Goal: Task Accomplishment & Management: Use online tool/utility

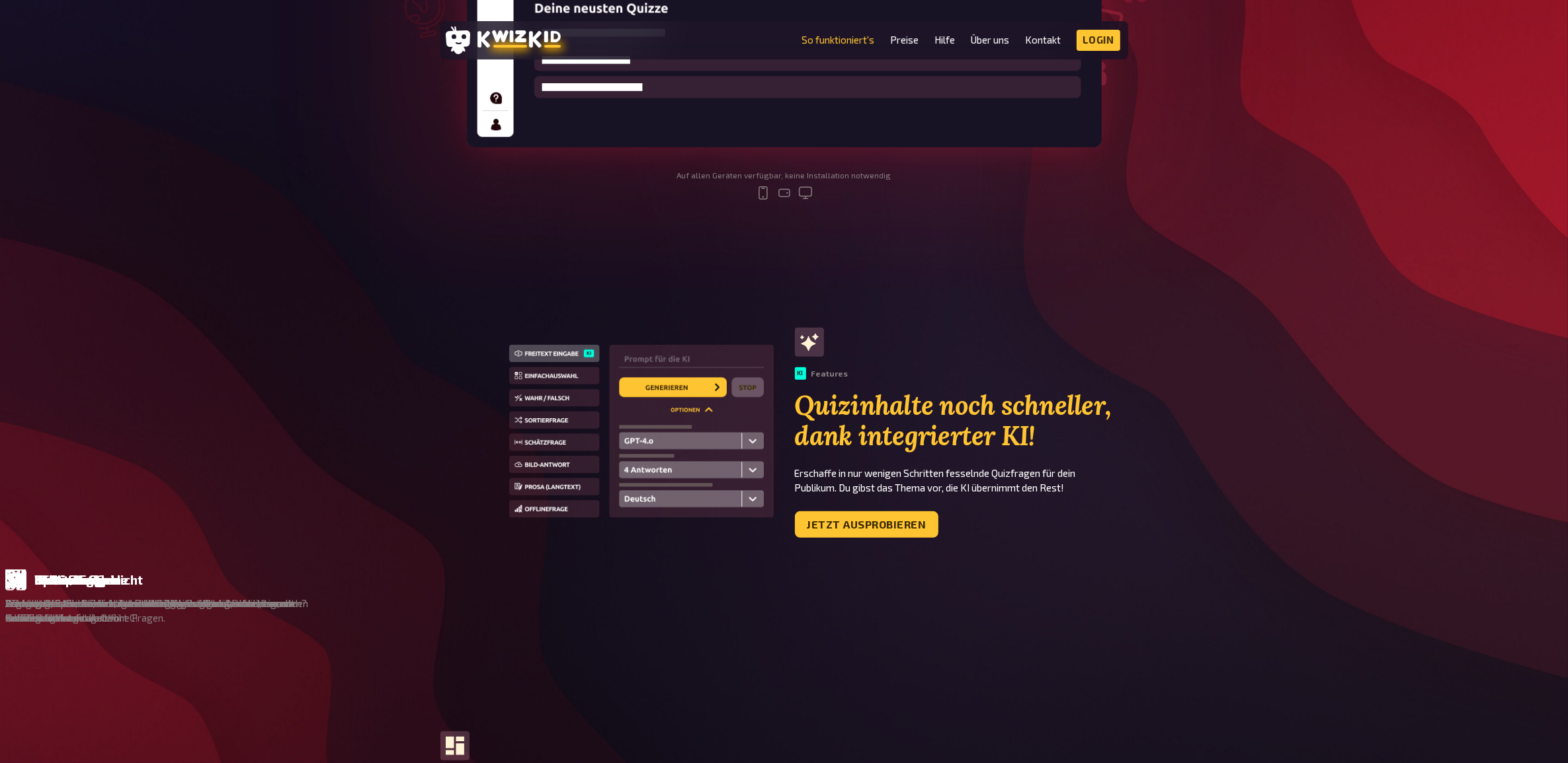
scroll to position [413, 0]
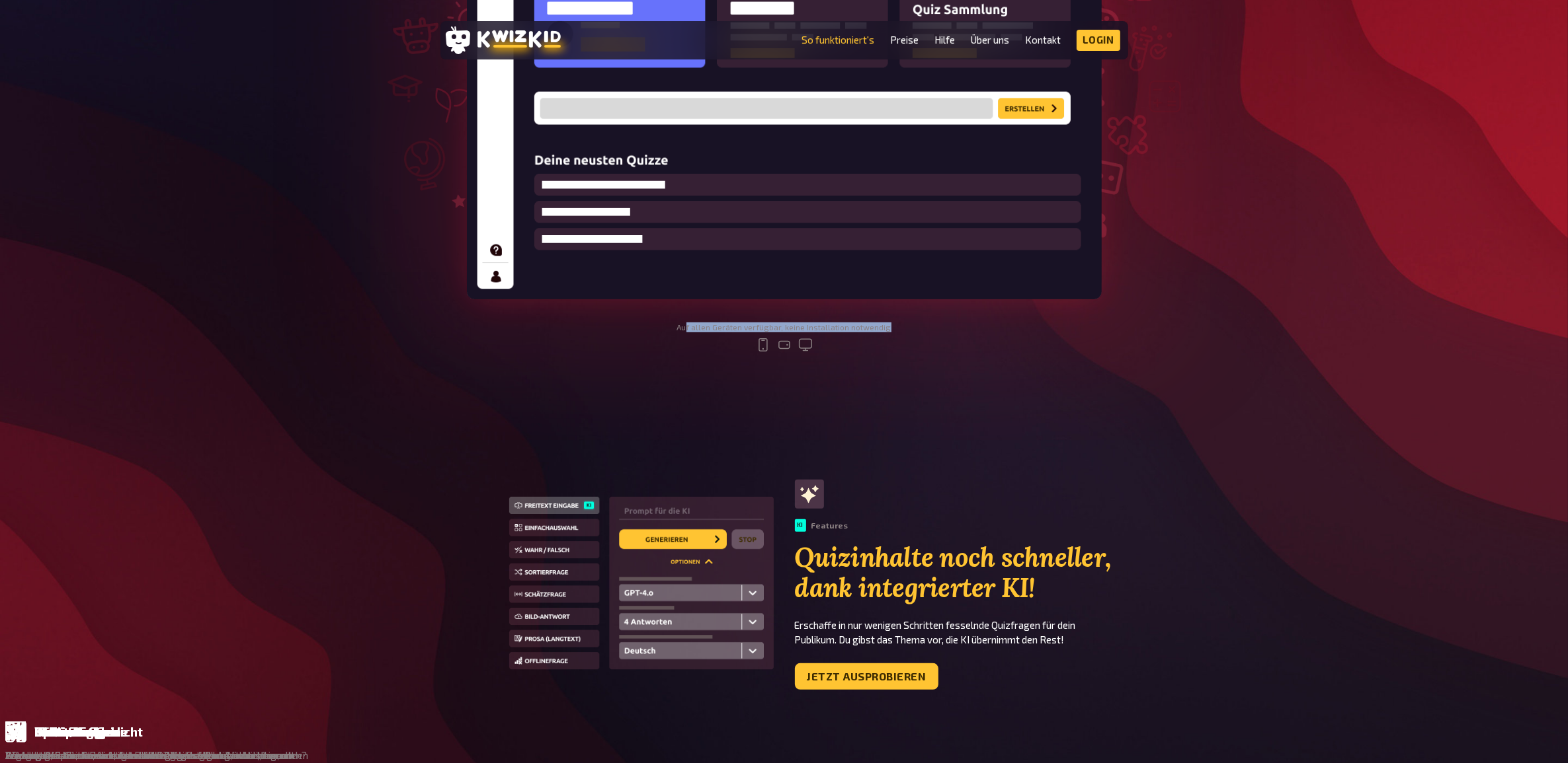
drag, startPoint x: 900, startPoint y: 329, endPoint x: 691, endPoint y: 319, distance: 209.2
click at [691, 319] on section "Quiz selber erstellen - So funktioniert`s Auf allen Geräten verfügbar, keine In…" at bounding box center [784, 33] width 794 height 681
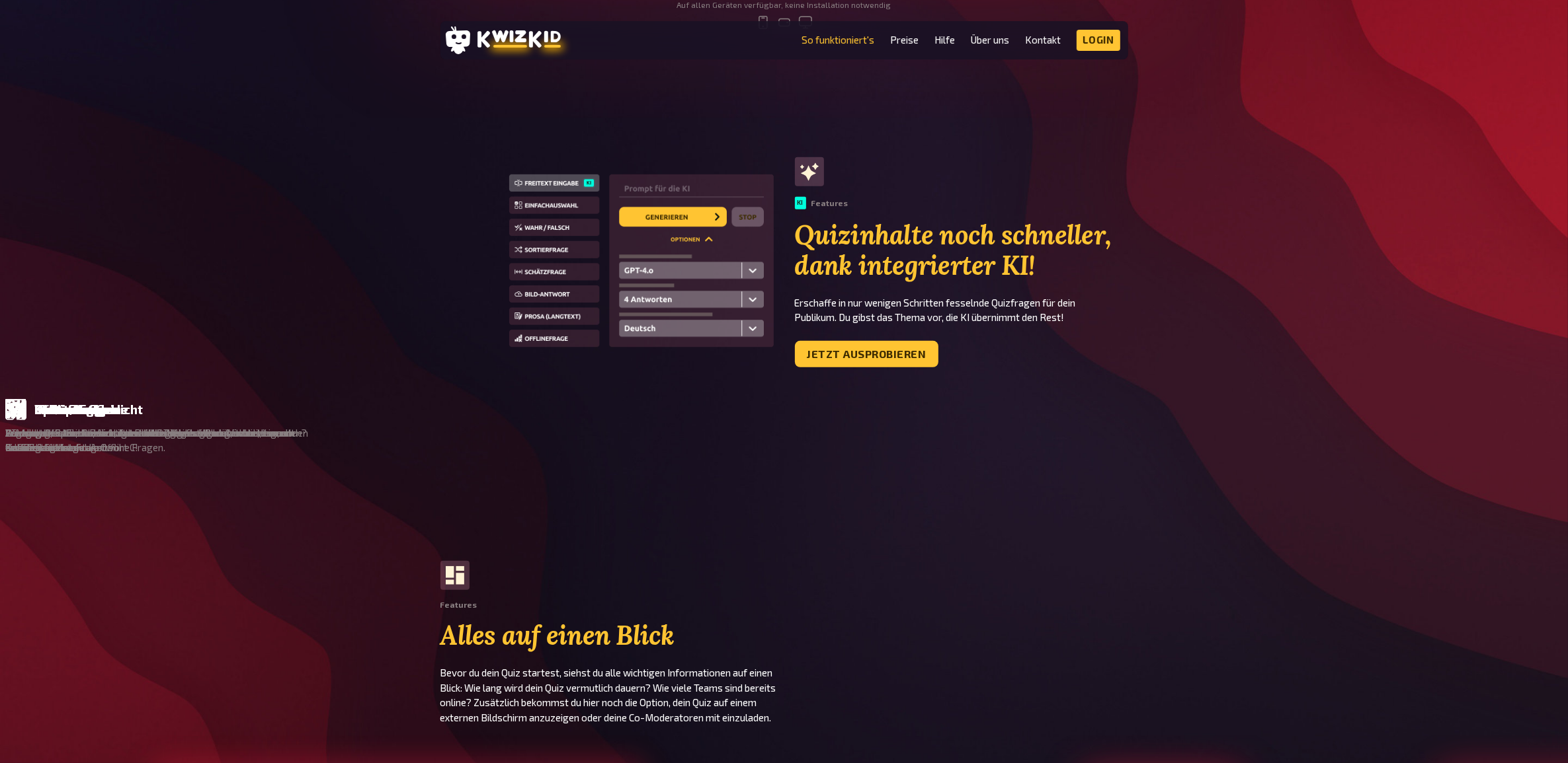
scroll to position [743, 0]
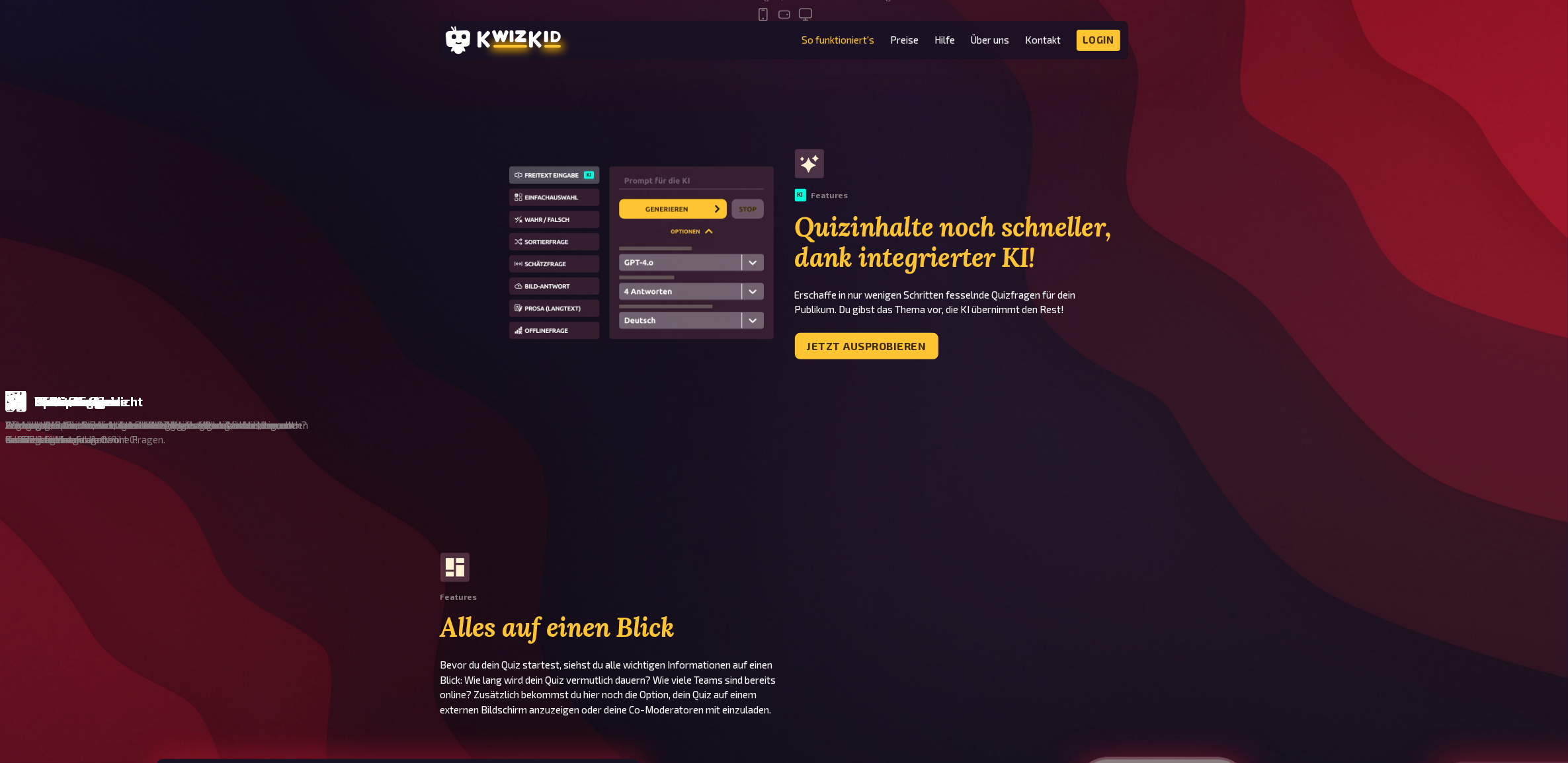
click at [877, 352] on link "Jetzt ausprobieren" at bounding box center [866, 346] width 144 height 26
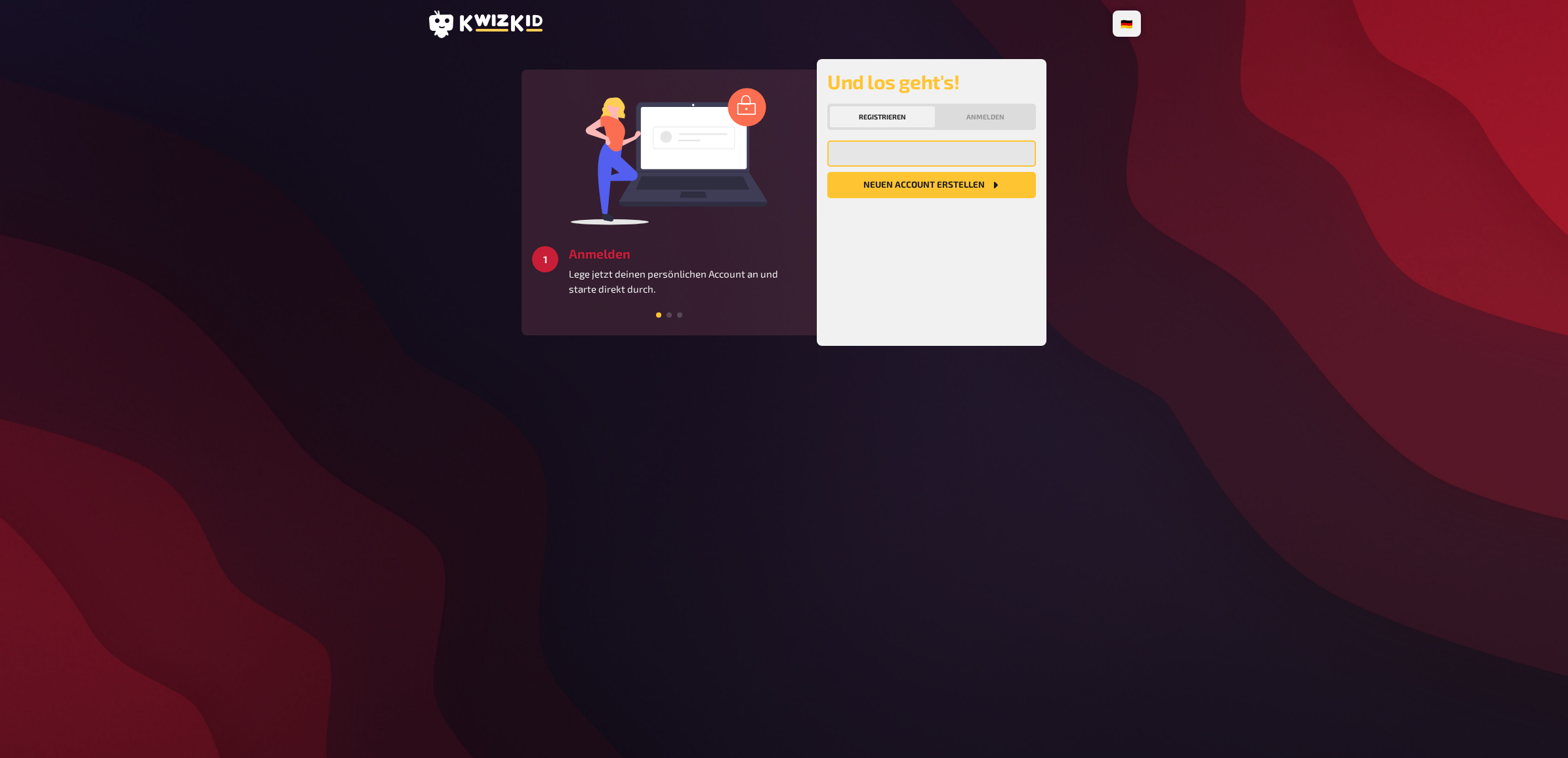
click at [933, 158] on input "email" at bounding box center [932, 154] width 208 height 26
type input "f.warnke@lzh.de"
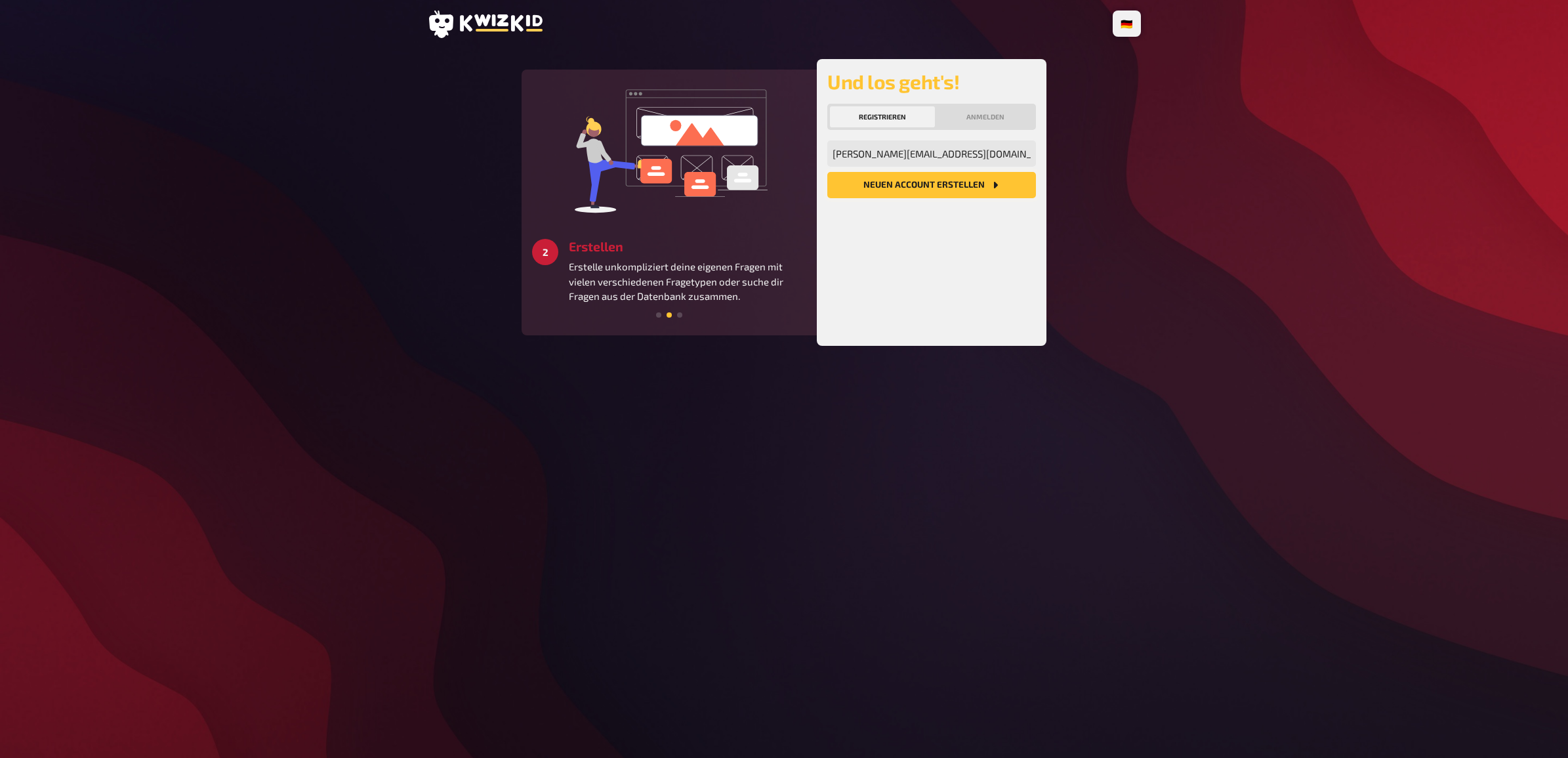
click at [945, 177] on button "Neuen Account Erstellen" at bounding box center [932, 185] width 208 height 26
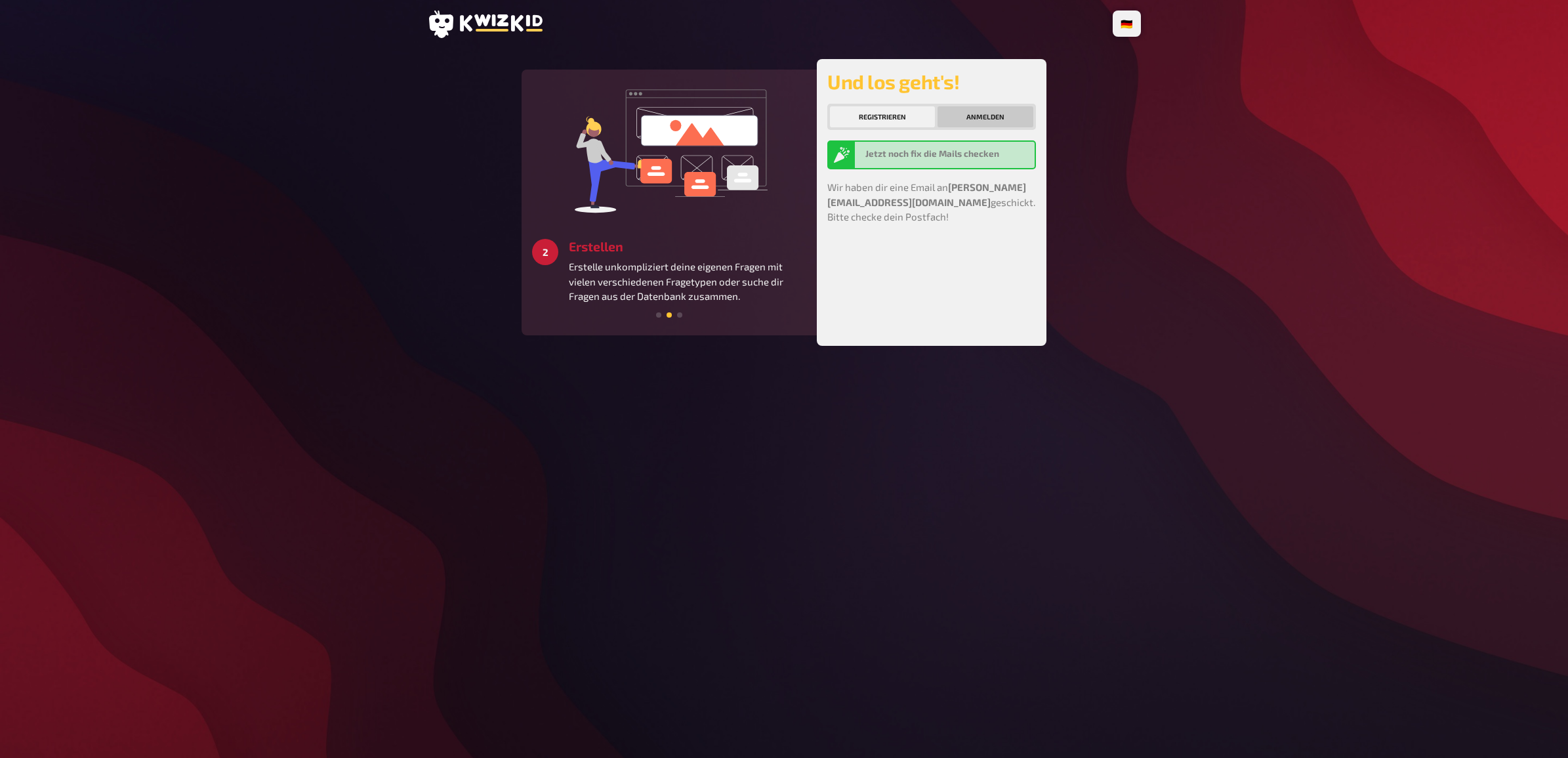
click at [989, 110] on button "Anmelden" at bounding box center [985, 117] width 96 height 21
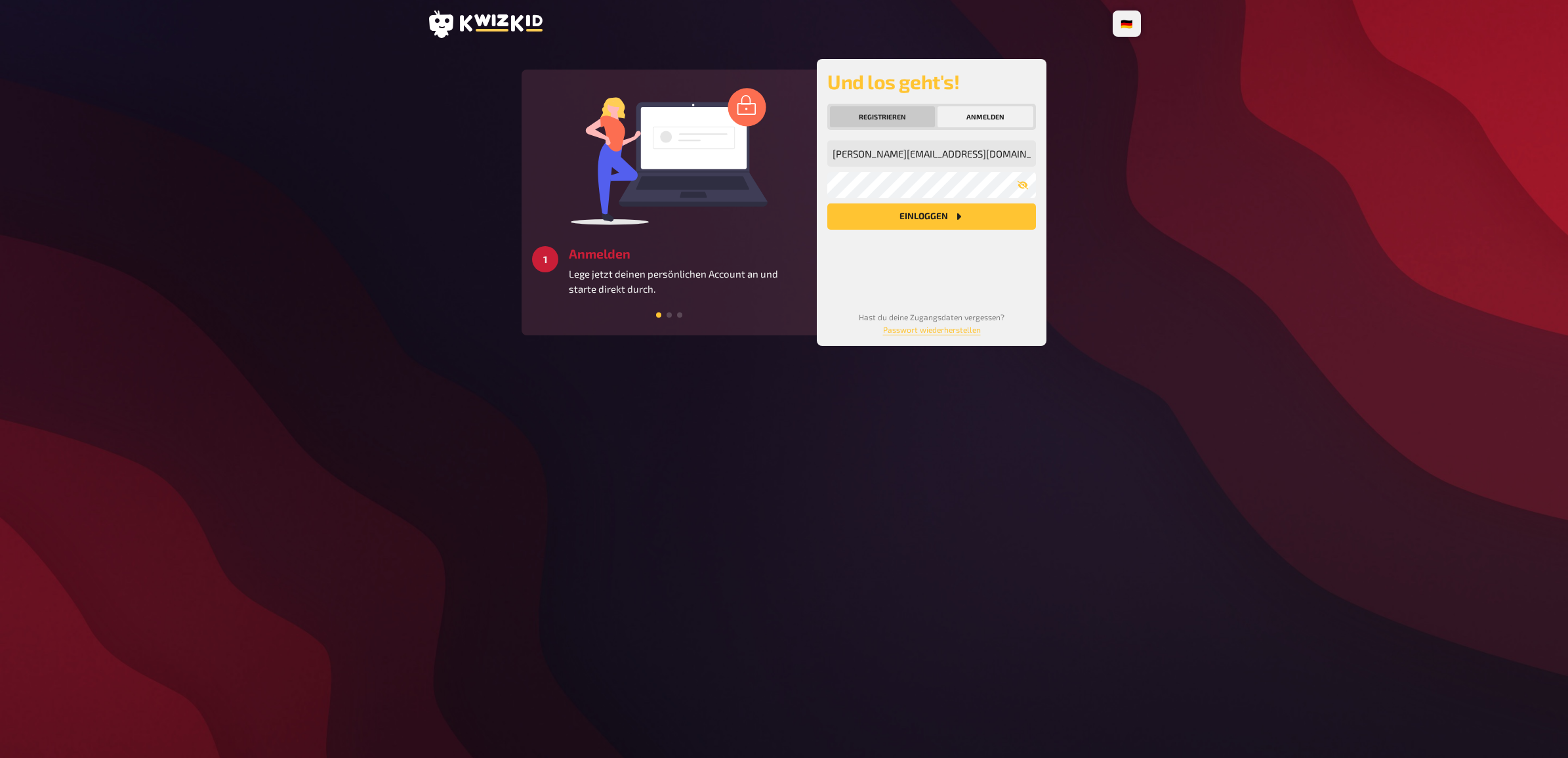
click at [903, 112] on button "Registrieren" at bounding box center [882, 117] width 105 height 21
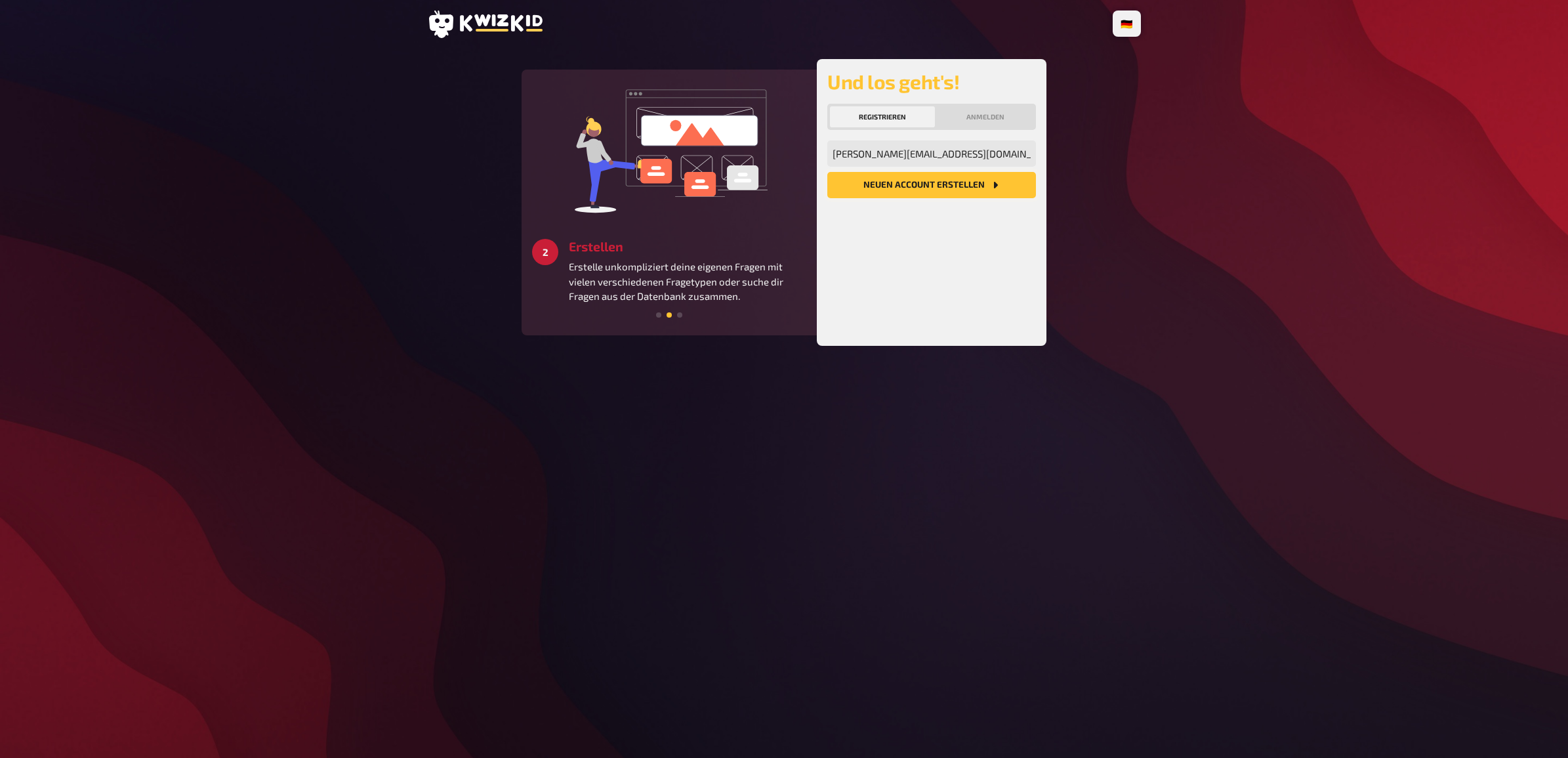
click at [933, 187] on button "Neuen Account Erstellen" at bounding box center [932, 185] width 208 height 26
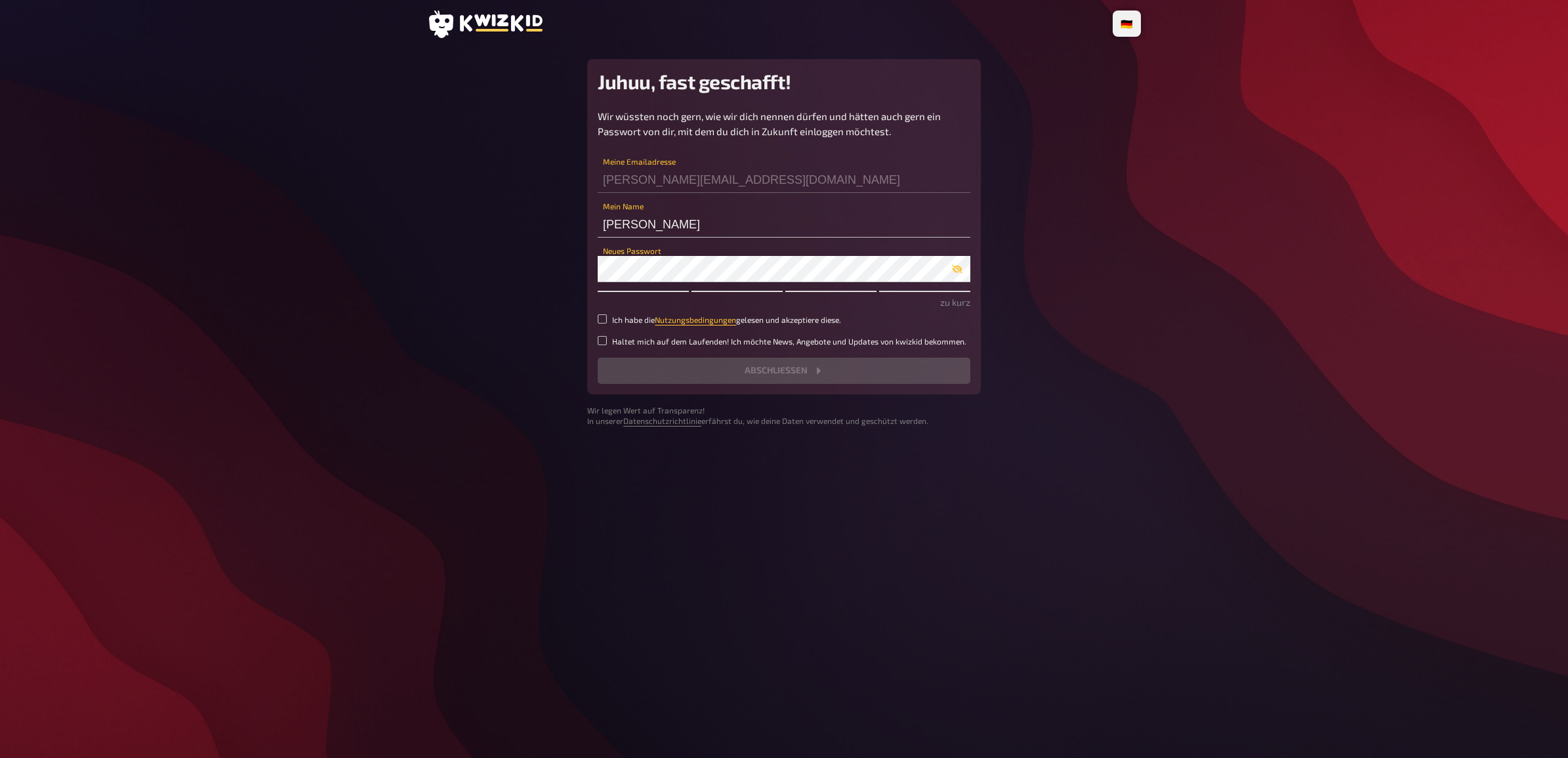
click at [788, 322] on small "Ich habe die Nutzungsbedingungen gelesen und akzeptiere diese." at bounding box center [726, 320] width 229 height 11
click at [607, 322] on input "Ich habe die Nutzungsbedingungen gelesen und akzeptiere diese." at bounding box center [602, 318] width 9 height 9
checkbox input "true"
click at [779, 215] on input "f.warnke" at bounding box center [784, 225] width 373 height 26
click at [954, 273] on icon "button" at bounding box center [957, 269] width 11 height 11
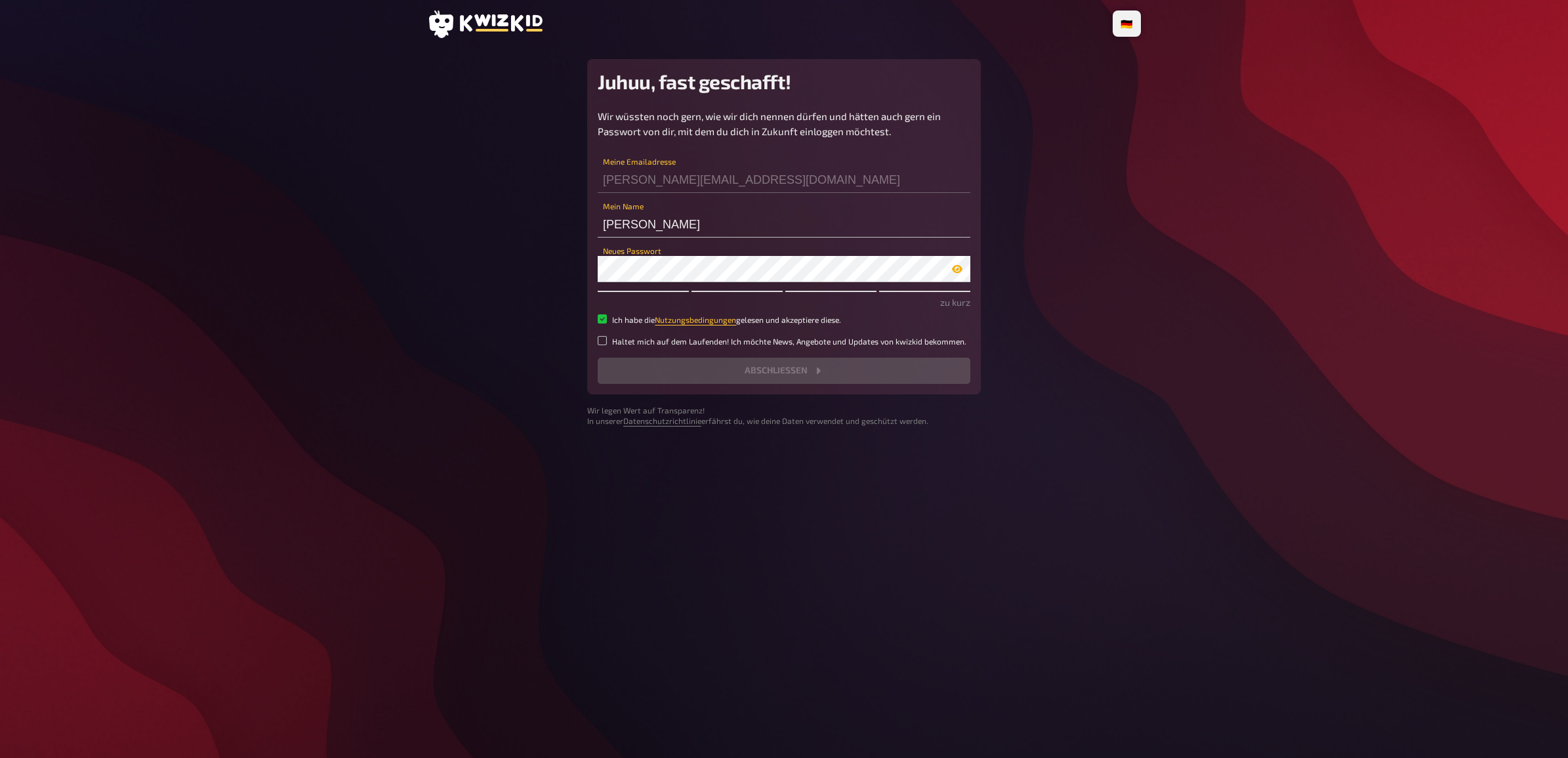
click at [954, 273] on icon "button" at bounding box center [957, 269] width 11 height 8
click at [797, 283] on div "Wir wüssten noch gern, wie wir dich nennen dürfen und hätten auch gern ein Pass…" at bounding box center [784, 247] width 373 height 275
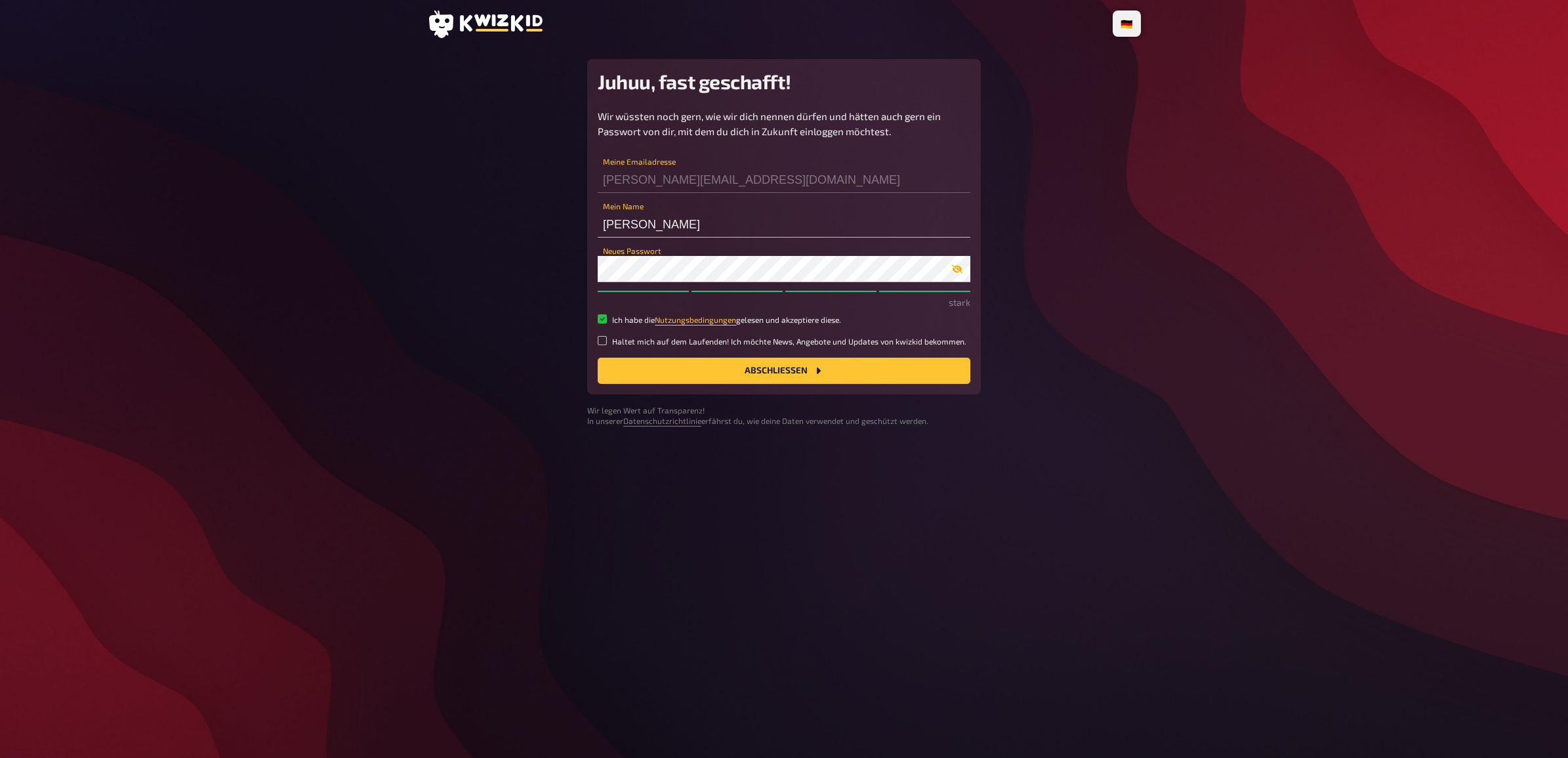
click at [959, 268] on icon "button" at bounding box center [957, 269] width 11 height 8
click at [535, 269] on main "Juhuu, fast geschafft! Wir wüssten noch gern, wie wir dich nennen dürfen und hä…" at bounding box center [784, 243] width 714 height 368
click at [880, 371] on button "Abschließen" at bounding box center [784, 370] width 373 height 26
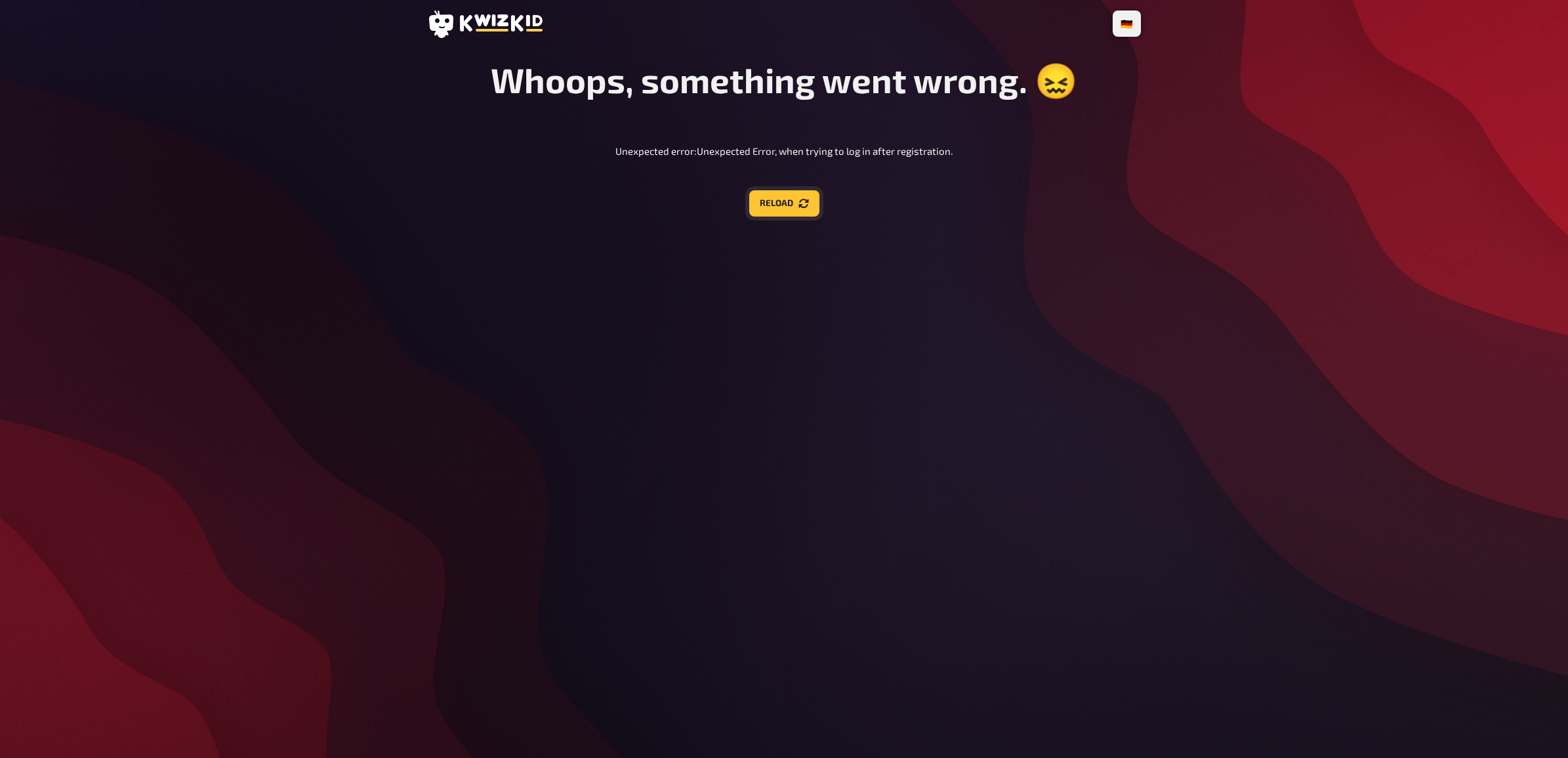
click at [774, 217] on button "Reload" at bounding box center [784, 204] width 70 height 26
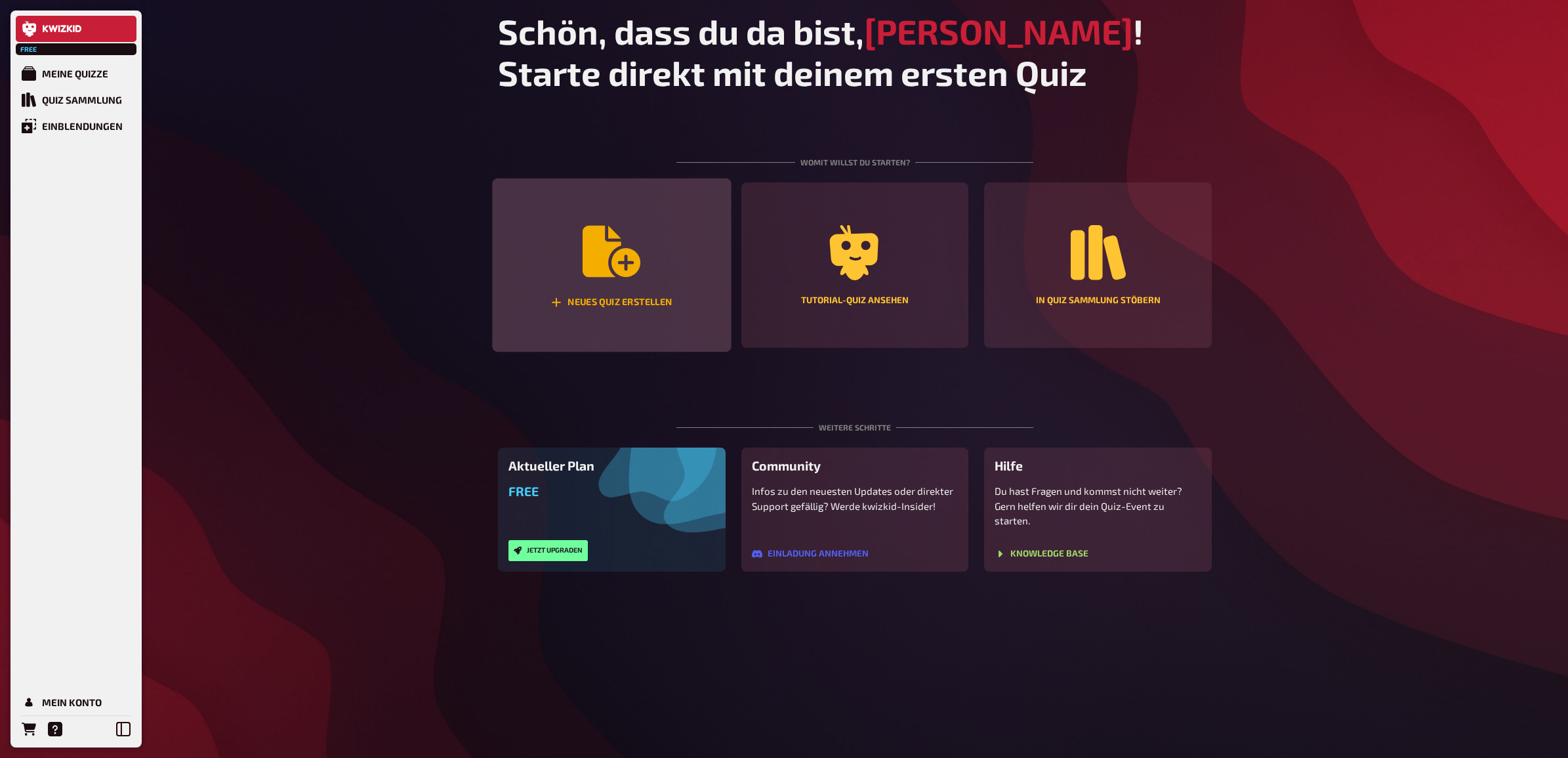
click at [615, 310] on div "Neues Quiz erstellen" at bounding box center [611, 265] width 238 height 174
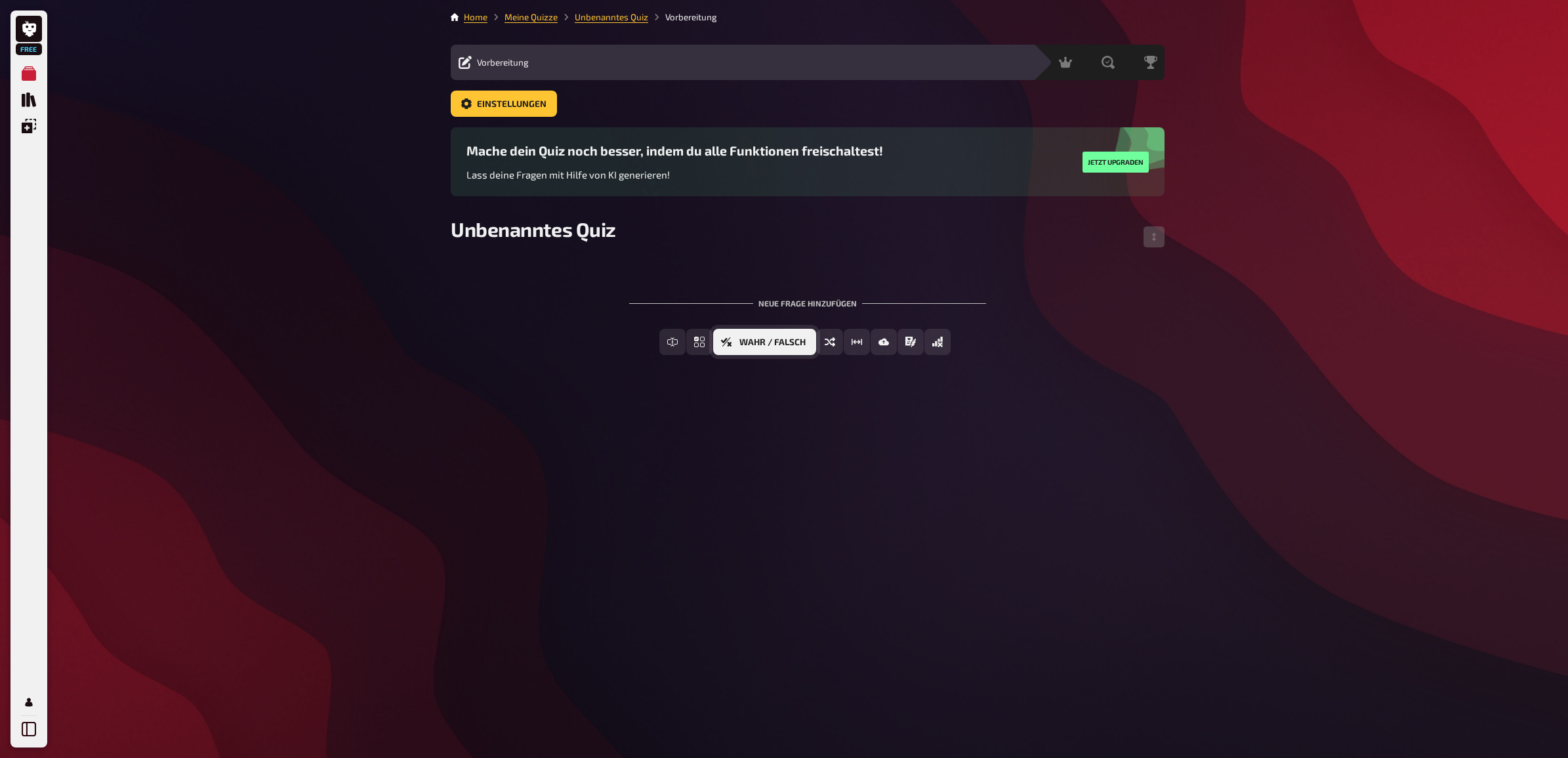
click at [775, 346] on span "Wahr / Falsch" at bounding box center [772, 342] width 66 height 9
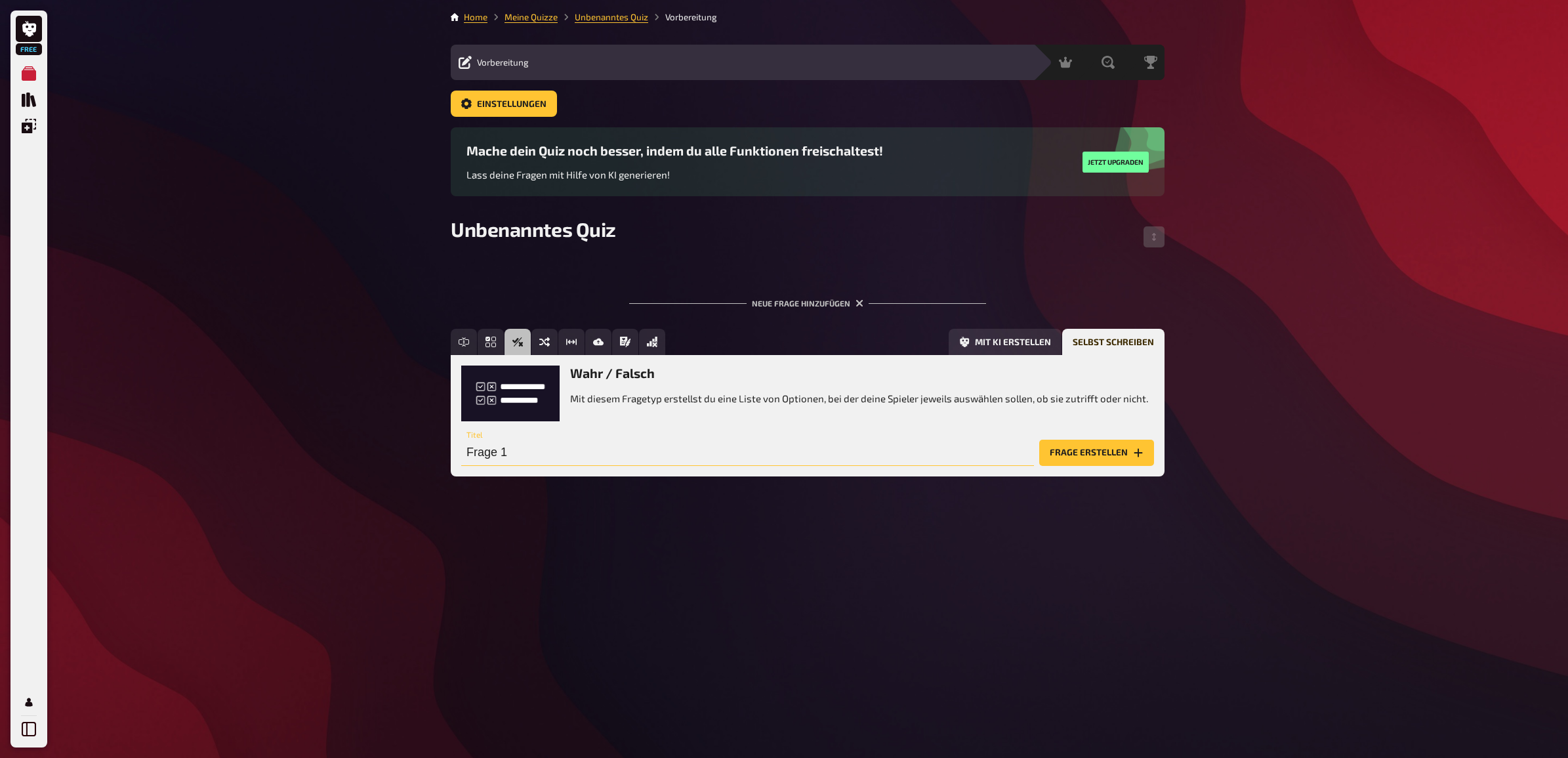
click at [689, 454] on input "Frage 1" at bounding box center [748, 453] width 573 height 26
click at [526, 455] on input "Frage 1" at bounding box center [748, 453] width 573 height 26
click at [700, 453] on input "Frage 1" at bounding box center [748, 453] width 573 height 26
type input "Frage"
click at [683, 445] on input "Ist Merz unser" at bounding box center [748, 453] width 573 height 26
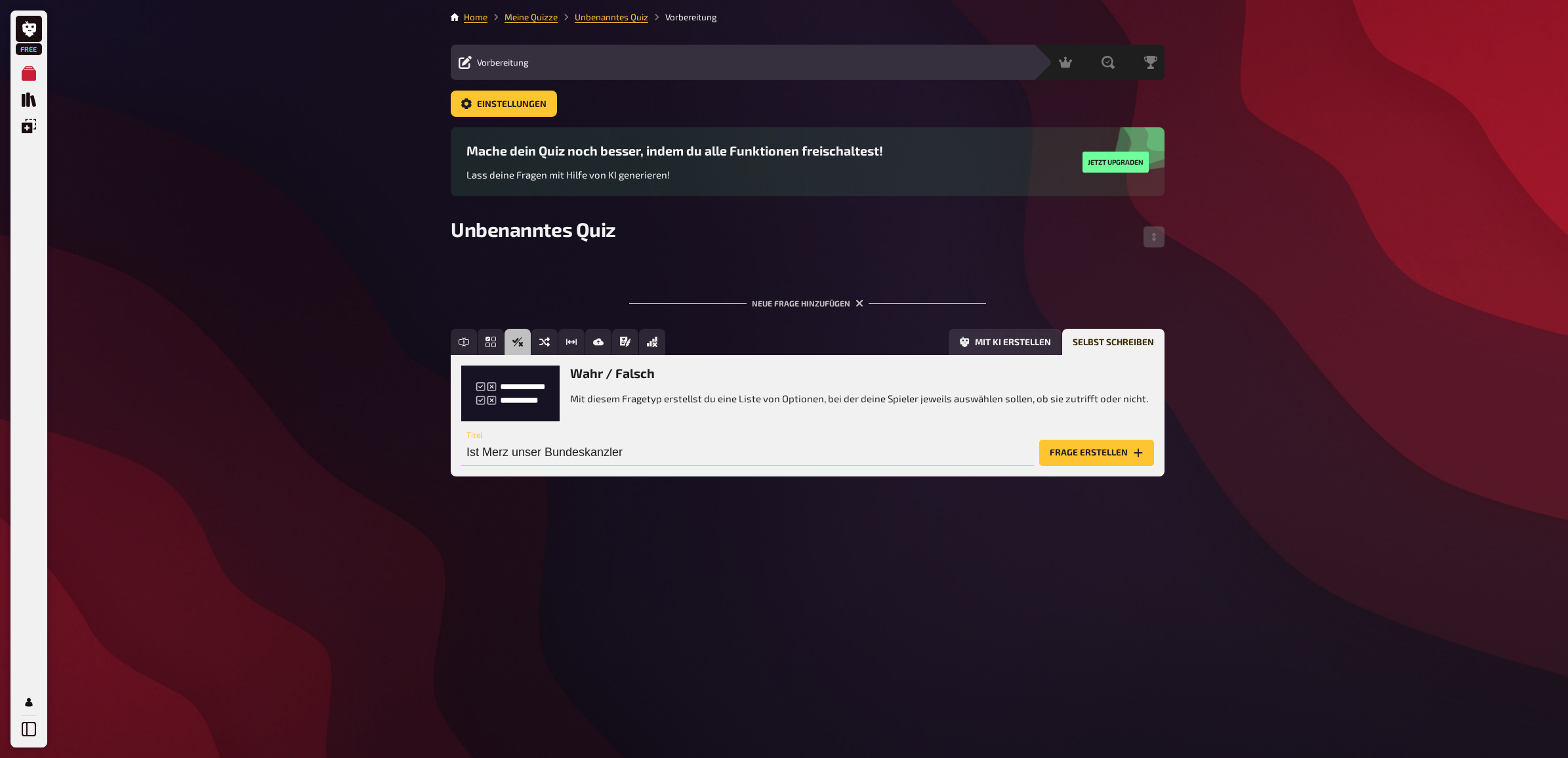
type input "Ist Merz unser Bundeskanzler"
click at [1103, 443] on button "Frage erstellen" at bounding box center [1096, 453] width 115 height 26
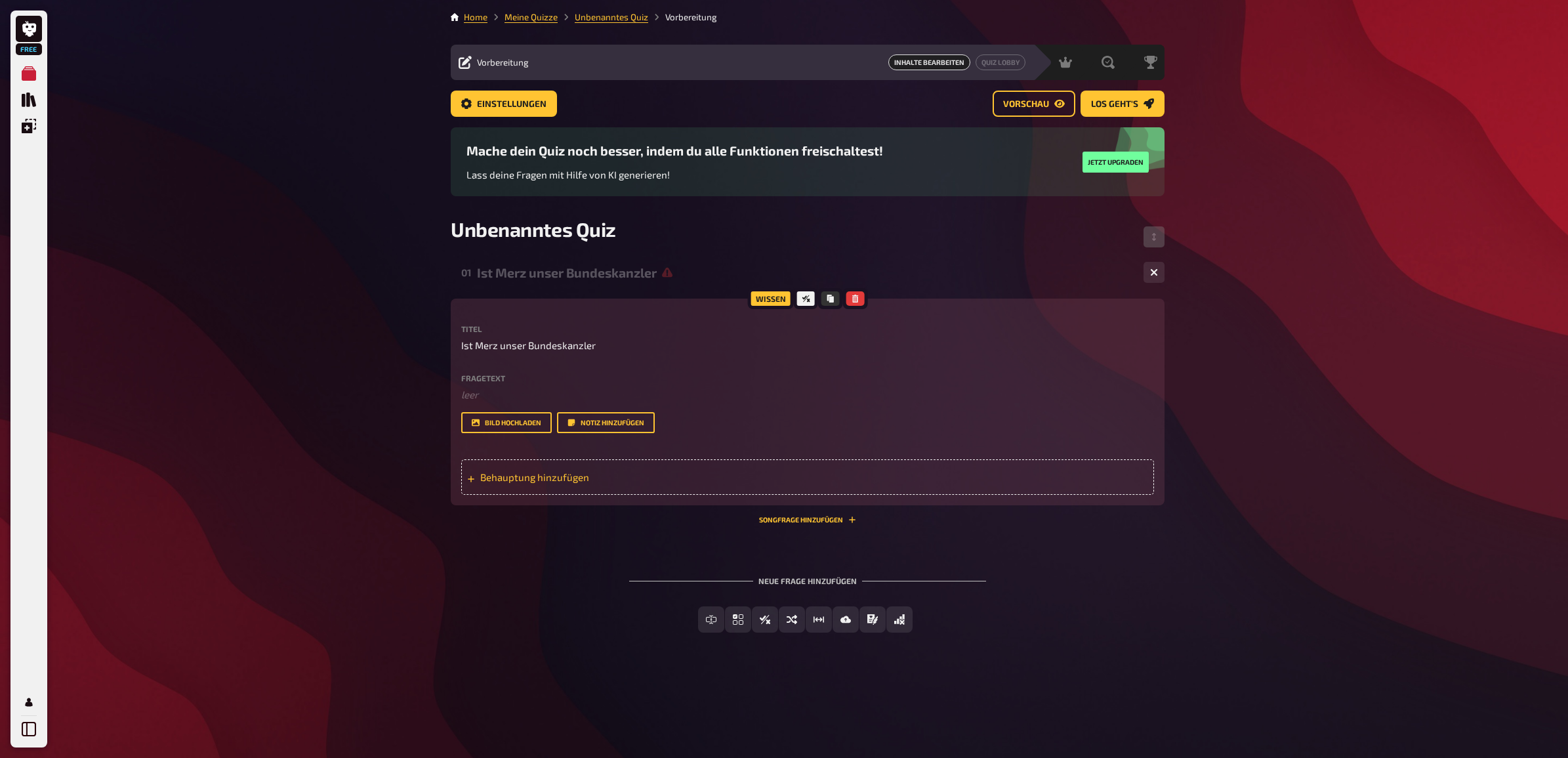
click at [541, 475] on span "Behauptung hinzufügen" at bounding box center [582, 477] width 204 height 12
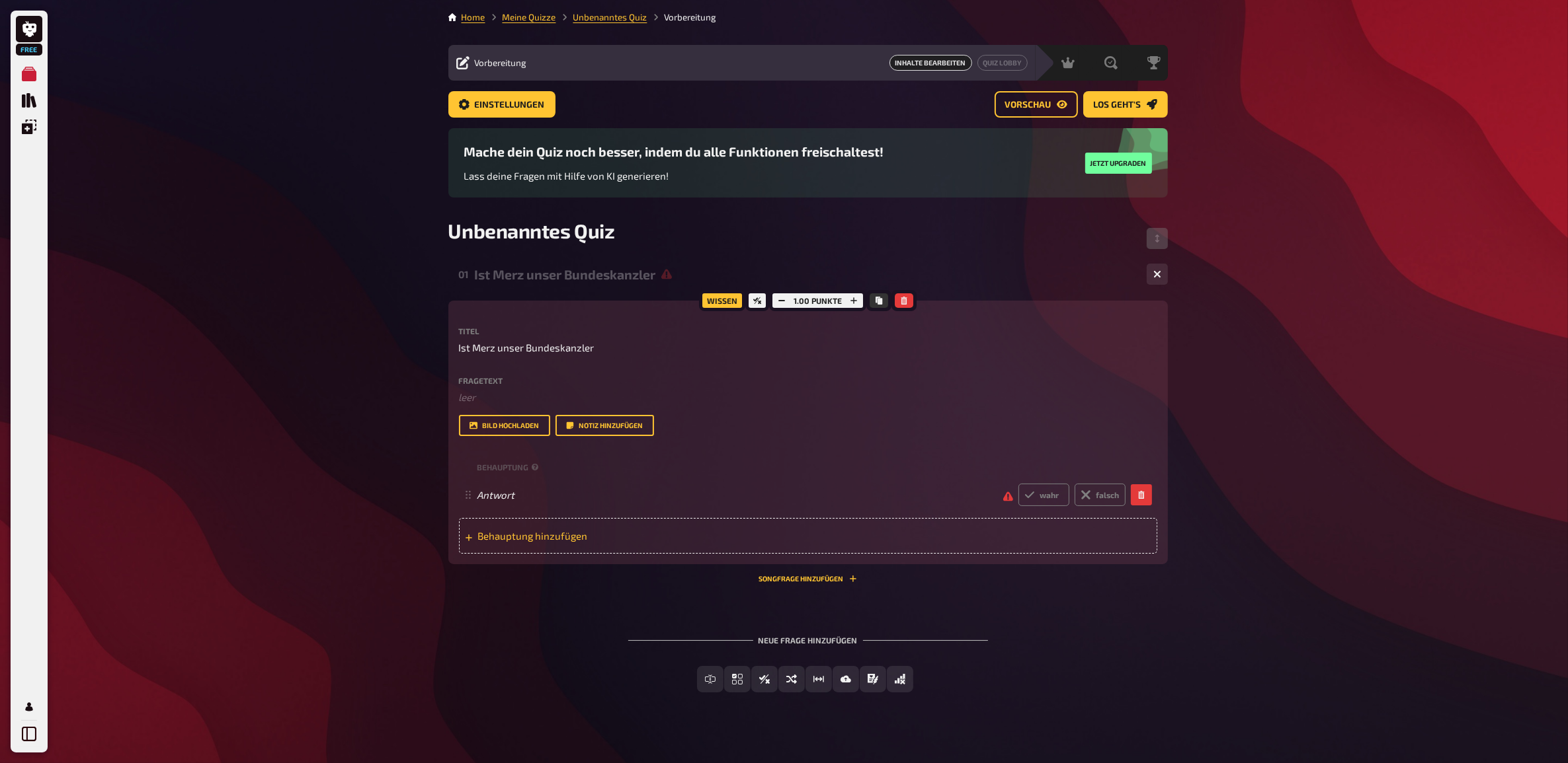
click at [527, 538] on span "Behauptung hinzufügen" at bounding box center [581, 536] width 206 height 12
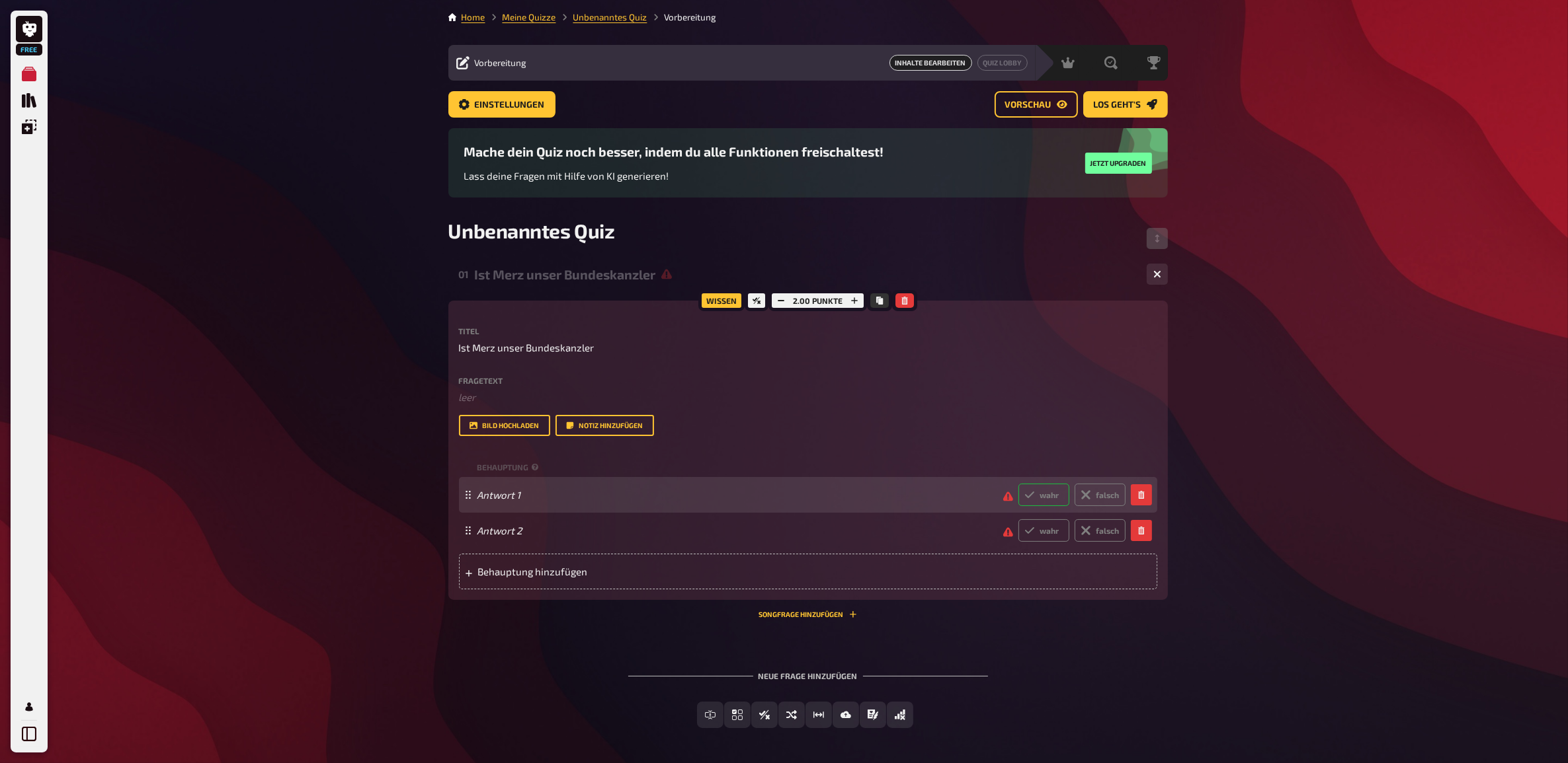
click at [1026, 500] on icon at bounding box center [1029, 494] width 11 height 11
click at [1019, 484] on input "wahr" at bounding box center [1018, 483] width 1 height 1
radio input "true"
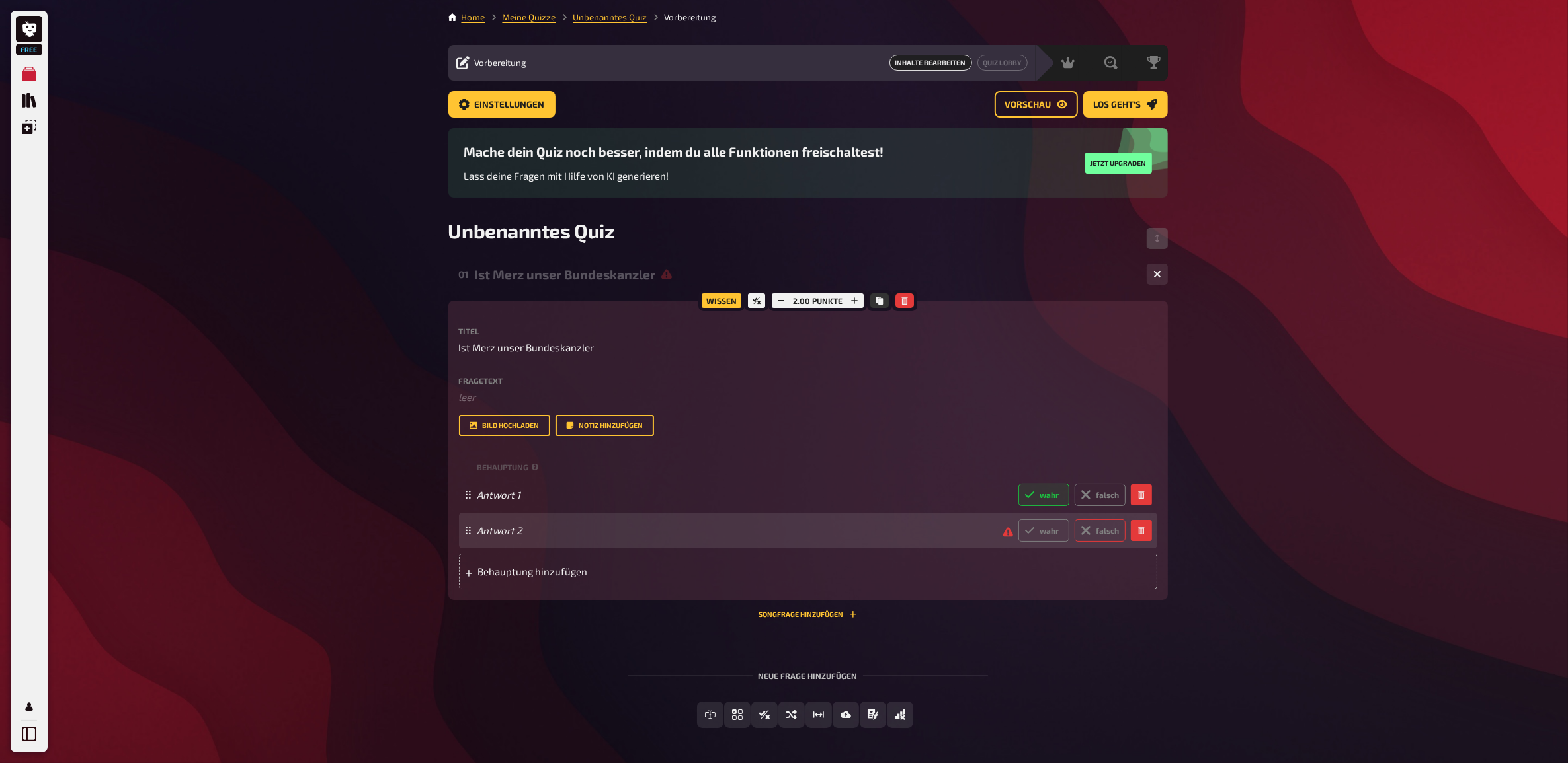
click at [1099, 539] on label "falsch" at bounding box center [1100, 530] width 51 height 22
click at [1019, 520] on input "falsch" at bounding box center [1018, 519] width 1 height 1
radio input "true"
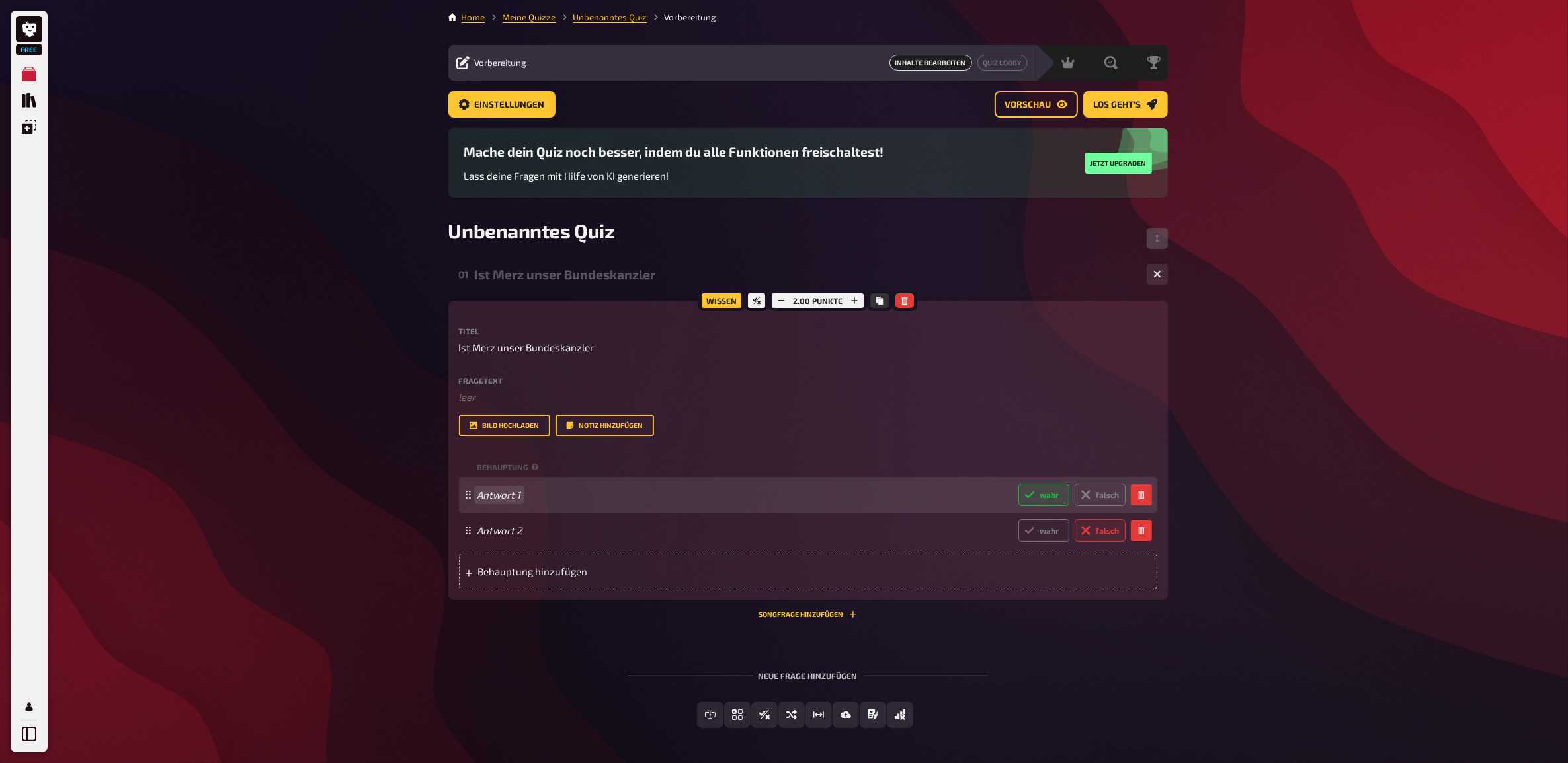
click at [609, 499] on span "Antwort 1" at bounding box center [742, 495] width 531 height 12
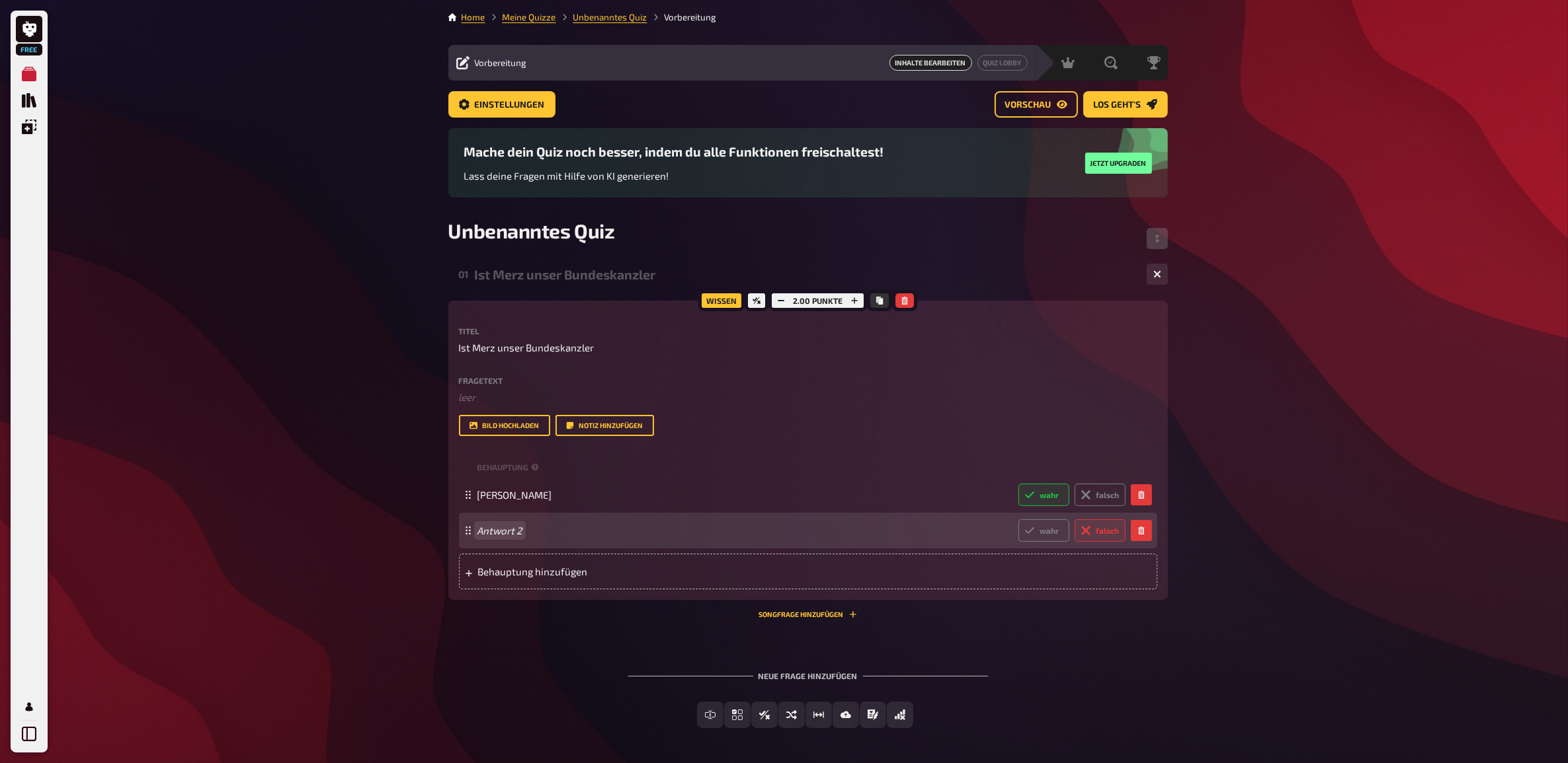
click at [607, 527] on span "Antwort 2" at bounding box center [742, 530] width 531 height 12
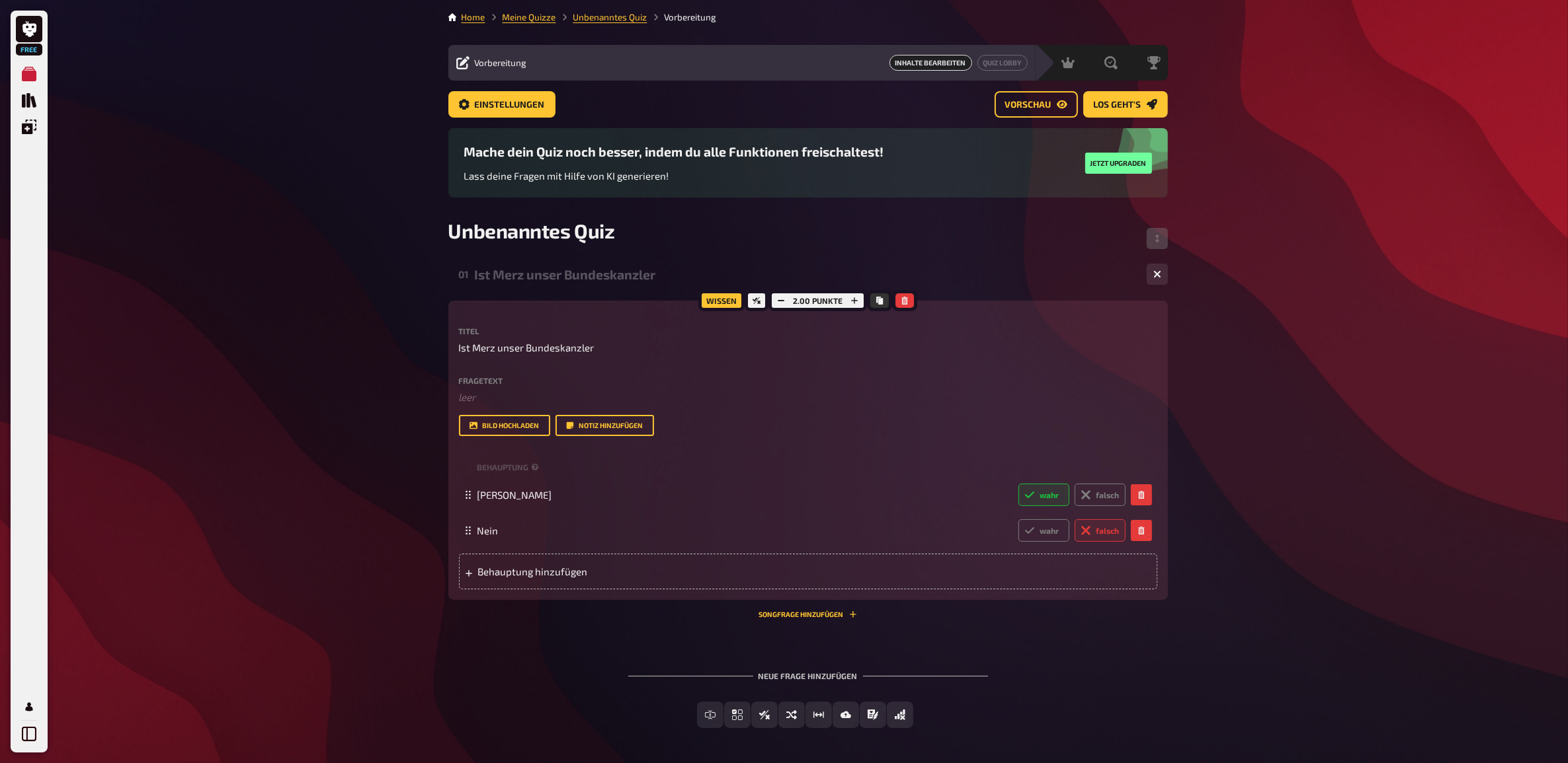
click at [1148, 653] on div "Neue Frage hinzufügen Freitext Eingabe Einfachauswahl Wahr / Falsch Sortierfrag…" at bounding box center [808, 699] width 719 height 99
click at [820, 613] on button "Songfrage hinzufügen" at bounding box center [808, 615] width 98 height 8
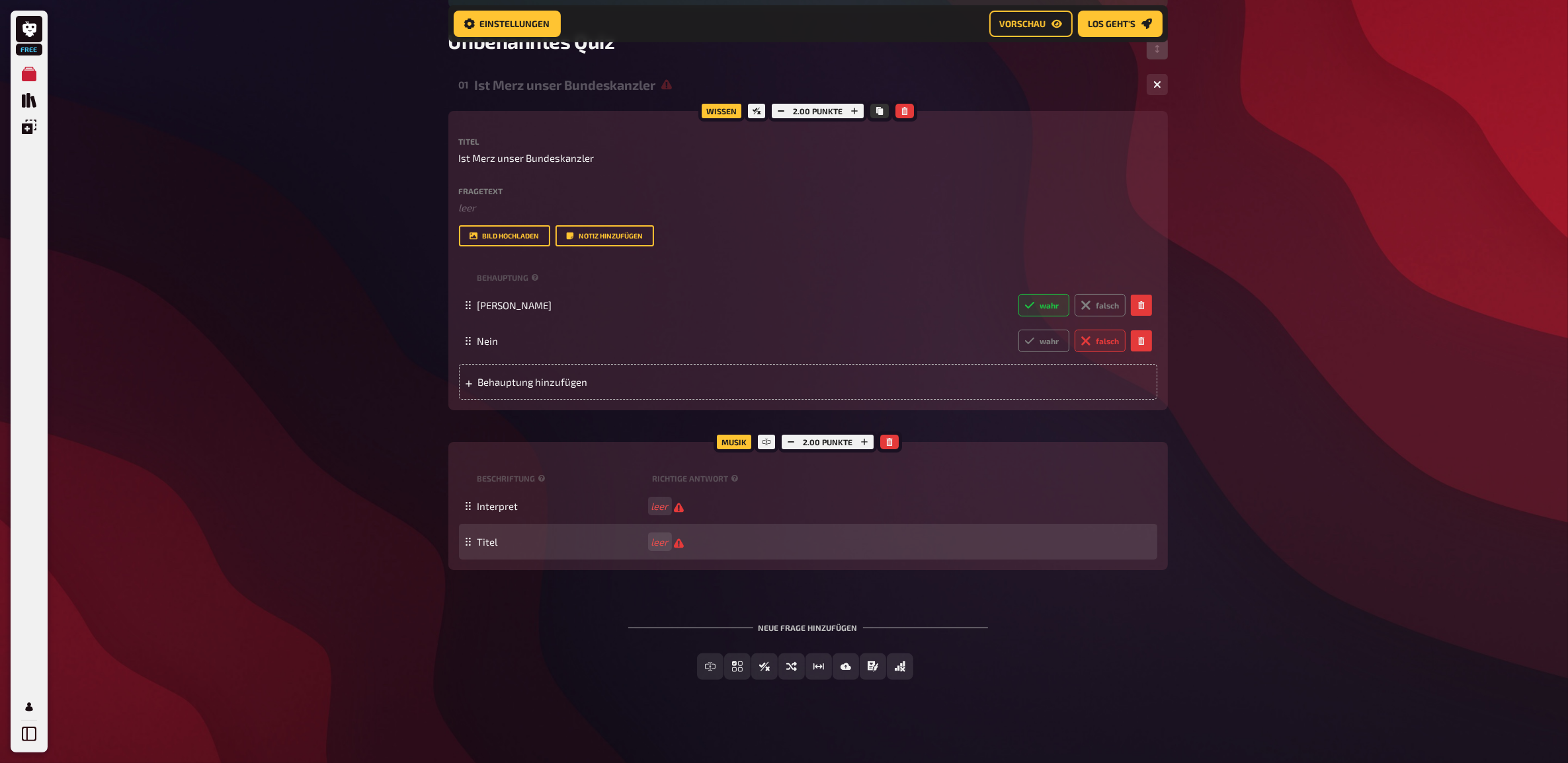
scroll to position [202, 0]
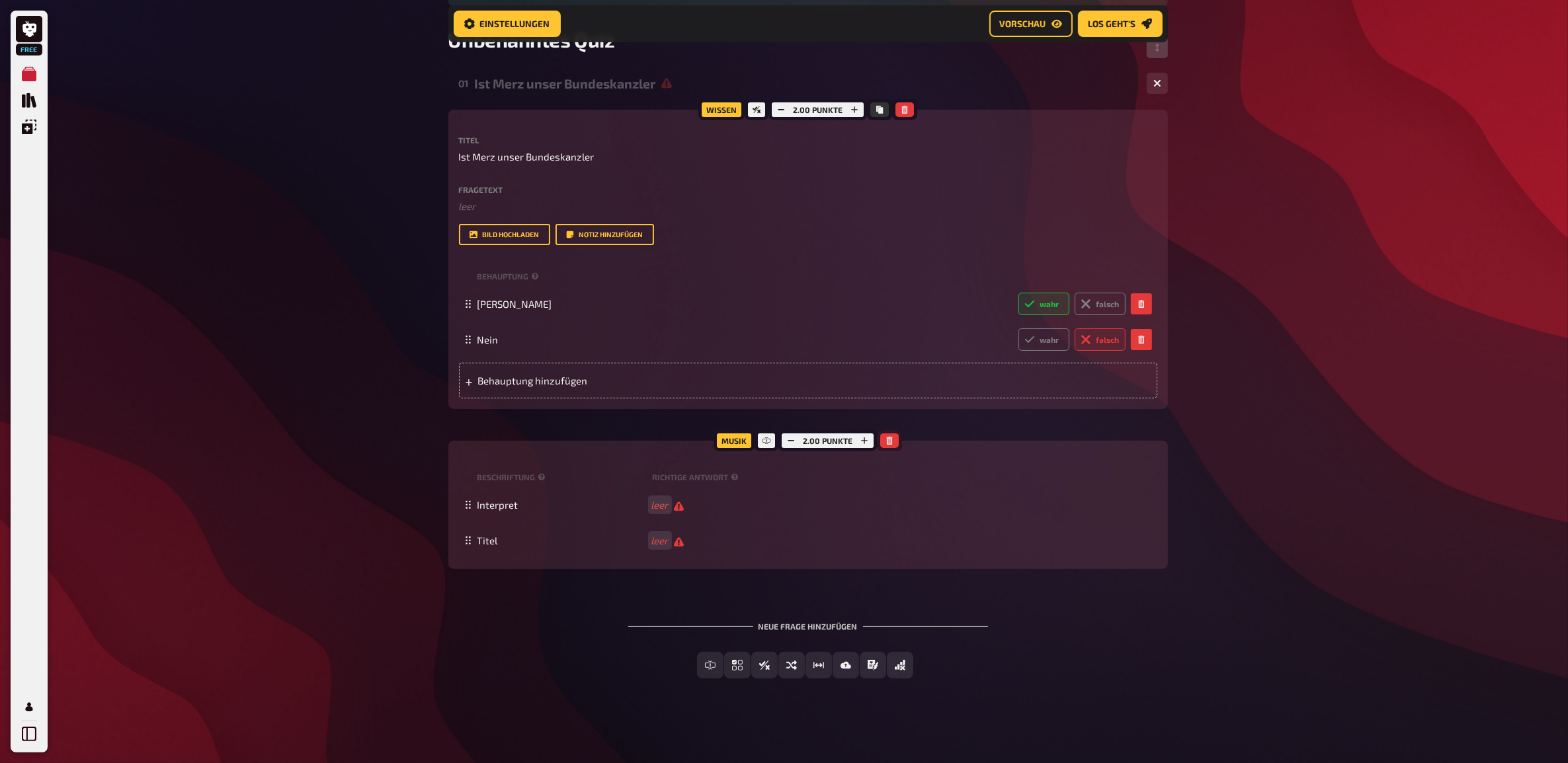
click at [886, 441] on icon "button" at bounding box center [890, 441] width 8 height 8
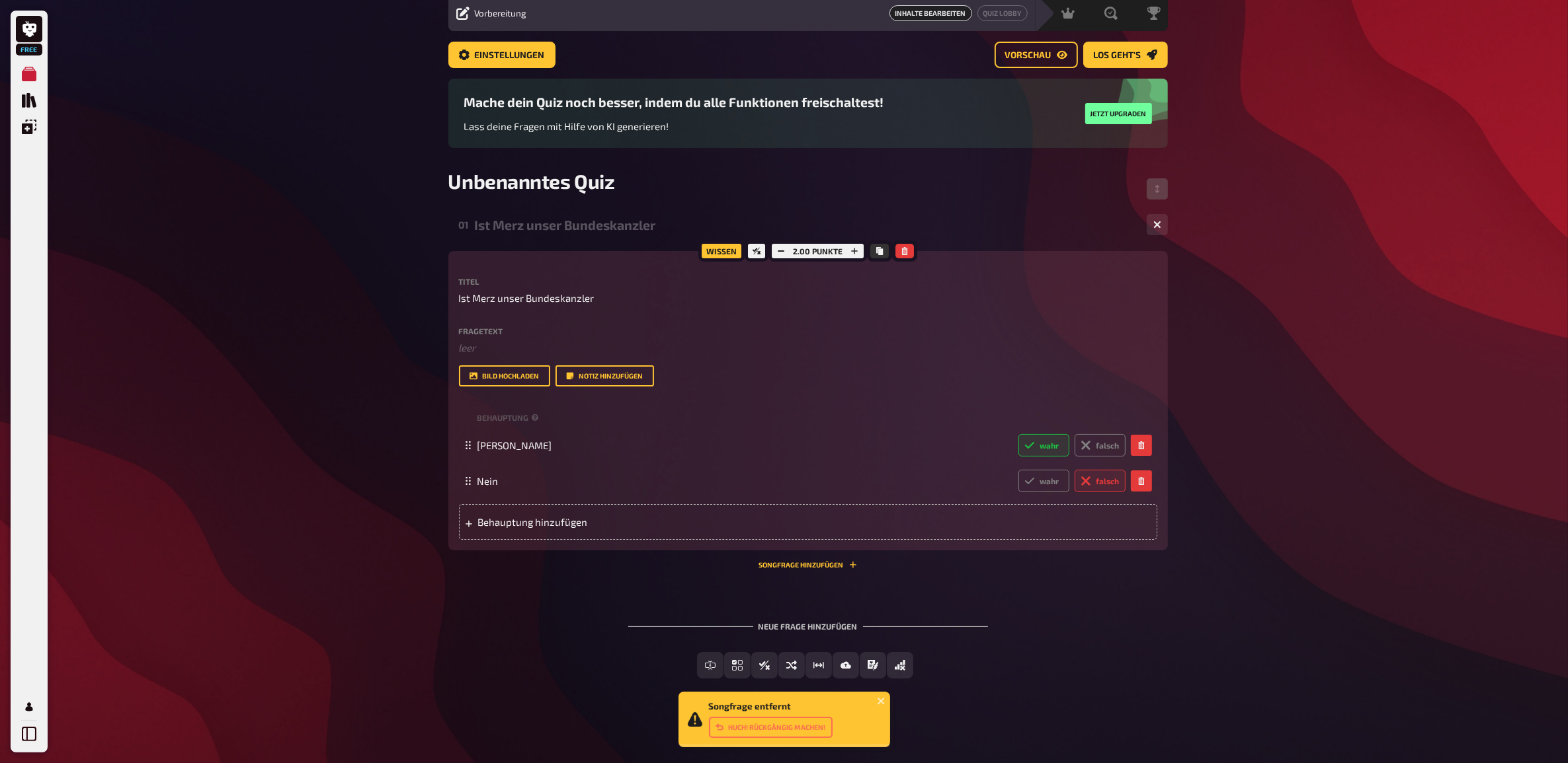
scroll to position [50, 0]
click at [882, 701] on icon "close" at bounding box center [881, 701] width 9 height 11
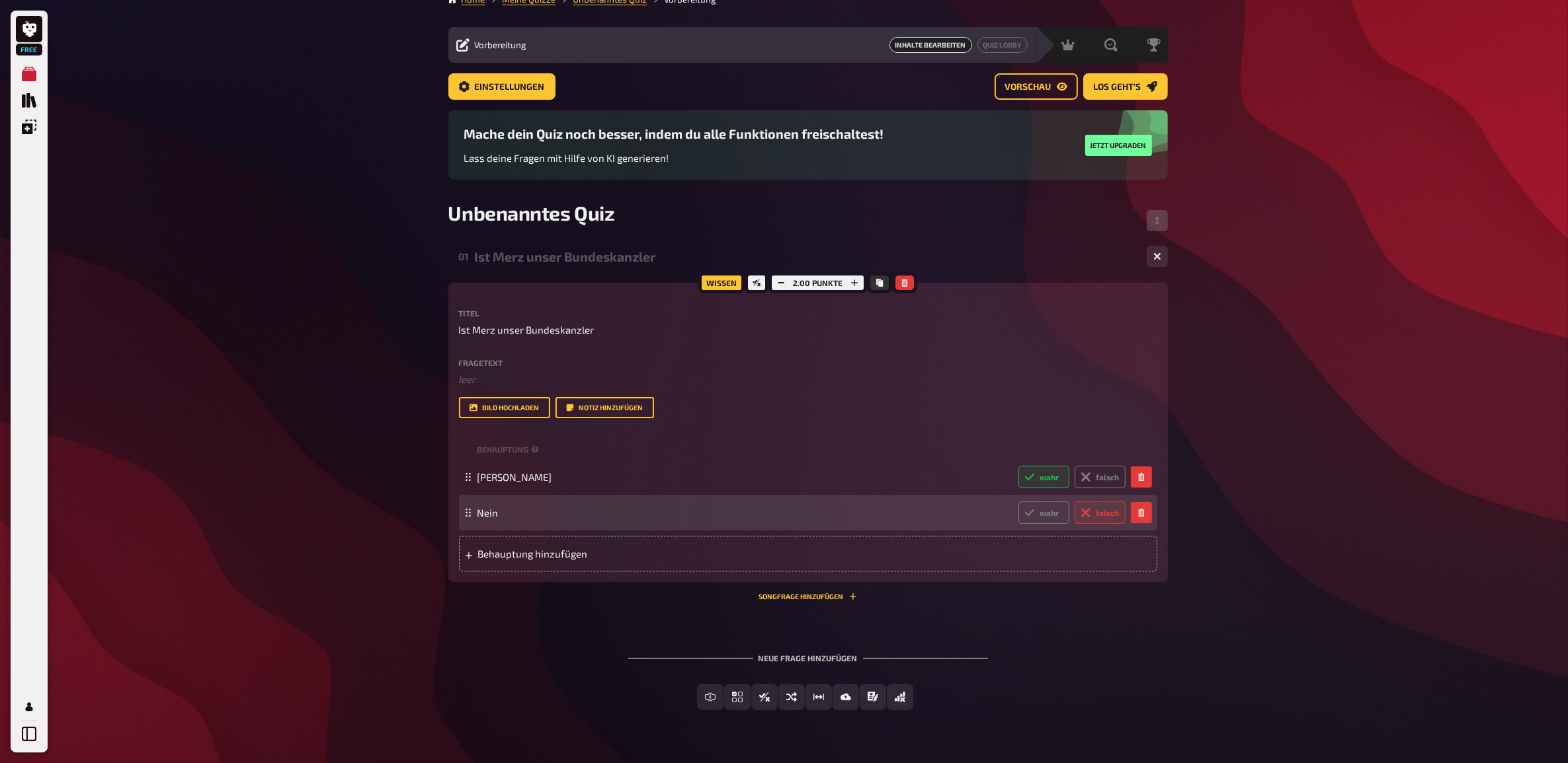
scroll to position [0, 0]
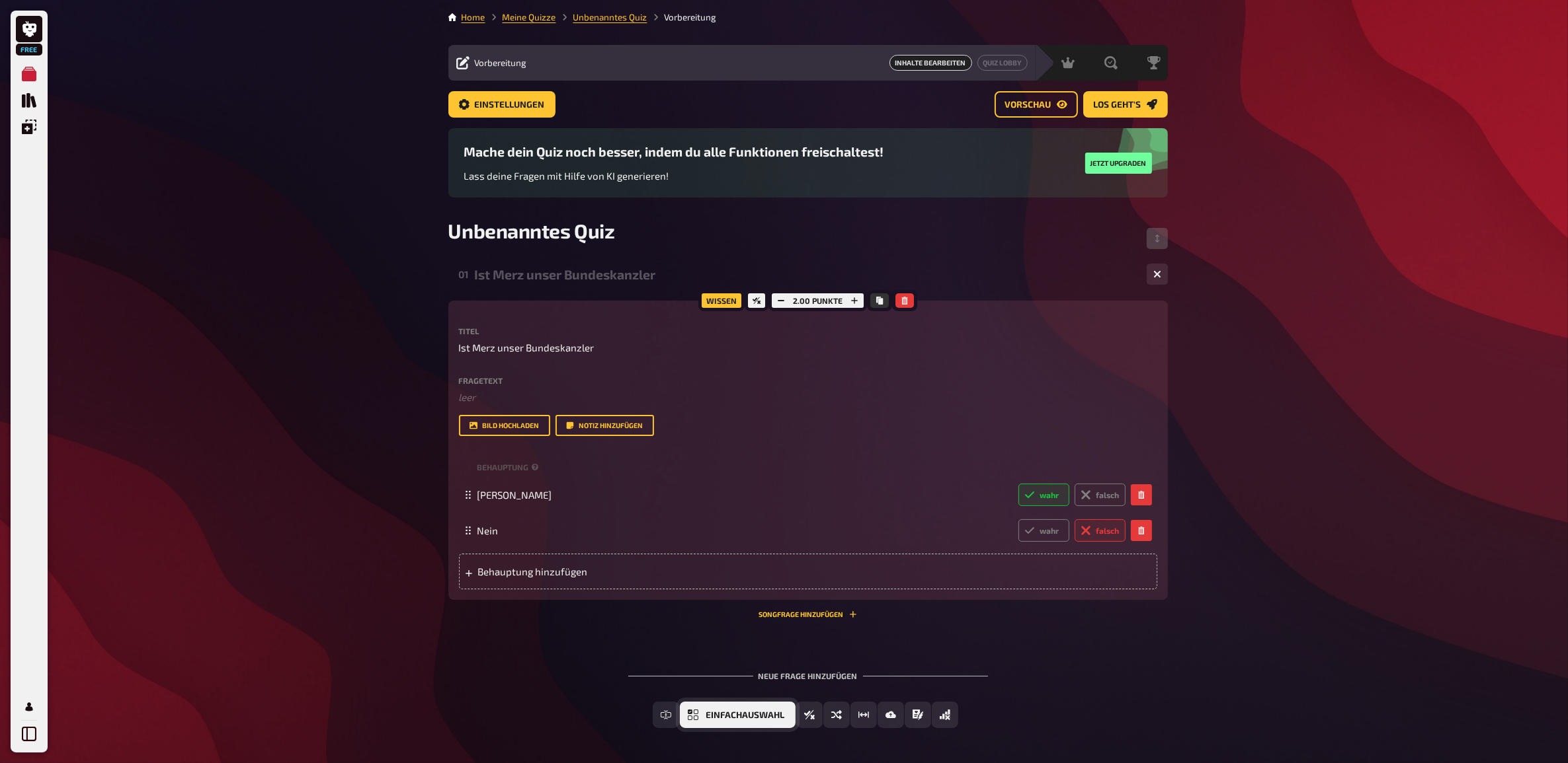
click at [741, 721] on button "Einfachauswahl" at bounding box center [737, 715] width 116 height 26
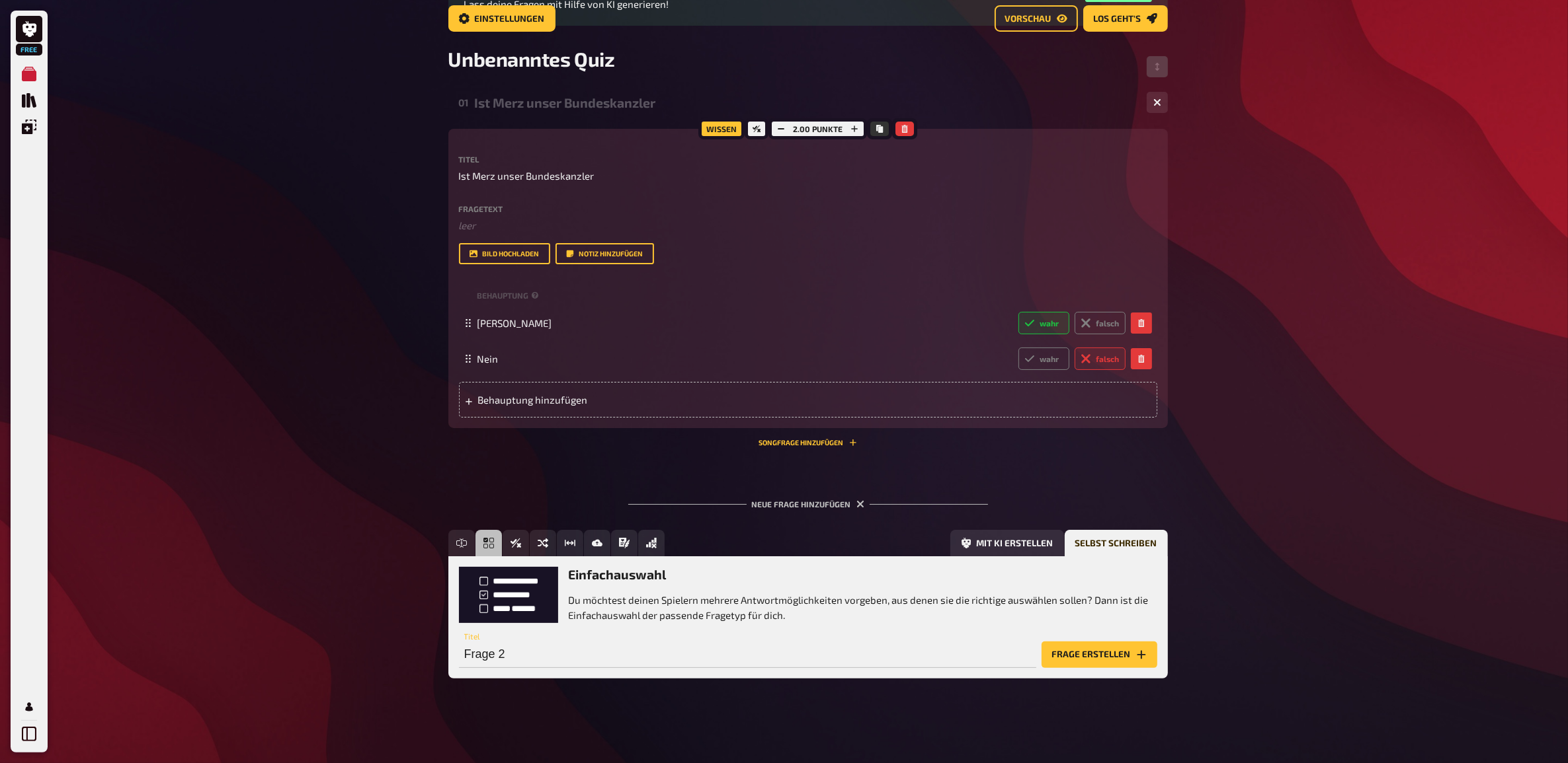
scroll to position [179, 0]
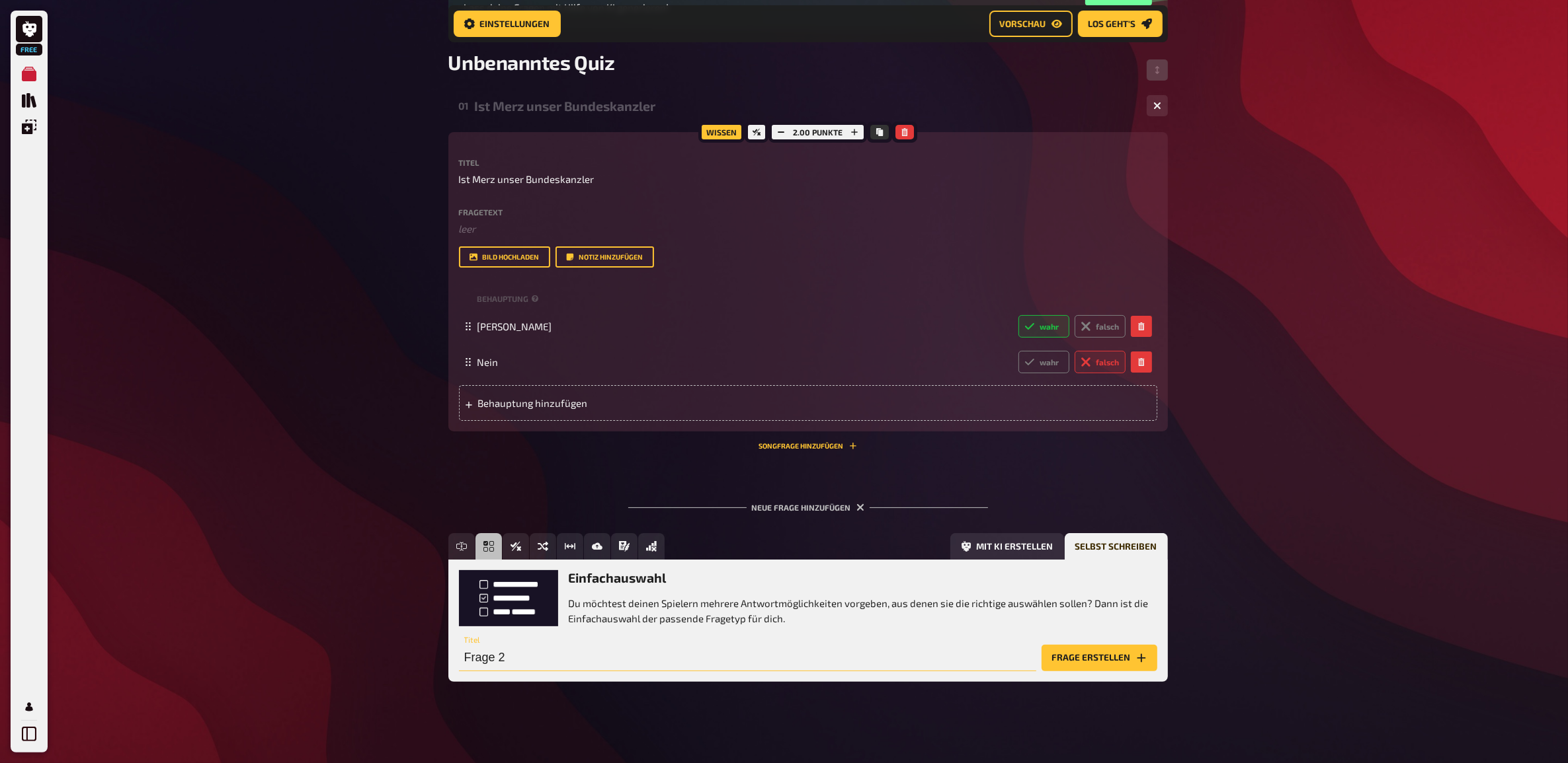
click at [781, 655] on input "Frage 2" at bounding box center [748, 658] width 577 height 26
click at [516, 656] on input "Frage 2" at bounding box center [748, 658] width 577 height 26
type input "Frage"
click at [522, 661] on input "text" at bounding box center [748, 658] width 577 height 26
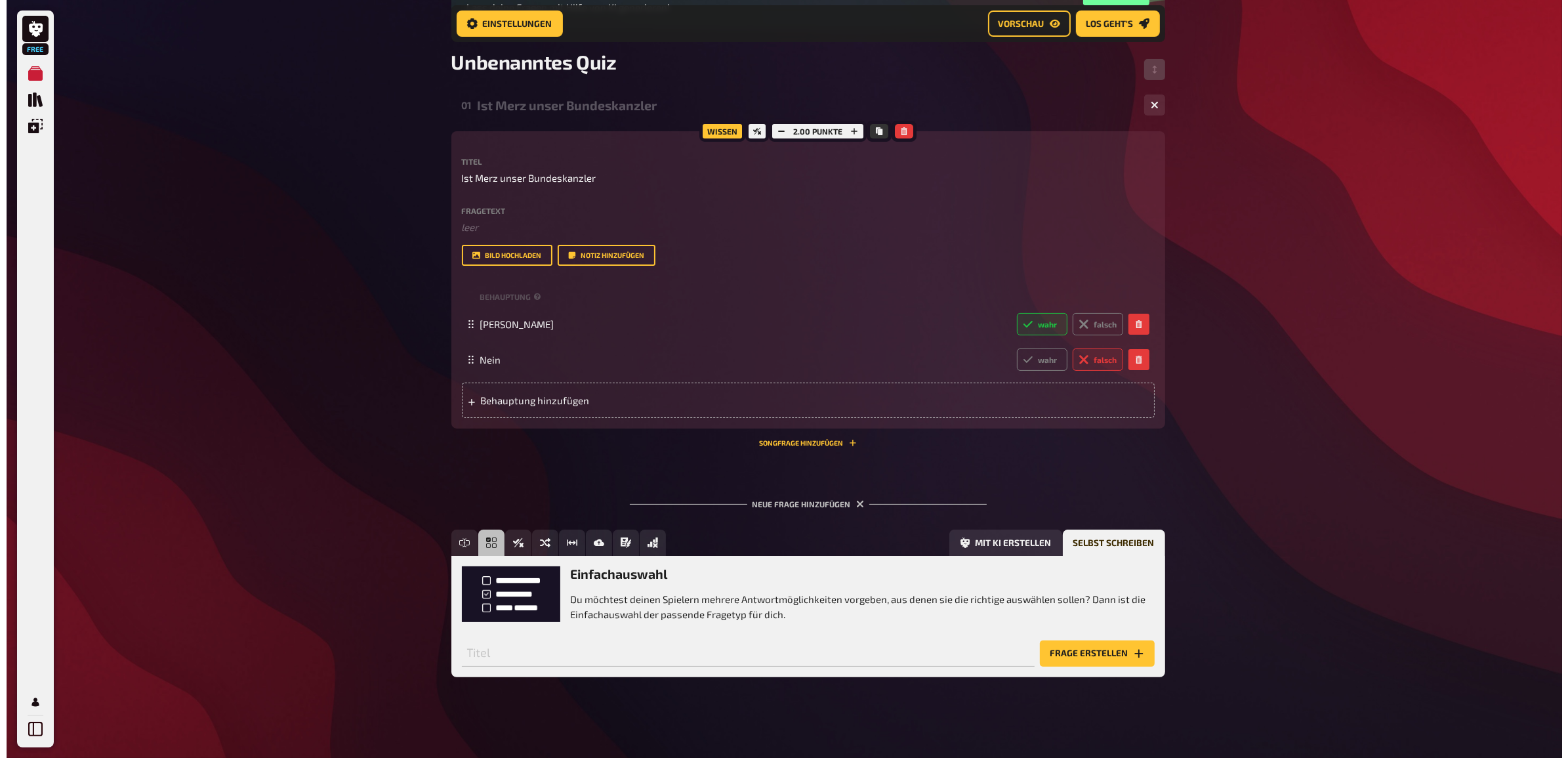
scroll to position [0, 0]
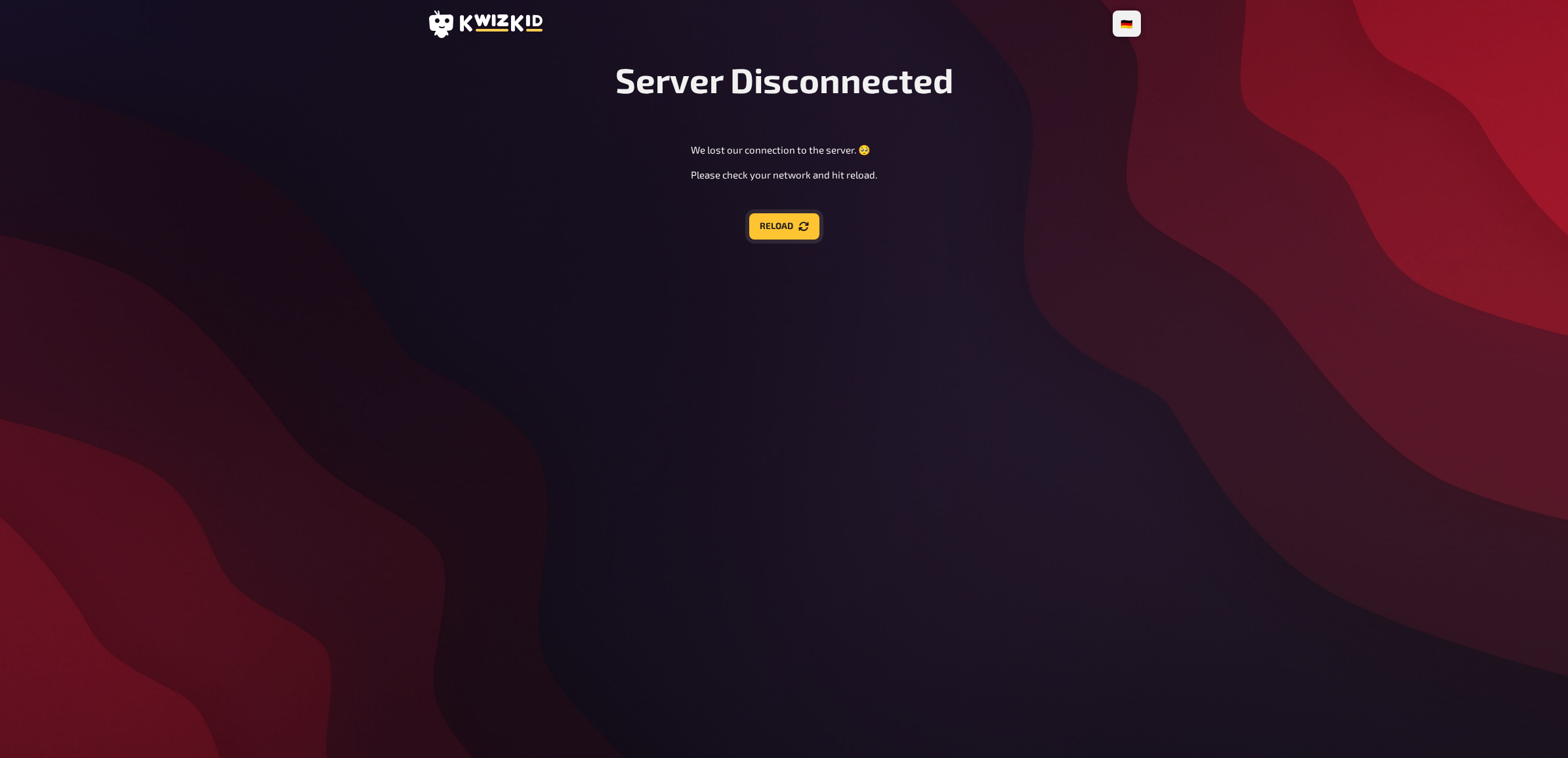
click at [786, 230] on button "Reload" at bounding box center [784, 226] width 70 height 26
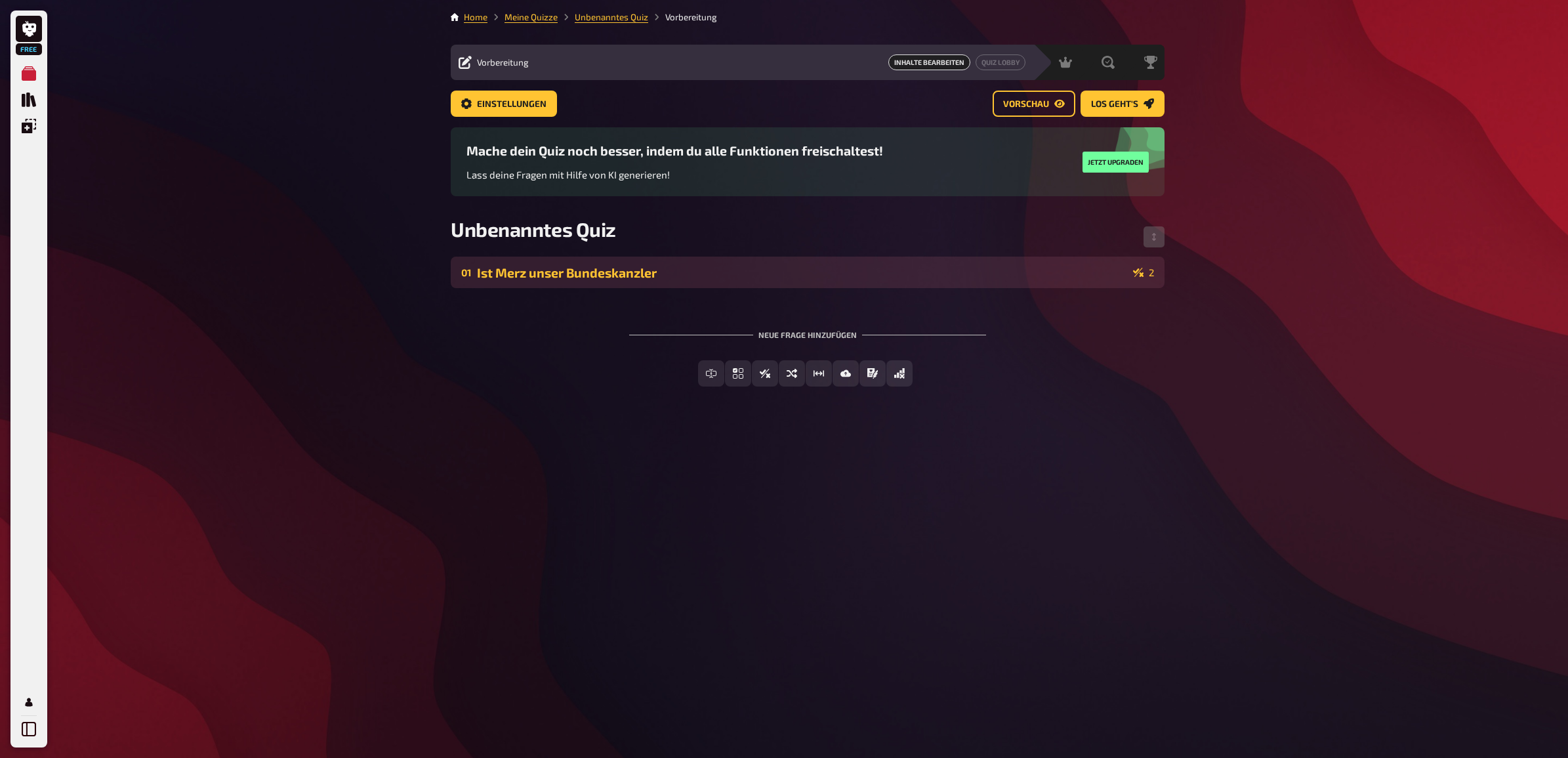
click at [919, 271] on div "Ist Merz unser Bundeskanzler" at bounding box center [802, 273] width 651 height 15
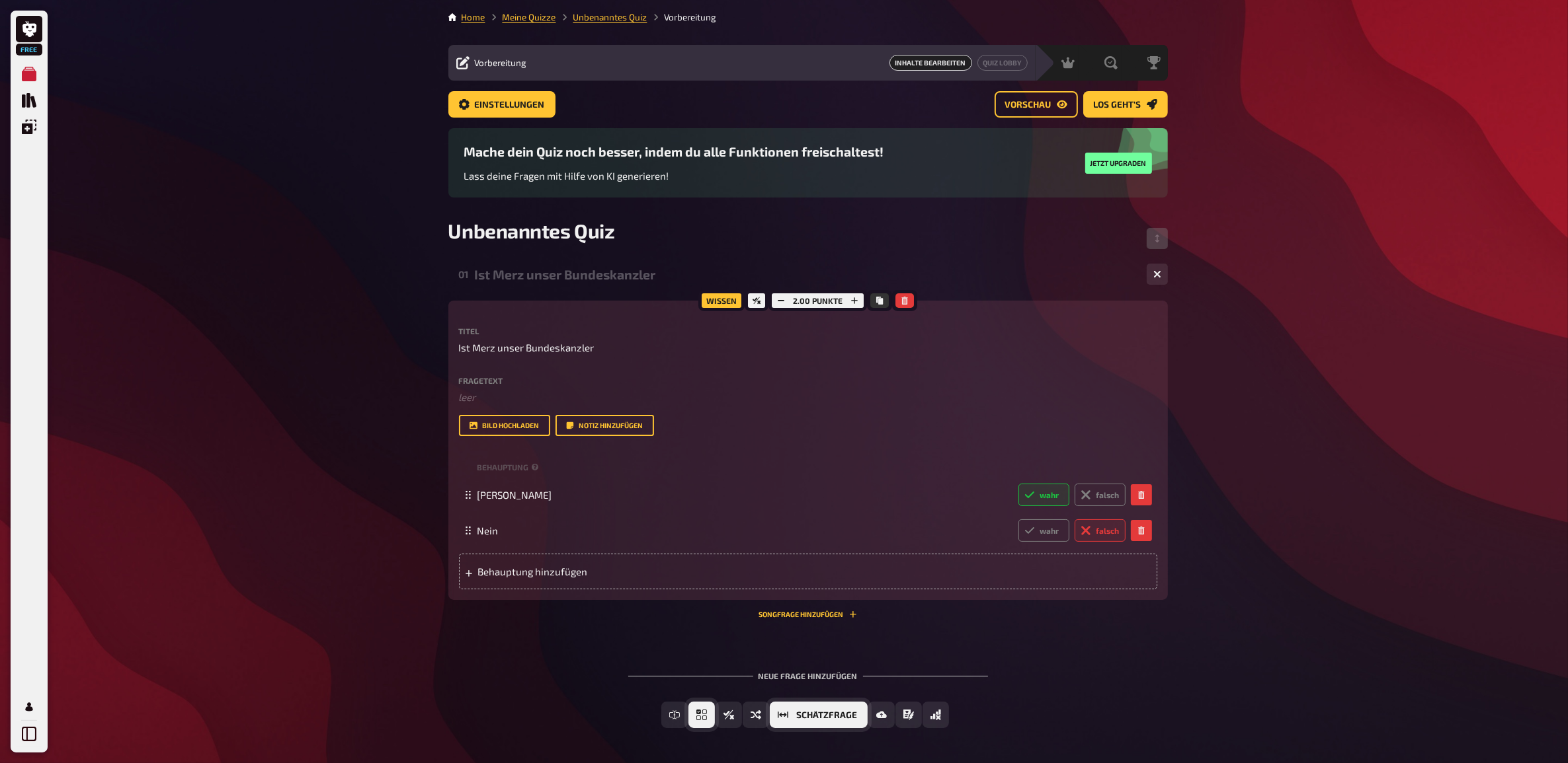
click at [715, 715] on span "Einfachauswahl" at bounding box center [715, 715] width 0 height 9
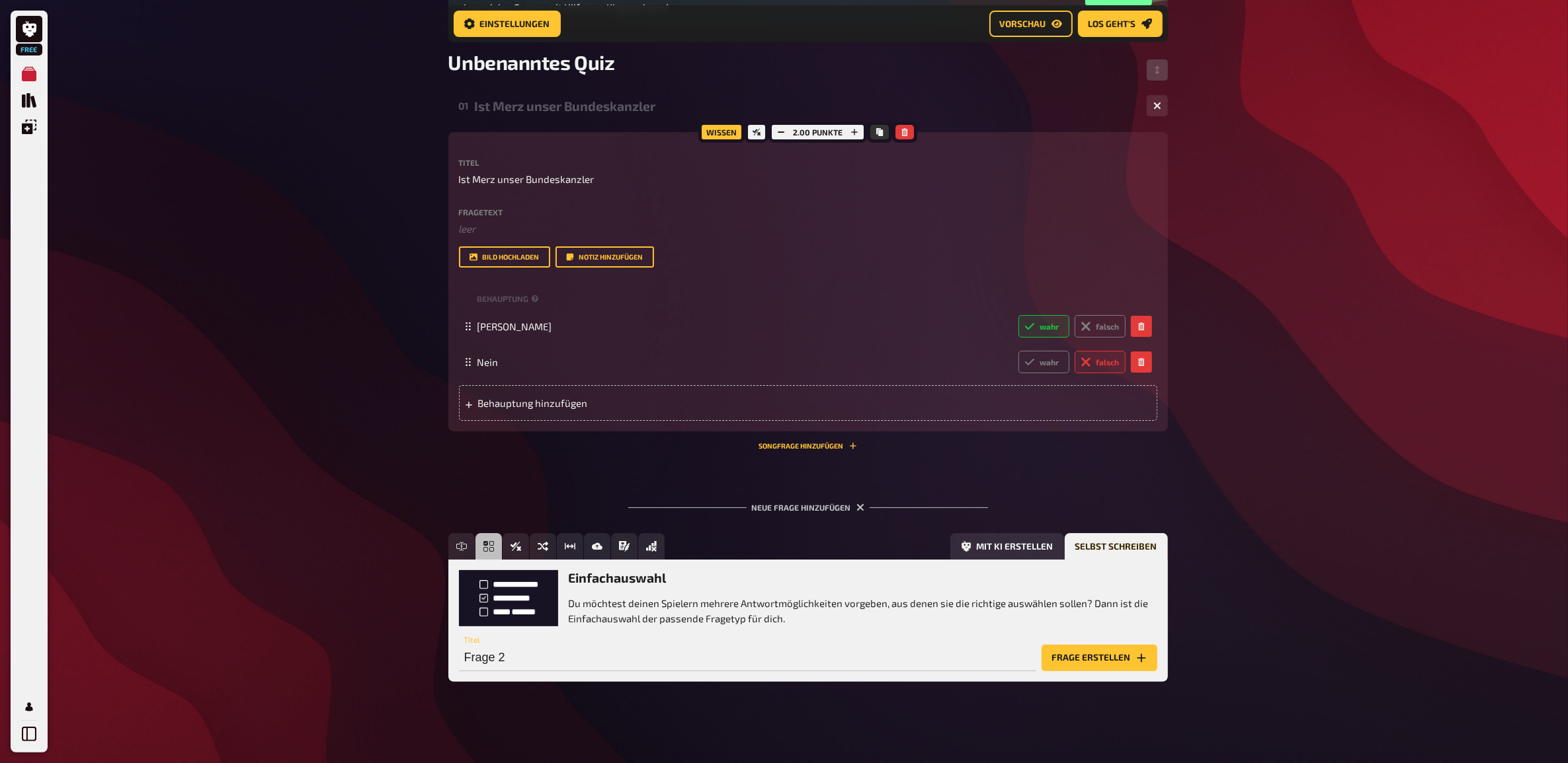
scroll to position [180, 0]
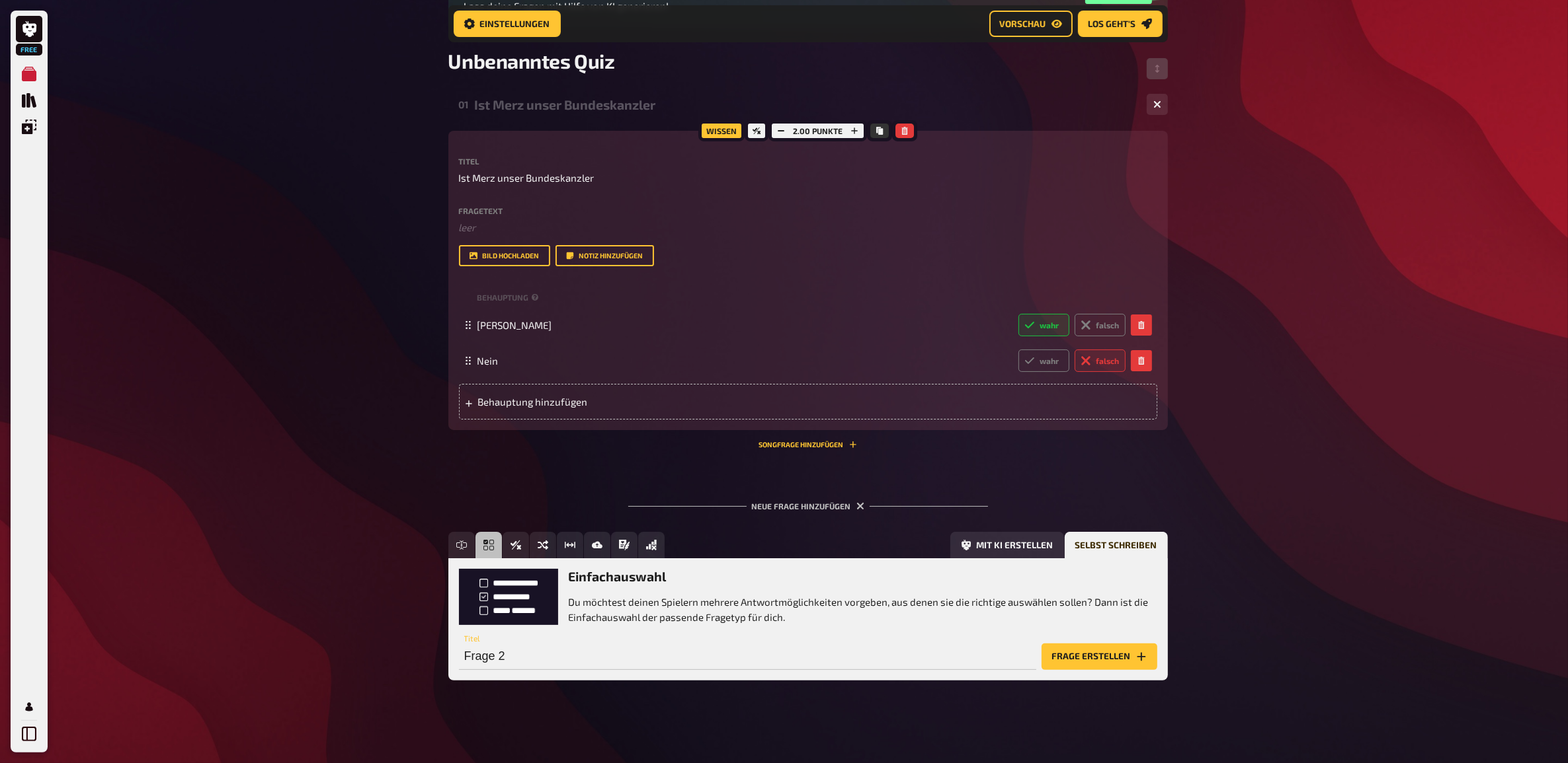
drag, startPoint x: 1403, startPoint y: 520, endPoint x: 1555, endPoint y: 423, distance: 180.3
click at [1403, 520] on div "Free Meine Quizze Quiz Sammlung Einblendungen Mein Konto Home Meine Quizze Unbe…" at bounding box center [784, 293] width 1568 height 946
click at [1337, 579] on div "Free Meine Quizze Quiz Sammlung Einblendungen Mein Konto Home Meine Quizze Unbe…" at bounding box center [784, 293] width 1568 height 946
click at [1004, 548] on button "Mit KI erstellen" at bounding box center [1007, 545] width 114 height 26
click at [526, 656] on input "text" at bounding box center [718, 656] width 517 height 26
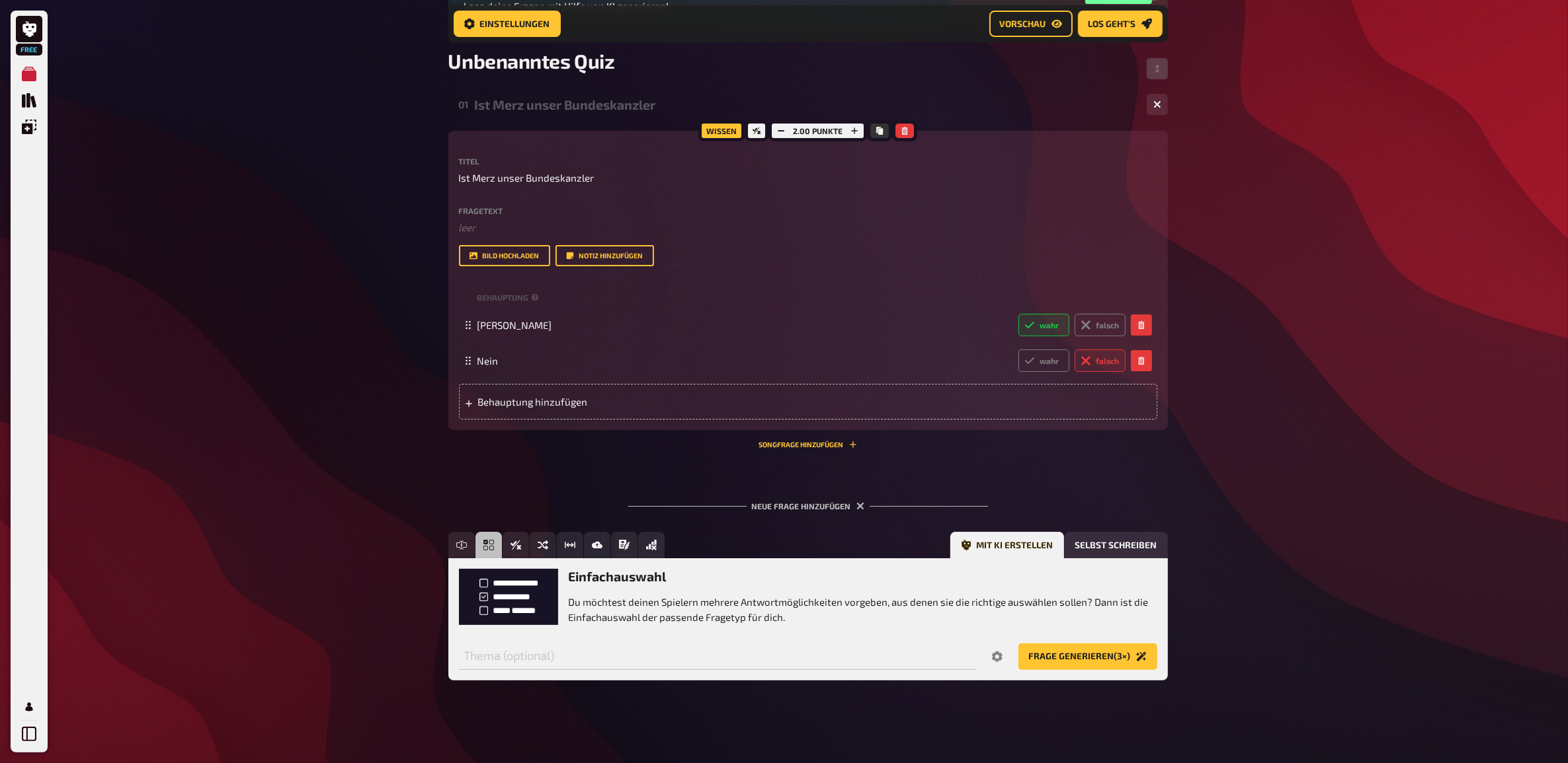
click at [739, 704] on div "Home Meine Quizze Unbenanntes Quiz Vorbereitung Vorbereitung Inhalte Bearbeiten…" at bounding box center [808, 293] width 741 height 946
click at [1110, 543] on button "Selbst schreiben" at bounding box center [1116, 545] width 103 height 26
click at [568, 656] on input "Frage 2" at bounding box center [748, 656] width 577 height 26
click at [1017, 544] on button "Mit KI erstellen" at bounding box center [1007, 545] width 114 height 26
click at [1085, 656] on button "Frage generieren (3×)" at bounding box center [1087, 656] width 139 height 26
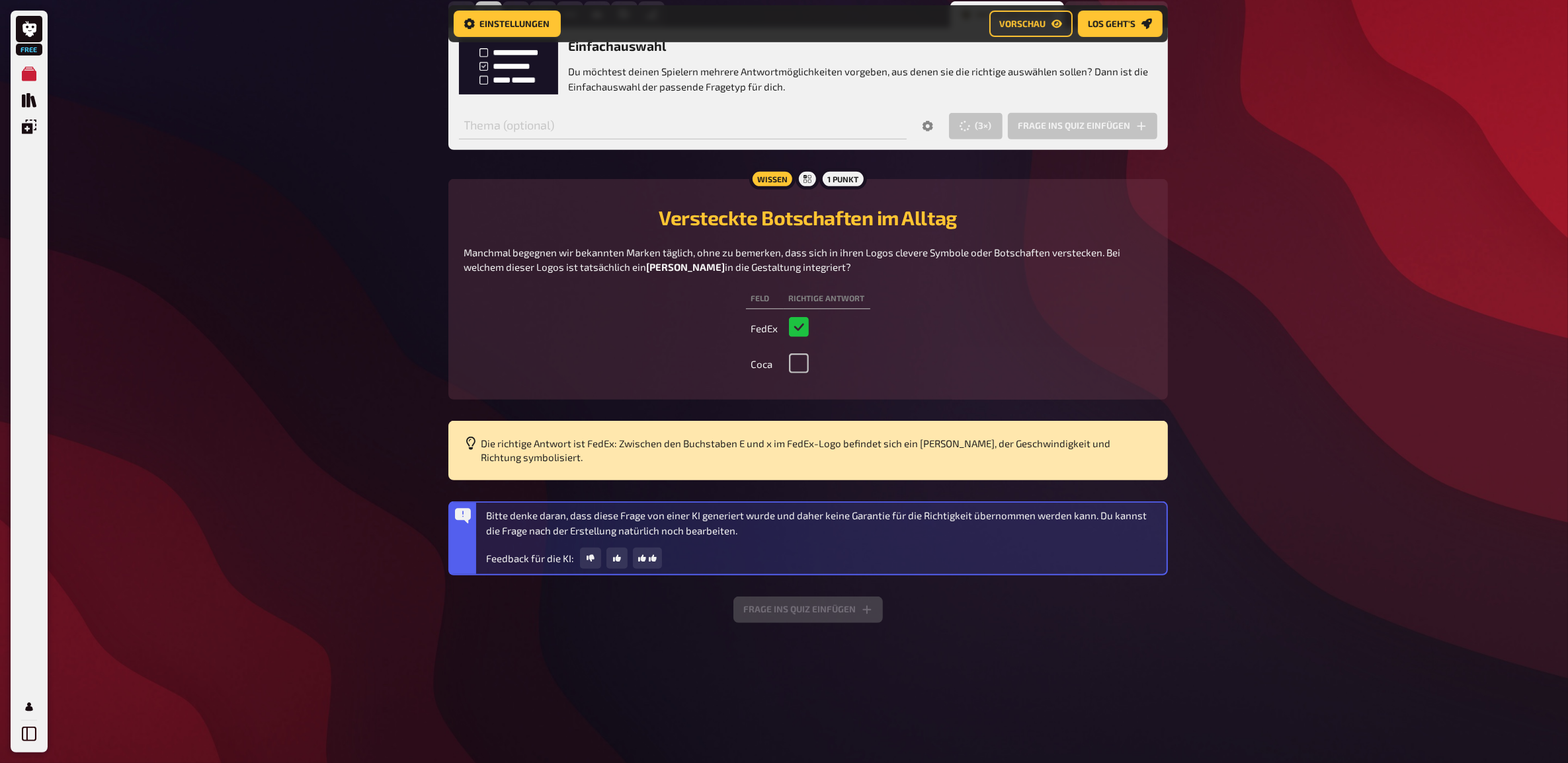
scroll to position [705, 0]
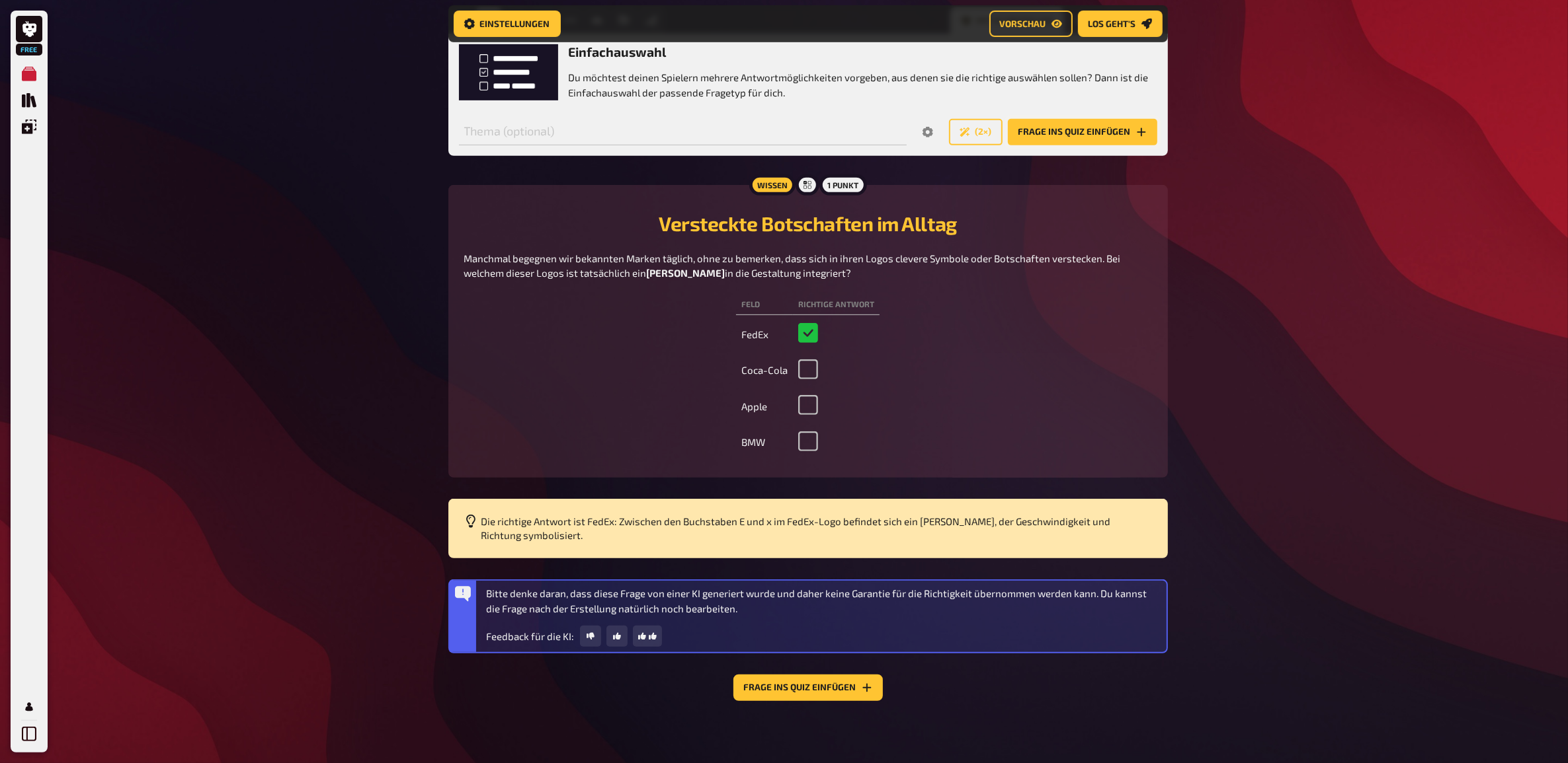
click at [1084, 125] on button "Frage ins Quiz einfügen" at bounding box center [1083, 132] width 149 height 26
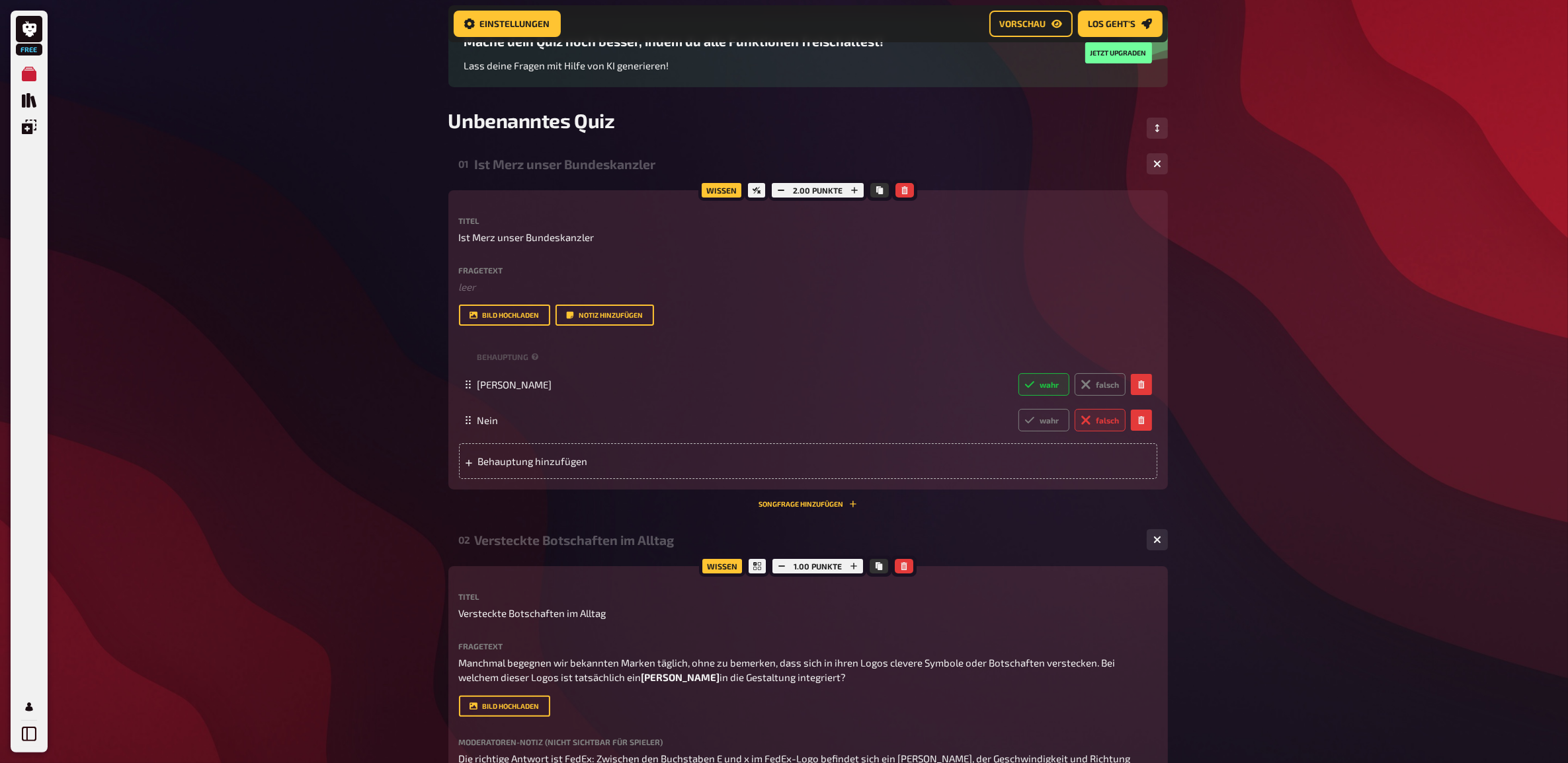
scroll to position [93, 0]
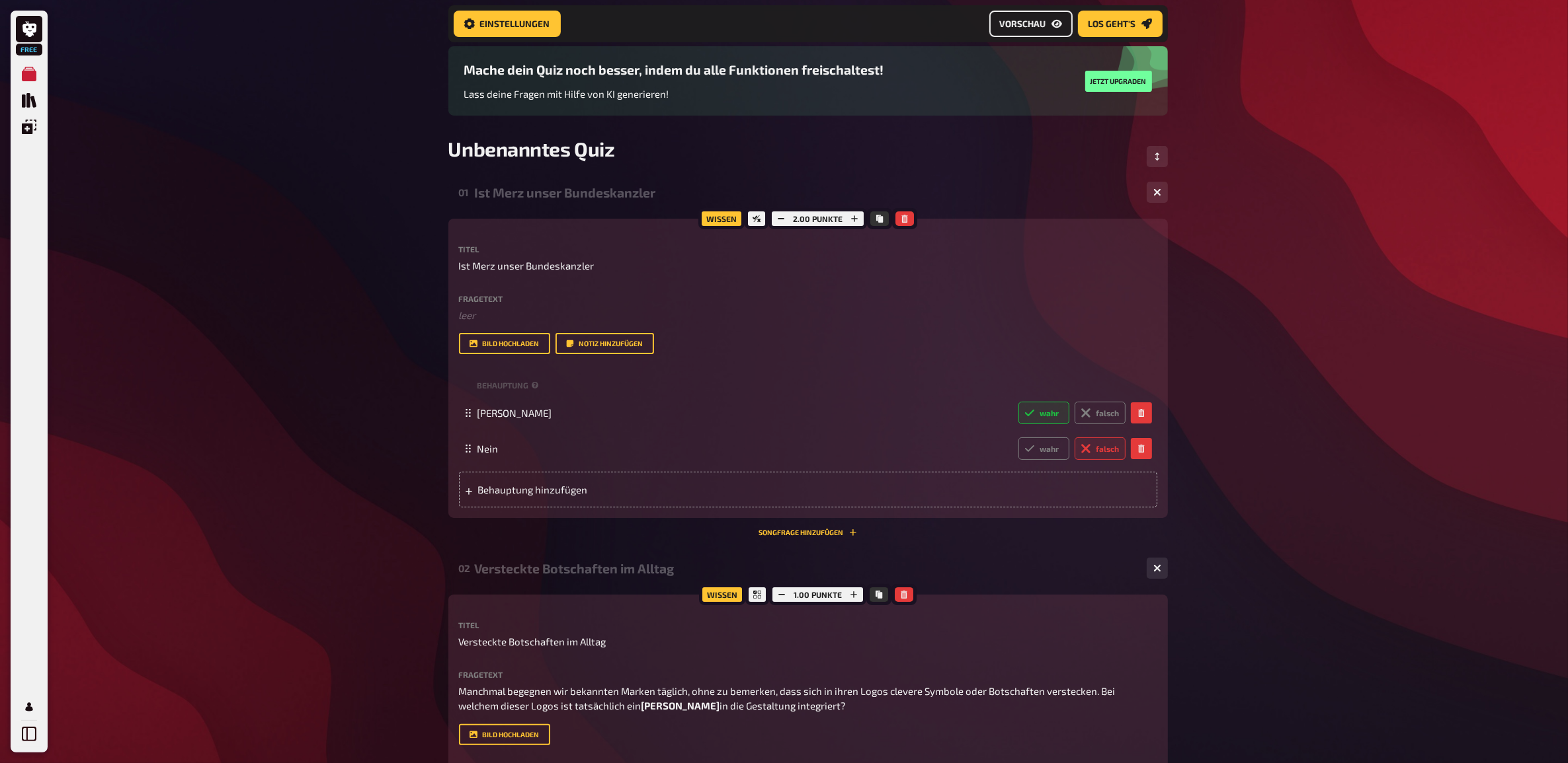
click at [1035, 34] on link "Vorschau" at bounding box center [1031, 24] width 84 height 26
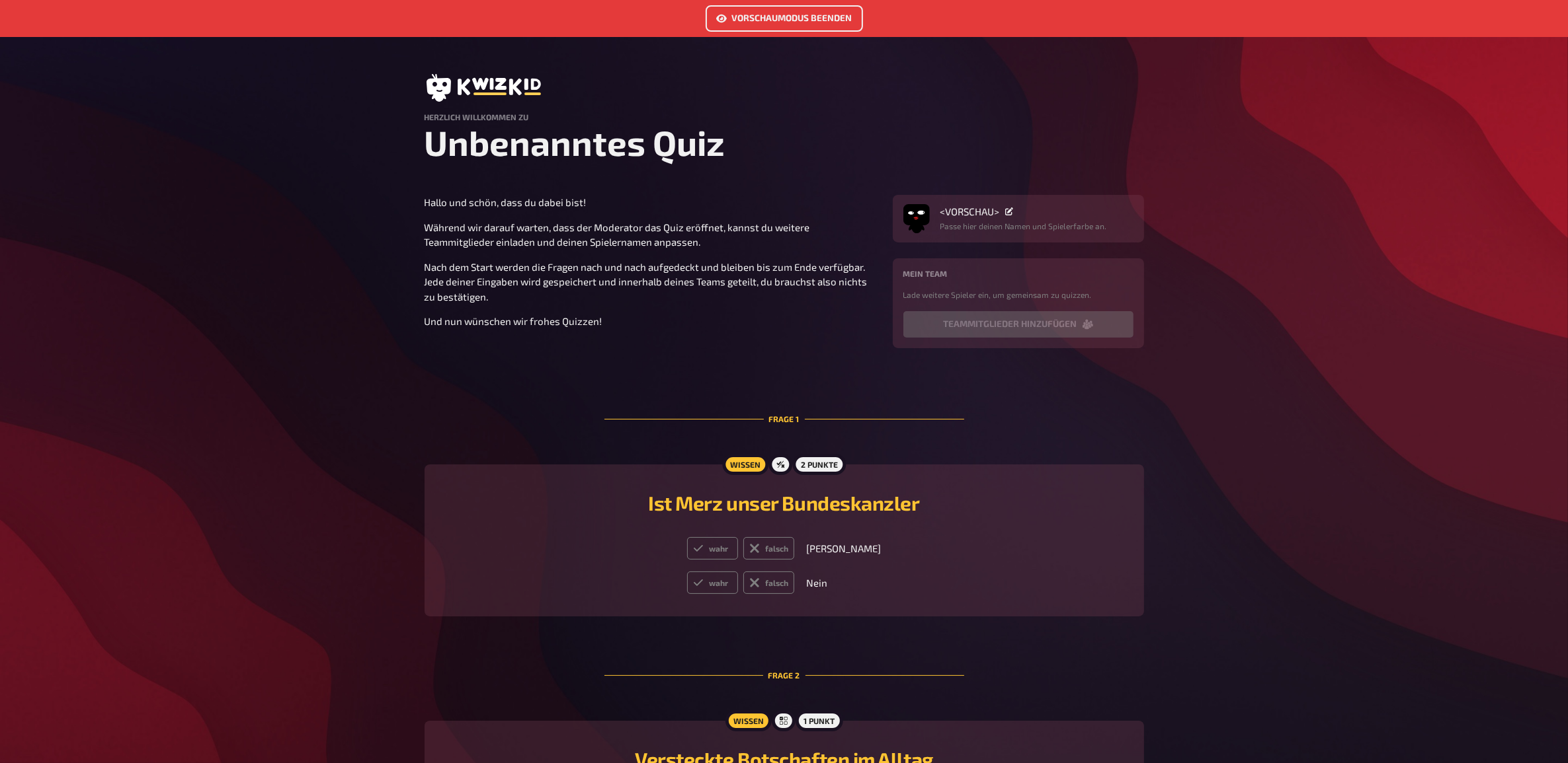
click at [795, 28] on link "Vorschaumodus beenden" at bounding box center [784, 18] width 157 height 26
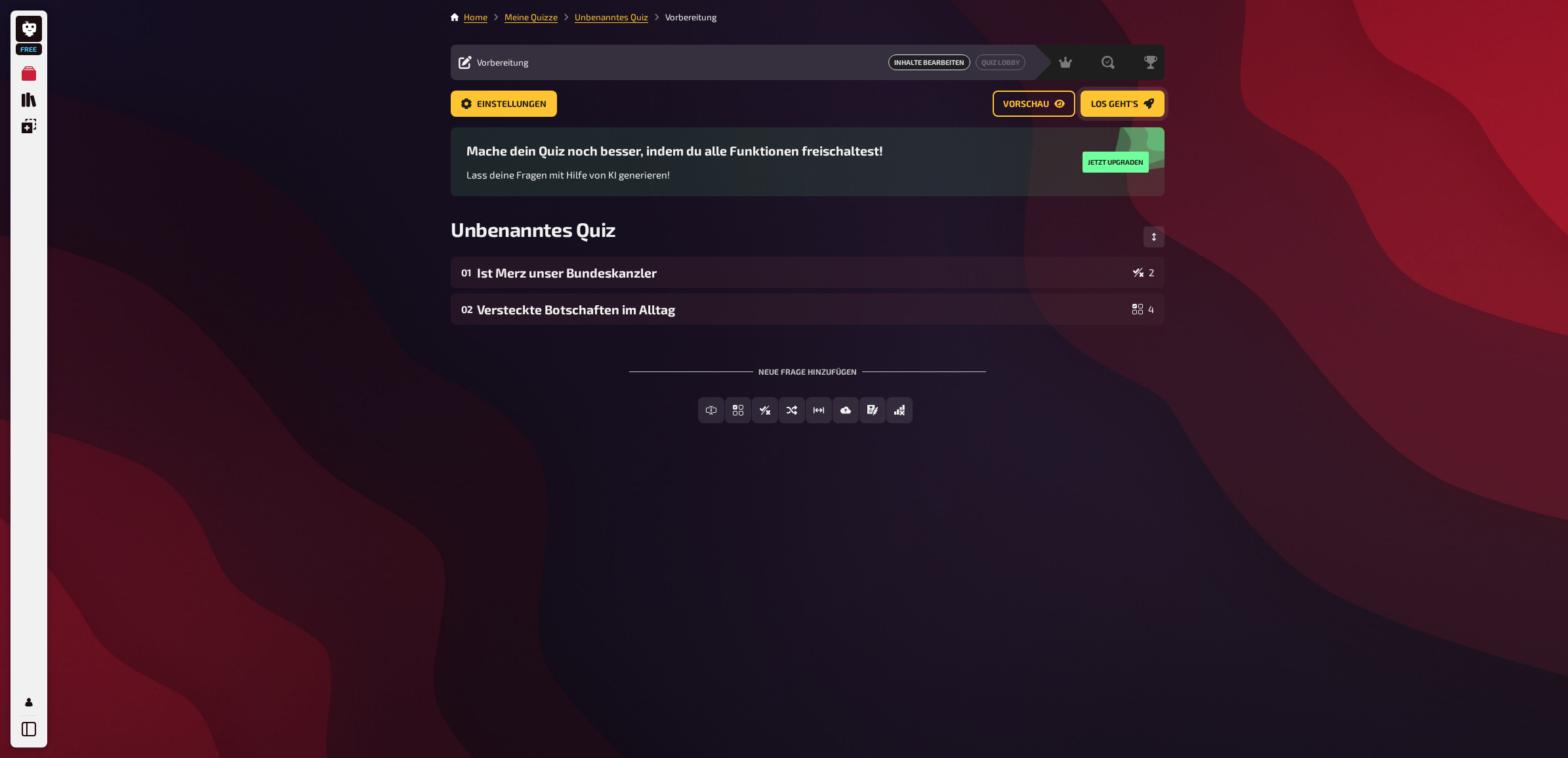
click at [1098, 95] on link "Los geht's" at bounding box center [1122, 103] width 84 height 26
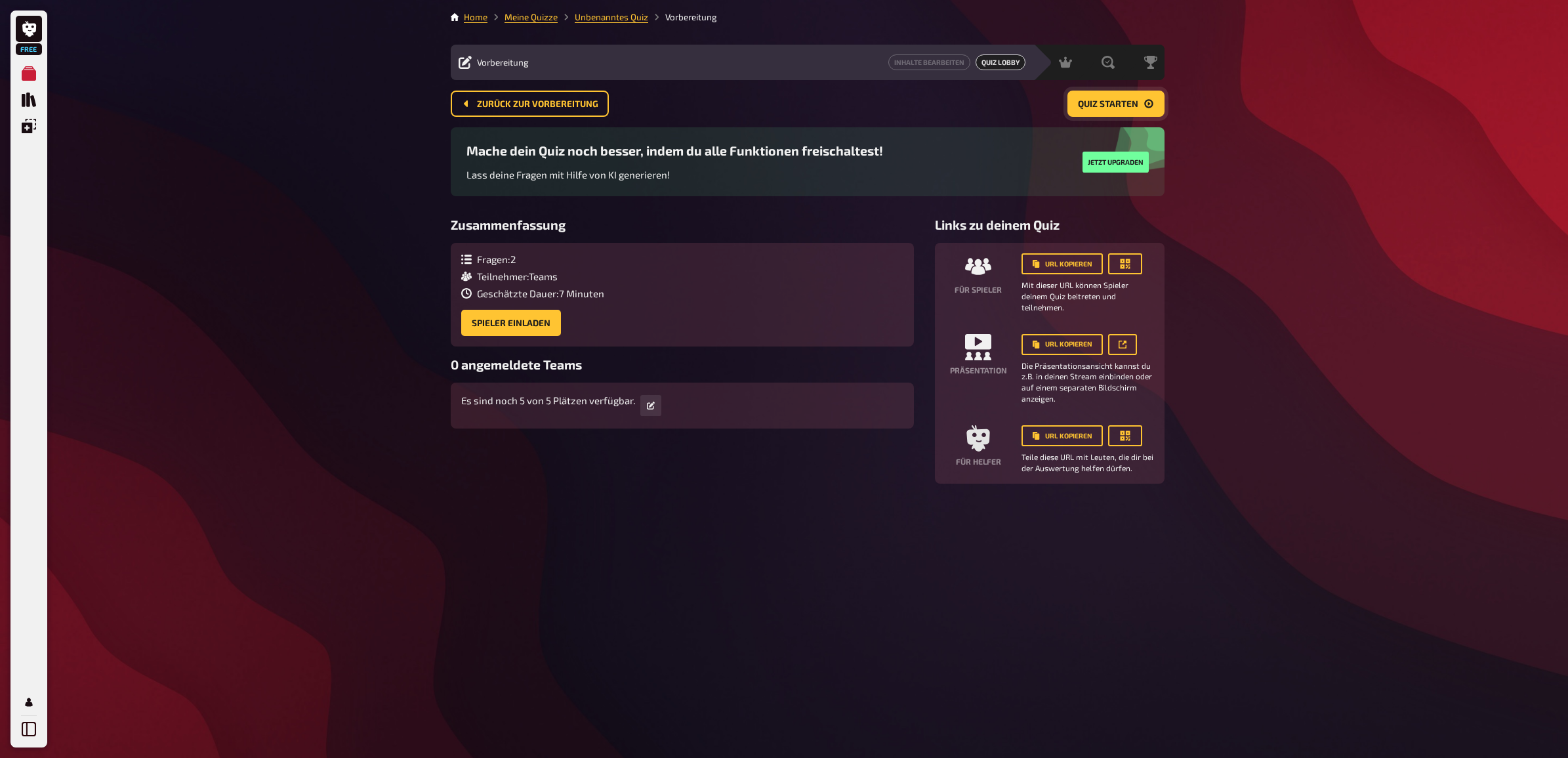
click at [1120, 110] on button "Quiz starten" at bounding box center [1116, 103] width 97 height 26
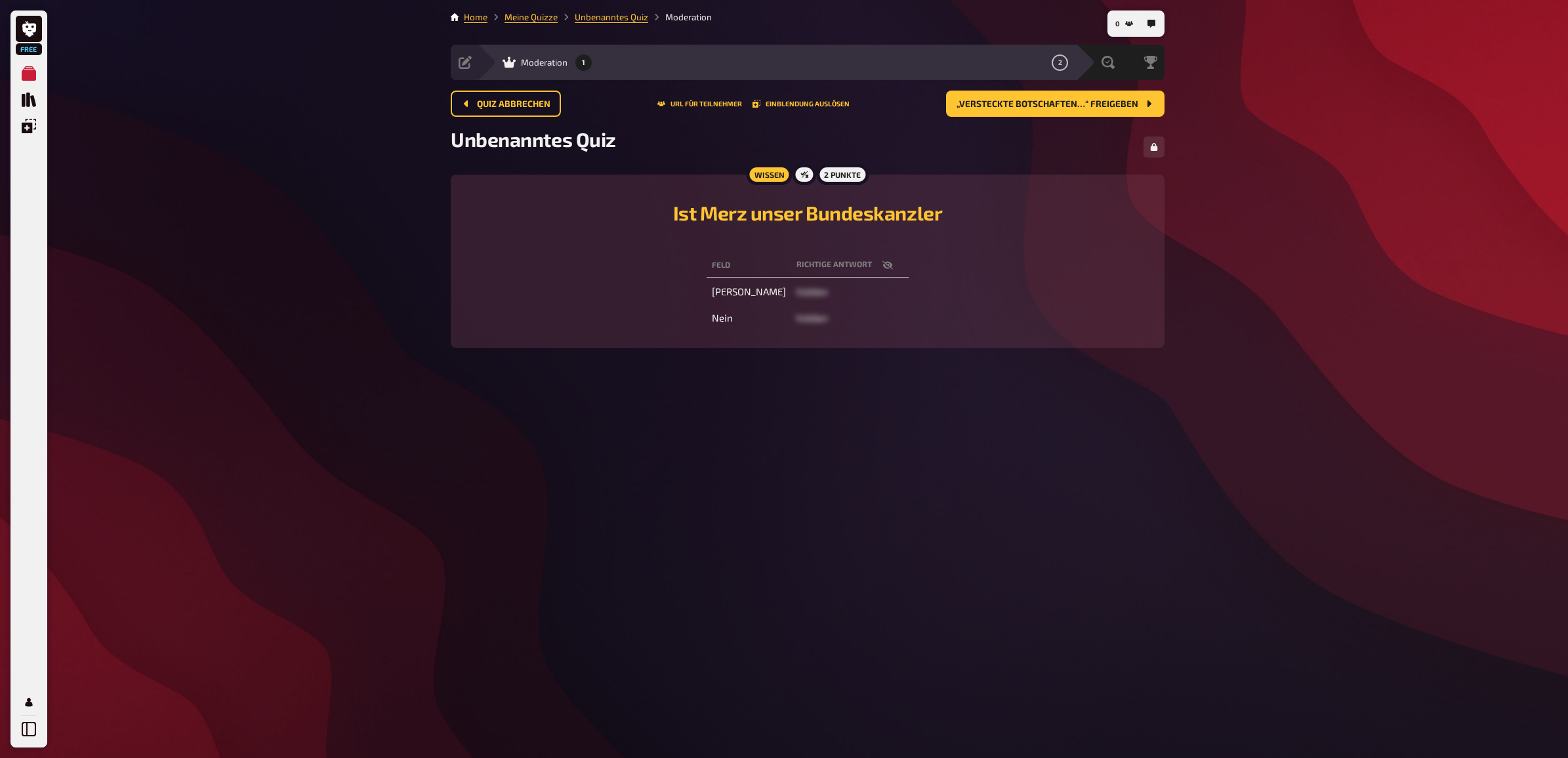
click at [797, 294] on span "hidden" at bounding box center [812, 291] width 32 height 12
click at [745, 289] on td "Ja" at bounding box center [749, 291] width 85 height 24
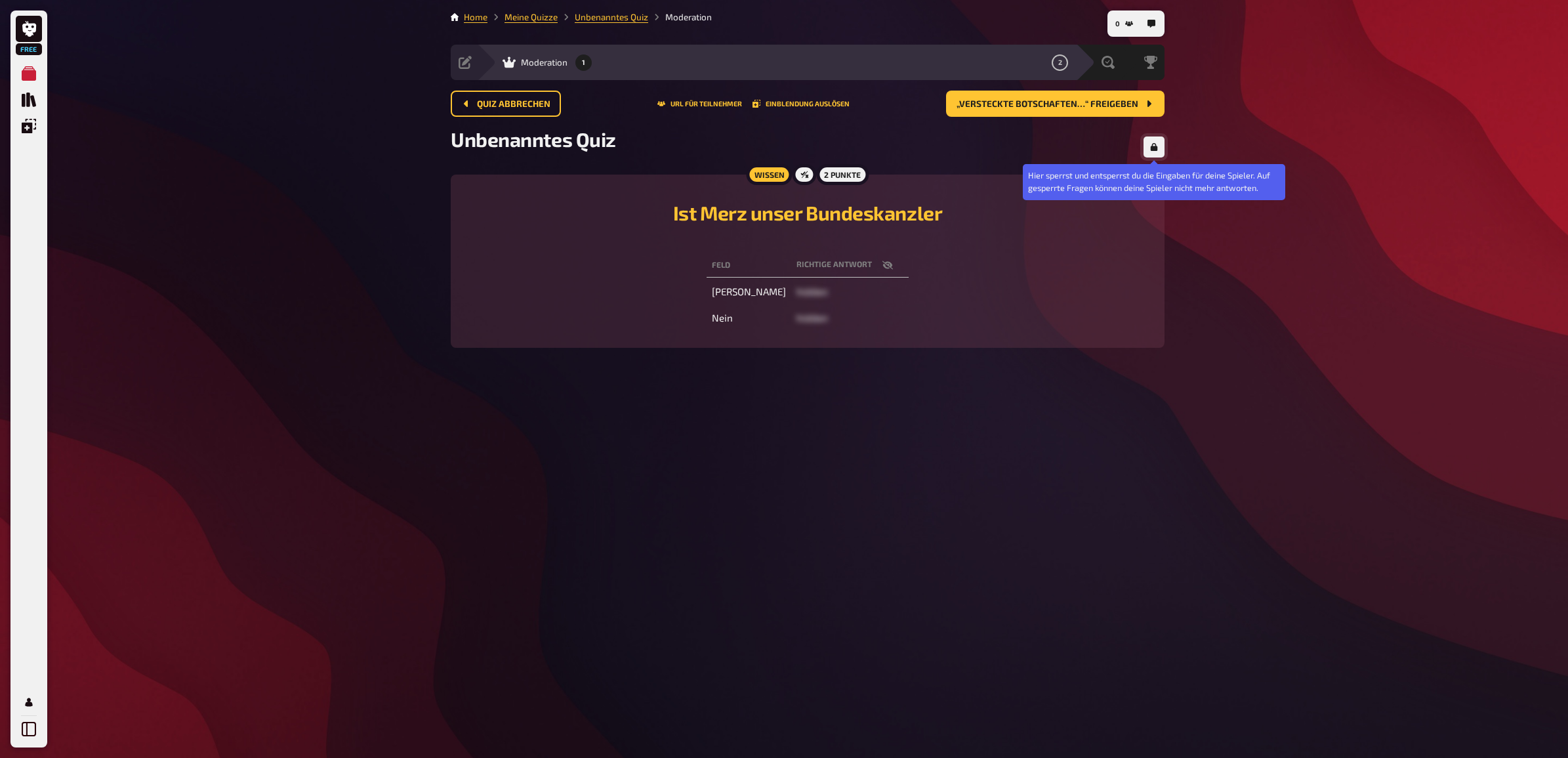
click at [1150, 143] on icon "button" at bounding box center [1154, 147] width 8 height 8
click at [1160, 148] on button "button" at bounding box center [1154, 147] width 21 height 21
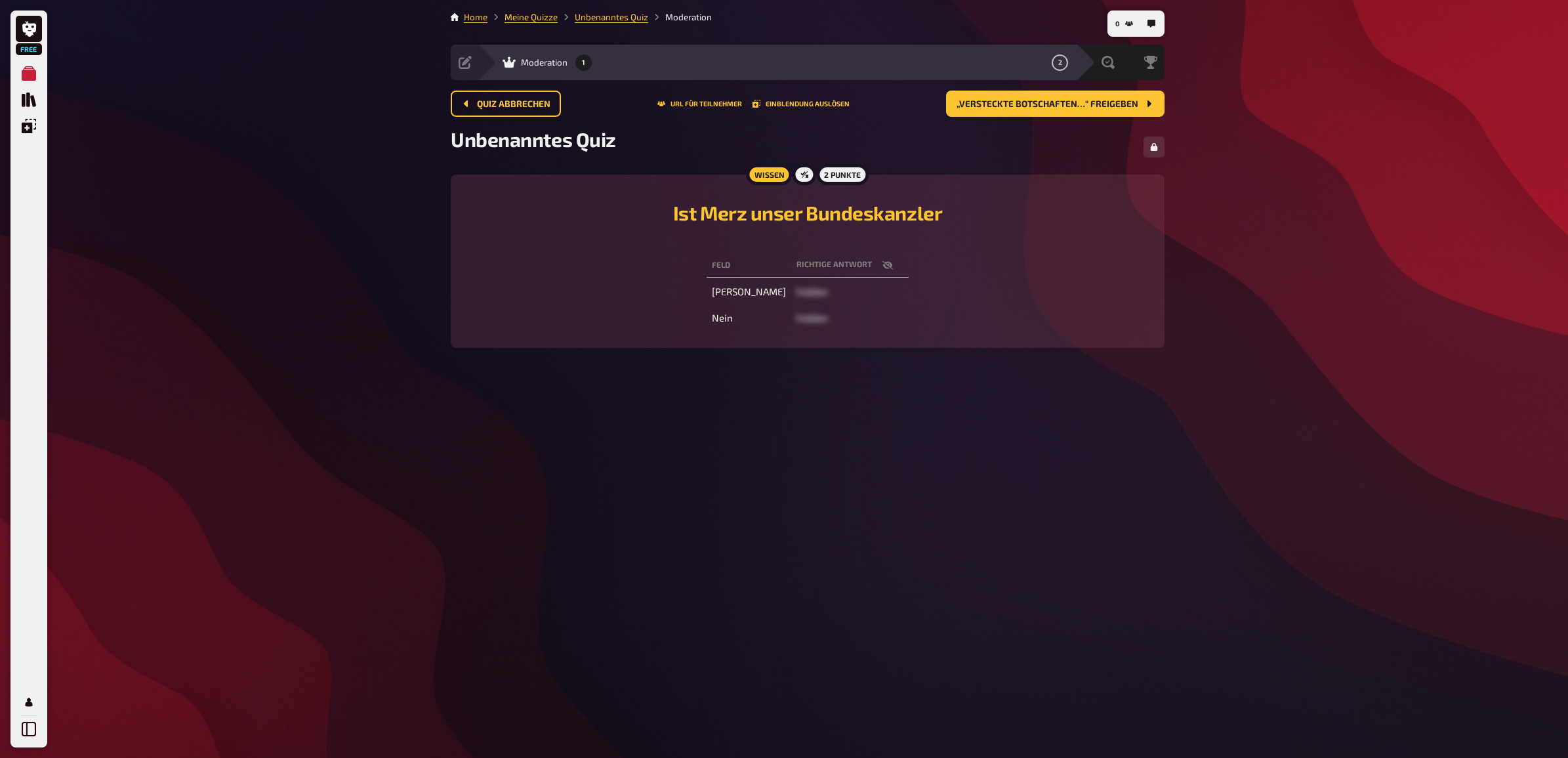
click at [797, 296] on span "hidden" at bounding box center [812, 291] width 32 height 12
click at [742, 294] on td "Ja" at bounding box center [749, 291] width 85 height 24
click at [741, 294] on td "Ja" at bounding box center [749, 291] width 85 height 24
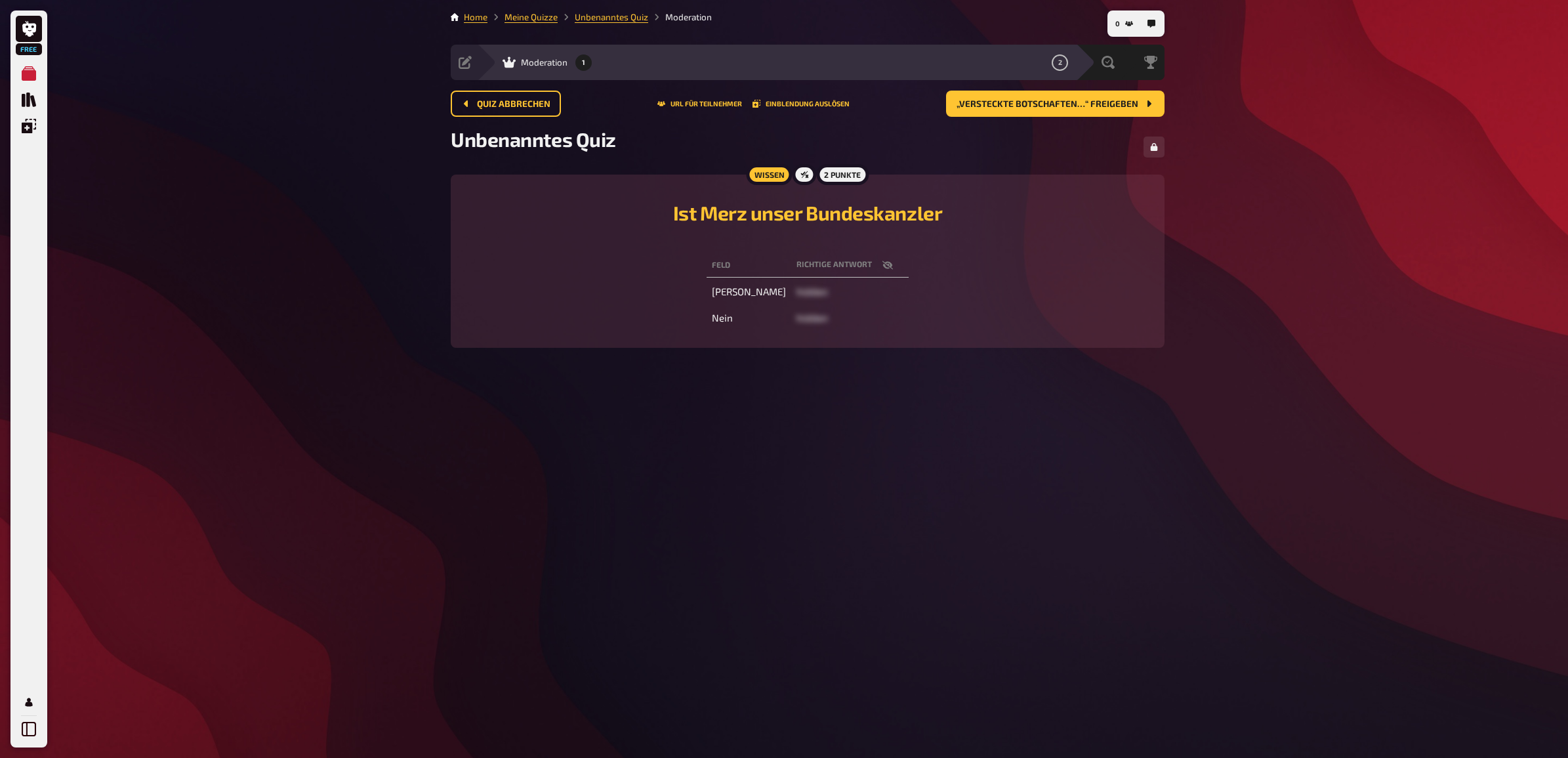
drag, startPoint x: 741, startPoint y: 294, endPoint x: 683, endPoint y: 306, distance: 59.2
click at [680, 306] on div "Feld Richtige Antwort Ja hidden Nein hidden" at bounding box center [807, 291] width 683 height 81
click at [797, 293] on span "hidden" at bounding box center [812, 291] width 32 height 12
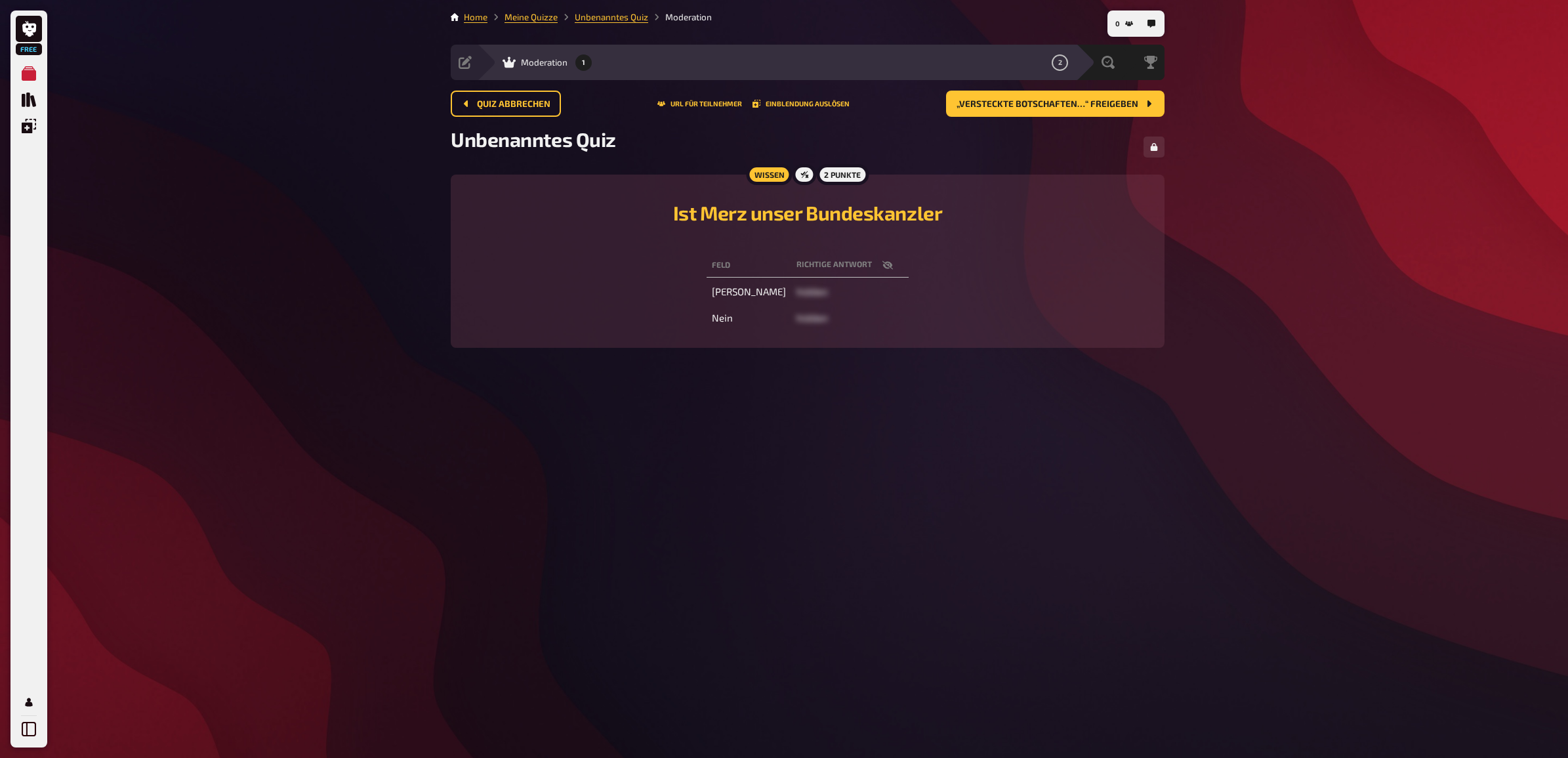
click at [797, 293] on span "hidden" at bounding box center [812, 291] width 32 height 12
click at [703, 289] on div "Feld Richtige Antwort Ja hidden Nein hidden" at bounding box center [807, 291] width 683 height 81
drag, startPoint x: 703, startPoint y: 289, endPoint x: 728, endPoint y: 291, distance: 25.1
click at [728, 291] on div "Feld Richtige Antwort Ja hidden Nein hidden" at bounding box center [807, 291] width 683 height 81
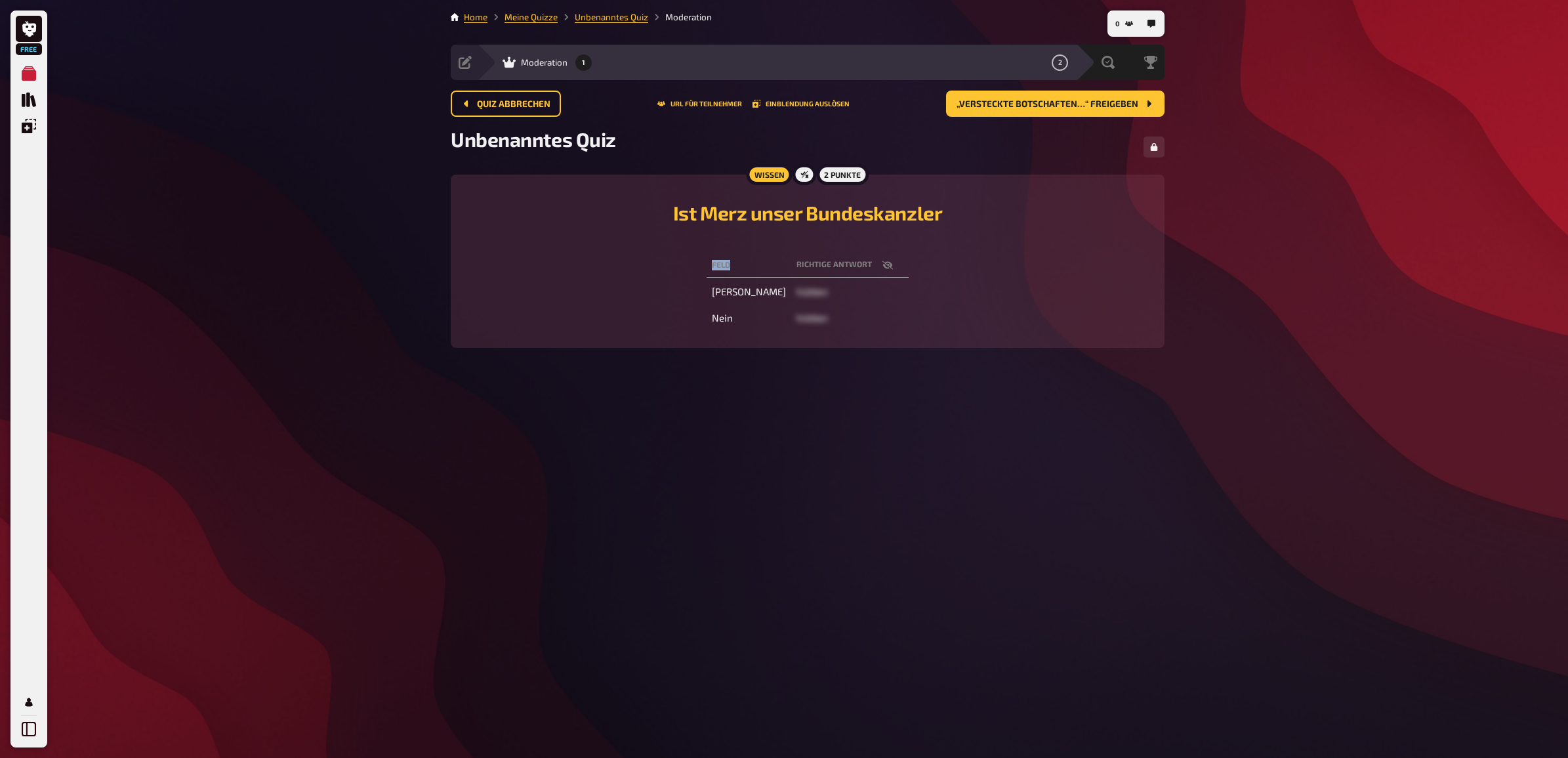
click at [728, 291] on div "Feld Richtige Antwort Ja hidden Nein hidden" at bounding box center [807, 291] width 683 height 81
drag, startPoint x: 728, startPoint y: 291, endPoint x: 866, endPoint y: 292, distance: 138.0
click at [866, 292] on td "hidden" at bounding box center [850, 291] width 117 height 24
click at [1109, 100] on span "„Versteckte Botschaften…“ freigeben" at bounding box center [1047, 104] width 181 height 9
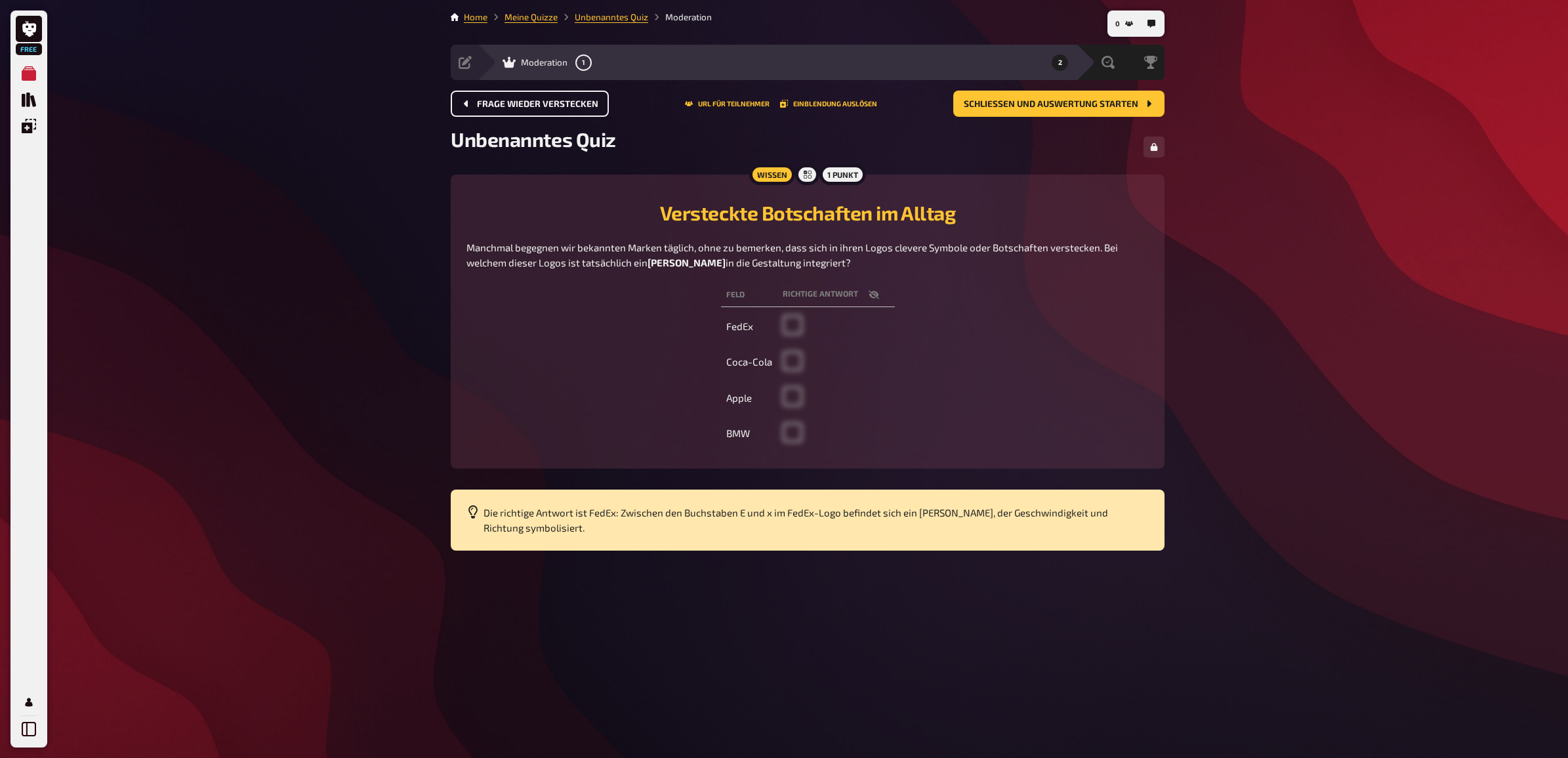
click at [515, 107] on span "Frage wieder verstecken" at bounding box center [537, 104] width 121 height 9
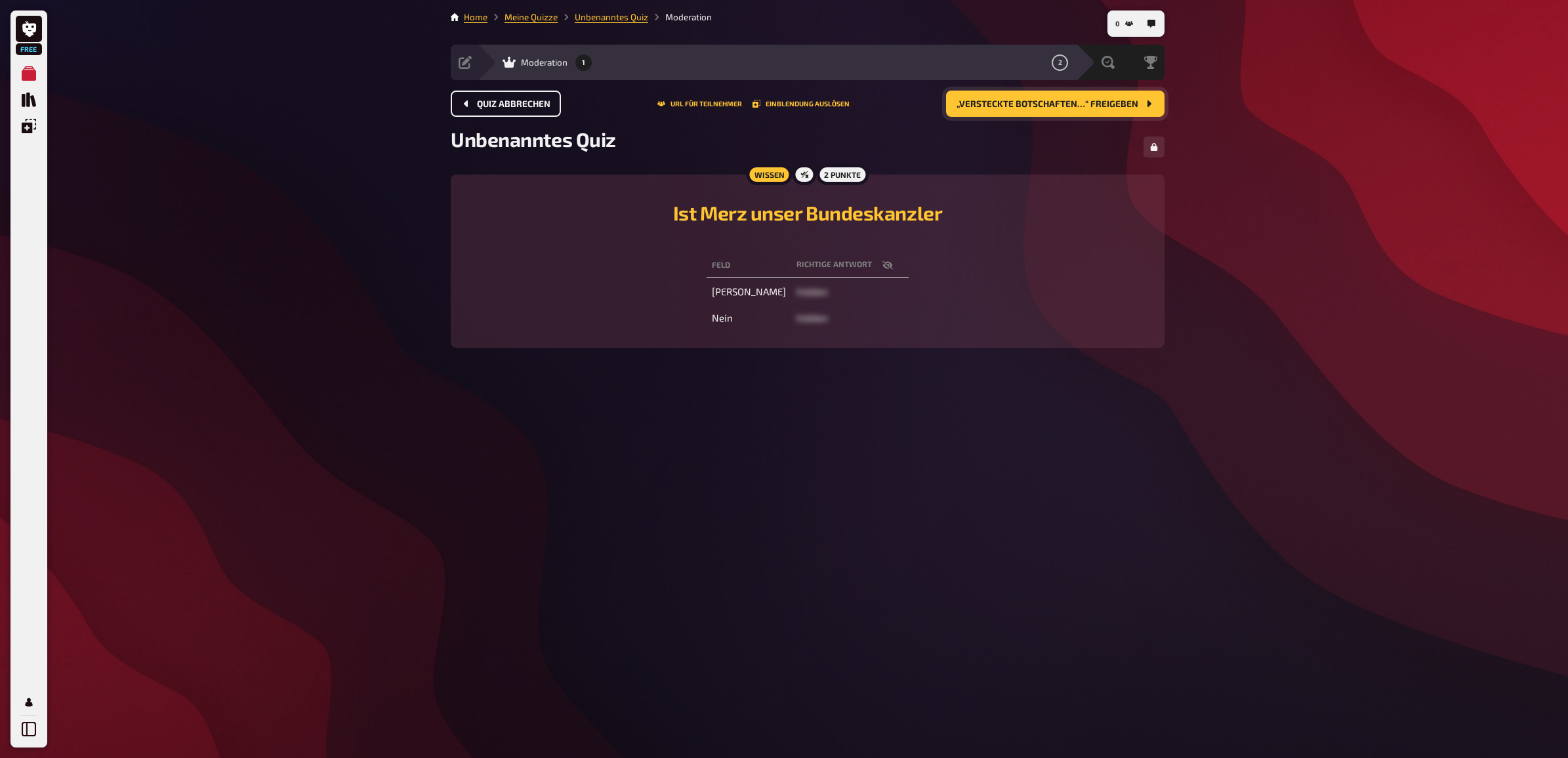
drag, startPoint x: 1040, startPoint y: 99, endPoint x: 1040, endPoint y: 109, distance: 10.0
click at [1040, 103] on span "„Versteckte Botschaften…“ freigeben" at bounding box center [1047, 104] width 181 height 9
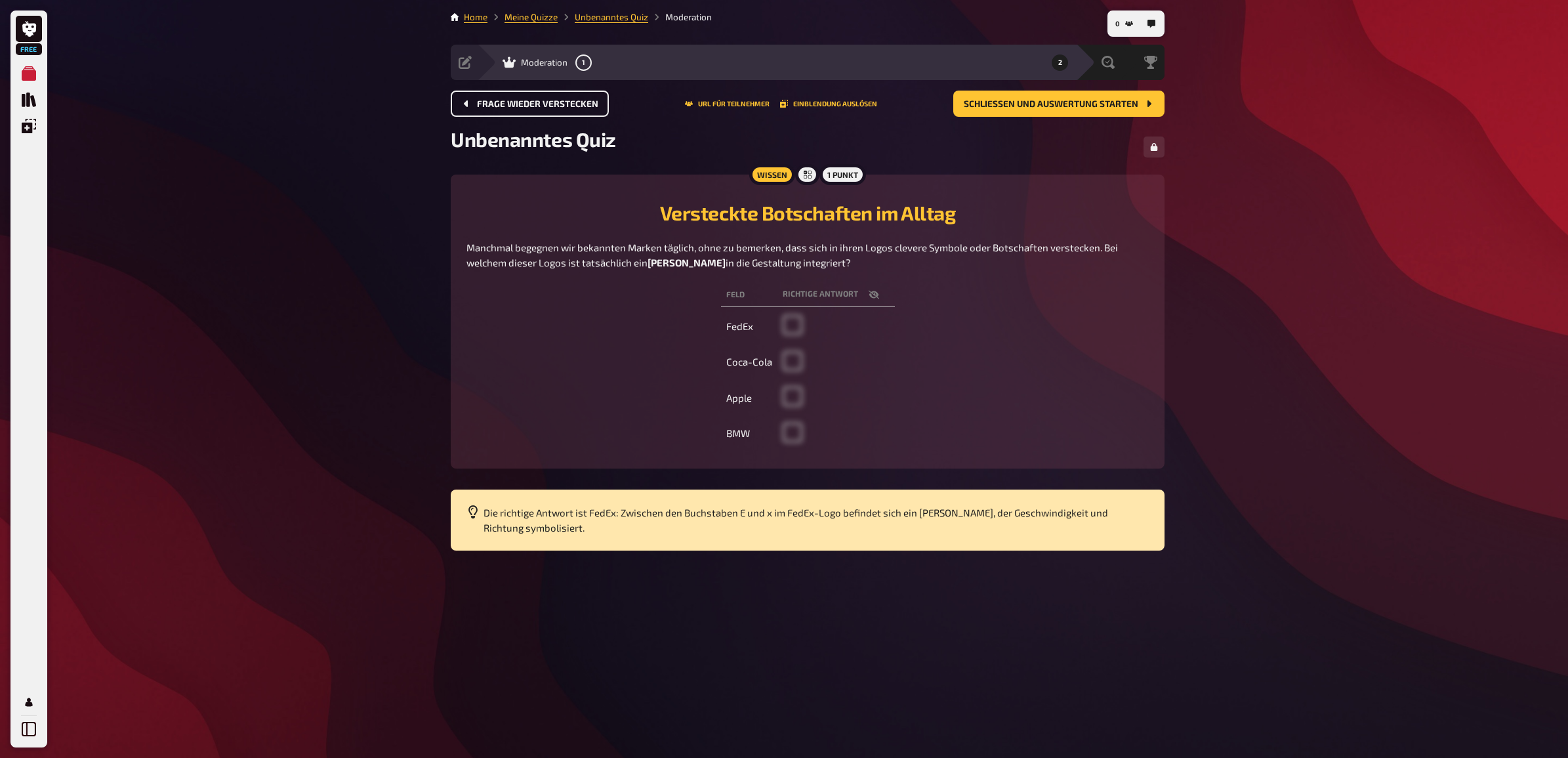
click at [789, 330] on span at bounding box center [793, 331] width 20 height 12
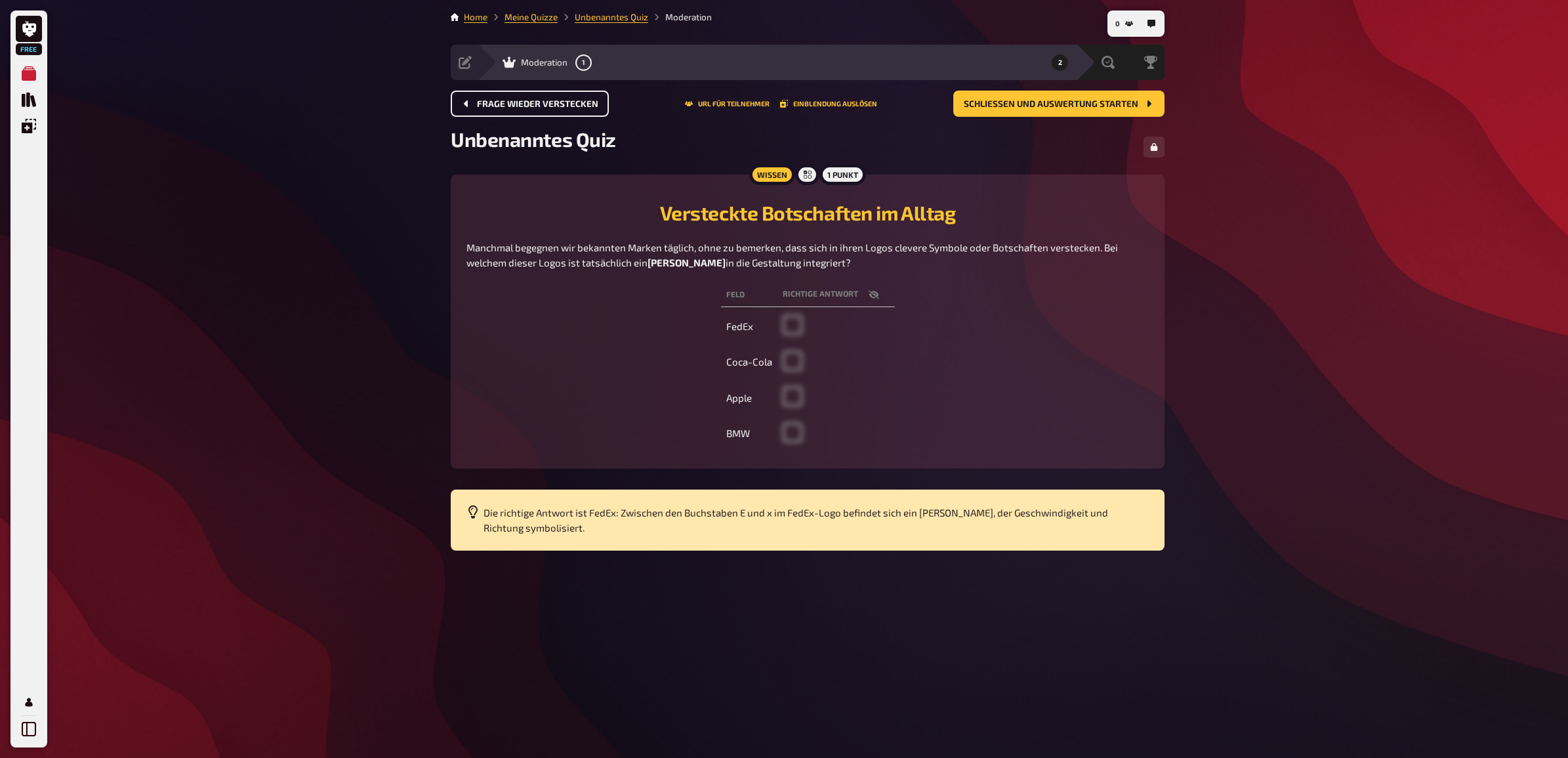
click at [789, 330] on span at bounding box center [793, 331] width 20 height 12
click at [1060, 112] on button "Schließen und Auswertung starten" at bounding box center [1059, 103] width 212 height 26
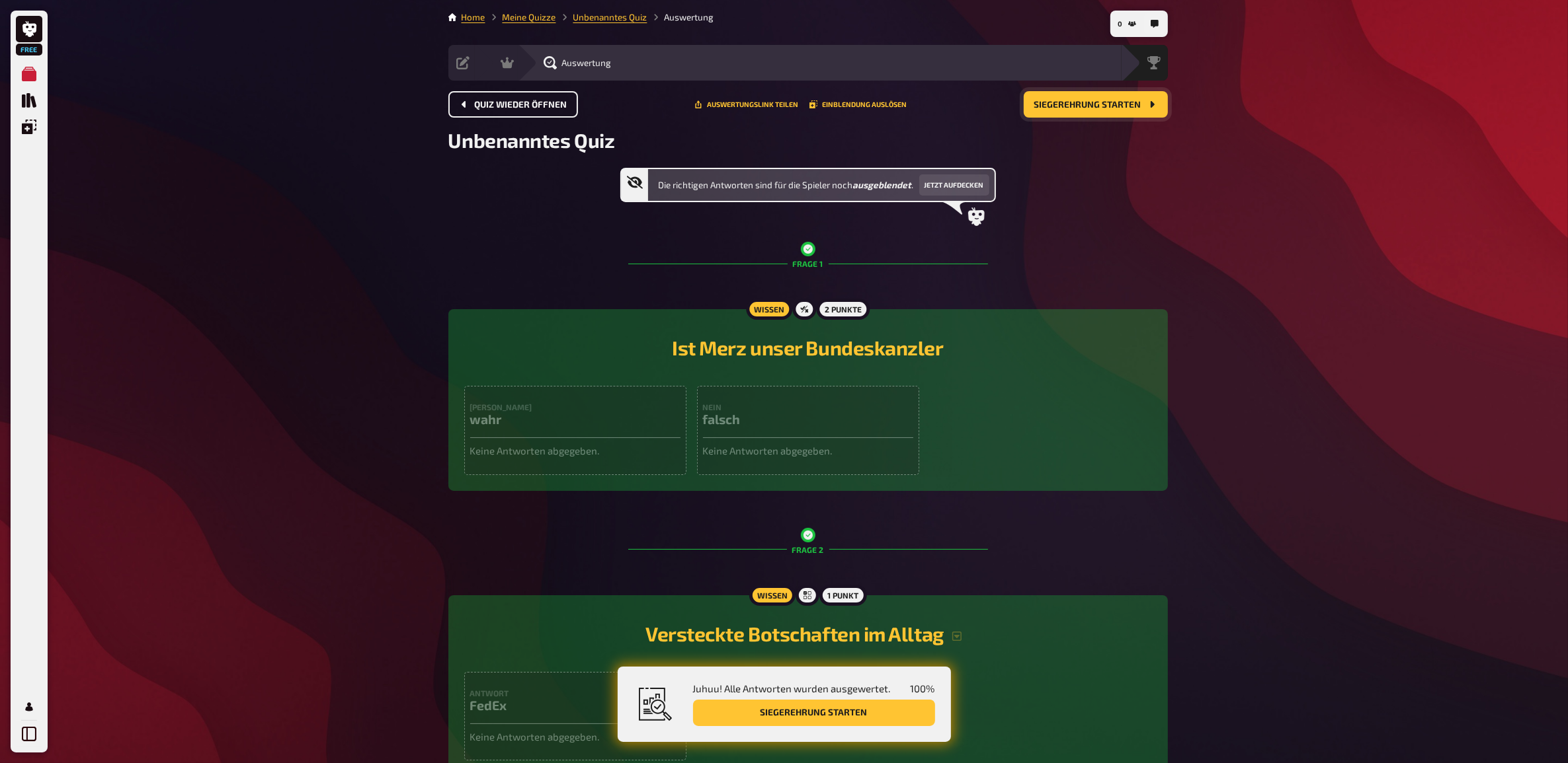
click at [1106, 112] on button "Siegerehrung starten" at bounding box center [1096, 104] width 144 height 26
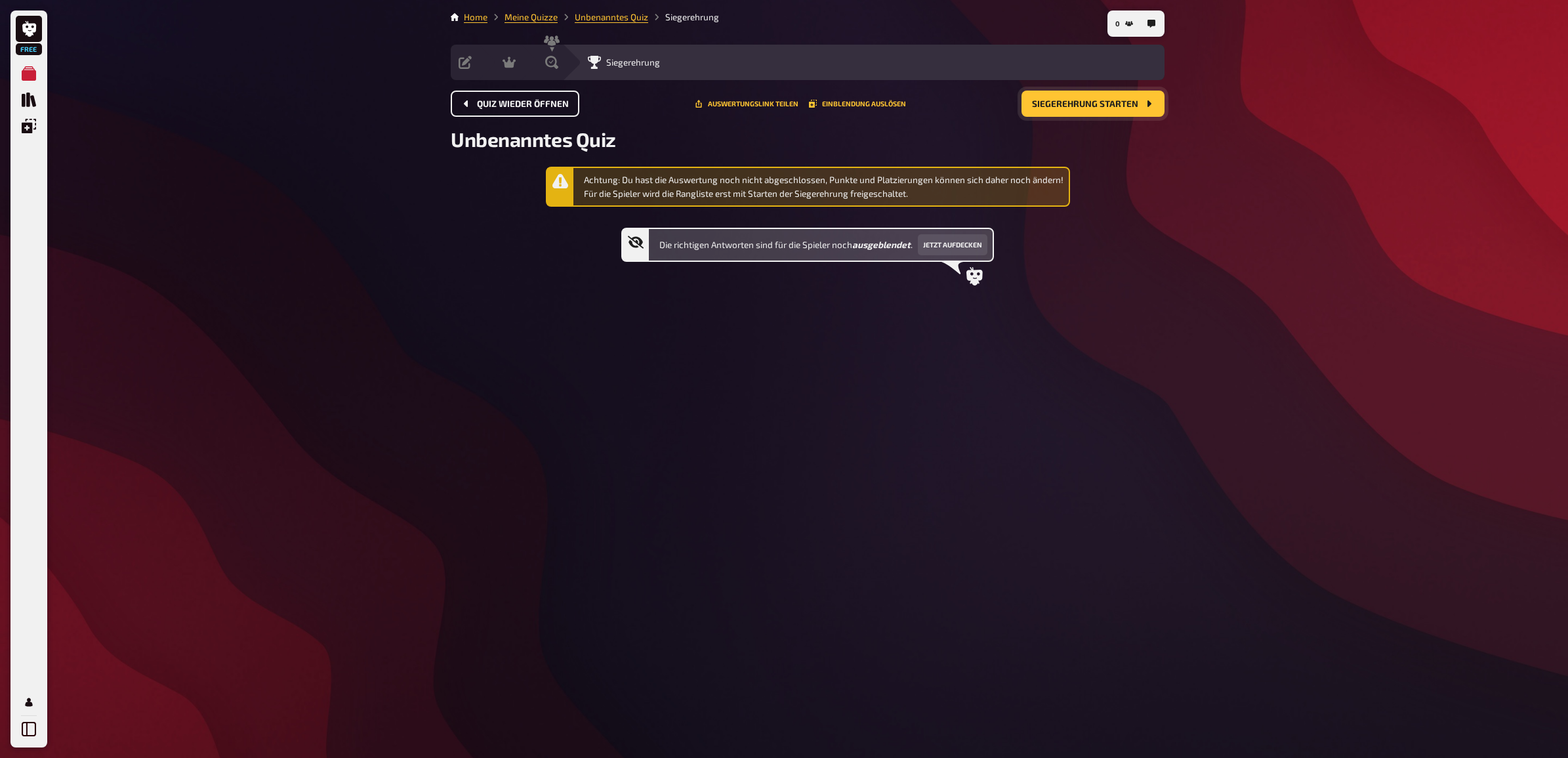
click at [1094, 102] on span "Siegerehrung starten" at bounding box center [1085, 104] width 107 height 9
click at [1094, 103] on span "Siegerehrung starten" at bounding box center [1085, 104] width 107 height 9
click at [526, 100] on span "Quiz wieder öffnen" at bounding box center [522, 104] width 92 height 9
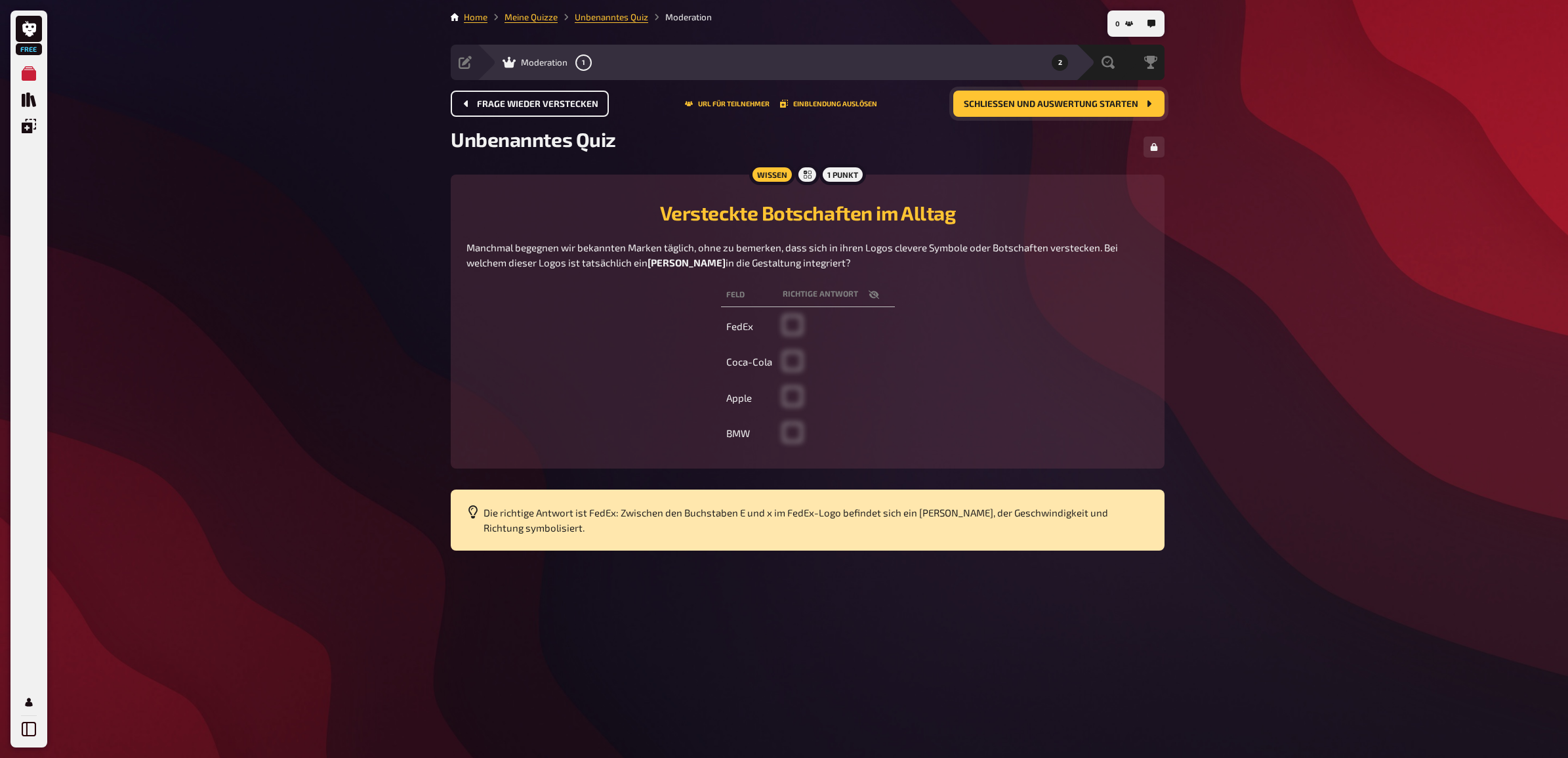
click at [529, 100] on span "Frage wieder verstecken" at bounding box center [537, 104] width 121 height 9
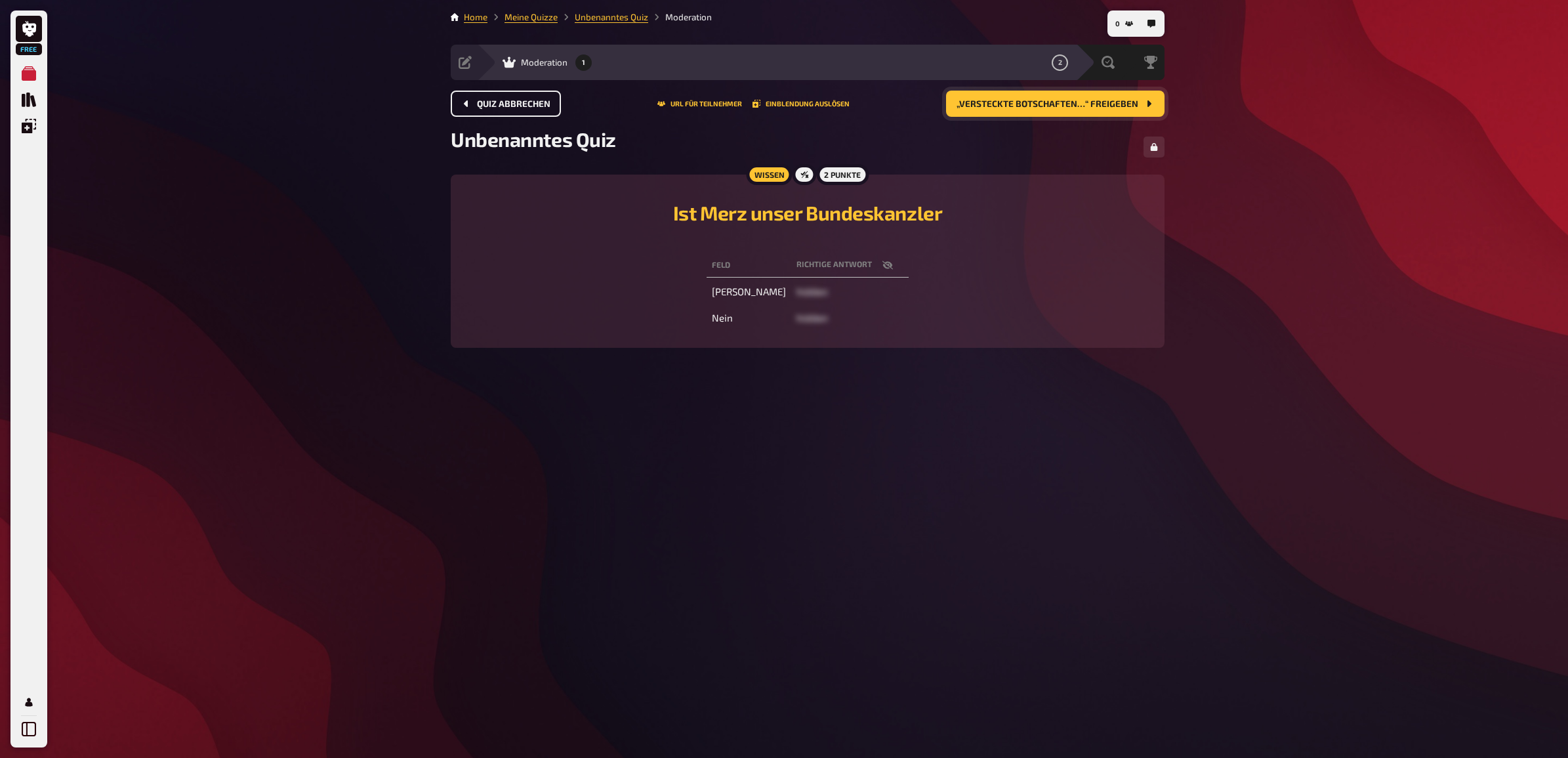
click at [530, 100] on span "Quiz abbrechen" at bounding box center [513, 104] width 73 height 9
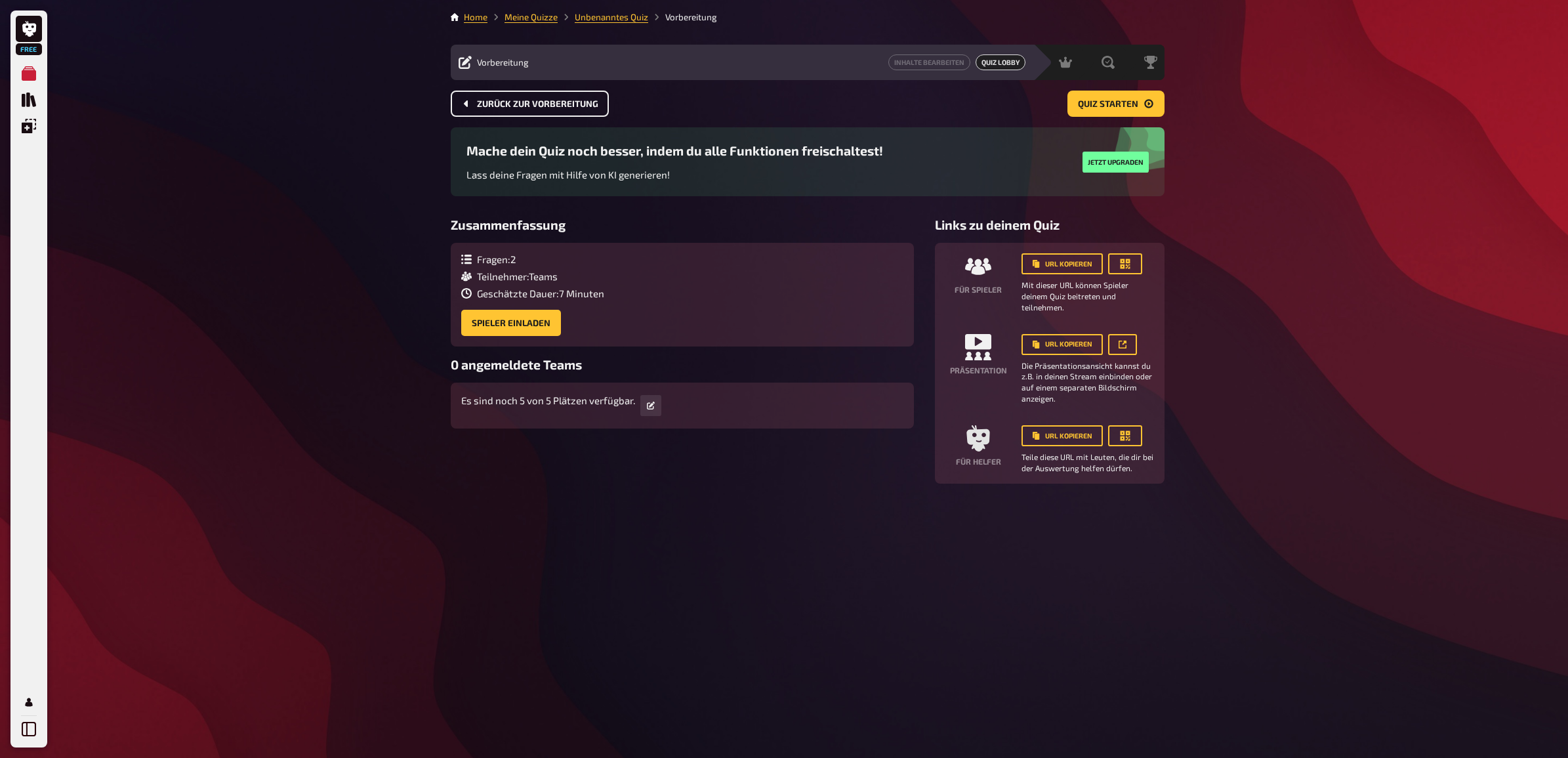
click at [513, 108] on button "Zurück zur Vorbereitung" at bounding box center [530, 103] width 158 height 26
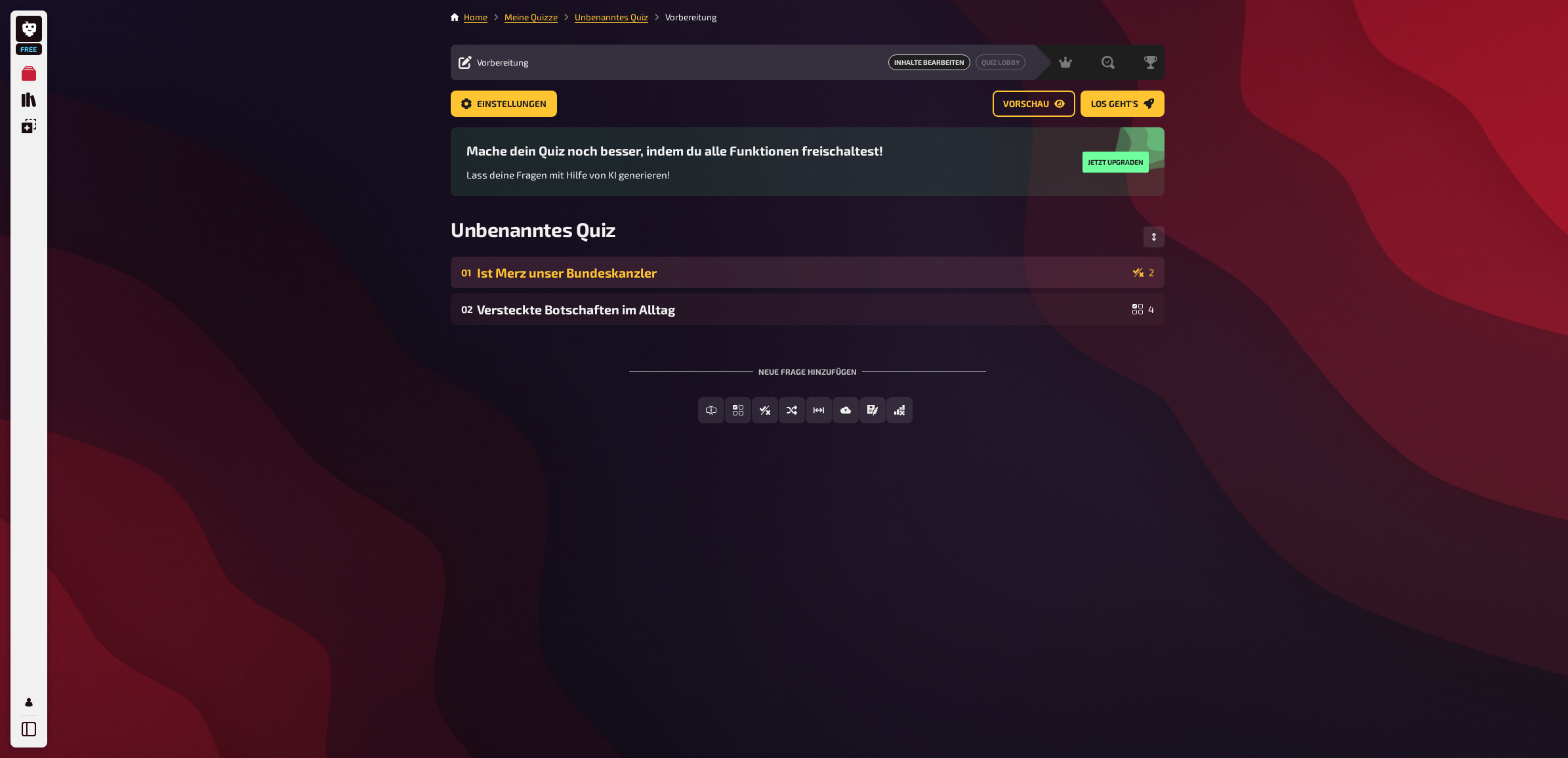
click at [818, 279] on div "Ist Merz unser Bundeskanzler" at bounding box center [802, 273] width 651 height 15
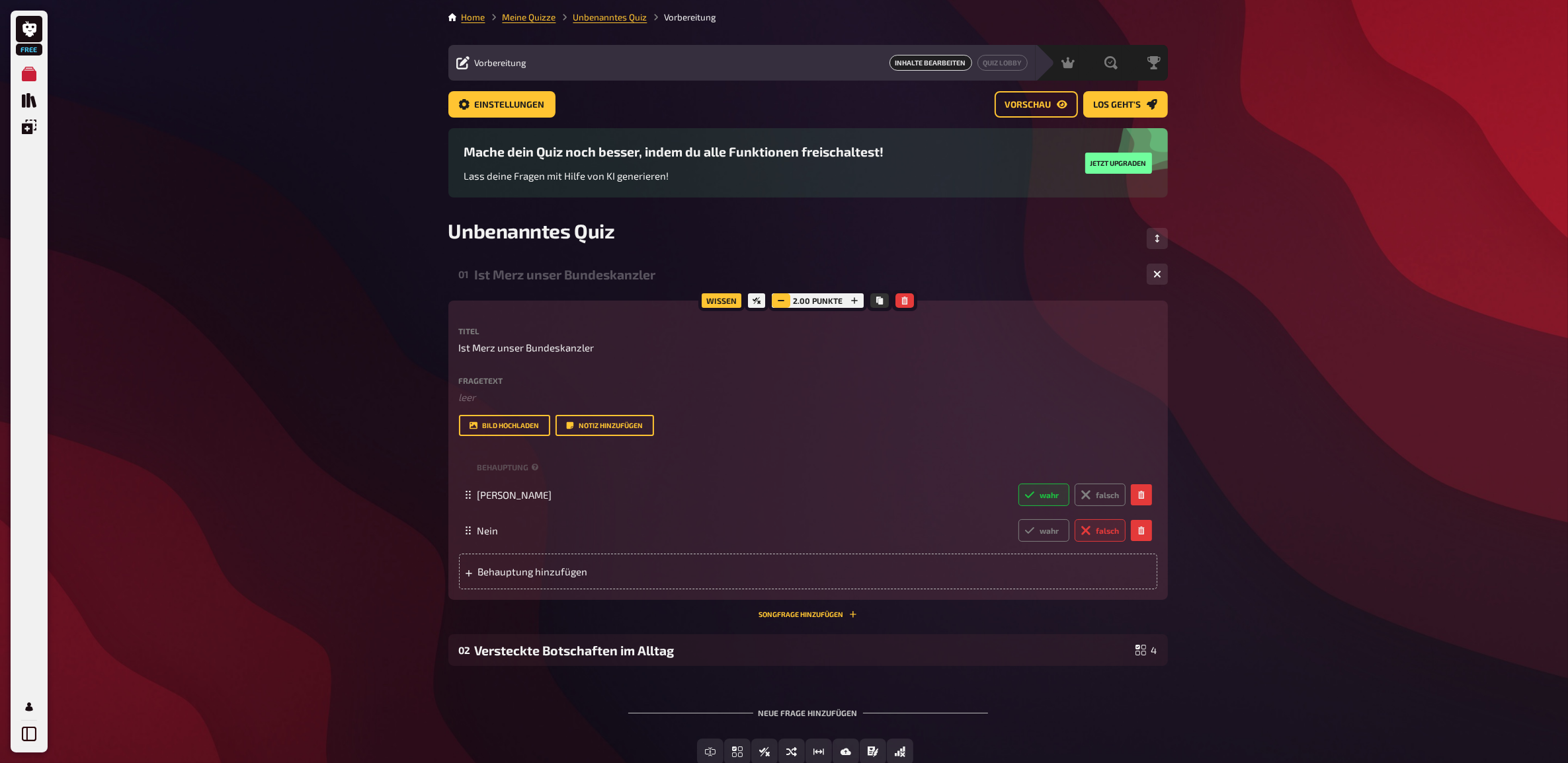
click at [774, 308] on button "button" at bounding box center [781, 301] width 19 height 15
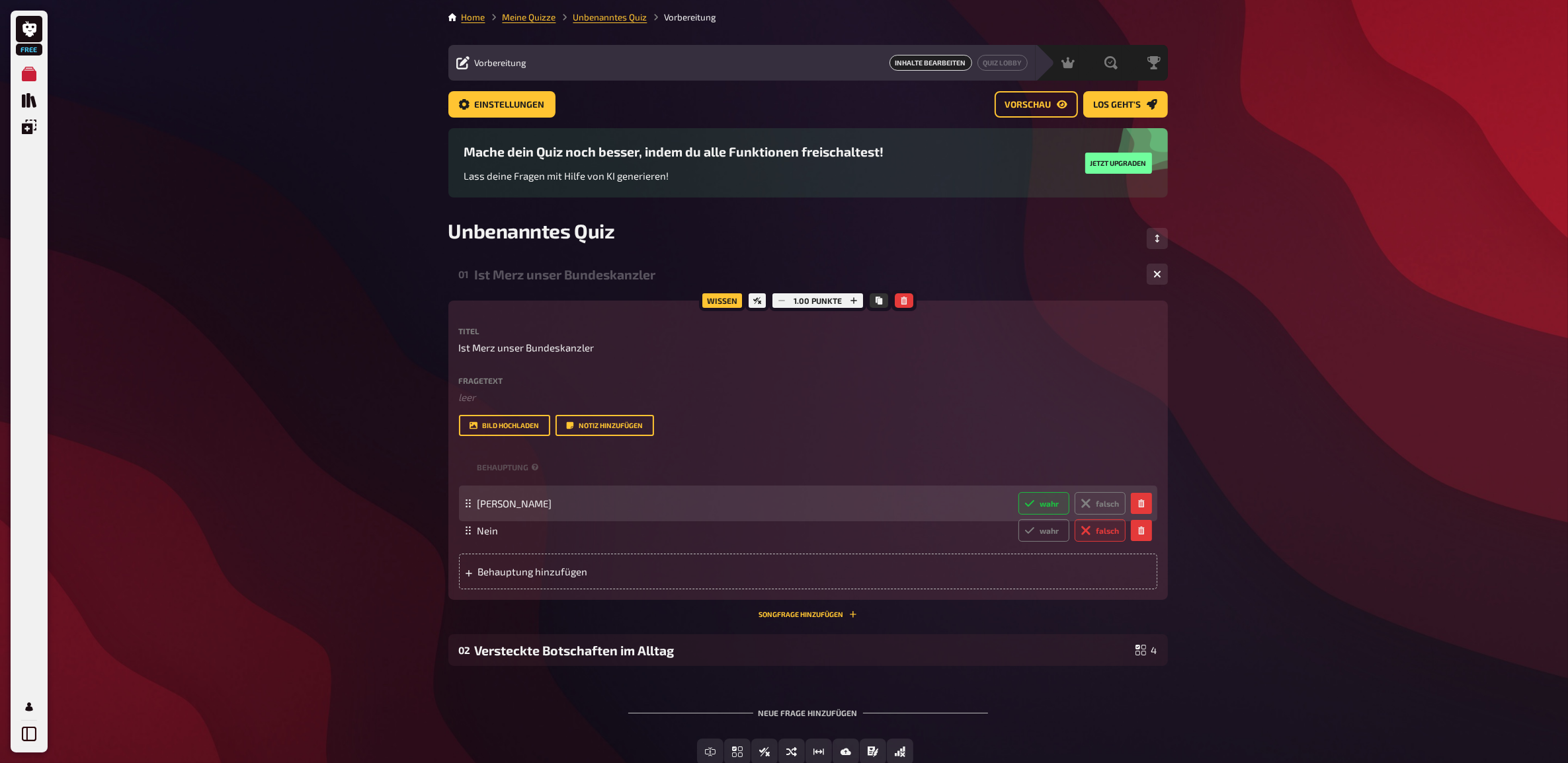
click at [468, 500] on icon at bounding box center [468, 504] width 8 height 8
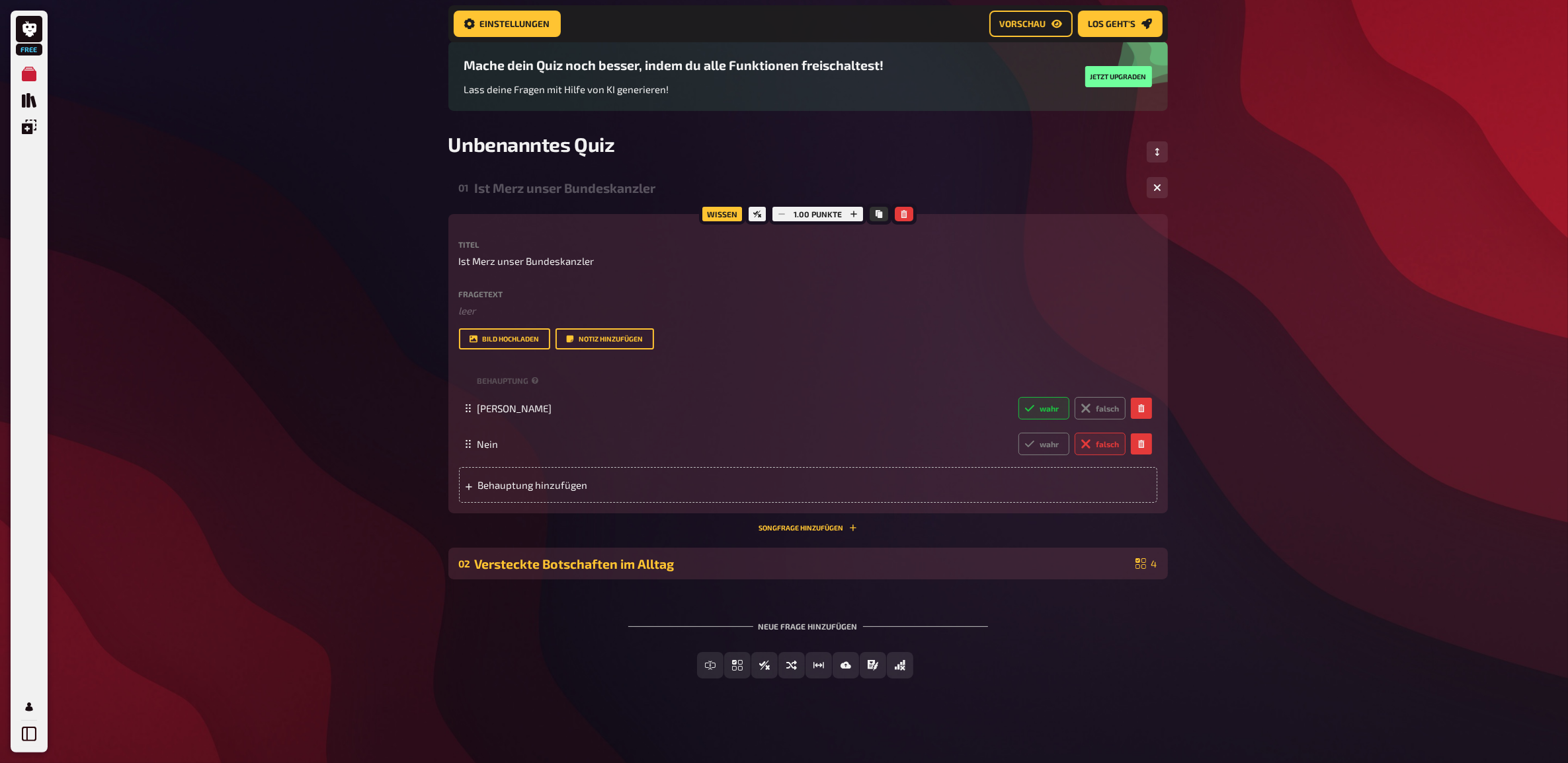
click at [737, 565] on div "Versteckte Botschaften im Alltag" at bounding box center [802, 564] width 655 height 16
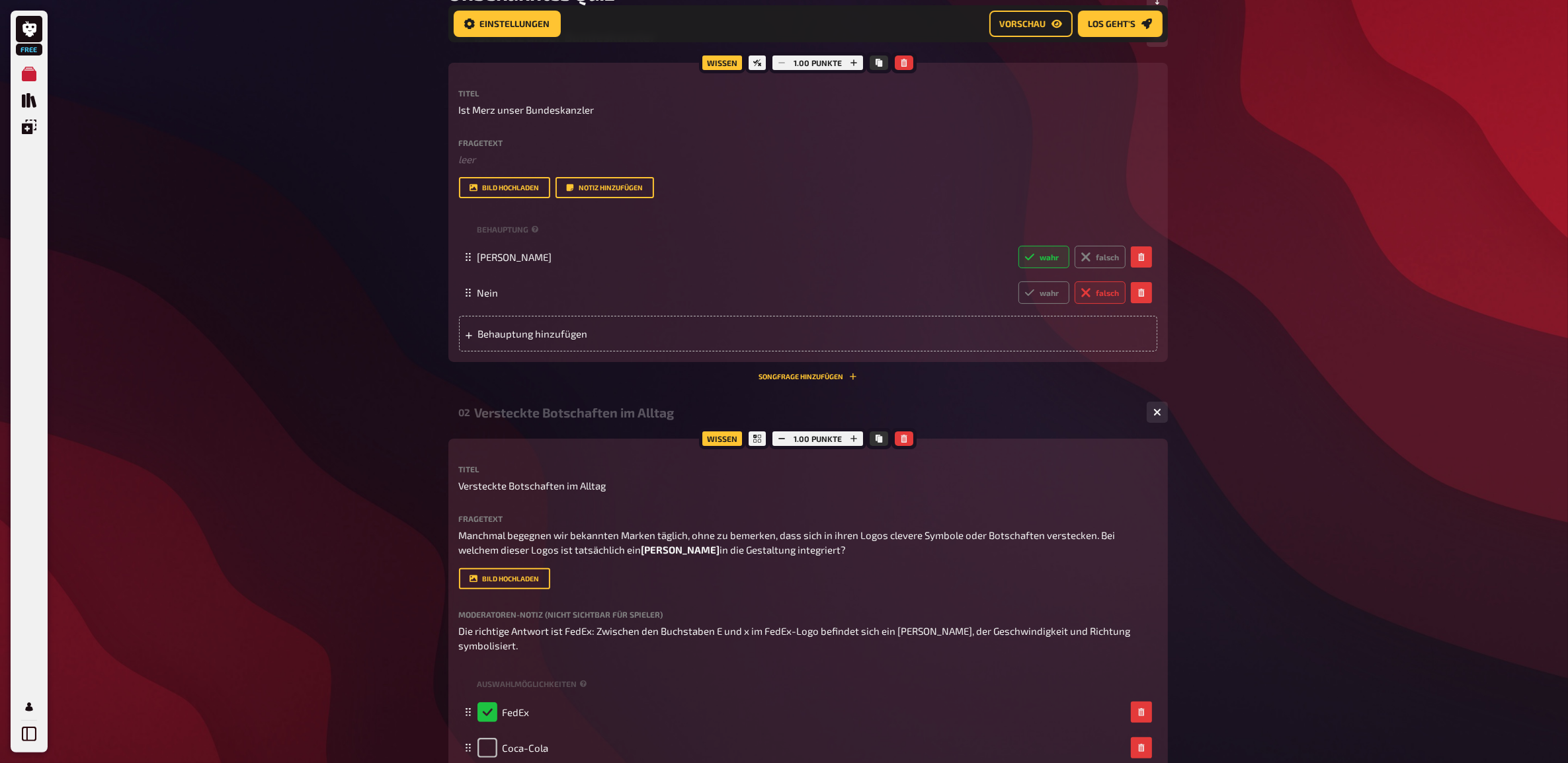
scroll to position [242, 0]
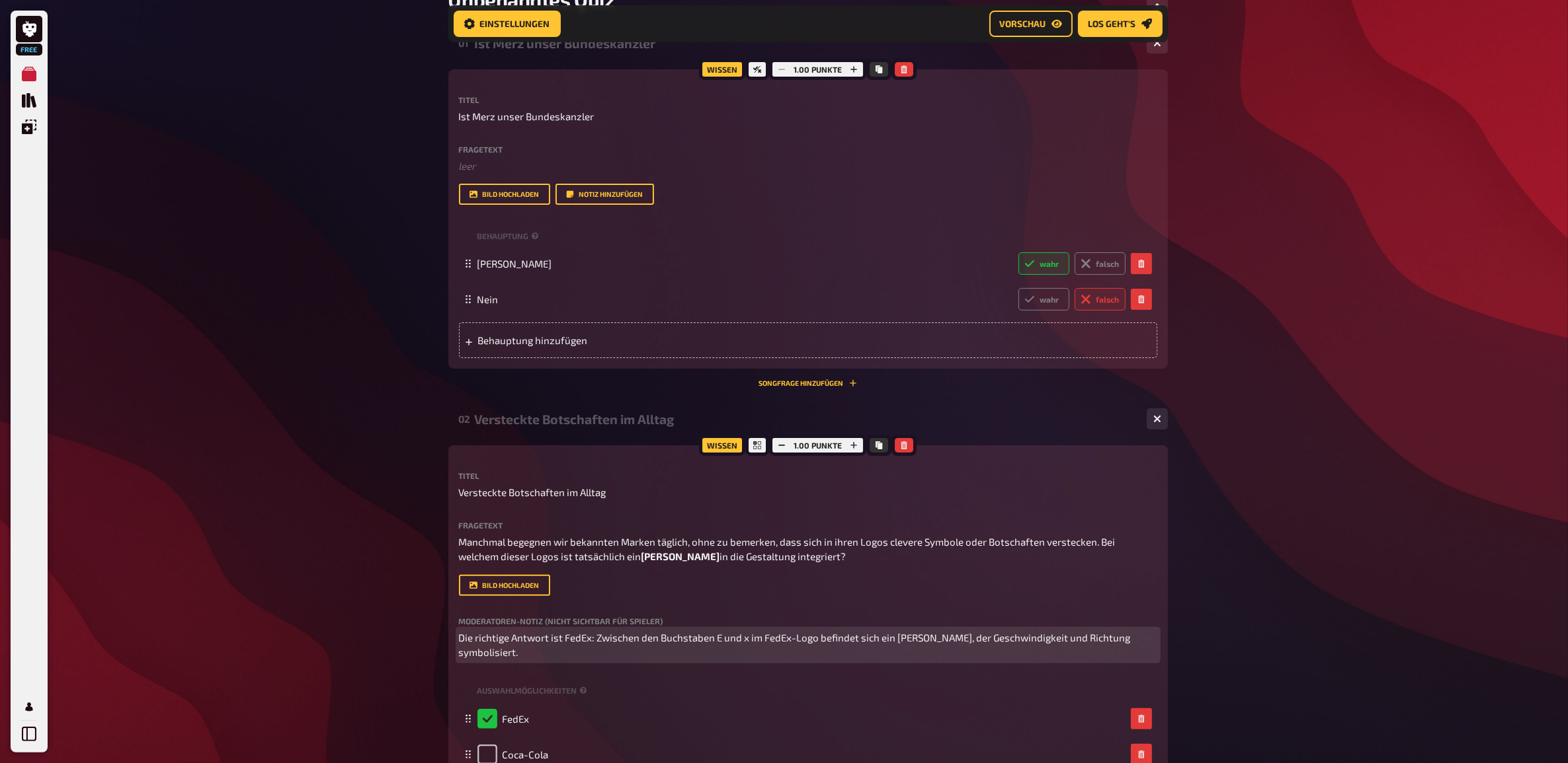
click at [738, 630] on p "Die richtige Antwort ist FedEx: Zwischen den Buchstaben E und x im FedEx-Logo b…" at bounding box center [808, 645] width 698 height 30
click at [758, 635] on span "Die richtige Antwort ist FedEx: Zwischen den Buchstaben E und x im FedEx-Logo b…" at bounding box center [796, 645] width 674 height 27
click at [759, 635] on span "Die richtige Antwort ist FedEx: Zwischen den Buchstaben E und x im FedEx-Logo b…" at bounding box center [796, 645] width 674 height 27
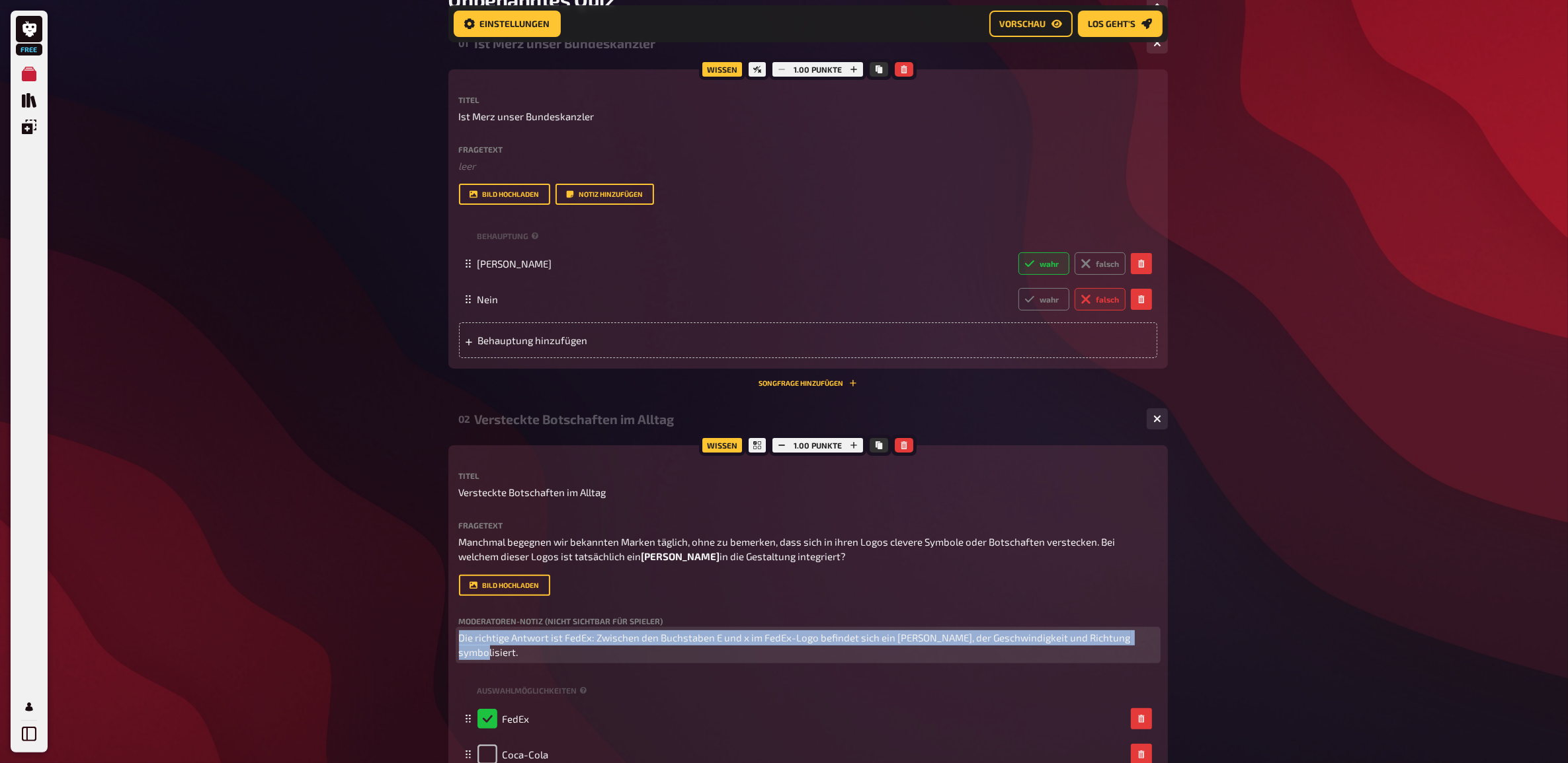
click at [759, 635] on span "Die richtige Antwort ist FedEx: Zwischen den Buchstaben E und x im FedEx-Logo b…" at bounding box center [796, 645] width 674 height 27
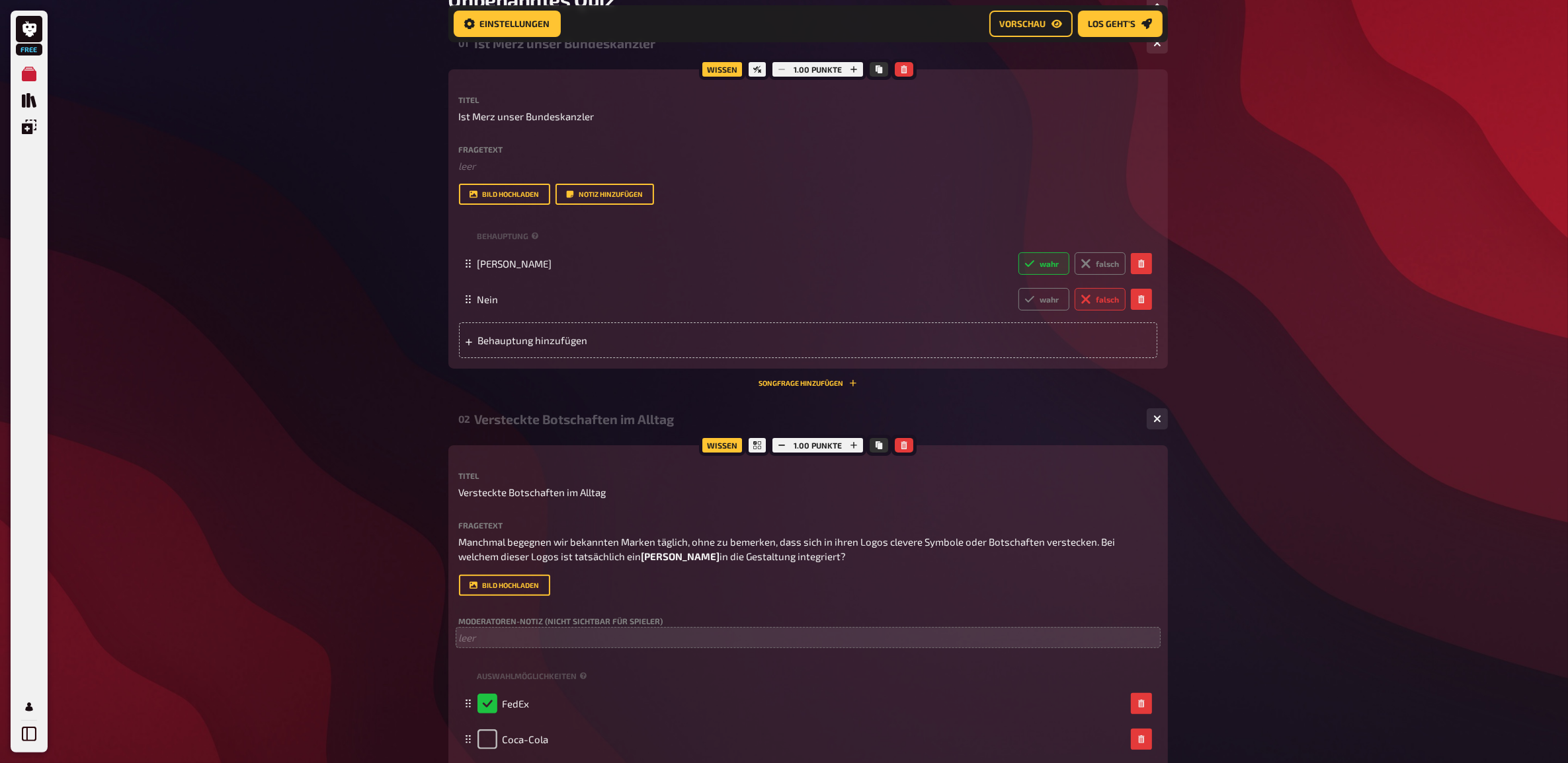
click at [814, 584] on div "Bild hochladen" at bounding box center [808, 585] width 698 height 21
drag, startPoint x: 1300, startPoint y: 461, endPoint x: 1273, endPoint y: 470, distance: 28.5
click at [1300, 460] on div "Free Meine Quizze Quiz Sammlung Einblendungen Mein Konto Home Meine Quizze Unbe…" at bounding box center [784, 425] width 1568 height 1335
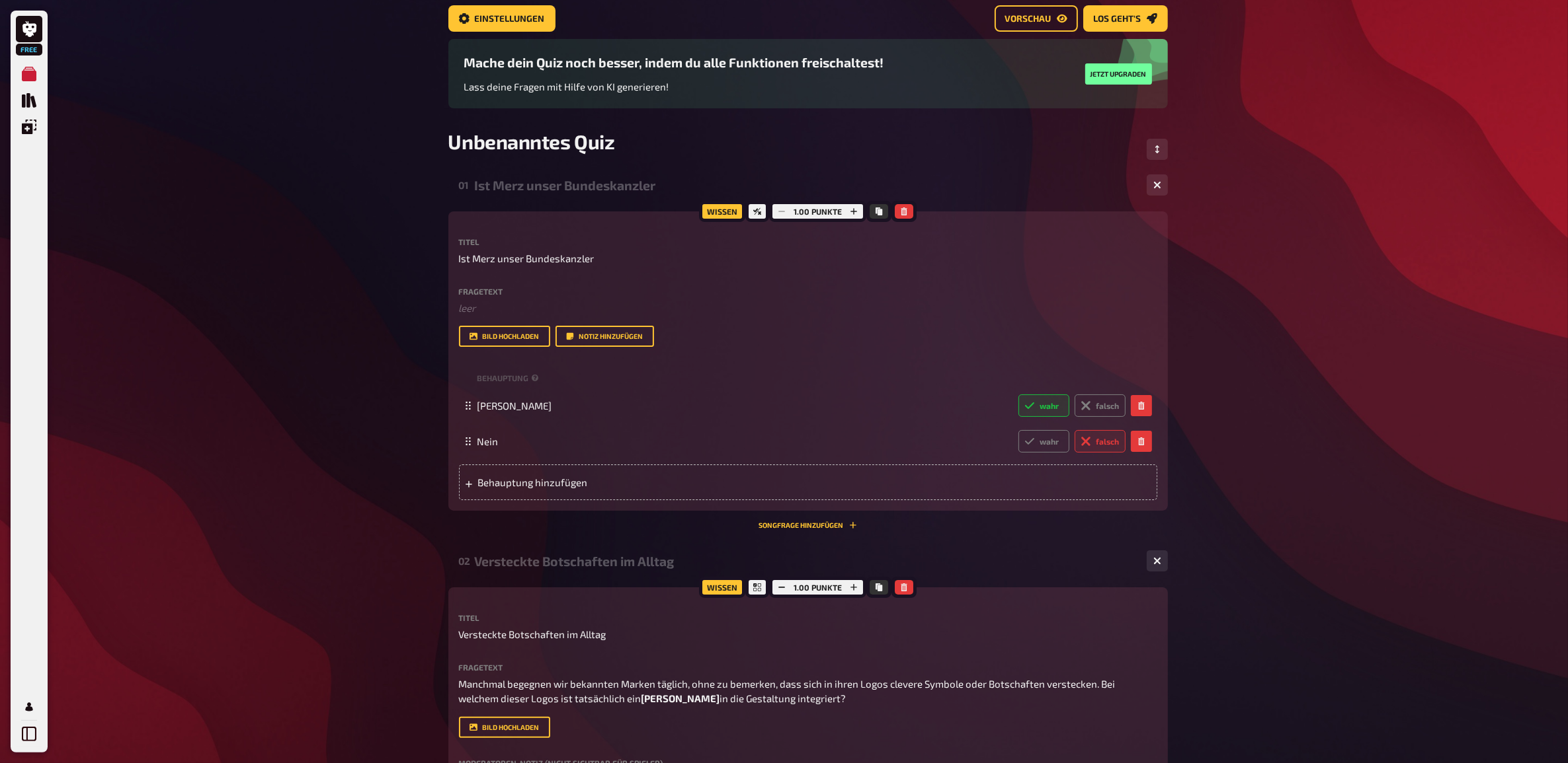
scroll to position [0, 0]
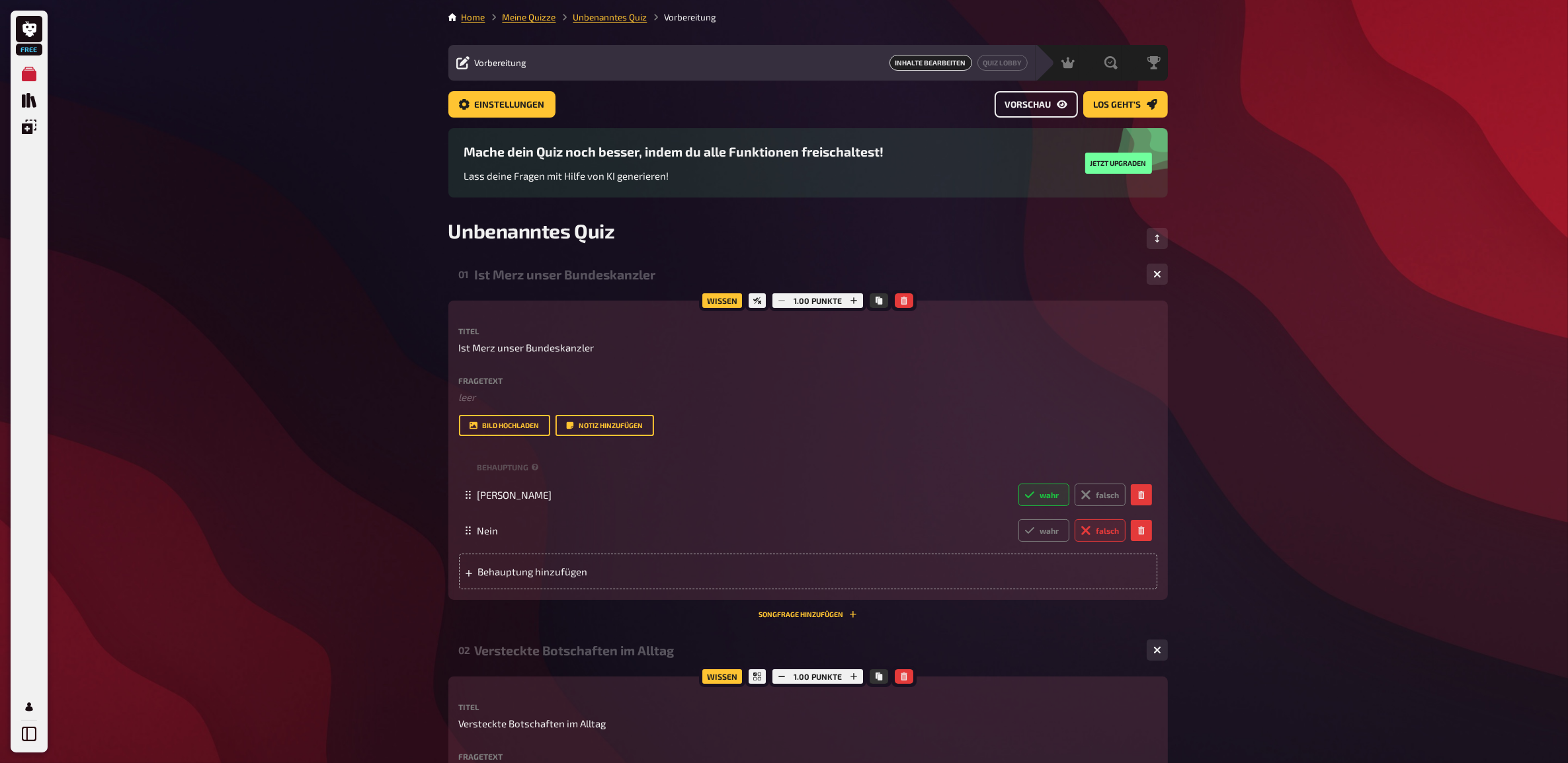
click at [1029, 110] on link "Vorschau" at bounding box center [1037, 104] width 84 height 26
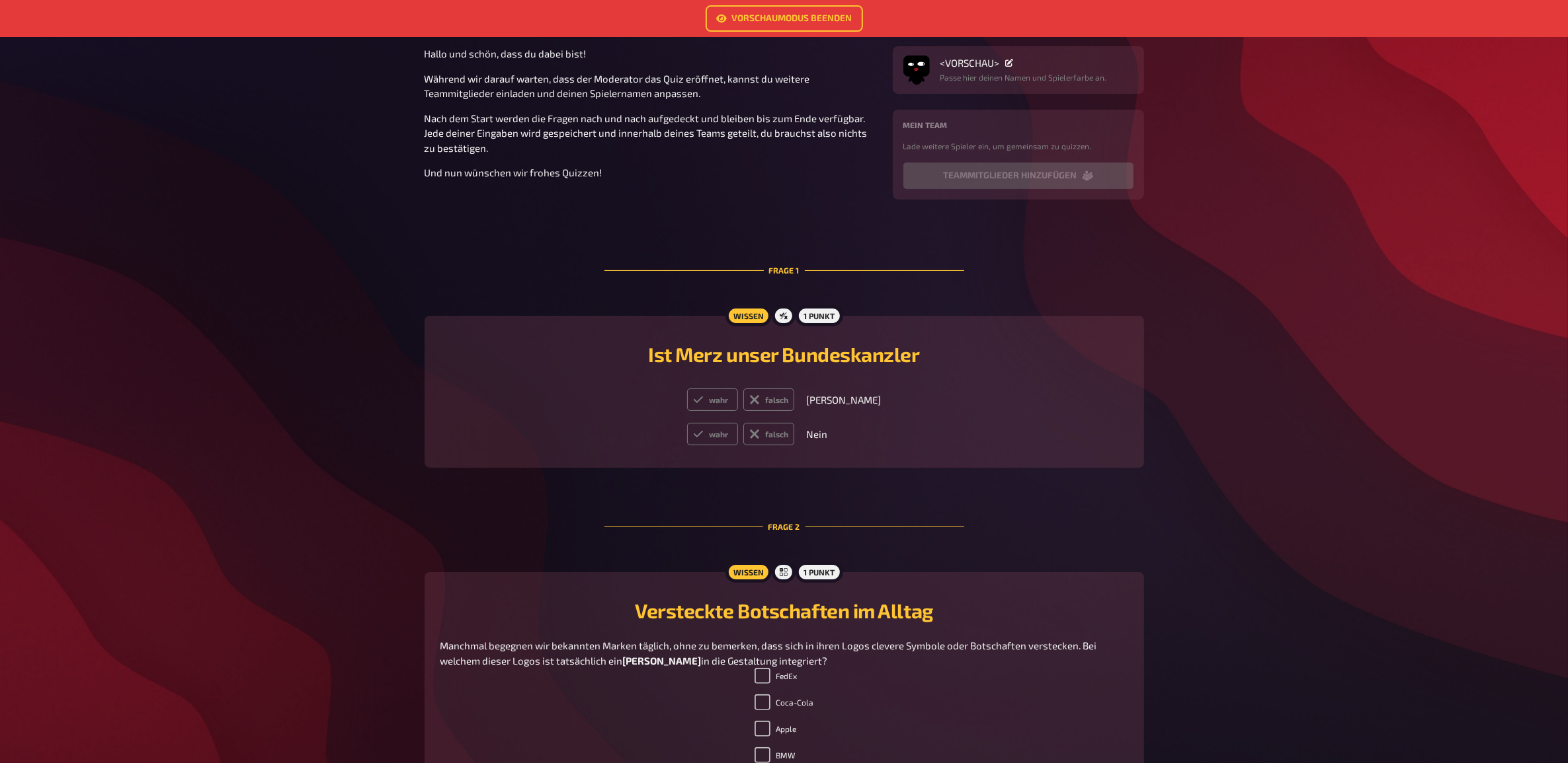
scroll to position [256, 0]
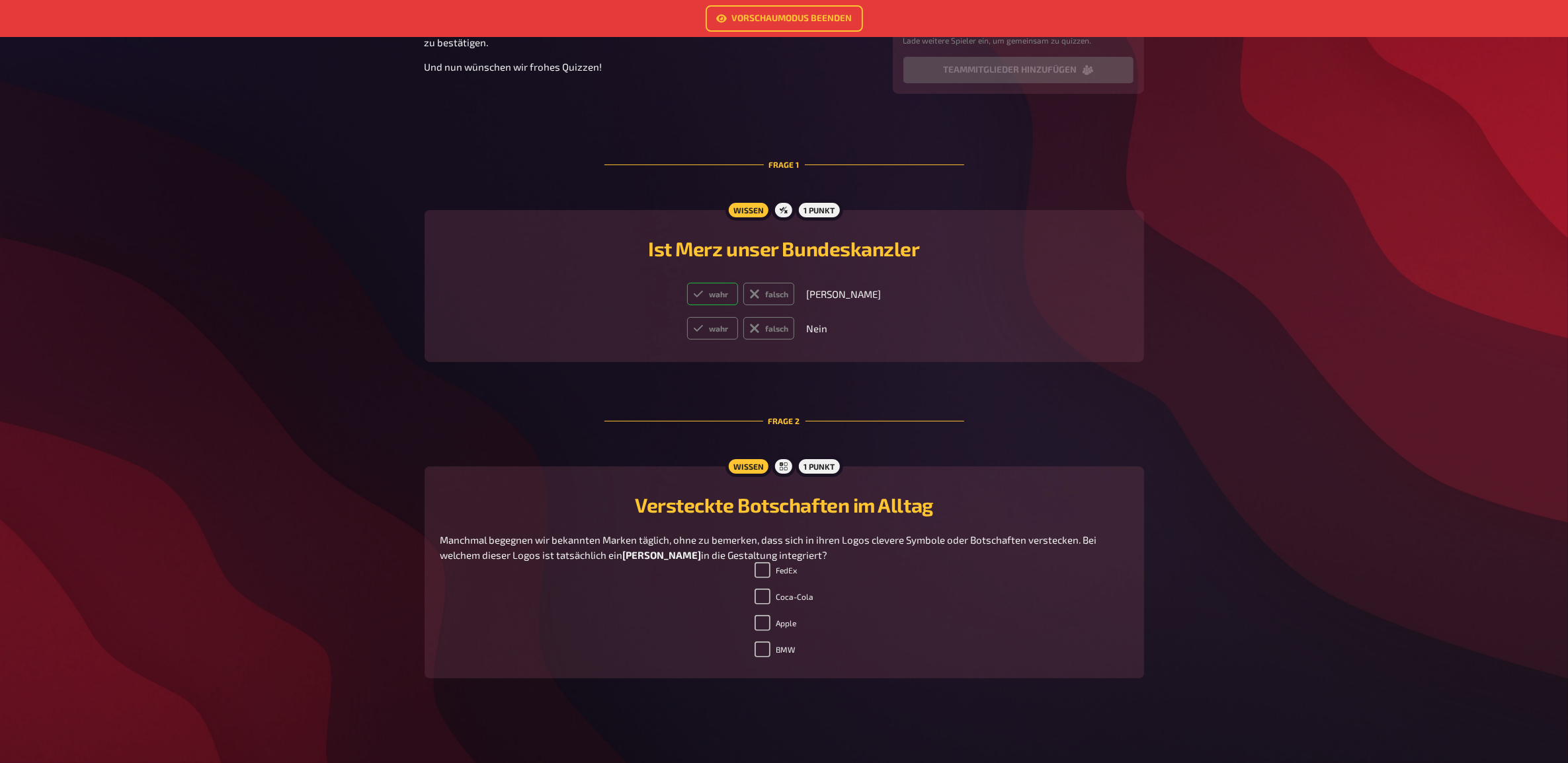
click at [738, 291] on label "wahr" at bounding box center [713, 293] width 51 height 22
click at [687, 283] on input "wahr" at bounding box center [686, 282] width 1 height 1
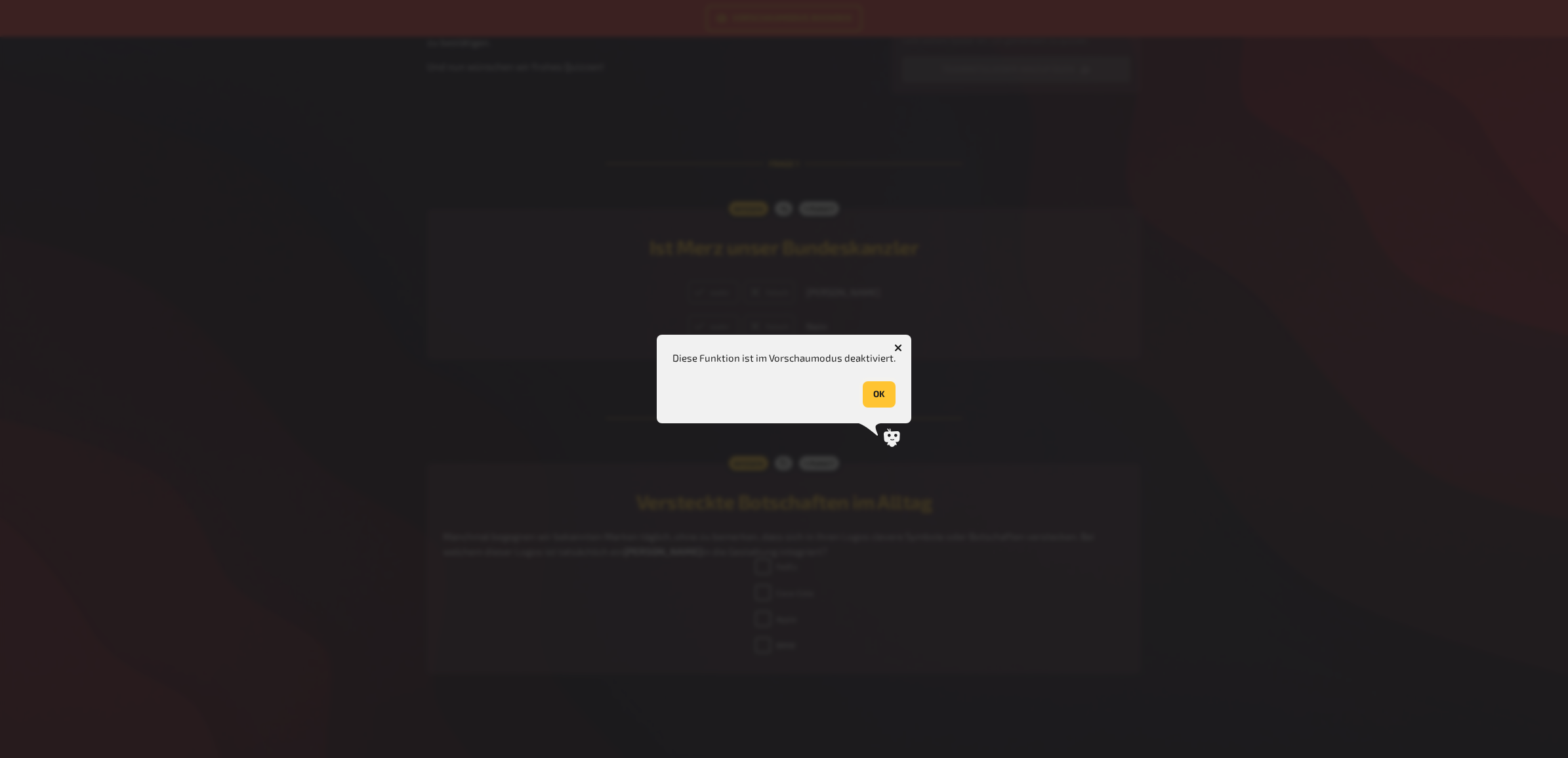
click at [877, 396] on button "OK" at bounding box center [879, 394] width 33 height 26
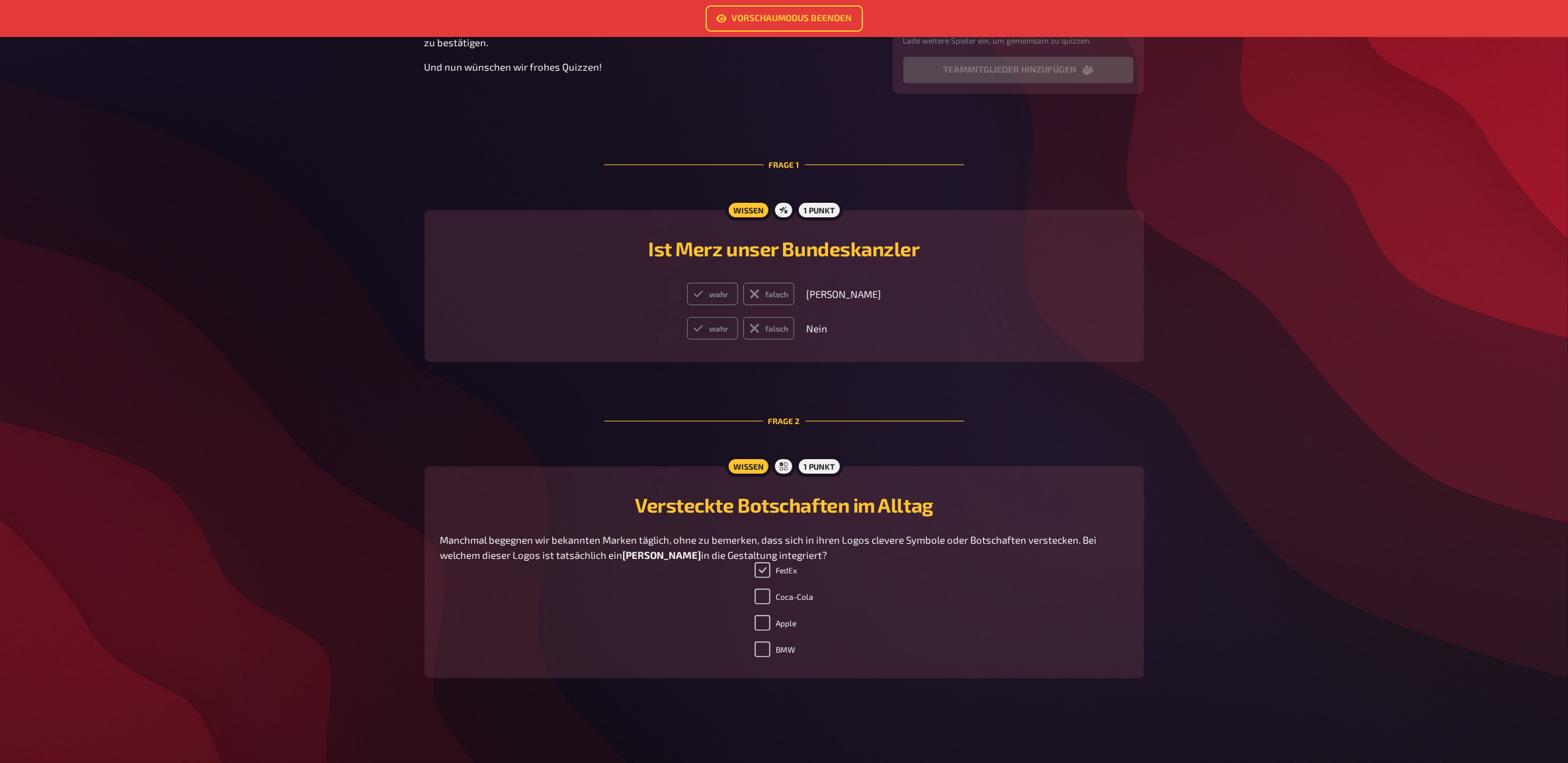
click at [759, 565] on input "FedEx" at bounding box center [762, 570] width 16 height 16
checkbox input "false"
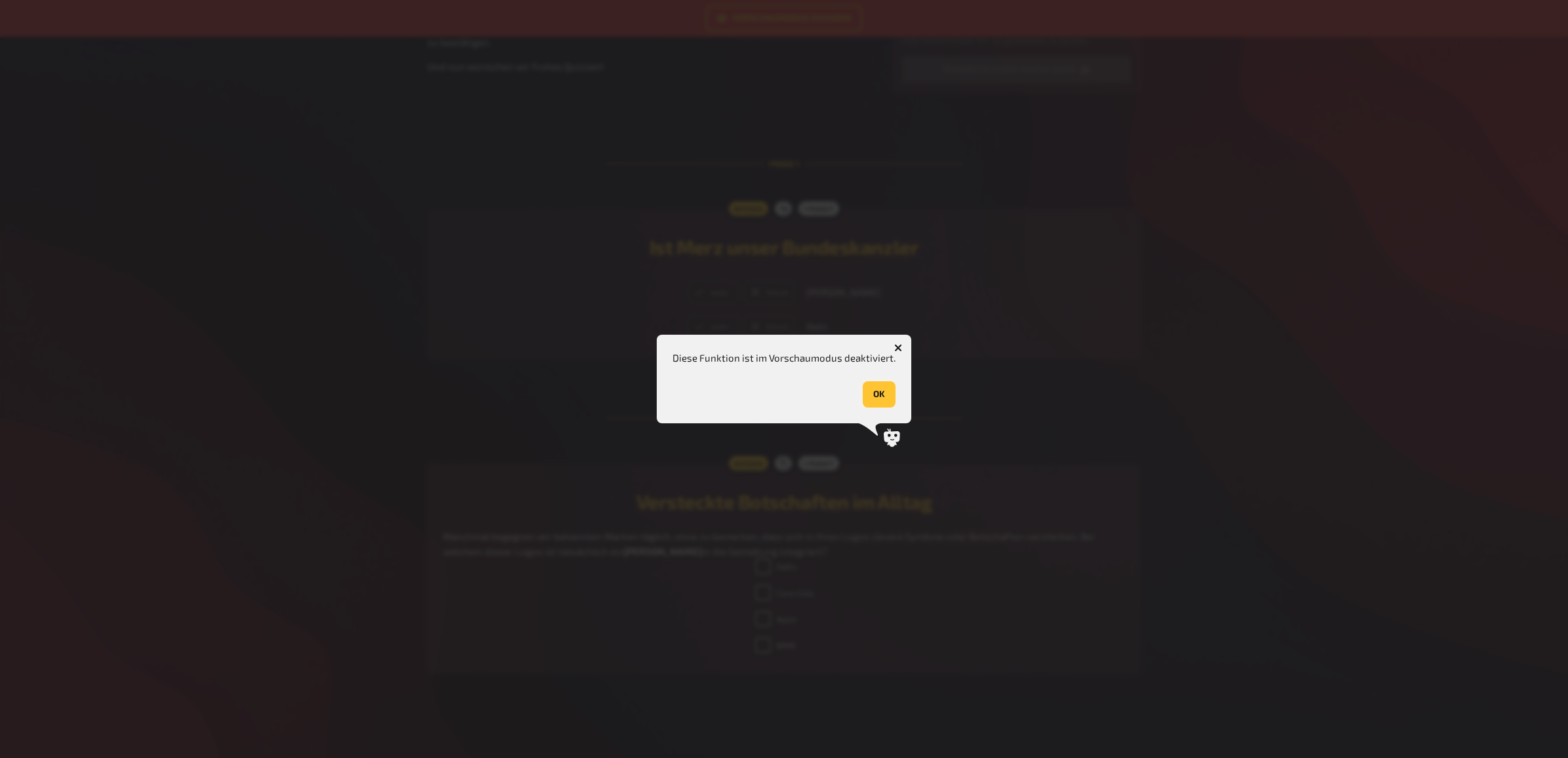
click at [869, 392] on button "OK" at bounding box center [879, 394] width 33 height 26
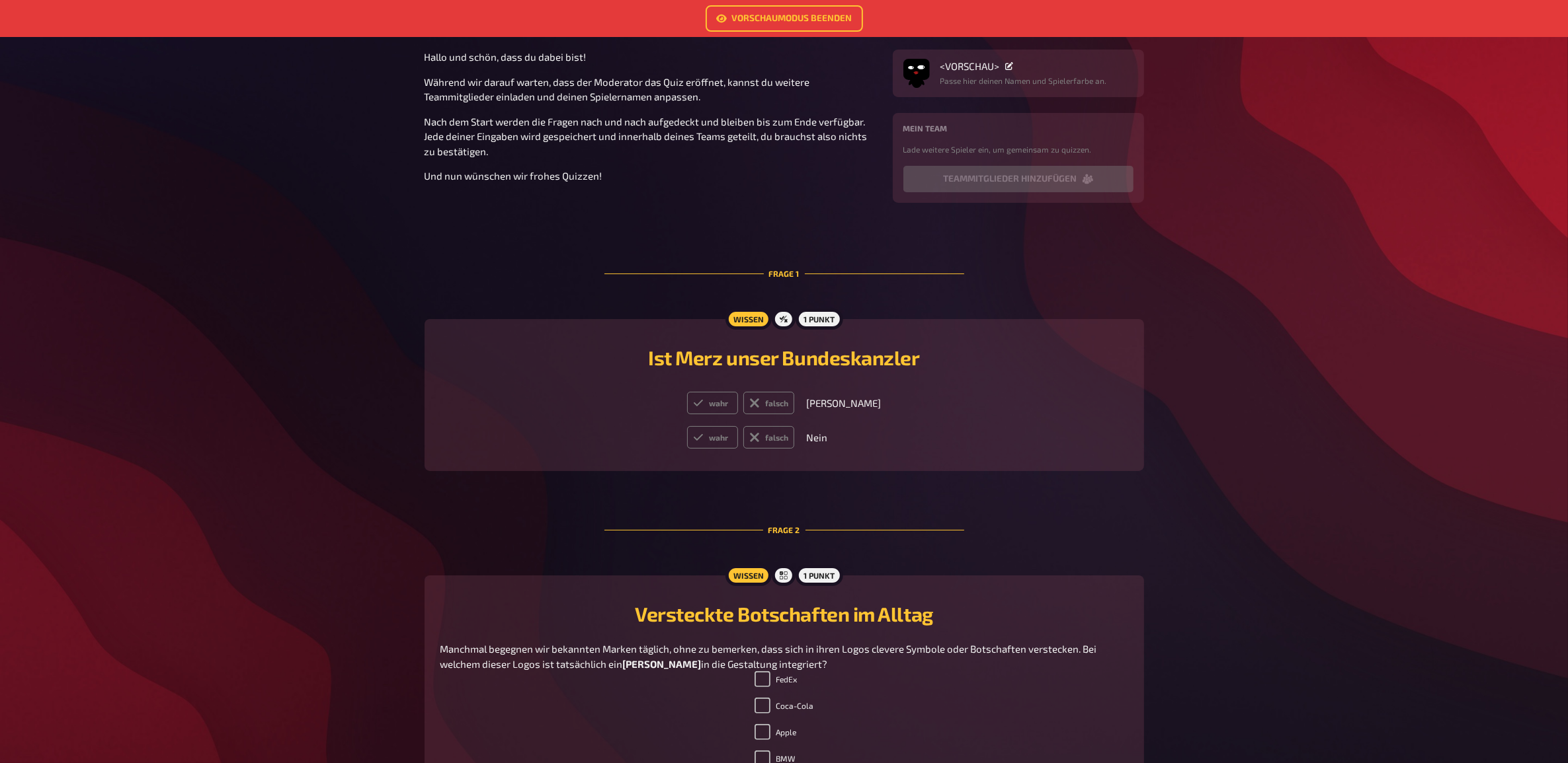
scroll to position [0, 0]
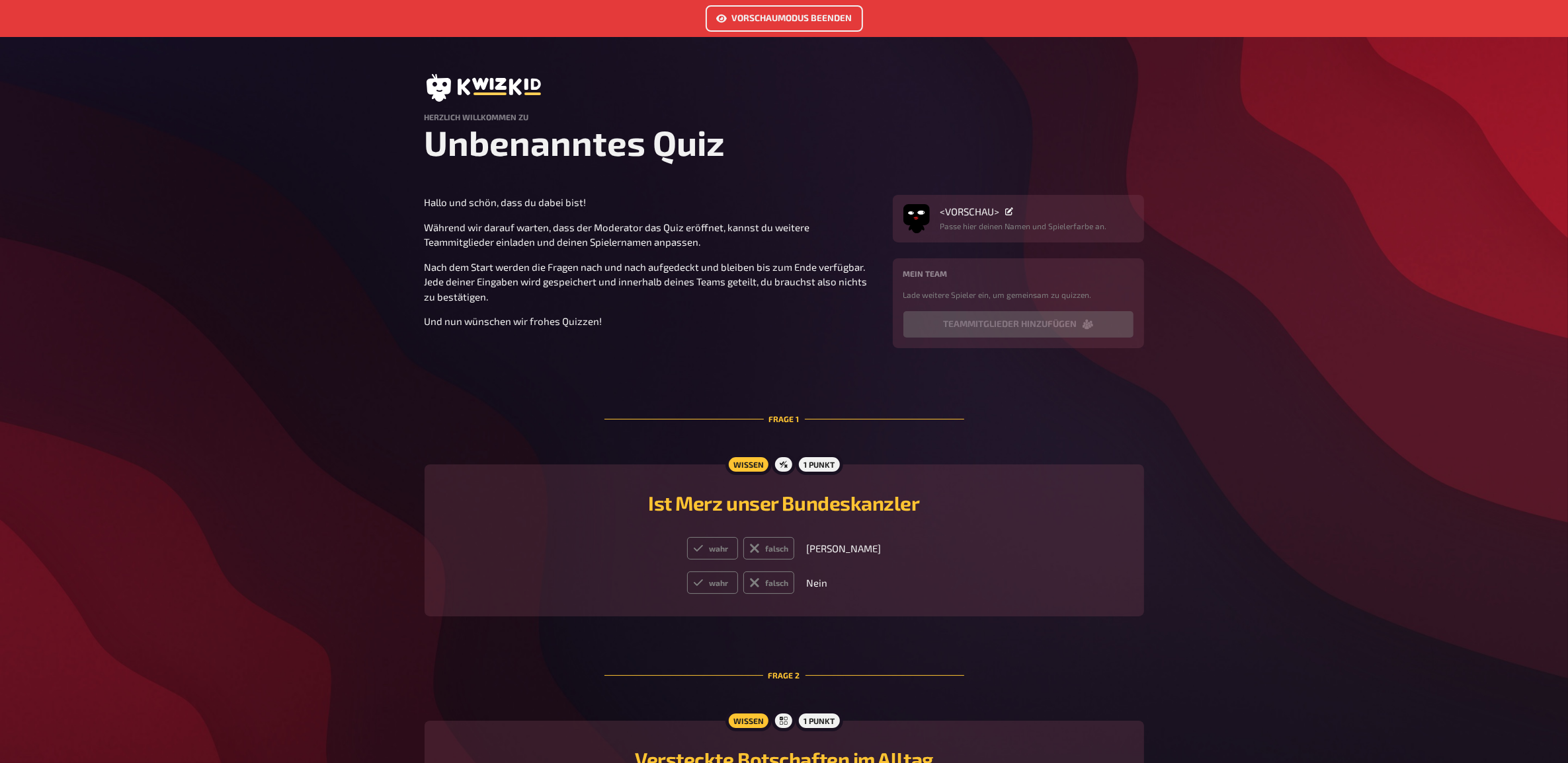
click at [802, 11] on link "Vorschaumodus beenden" at bounding box center [784, 18] width 157 height 26
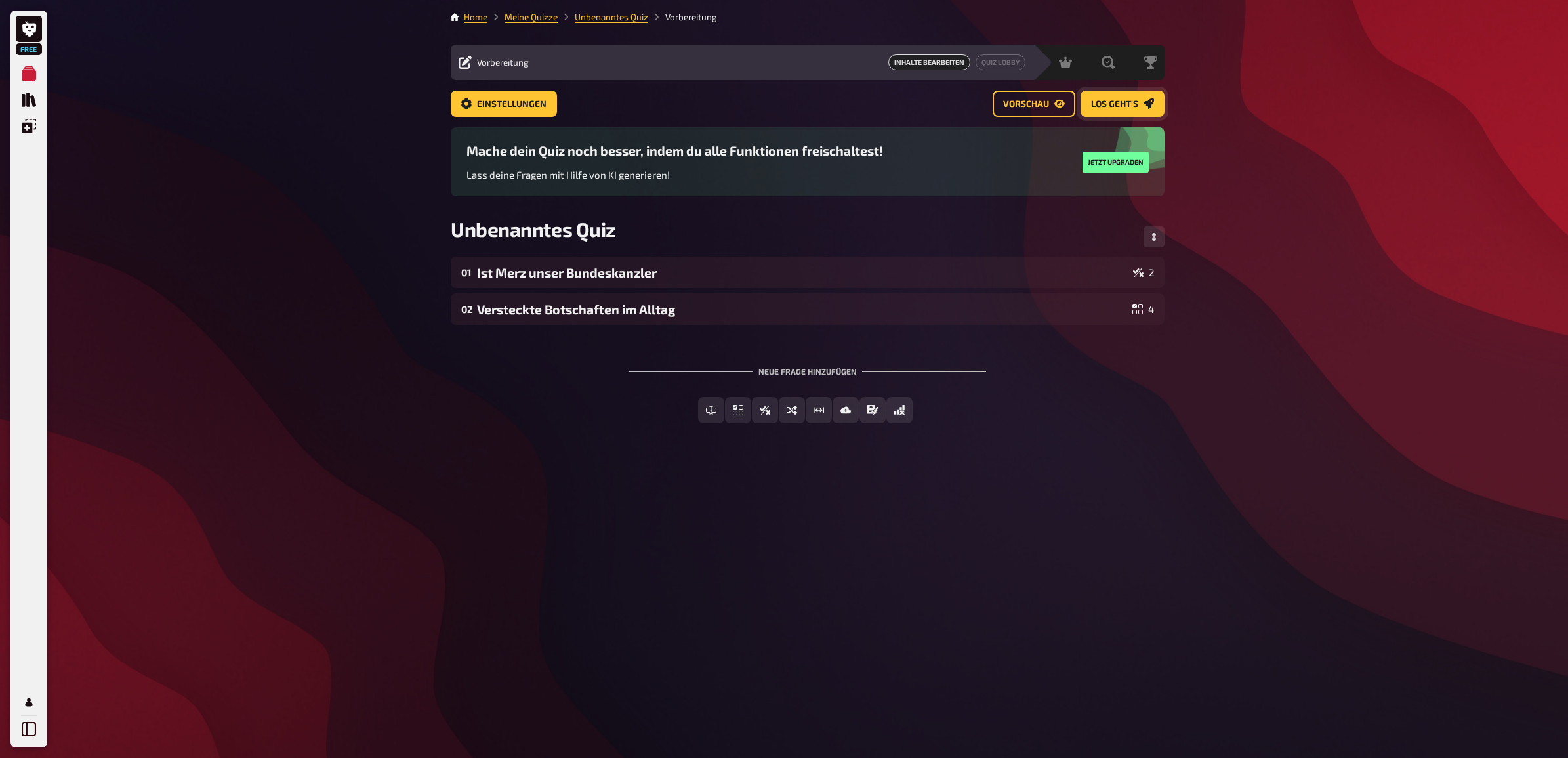
click at [1106, 100] on span "Los geht's" at bounding box center [1115, 104] width 47 height 9
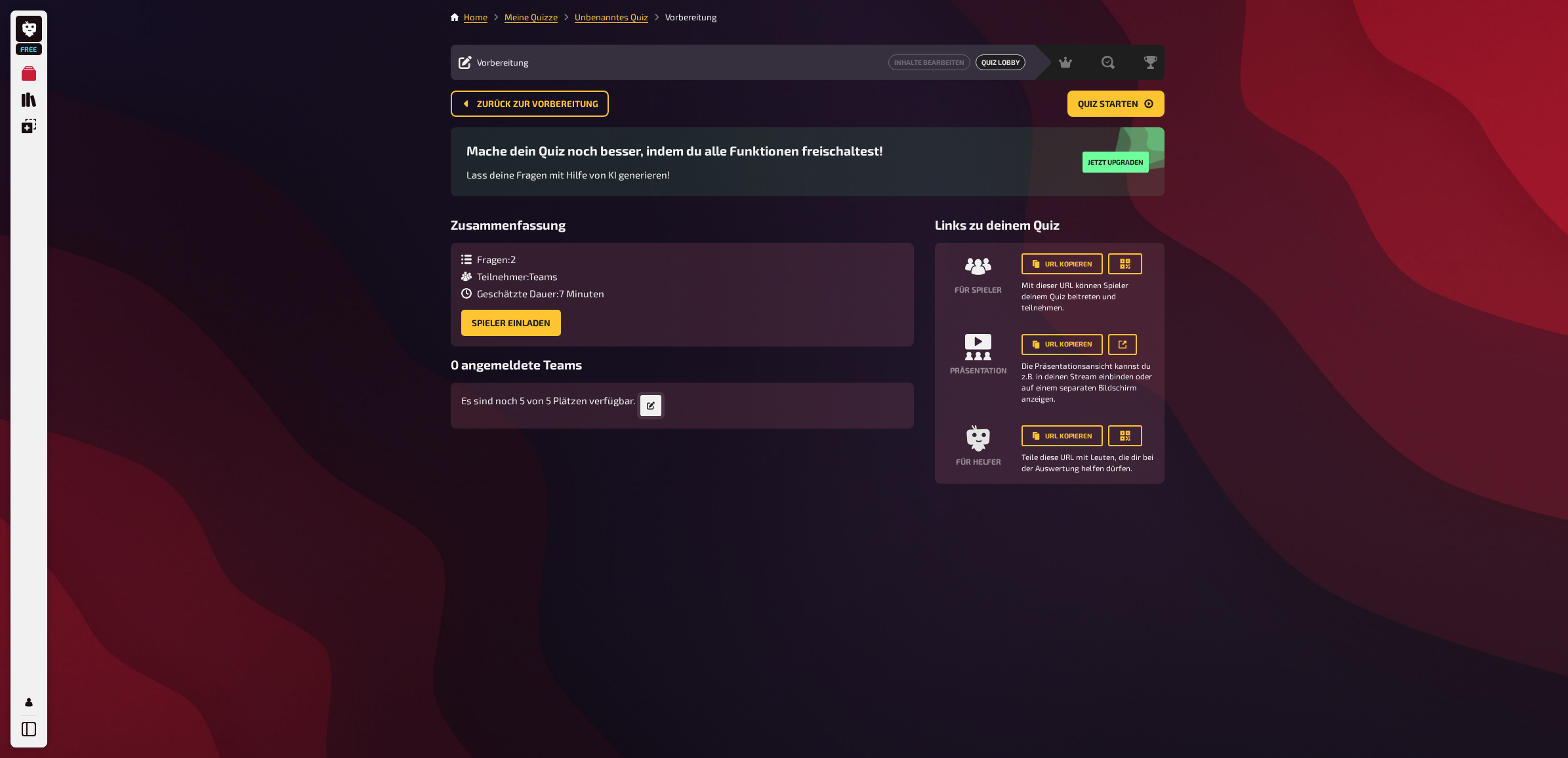
click at [650, 405] on icon at bounding box center [651, 405] width 8 height 8
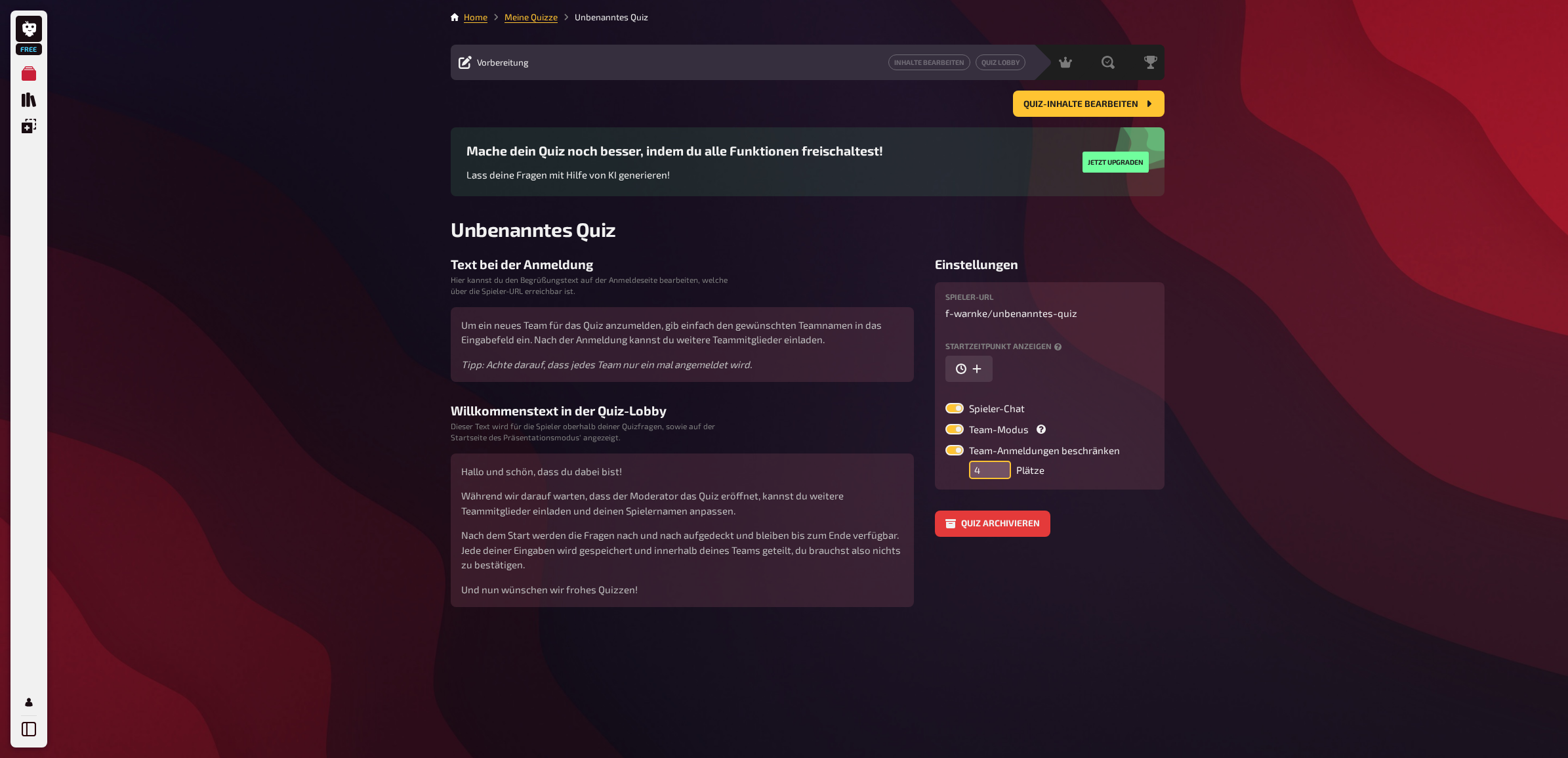
click at [998, 476] on input "4" at bounding box center [990, 470] width 42 height 19
click at [998, 476] on input "3" at bounding box center [990, 470] width 42 height 19
click at [998, 476] on input "2" at bounding box center [990, 470] width 42 height 19
type input "1"
click at [998, 476] on input "1" at bounding box center [990, 470] width 42 height 19
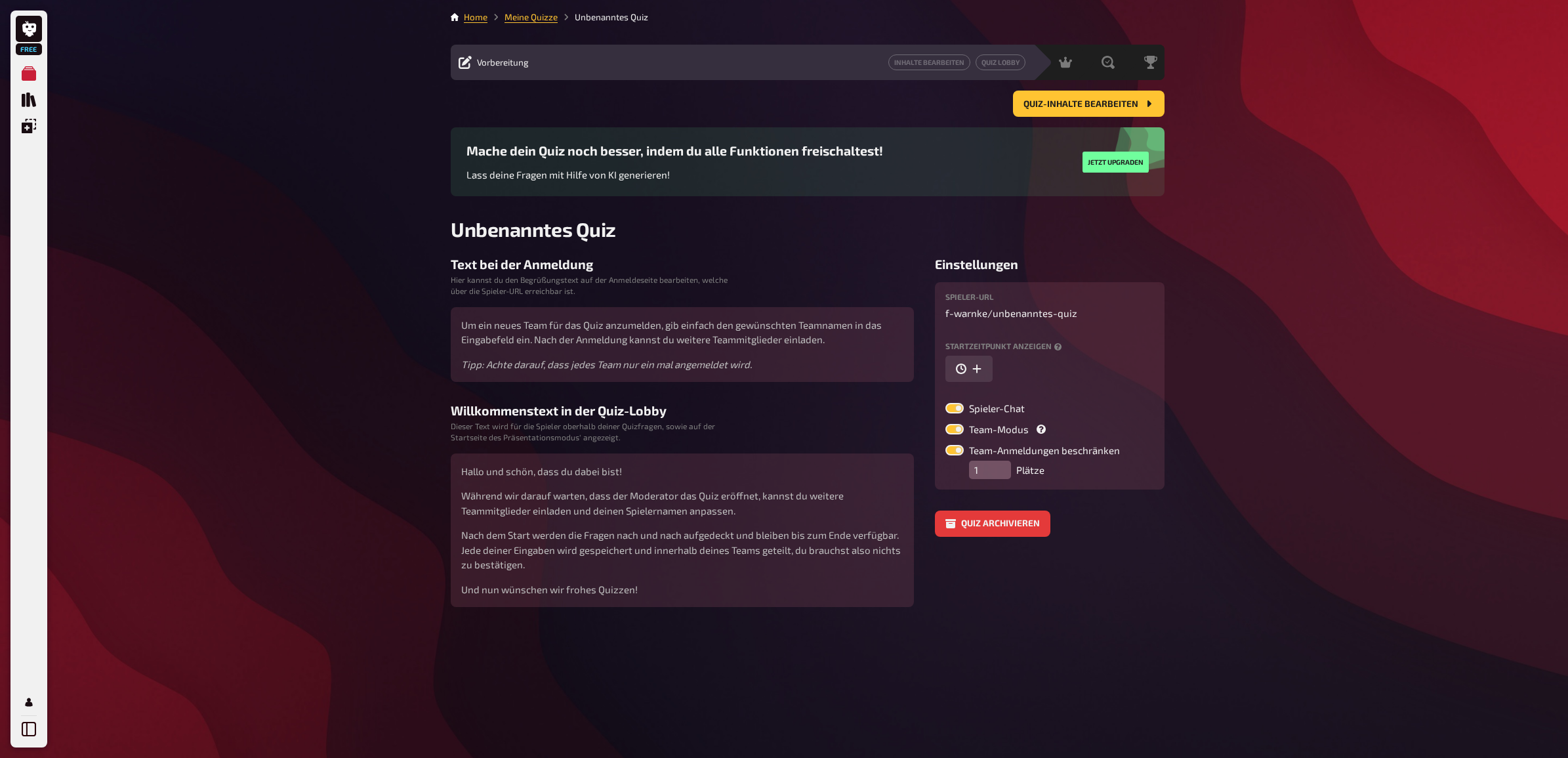
click at [1084, 477] on div "Spieler-URL f-warnke / unbenanntes-quiz Startzeitpunkt anzeigen Spieler-Chat Te…" at bounding box center [1050, 386] width 229 height 208
click at [954, 427] on label at bounding box center [954, 429] width 19 height 11
click at [946, 424] on input "Team-Modus" at bounding box center [945, 423] width 1 height 1
checkbox input "false"
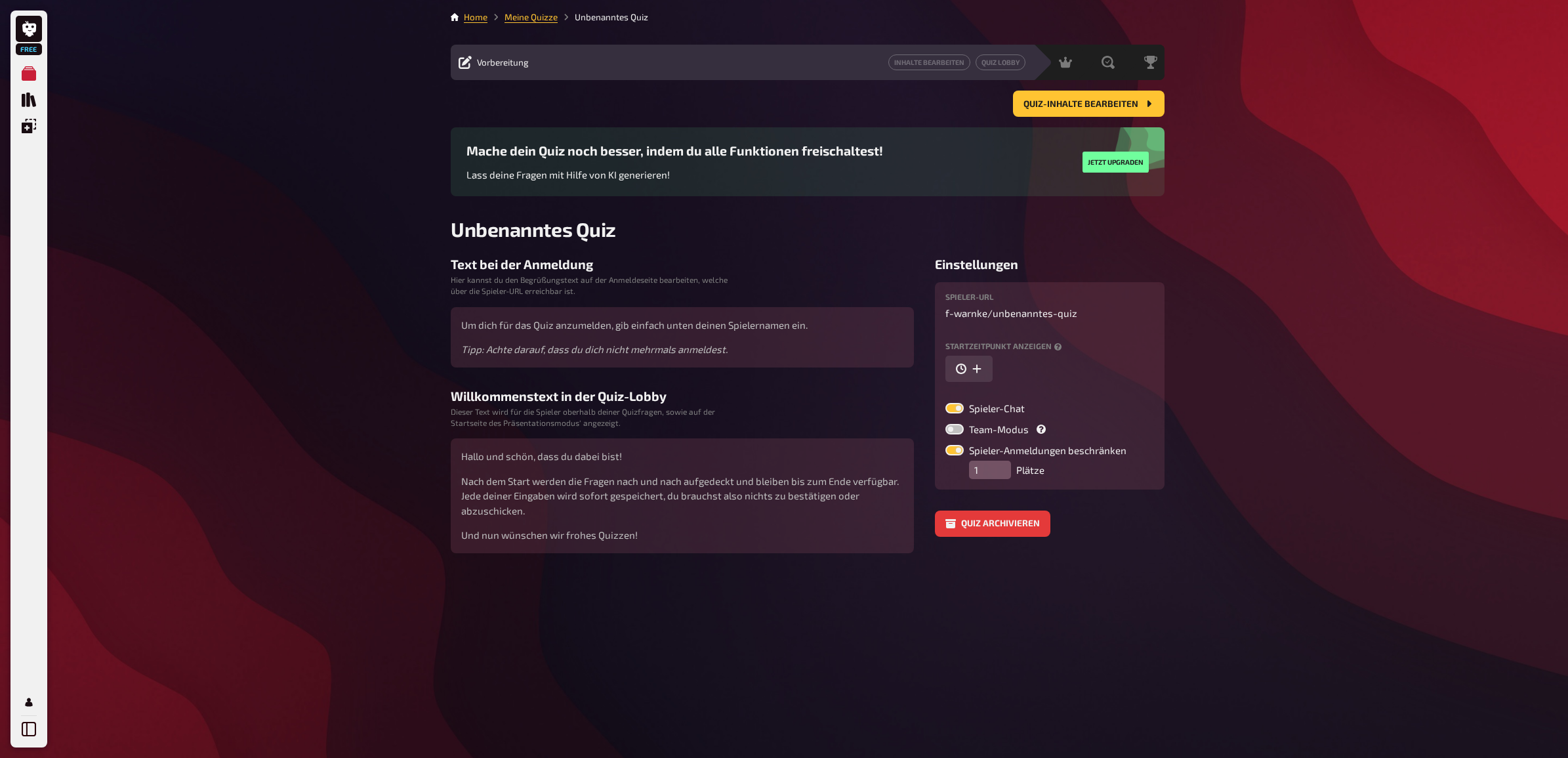
click at [955, 409] on label at bounding box center [954, 408] width 19 height 11
click at [946, 403] on input "Spieler-Chat" at bounding box center [945, 402] width 1 height 1
checkbox input "false"
click at [1068, 95] on button "Quiz-Inhalte bearbeiten" at bounding box center [1089, 103] width 151 height 26
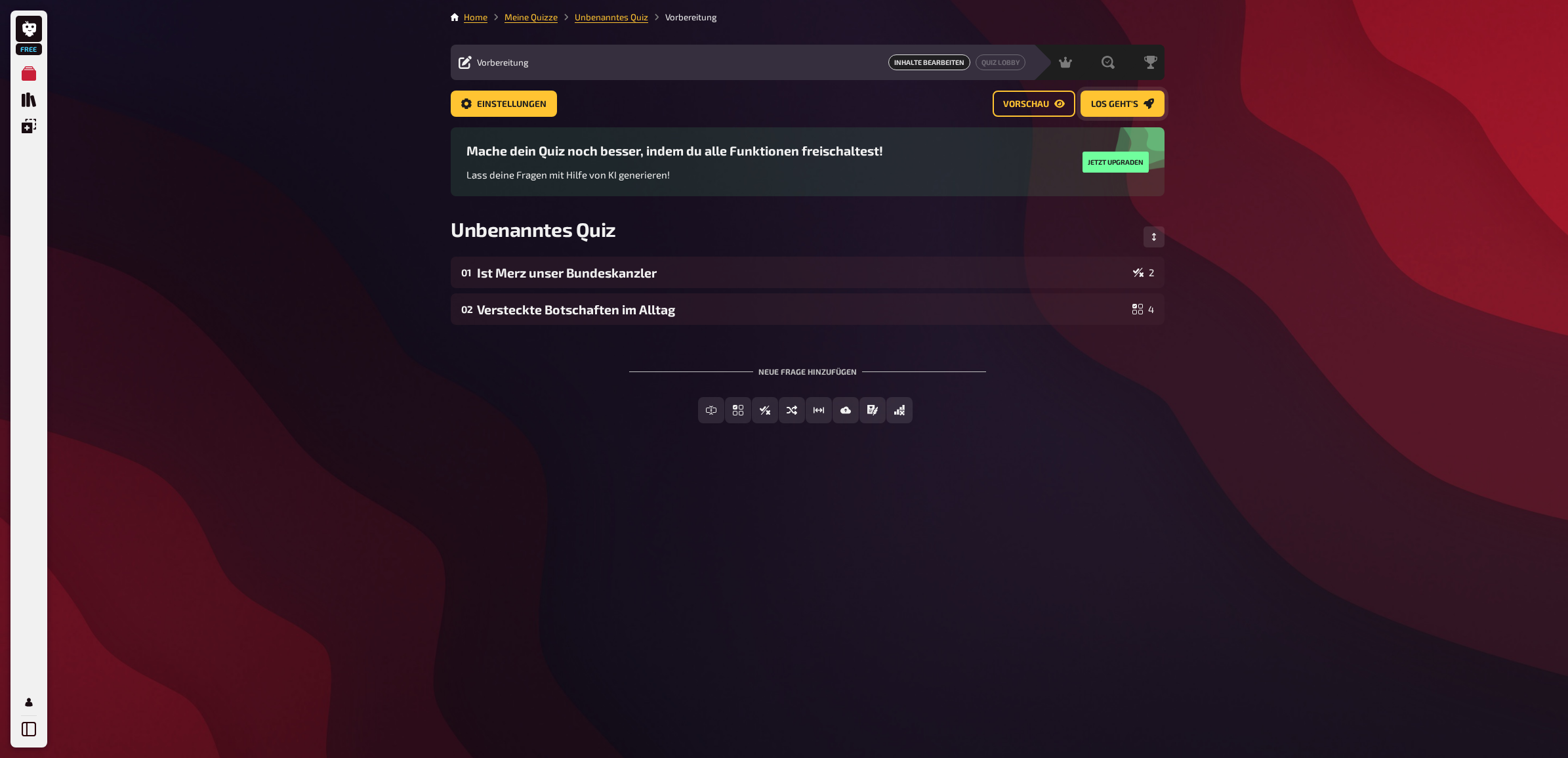
click at [1129, 107] on span "Los geht's" at bounding box center [1115, 104] width 47 height 9
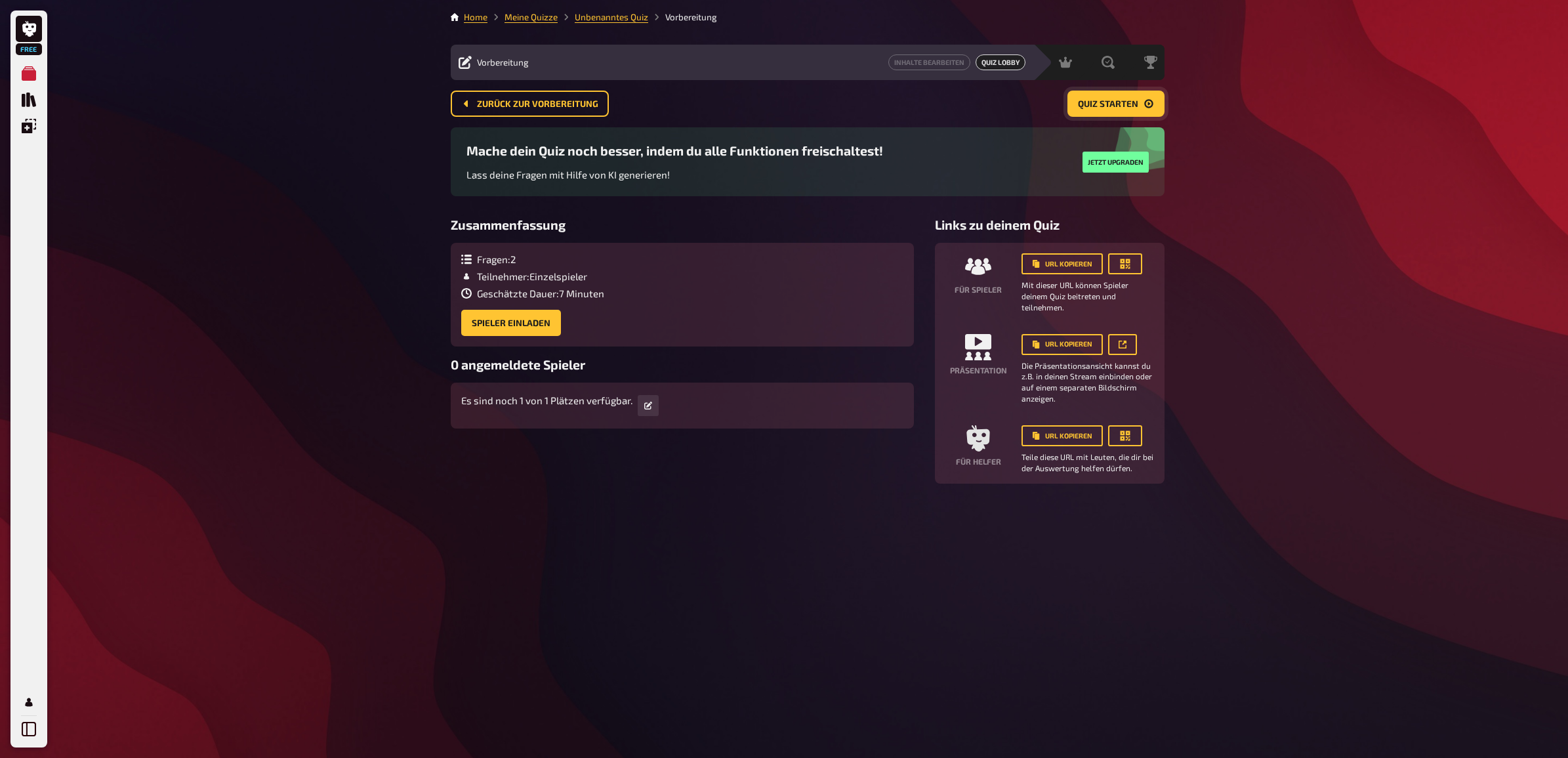
click at [1110, 106] on span "Quiz starten" at bounding box center [1108, 104] width 60 height 9
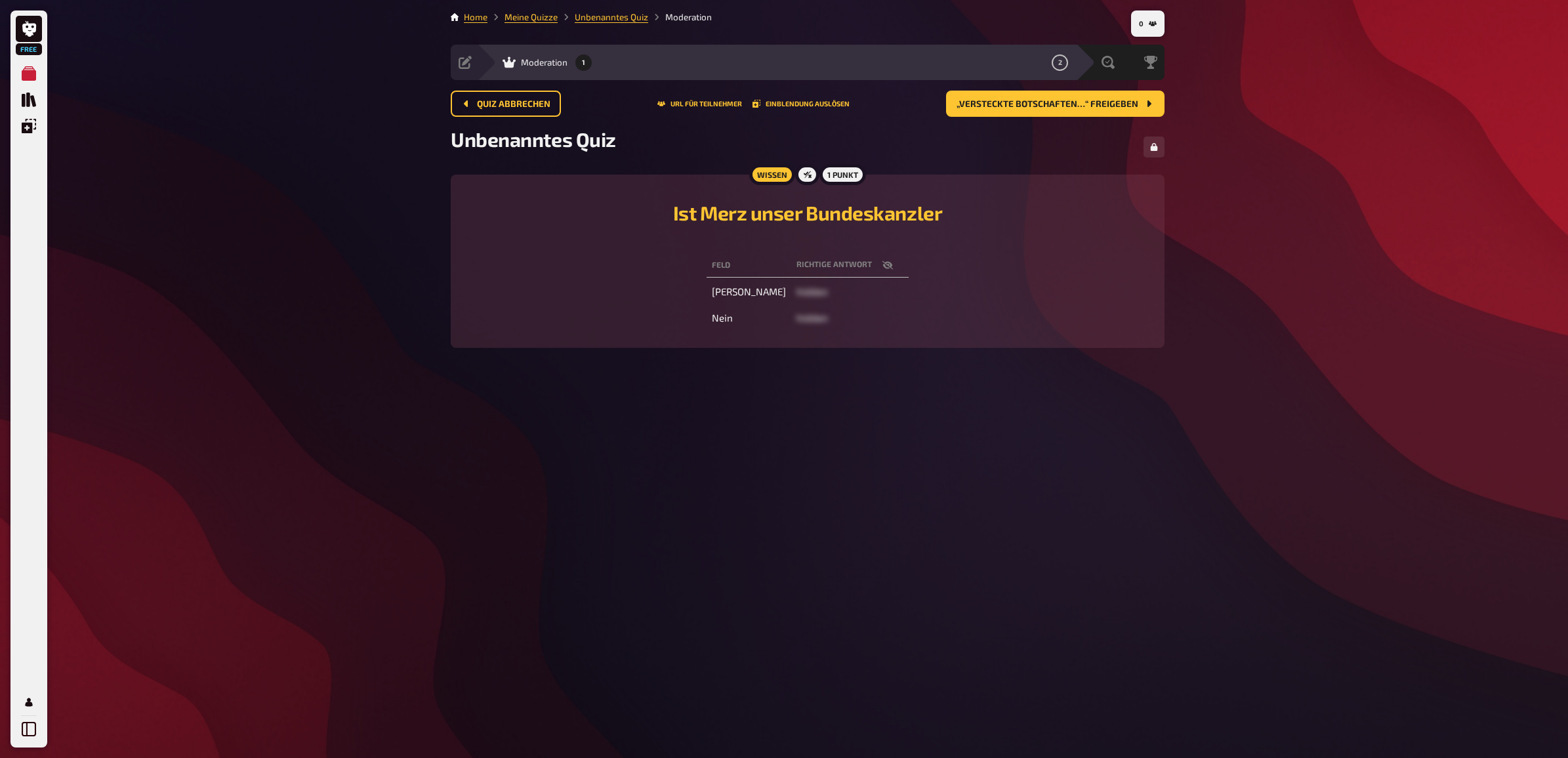
click at [746, 296] on td "Ja" at bounding box center [749, 291] width 85 height 24
click at [748, 294] on td "Ja" at bounding box center [749, 291] width 85 height 24
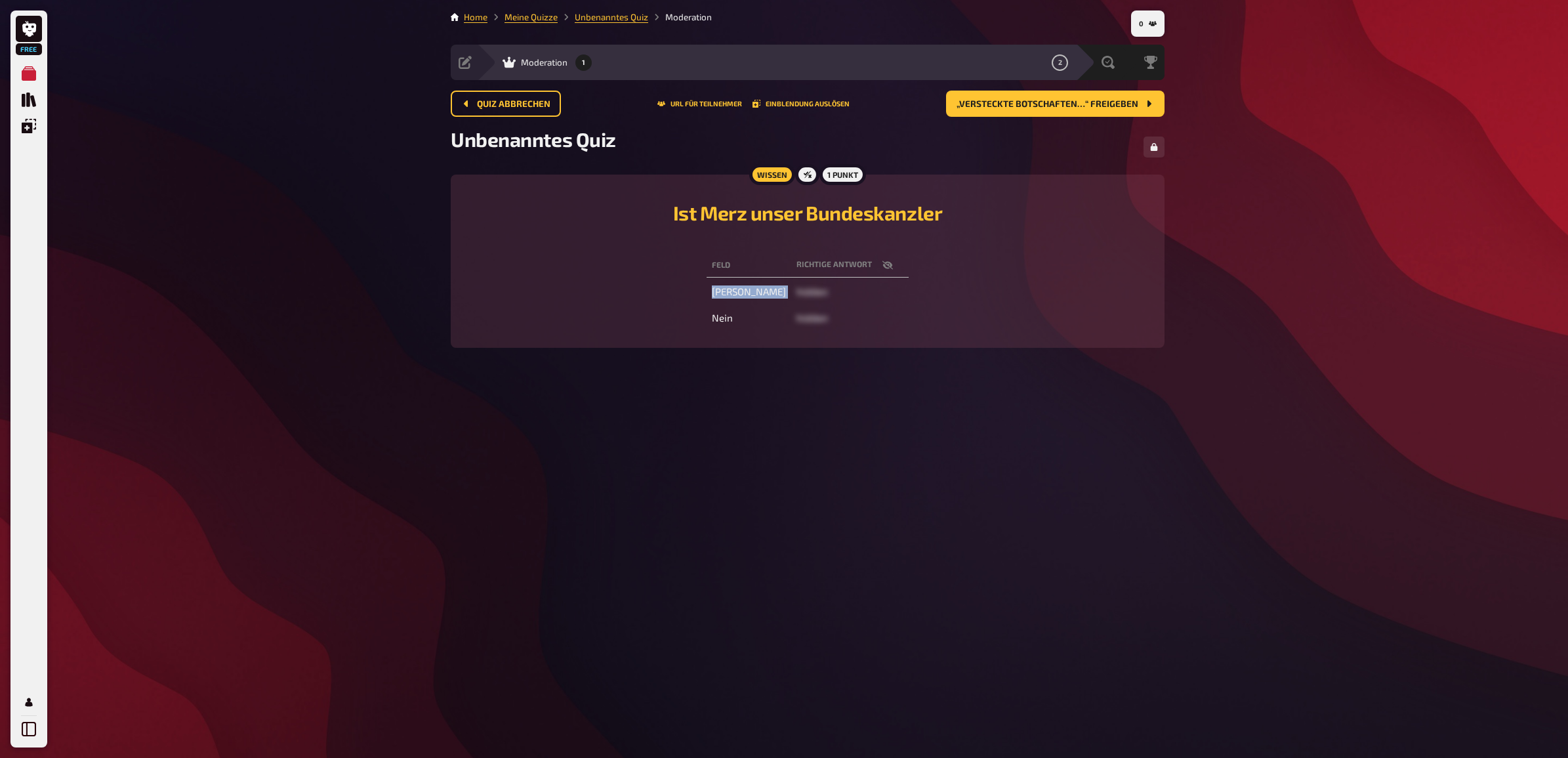
click at [748, 294] on td "Ja" at bounding box center [749, 291] width 85 height 24
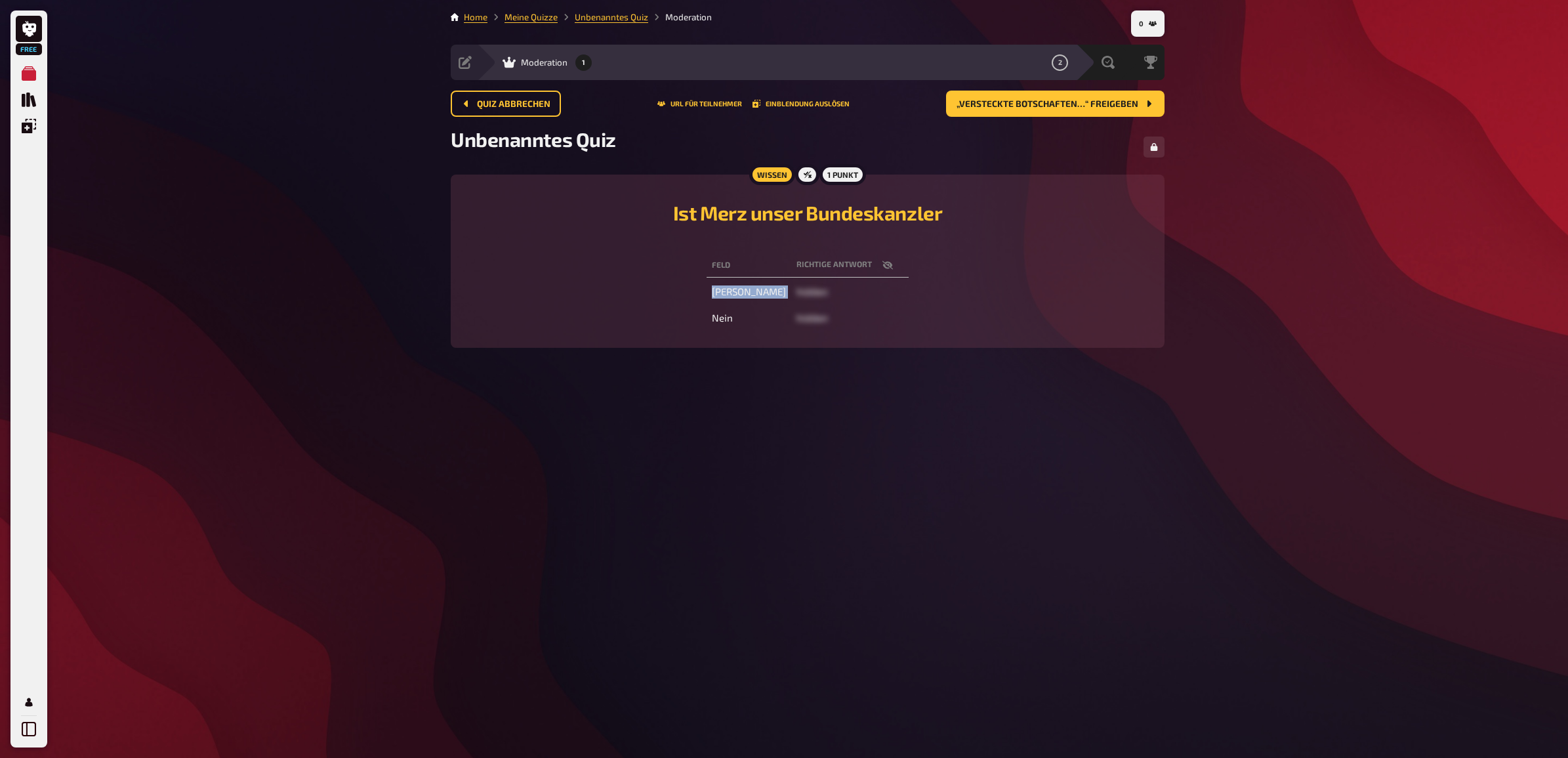
click at [748, 294] on td "Ja" at bounding box center [749, 291] width 85 height 24
drag, startPoint x: 748, startPoint y: 294, endPoint x: 1053, endPoint y: 307, distance: 305.3
click at [1053, 307] on div "Feld Richtige Antwort Ja hidden Nein hidden" at bounding box center [807, 291] width 683 height 81
click at [1027, 102] on span "„Versteckte Botschaften…“ freigeben" at bounding box center [1047, 104] width 181 height 9
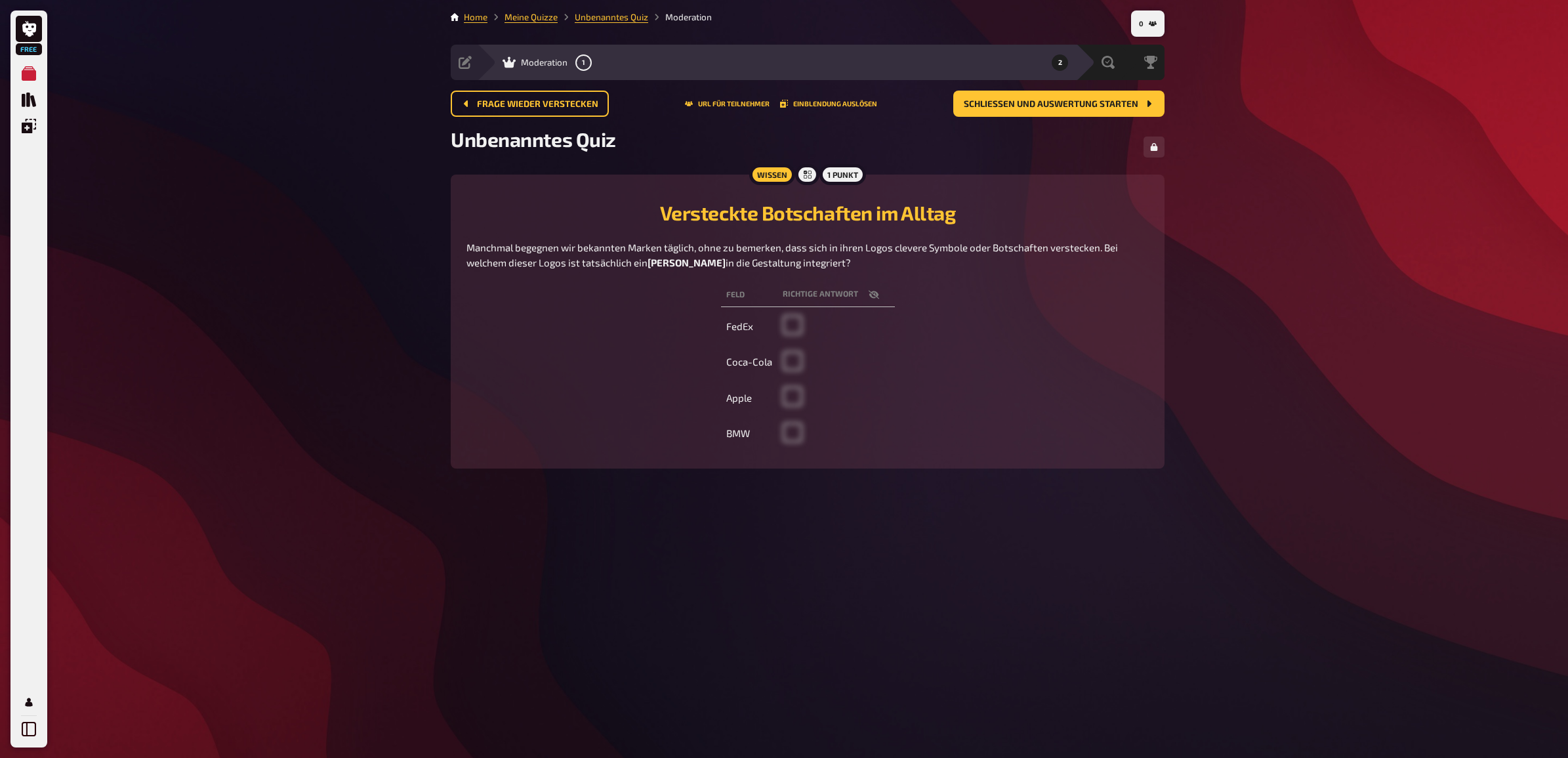
click at [792, 327] on span at bounding box center [793, 331] width 20 height 12
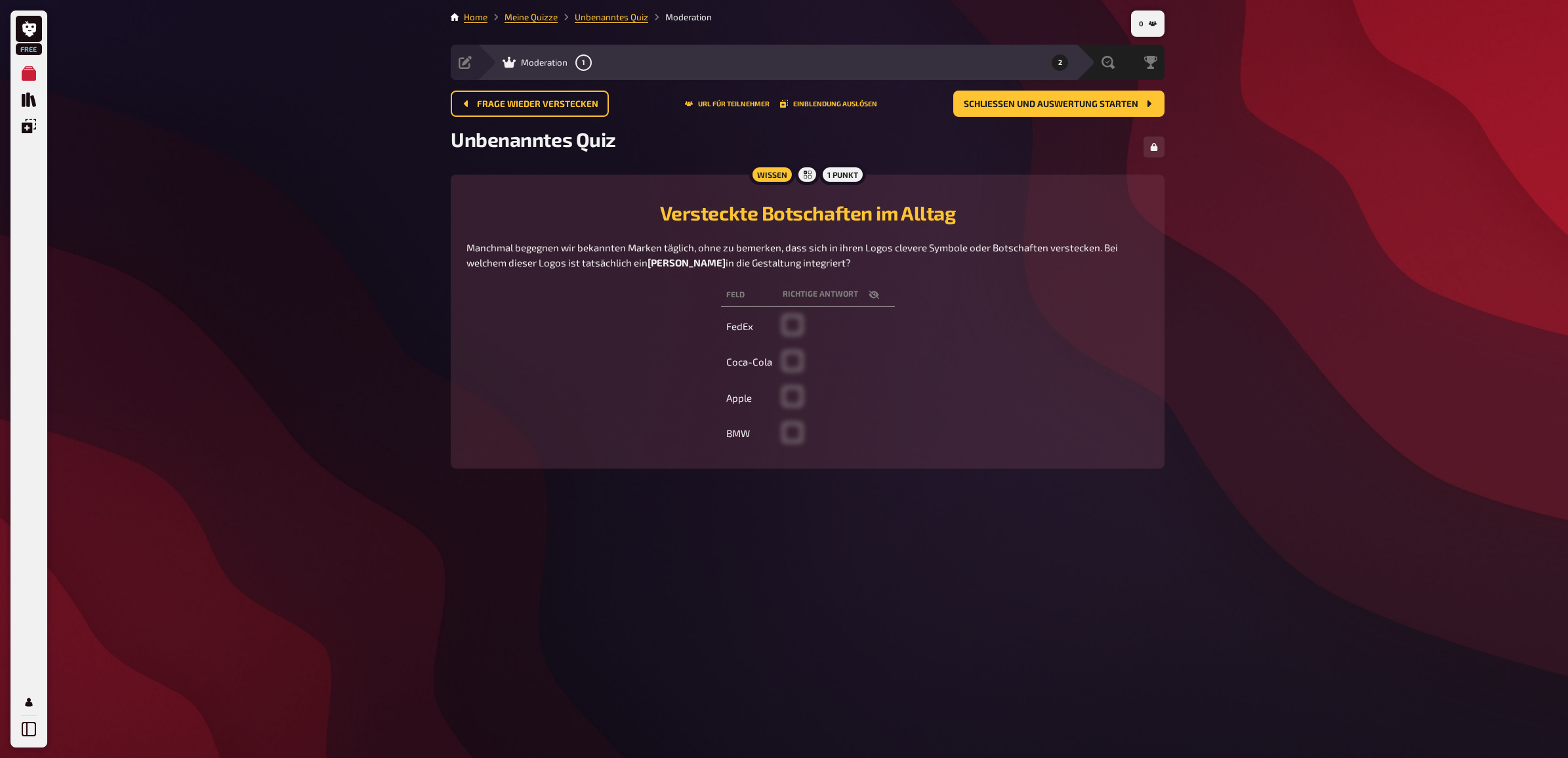
click at [792, 327] on span at bounding box center [793, 331] width 20 height 12
click at [557, 106] on span "Frage wieder verstecken" at bounding box center [537, 104] width 121 height 9
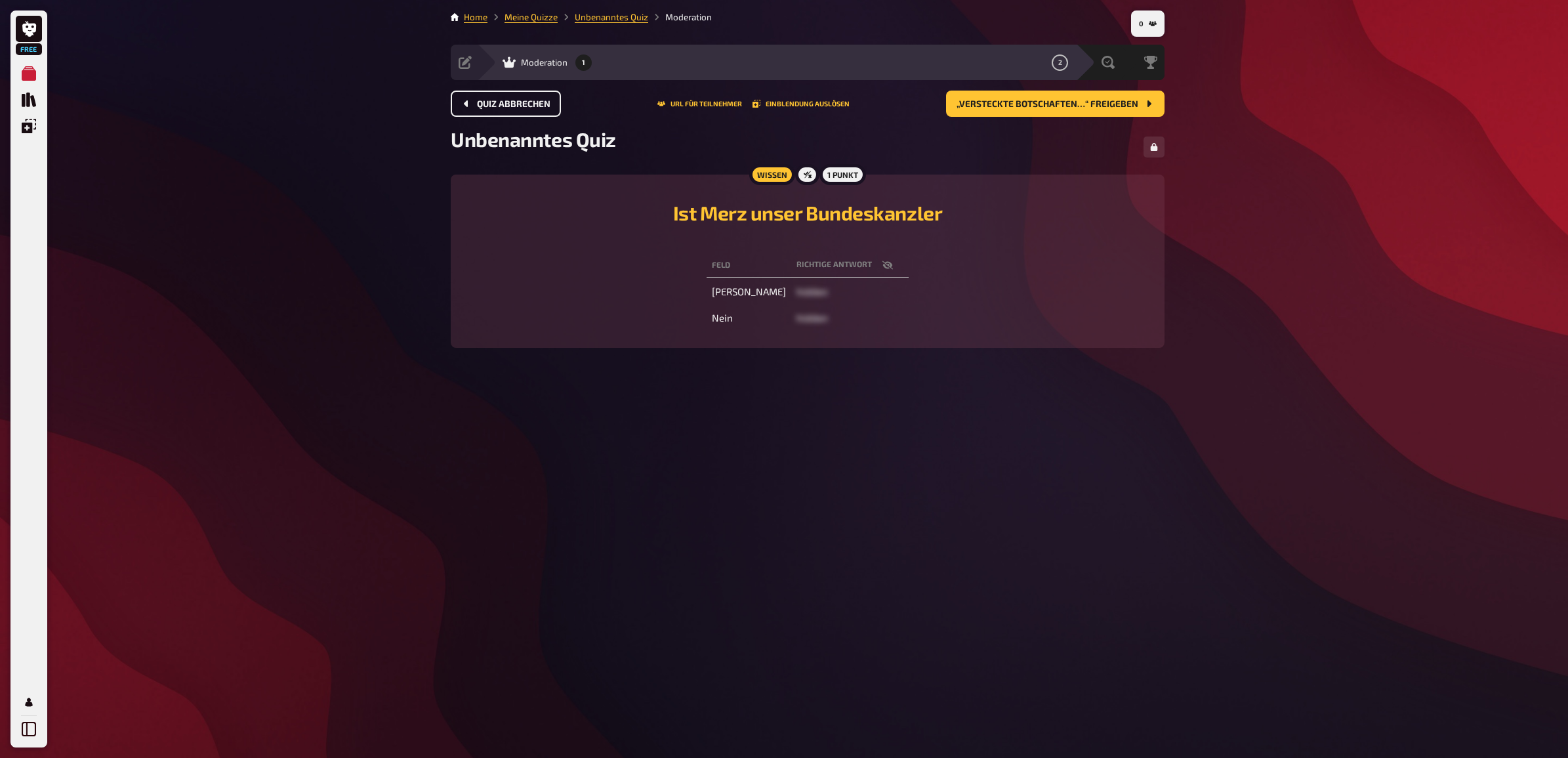
click at [528, 106] on span "Quiz abbrechen" at bounding box center [513, 104] width 73 height 9
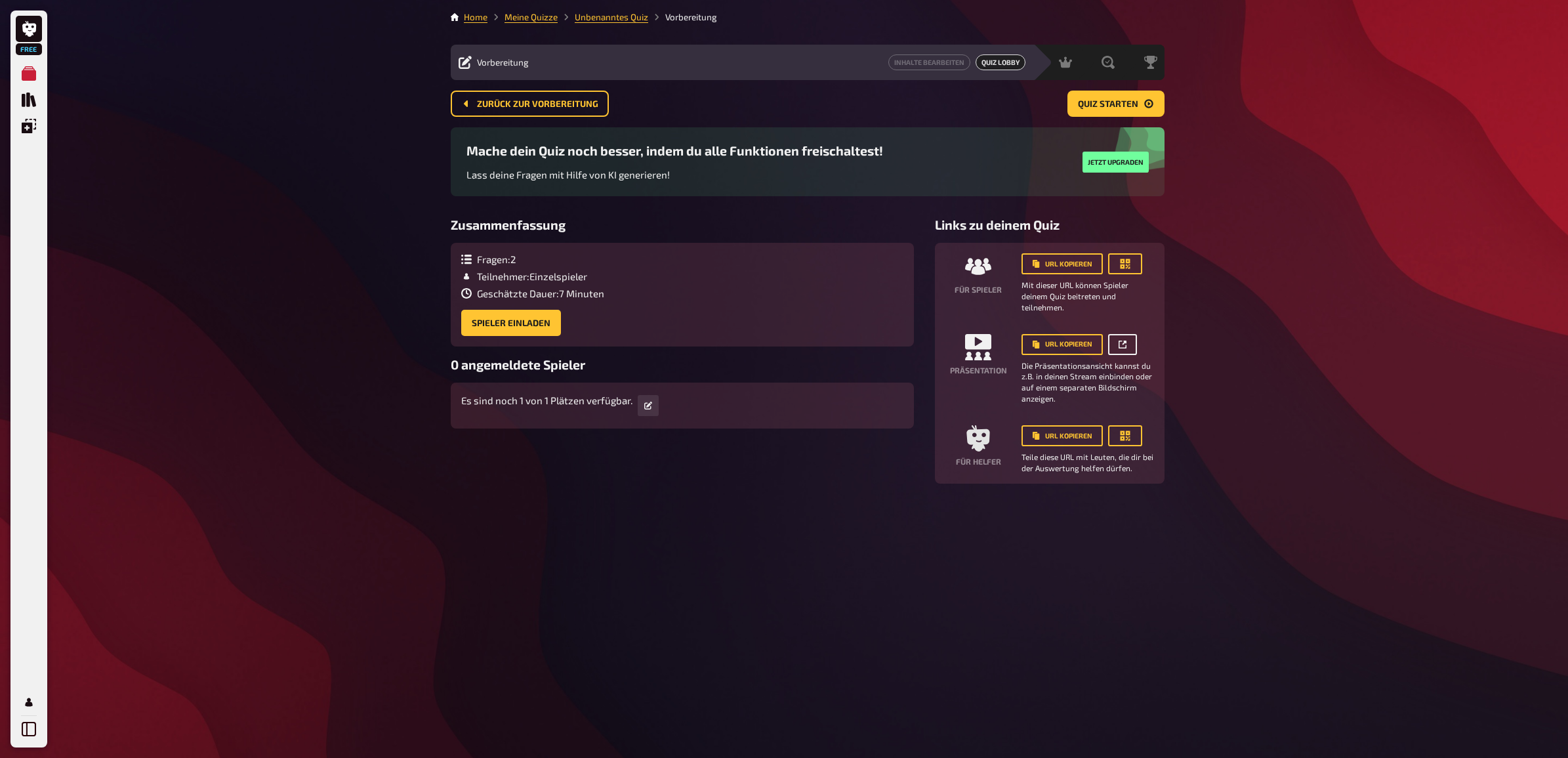
click at [1125, 339] on link at bounding box center [1122, 344] width 28 height 21
click at [1021, 561] on div "Home Meine Quizze Unbenanntes Quiz Vorbereitung Vorbereitung Inhalte Bearbeiten…" at bounding box center [807, 379] width 735 height 758
drag, startPoint x: 565, startPoint y: 293, endPoint x: 602, endPoint y: 291, distance: 37.1
click at [602, 291] on span "Geschätzte Dauer : 7 Minuten" at bounding box center [540, 293] width 127 height 12
drag, startPoint x: 602, startPoint y: 291, endPoint x: 598, endPoint y: 325, distance: 34.2
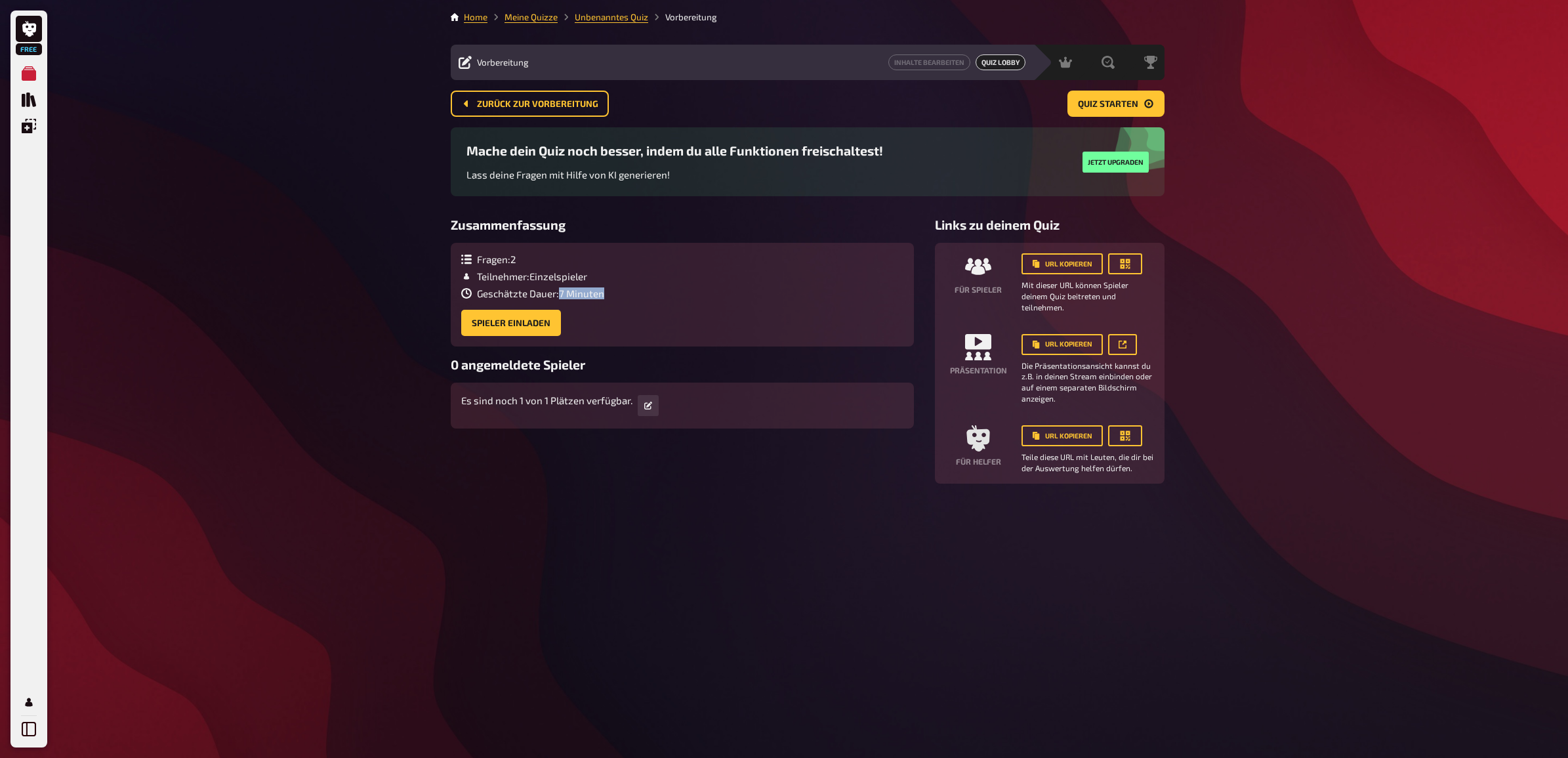
click at [598, 325] on div "Fragen : 2 Teilnehmer : Einzelspieler Geschätzte Dauer : 7 Minuten Spieler einl…" at bounding box center [682, 295] width 442 height 83
click at [1106, 109] on button "Quiz starten" at bounding box center [1116, 103] width 97 height 26
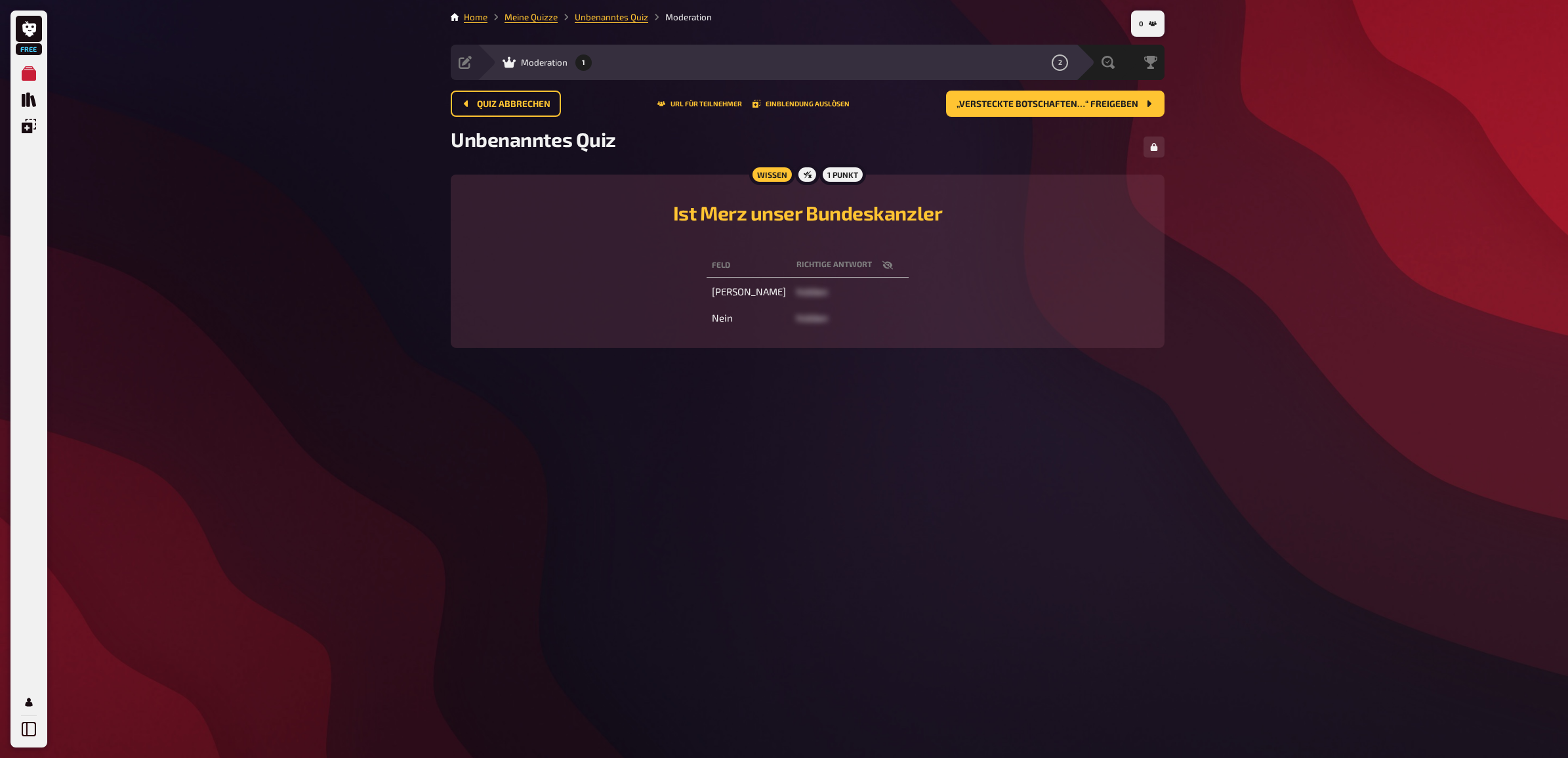
click at [808, 296] on td "hidden" at bounding box center [850, 291] width 117 height 24
drag, startPoint x: 802, startPoint y: 293, endPoint x: 783, endPoint y: 287, distance: 19.9
click at [801, 293] on td "hidden" at bounding box center [850, 291] width 117 height 24
click at [797, 287] on span "hidden" at bounding box center [812, 291] width 32 height 12
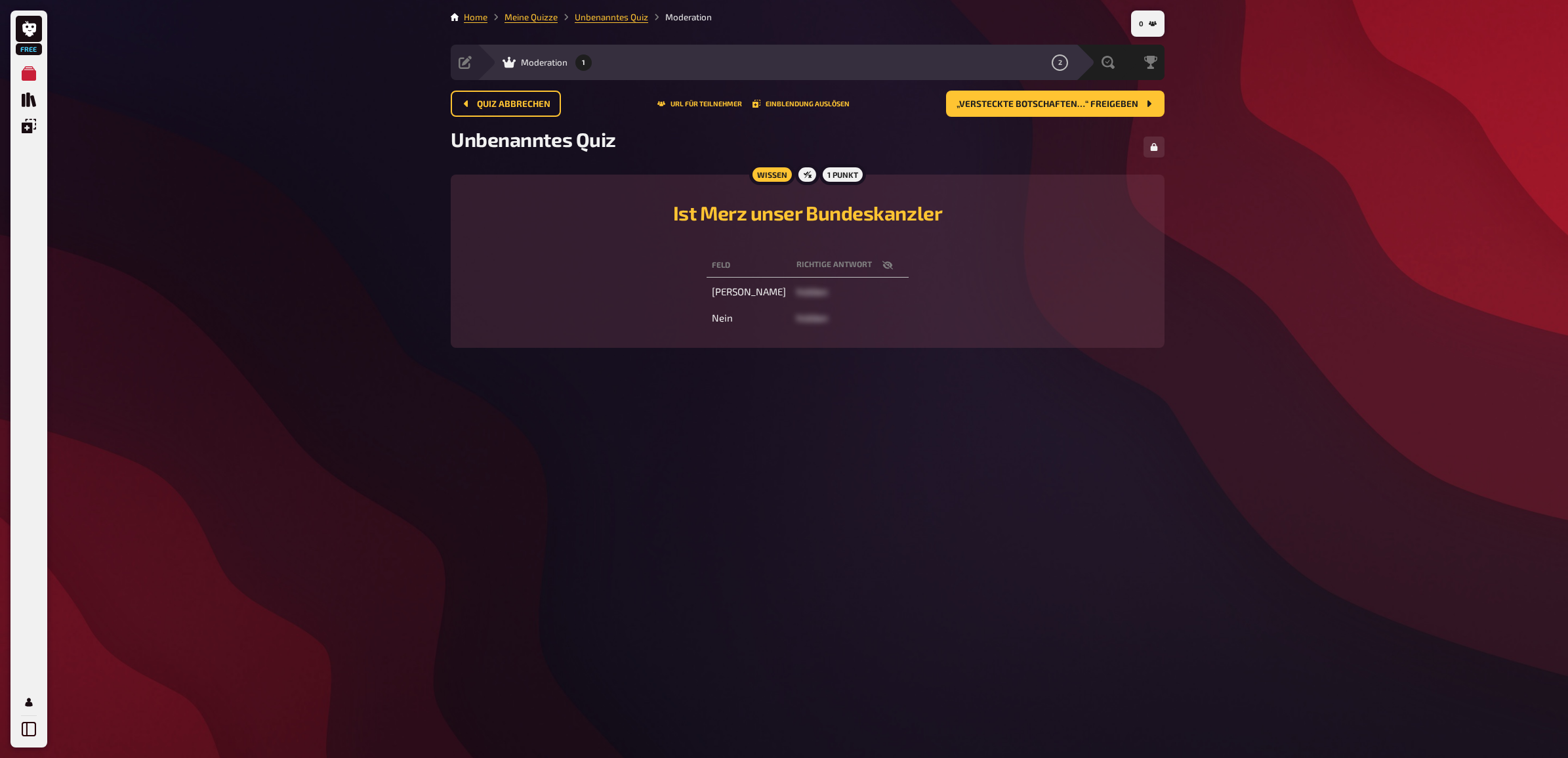
click at [797, 290] on span "hidden" at bounding box center [812, 291] width 32 height 12
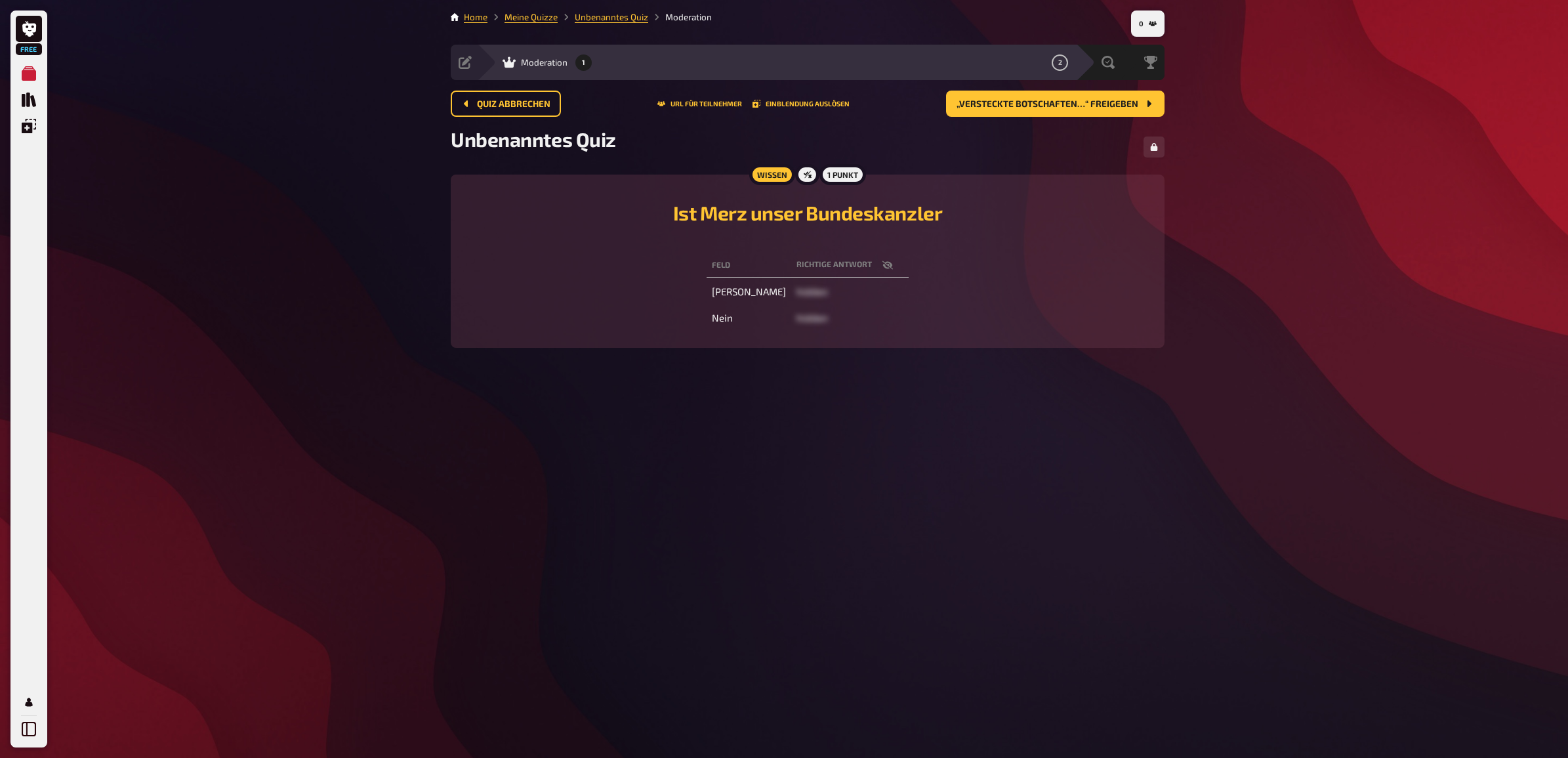
click at [797, 290] on span "hidden" at bounding box center [812, 291] width 32 height 12
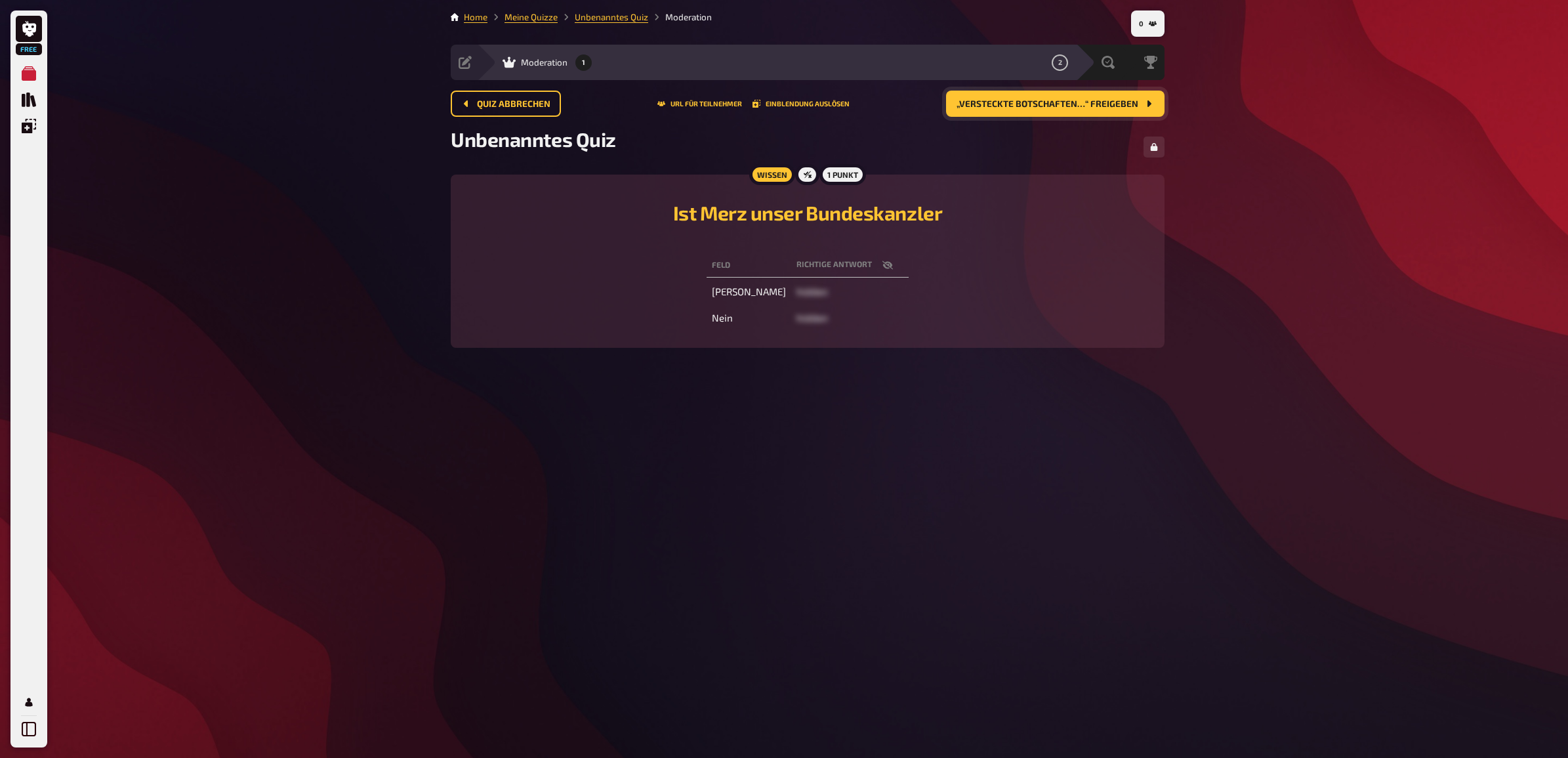
click at [1001, 100] on span "„Versteckte Botschaften…“ freigeben" at bounding box center [1047, 104] width 181 height 9
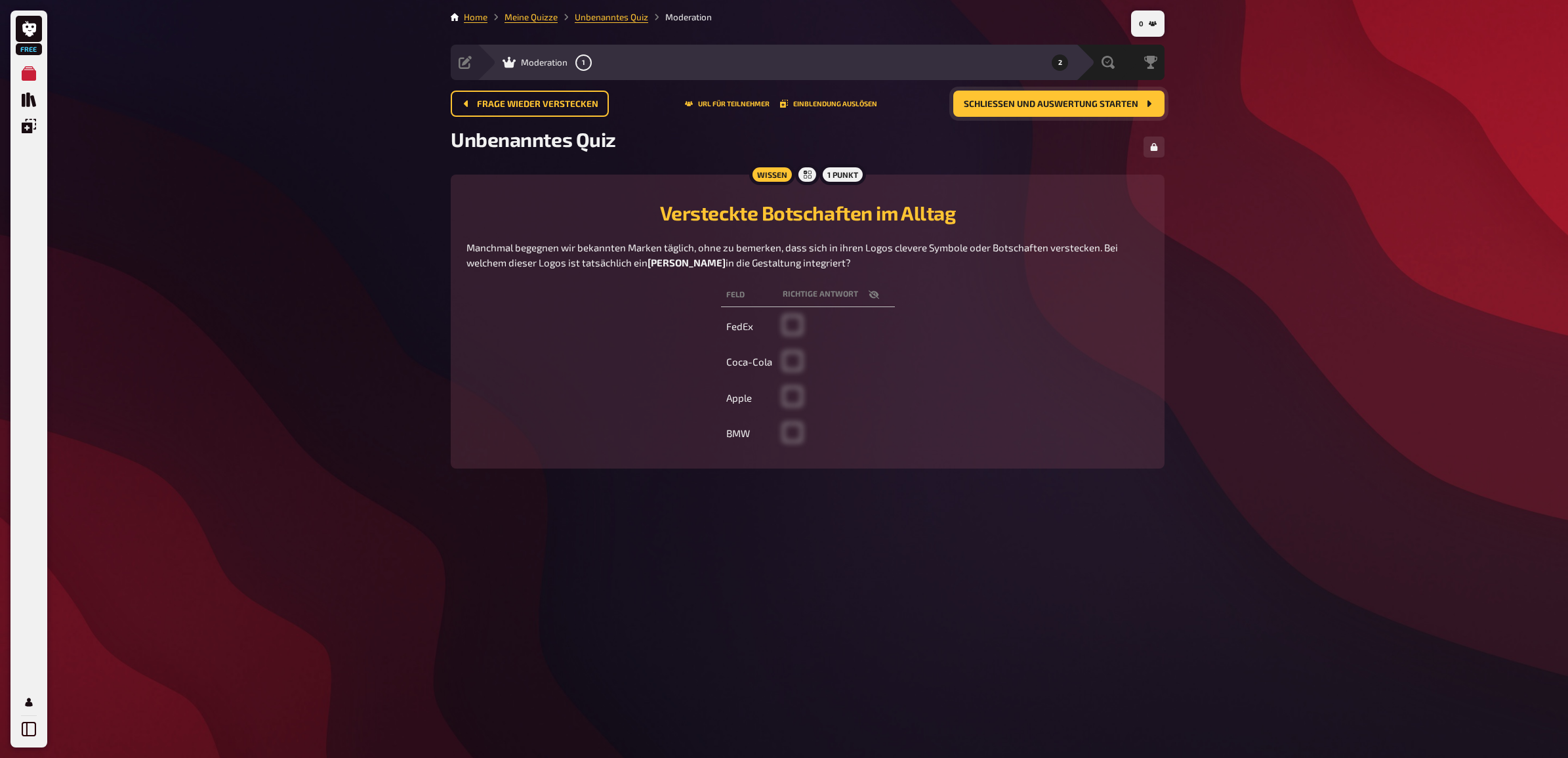
click at [785, 326] on span at bounding box center [793, 331] width 20 height 12
click at [788, 326] on span at bounding box center [793, 331] width 20 height 12
click at [788, 325] on span at bounding box center [793, 331] width 20 height 12
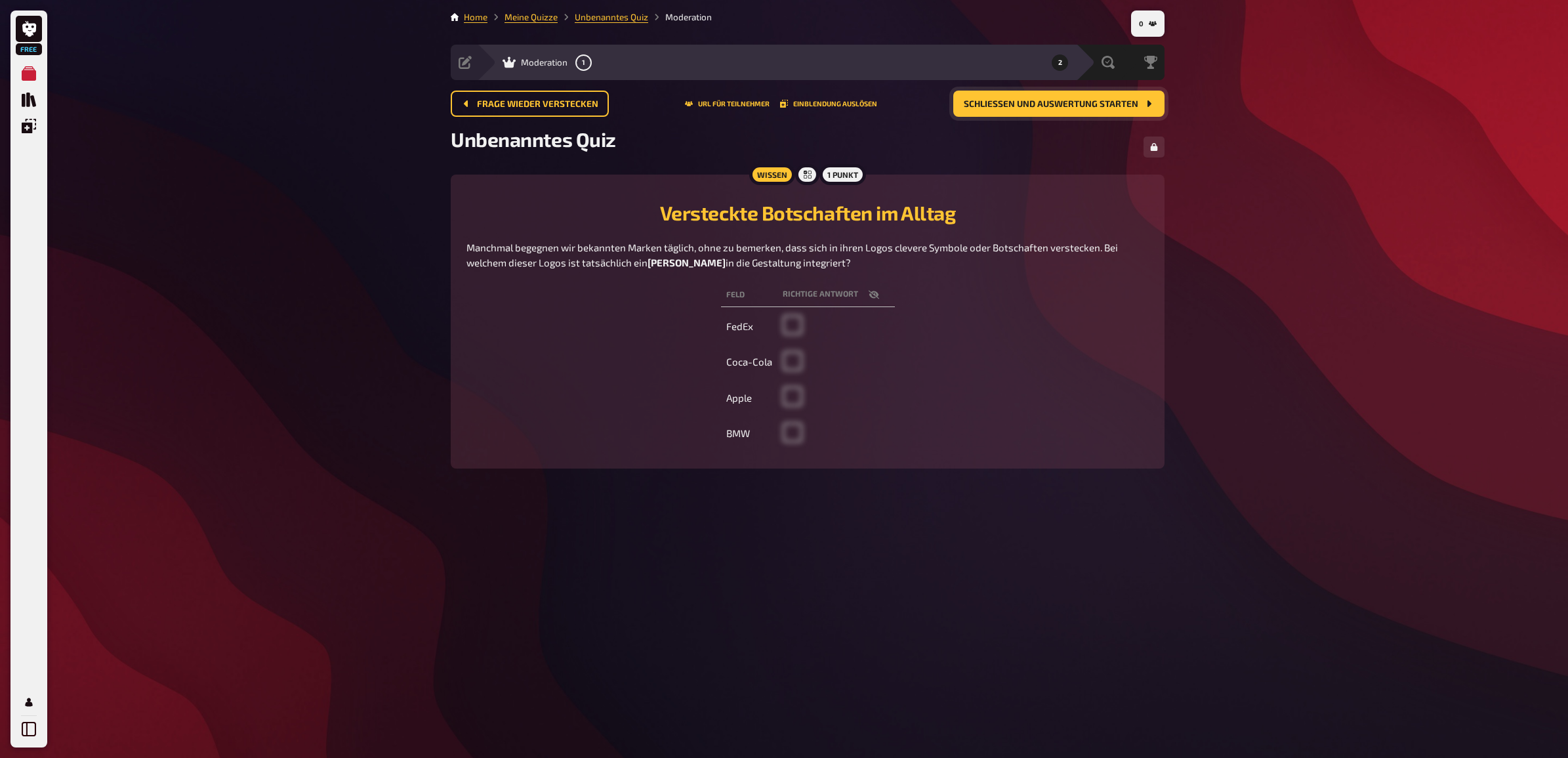
click at [788, 325] on span at bounding box center [793, 331] width 20 height 12
click at [789, 324] on td at bounding box center [836, 326] width 117 height 33
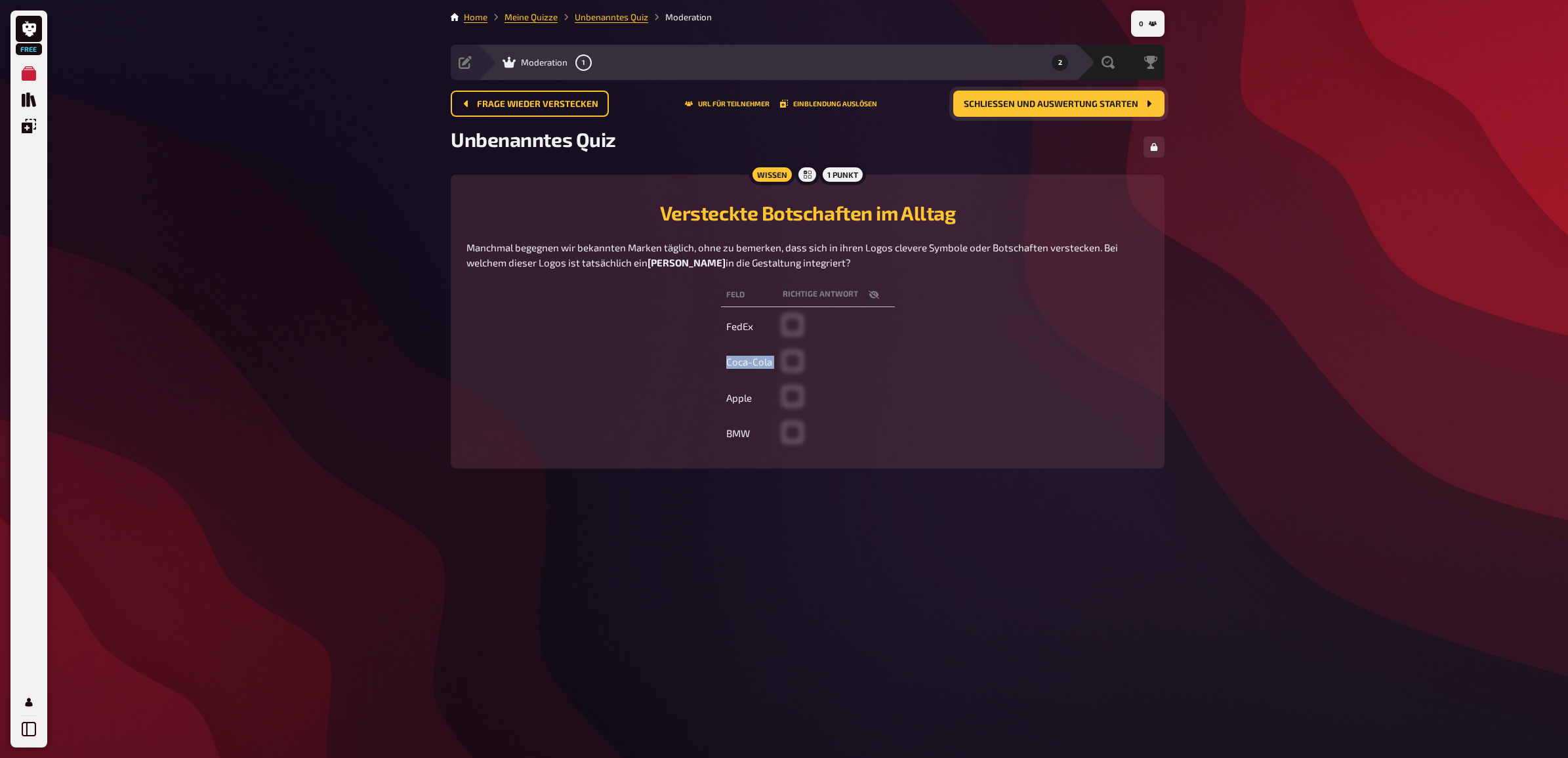
click at [789, 324] on td at bounding box center [836, 326] width 117 height 33
drag, startPoint x: 789, startPoint y: 324, endPoint x: 588, endPoint y: 334, distance: 201.2
click at [588, 334] on div "Feld Richtige Antwort FedEx Coca-Cola Apple BMW" at bounding box center [807, 366] width 683 height 173
click at [1007, 112] on button "Schließen und Auswertung starten" at bounding box center [1059, 103] width 212 height 26
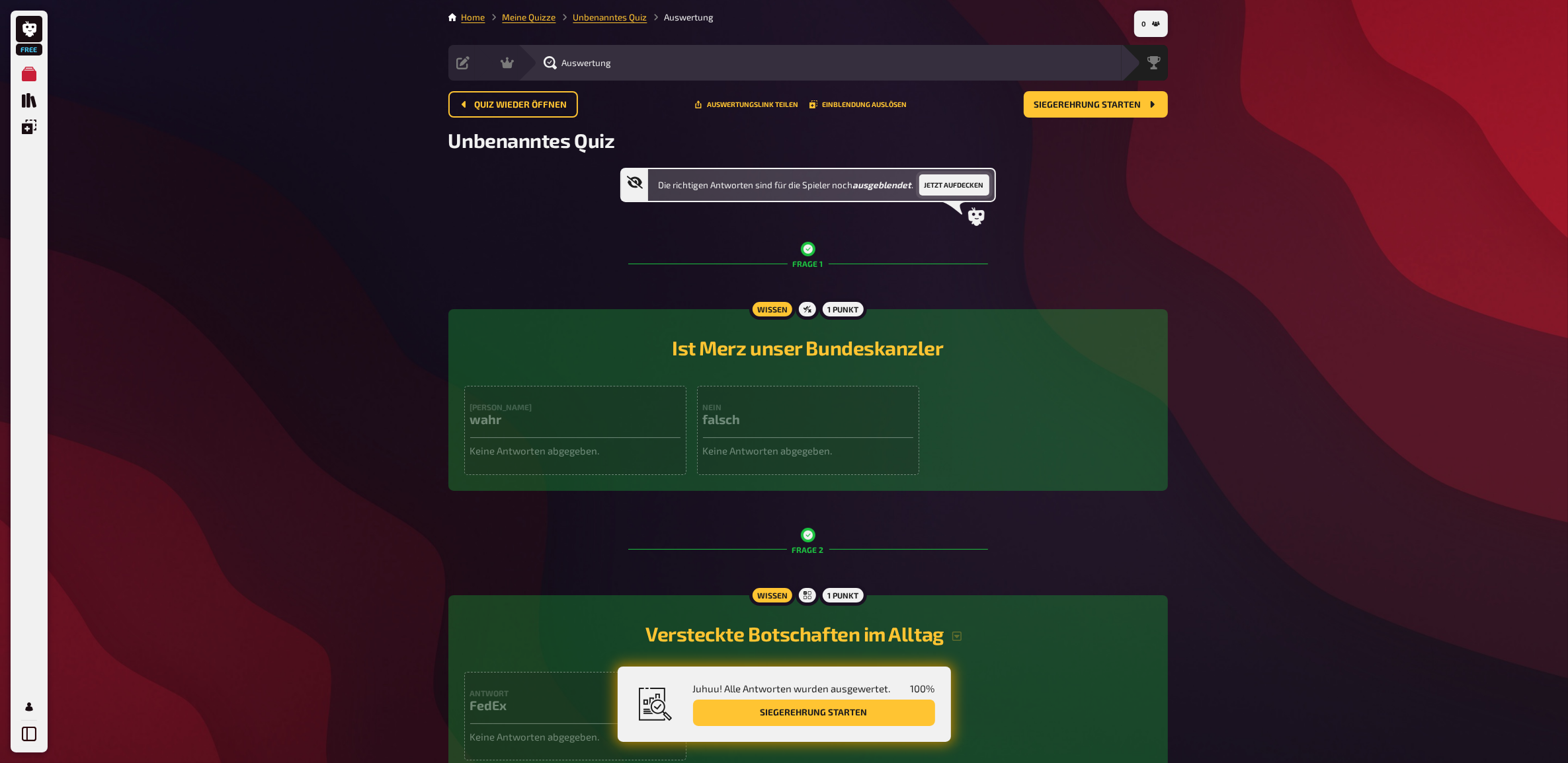
click at [964, 187] on button "Jetzt aufdecken" at bounding box center [954, 185] width 70 height 21
click at [1088, 116] on button "Siegerehrung starten" at bounding box center [1096, 104] width 144 height 26
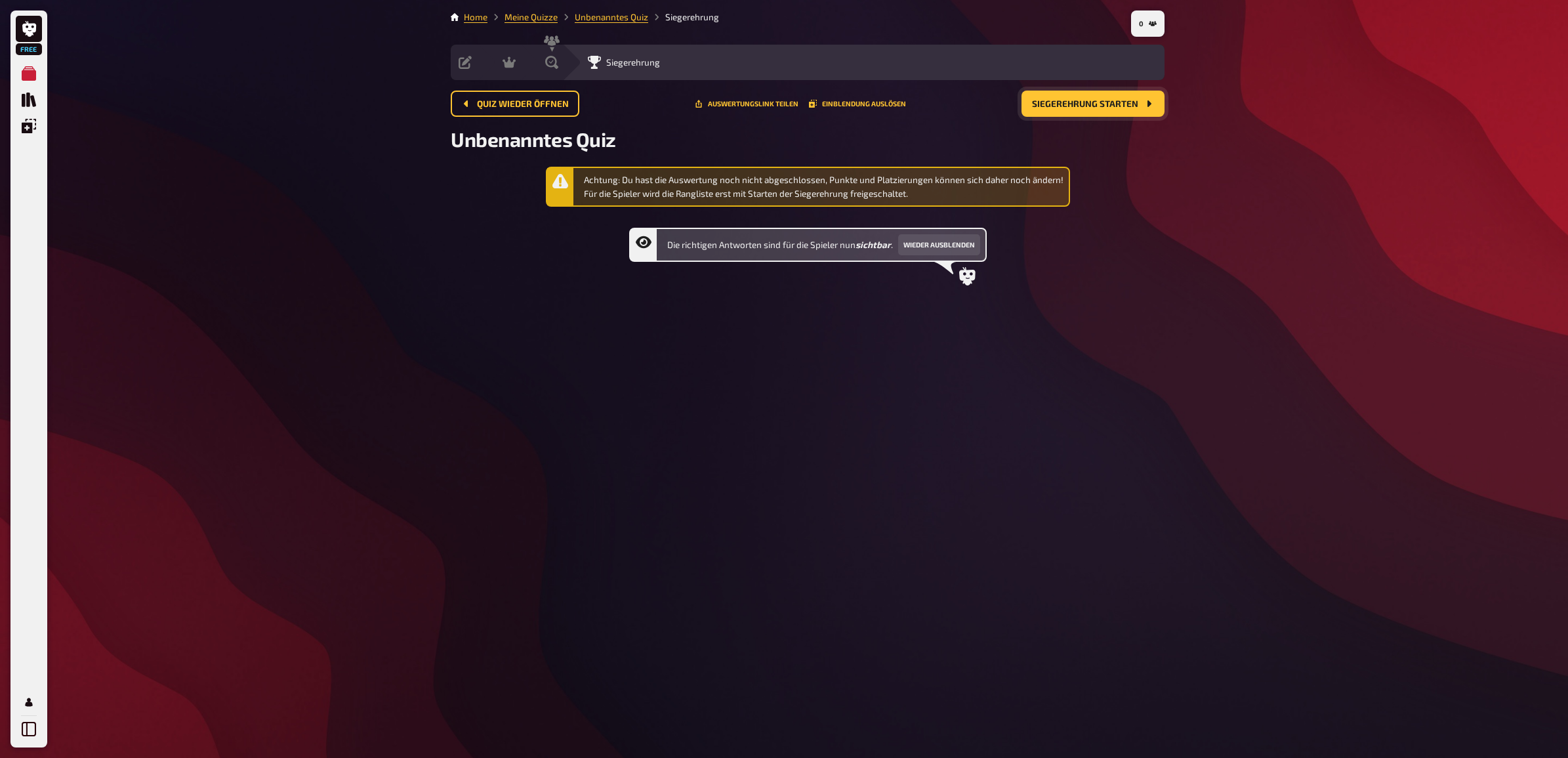
click at [1103, 107] on span "Siegerehrung starten" at bounding box center [1085, 104] width 107 height 9
click at [548, 113] on button "Quiz wieder öffnen" at bounding box center [515, 103] width 129 height 26
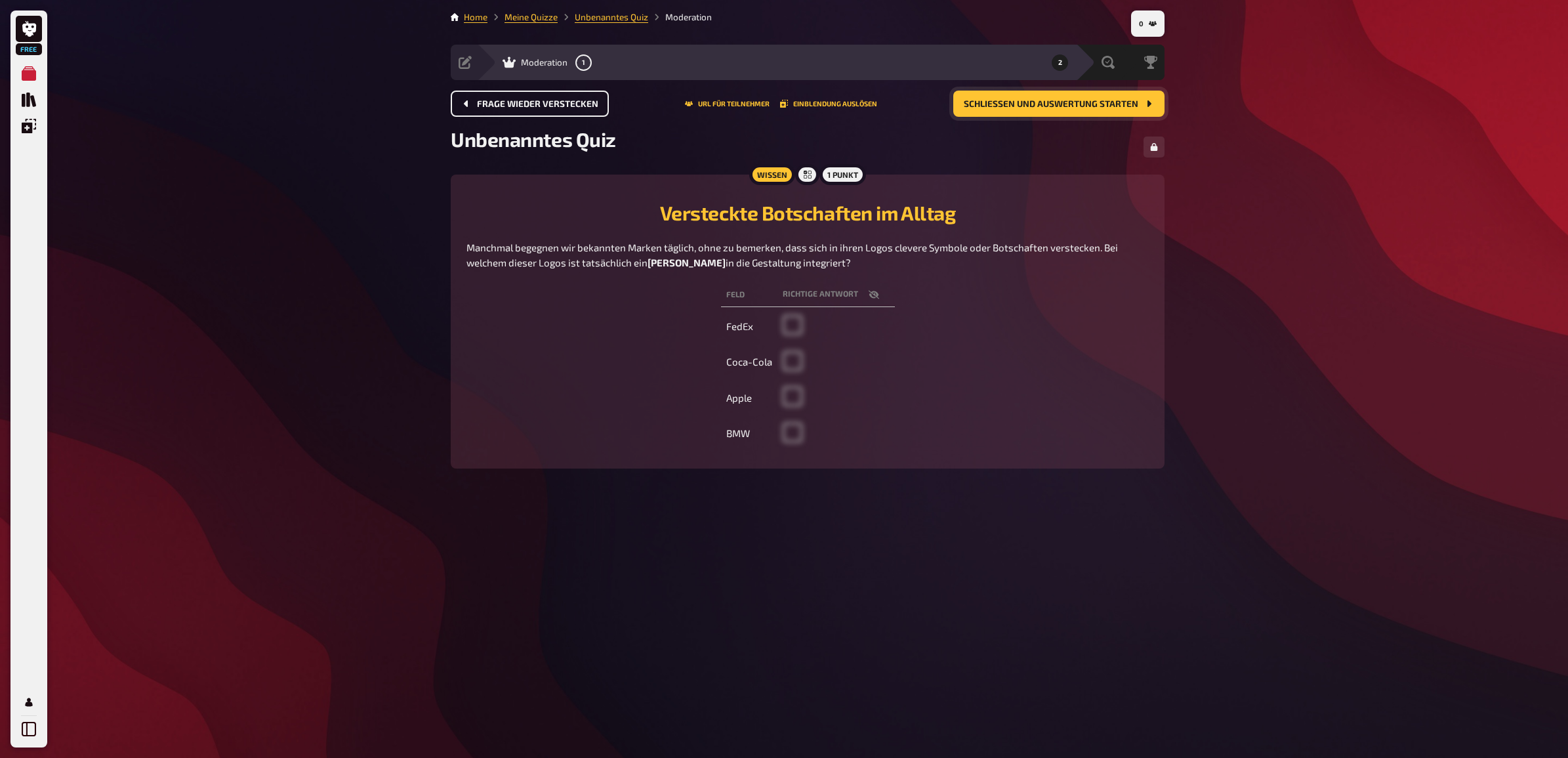
click at [504, 109] on button "Frage wieder verstecken" at bounding box center [530, 103] width 158 height 26
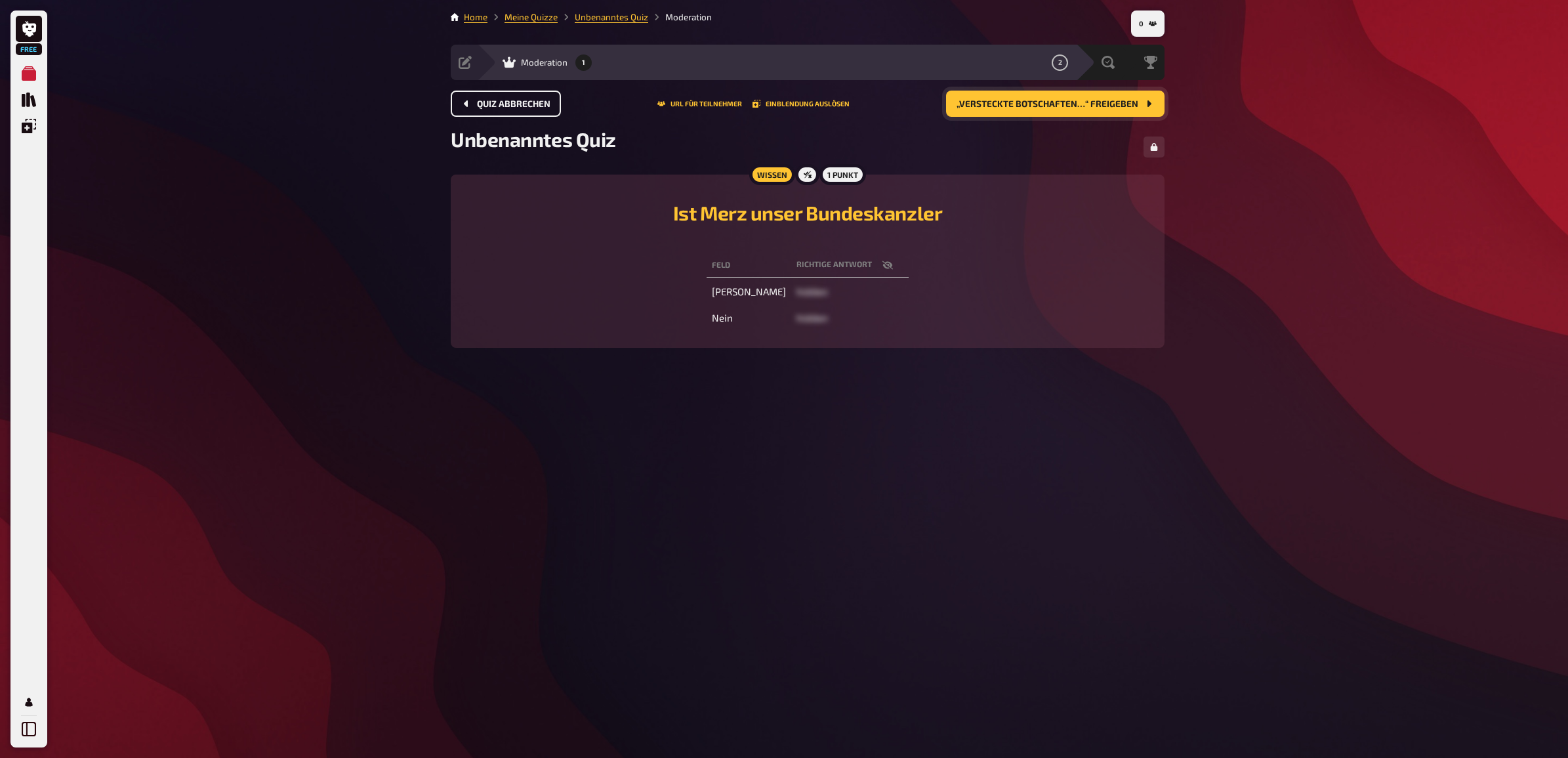
drag, startPoint x: 506, startPoint y: 110, endPoint x: 509, endPoint y: 120, distance: 10.4
click at [505, 110] on button "Quiz abbrechen" at bounding box center [505, 103] width 110 height 26
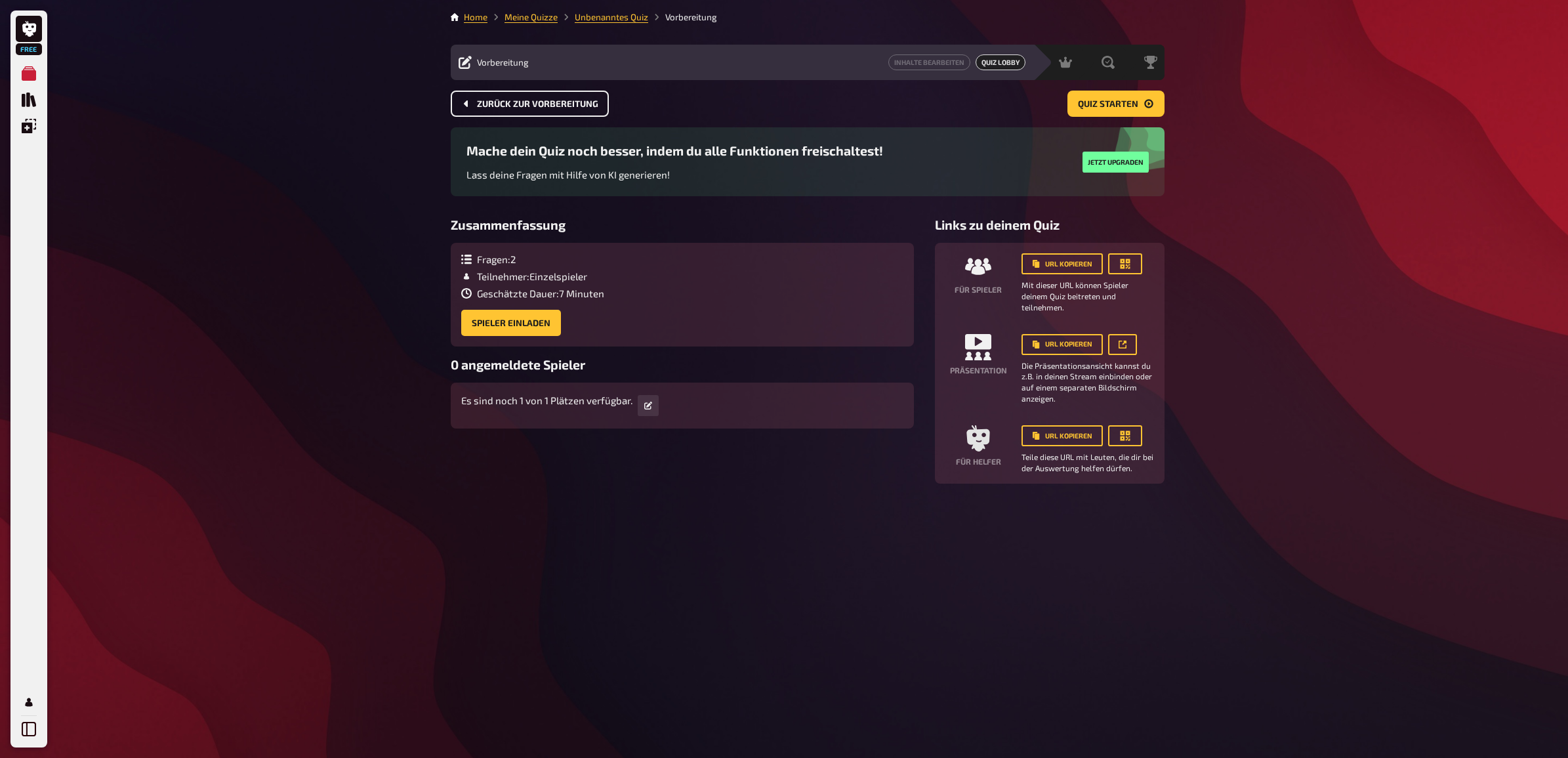
click at [540, 103] on span "Zurück zur Vorbereitung" at bounding box center [537, 104] width 121 height 9
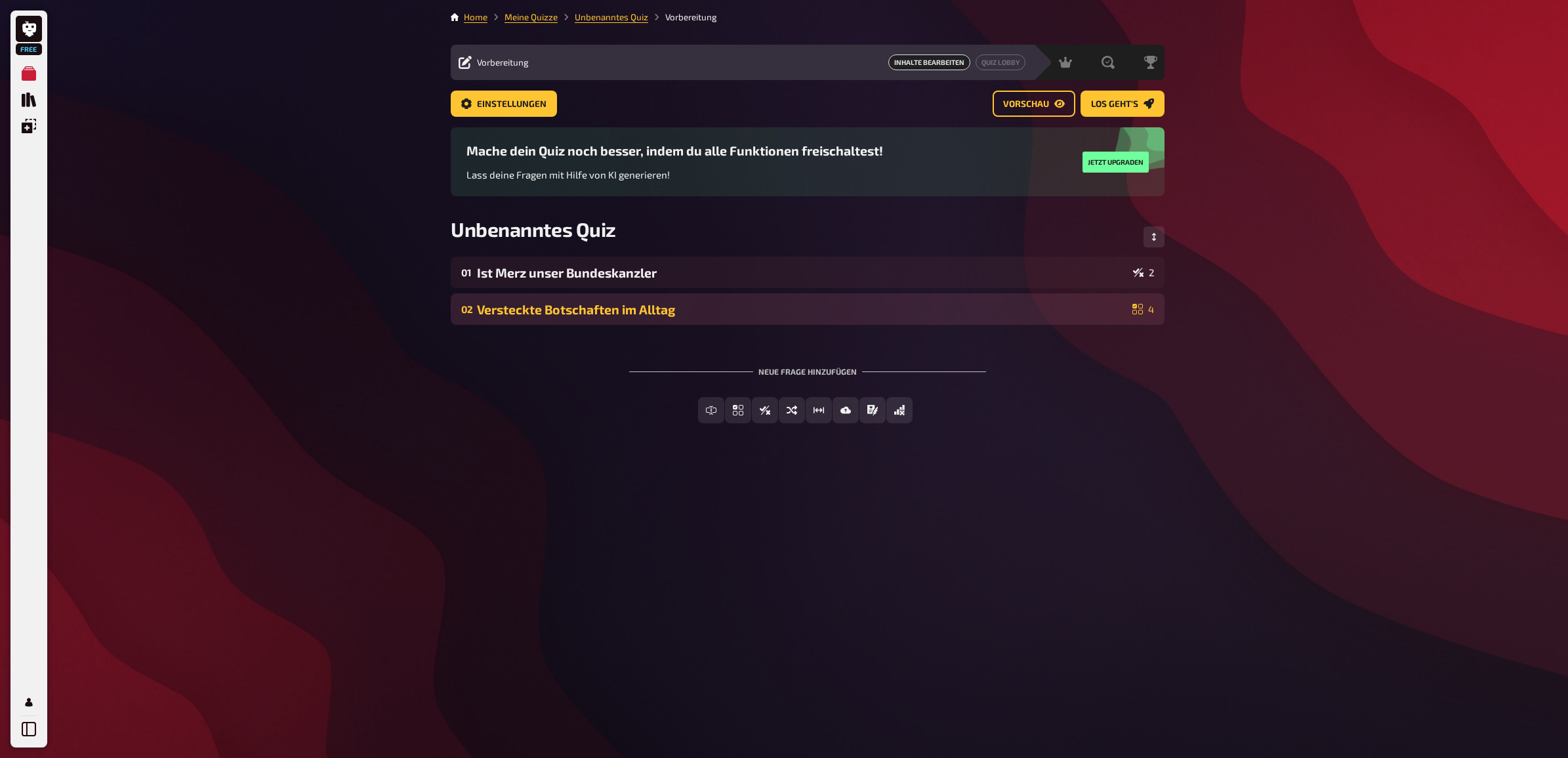
drag, startPoint x: 948, startPoint y: 316, endPoint x: 943, endPoint y: 322, distance: 7.8
click at [948, 317] on div "Versteckte Botschaften im Alltag" at bounding box center [801, 309] width 650 height 15
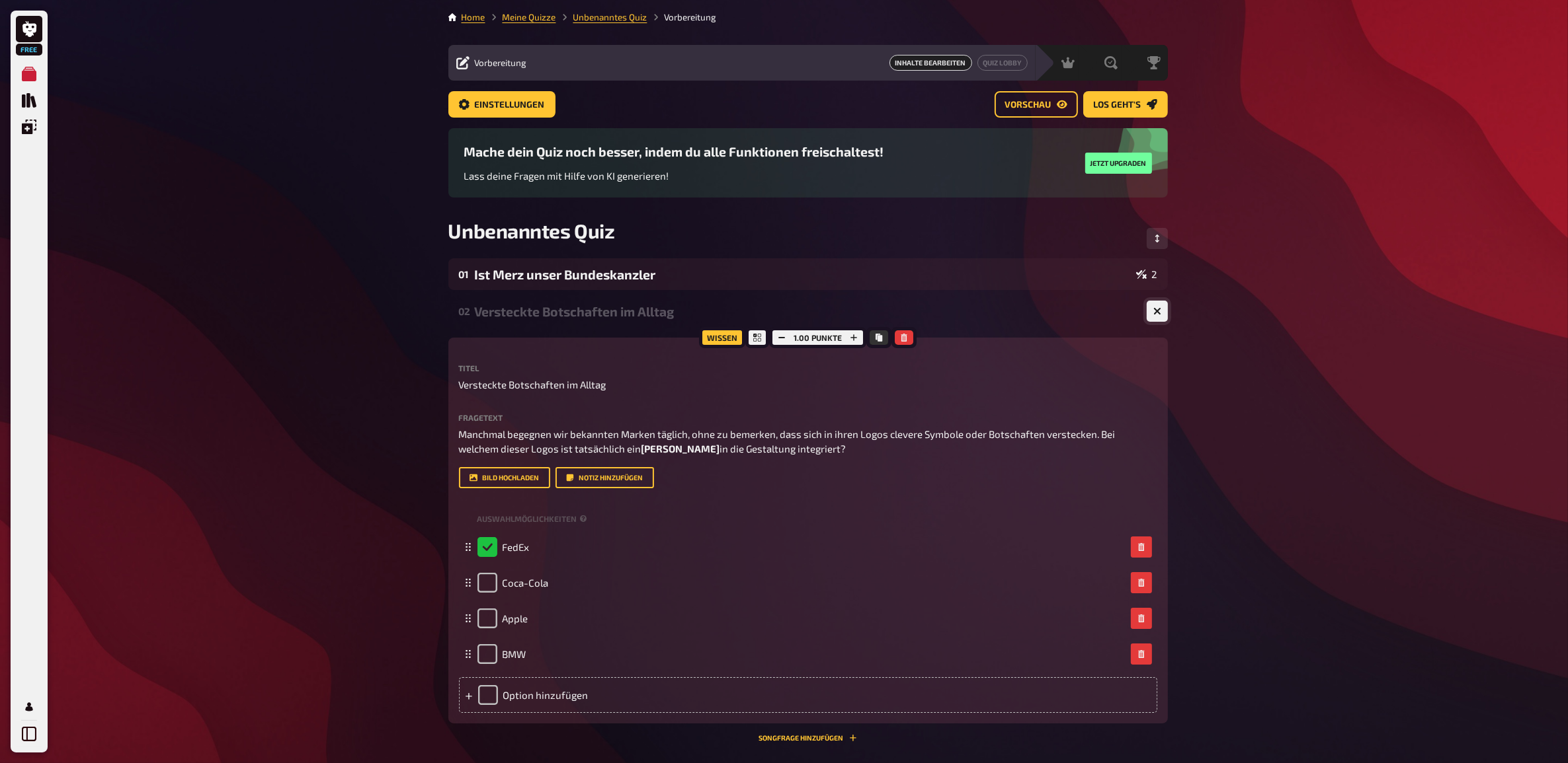
click at [1161, 314] on button "button" at bounding box center [1157, 311] width 21 height 21
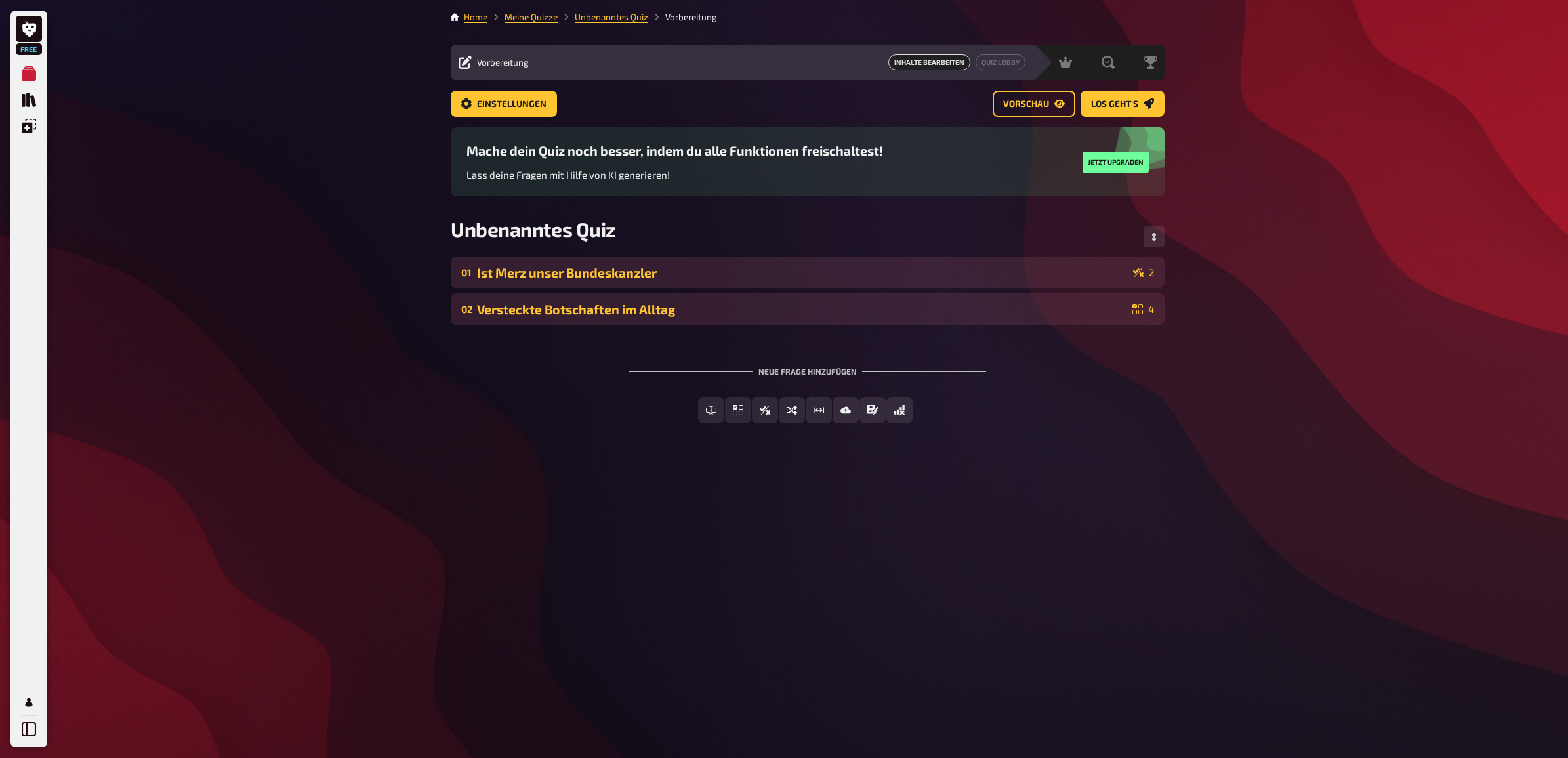
click at [950, 273] on div "Ist Merz unser Bundeskanzler" at bounding box center [802, 273] width 651 height 15
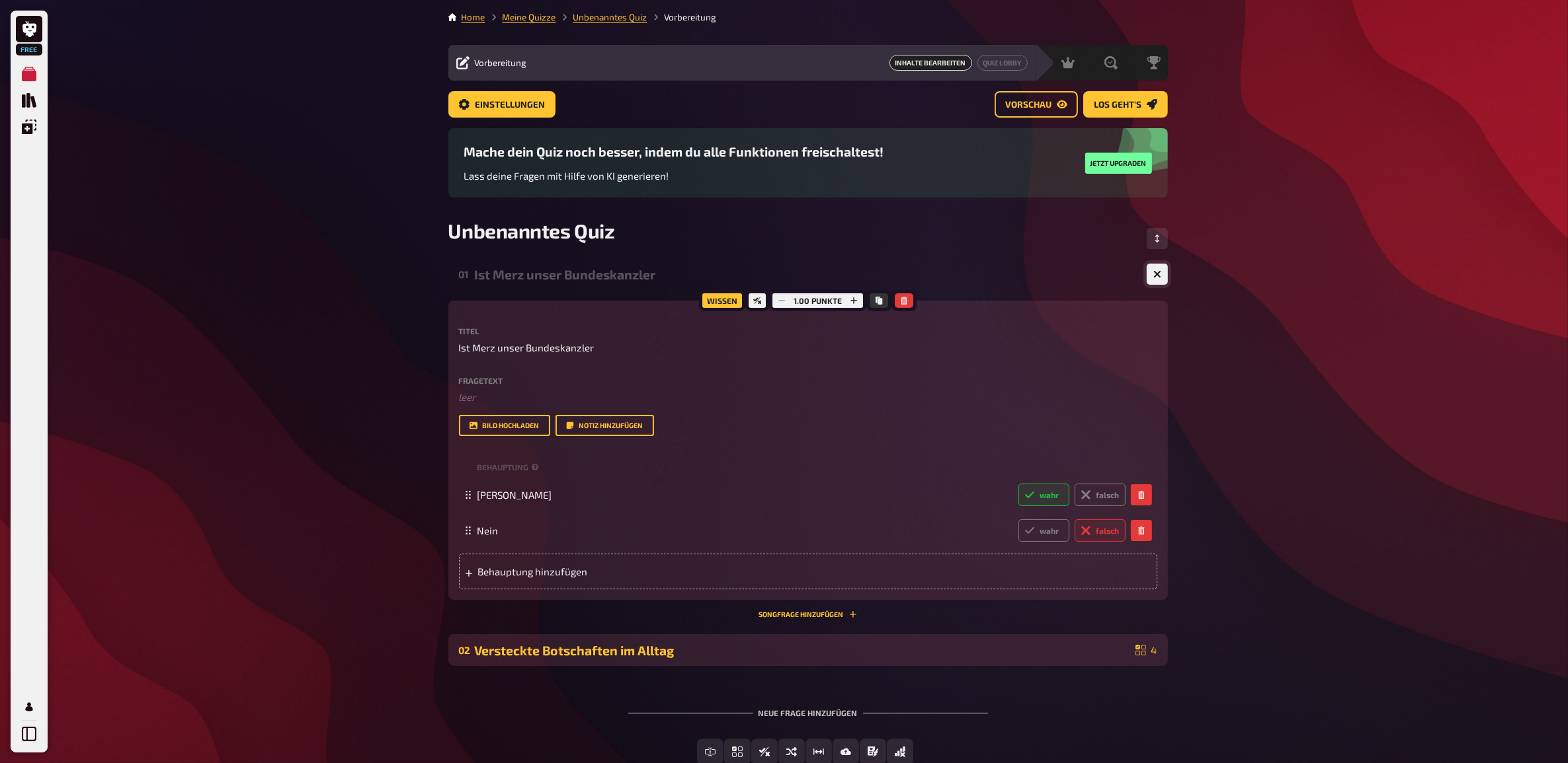
click at [1161, 265] on button "button" at bounding box center [1157, 275] width 21 height 21
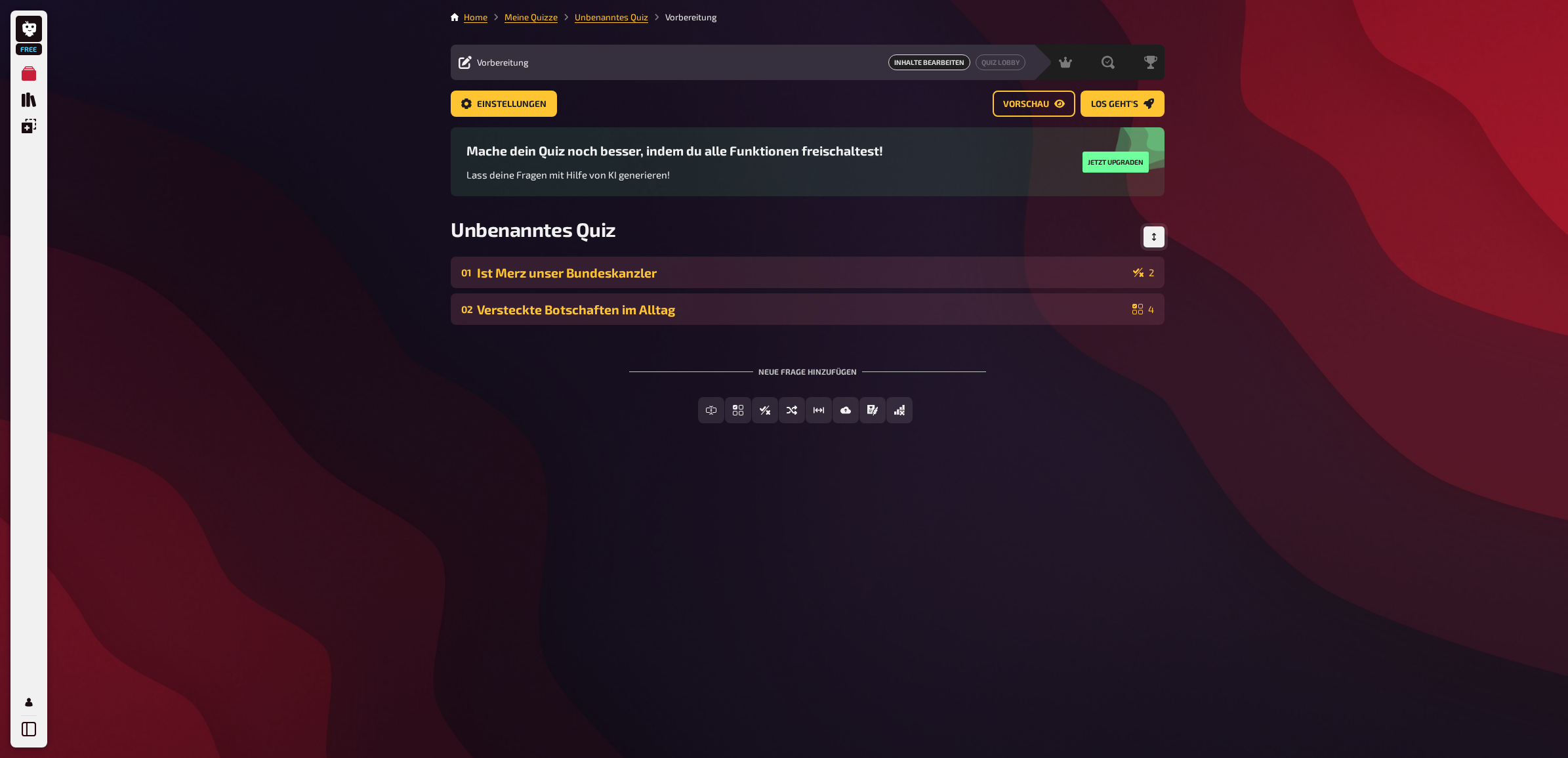
click at [1155, 246] on button "Reihenfolge anpassen" at bounding box center [1154, 237] width 21 height 21
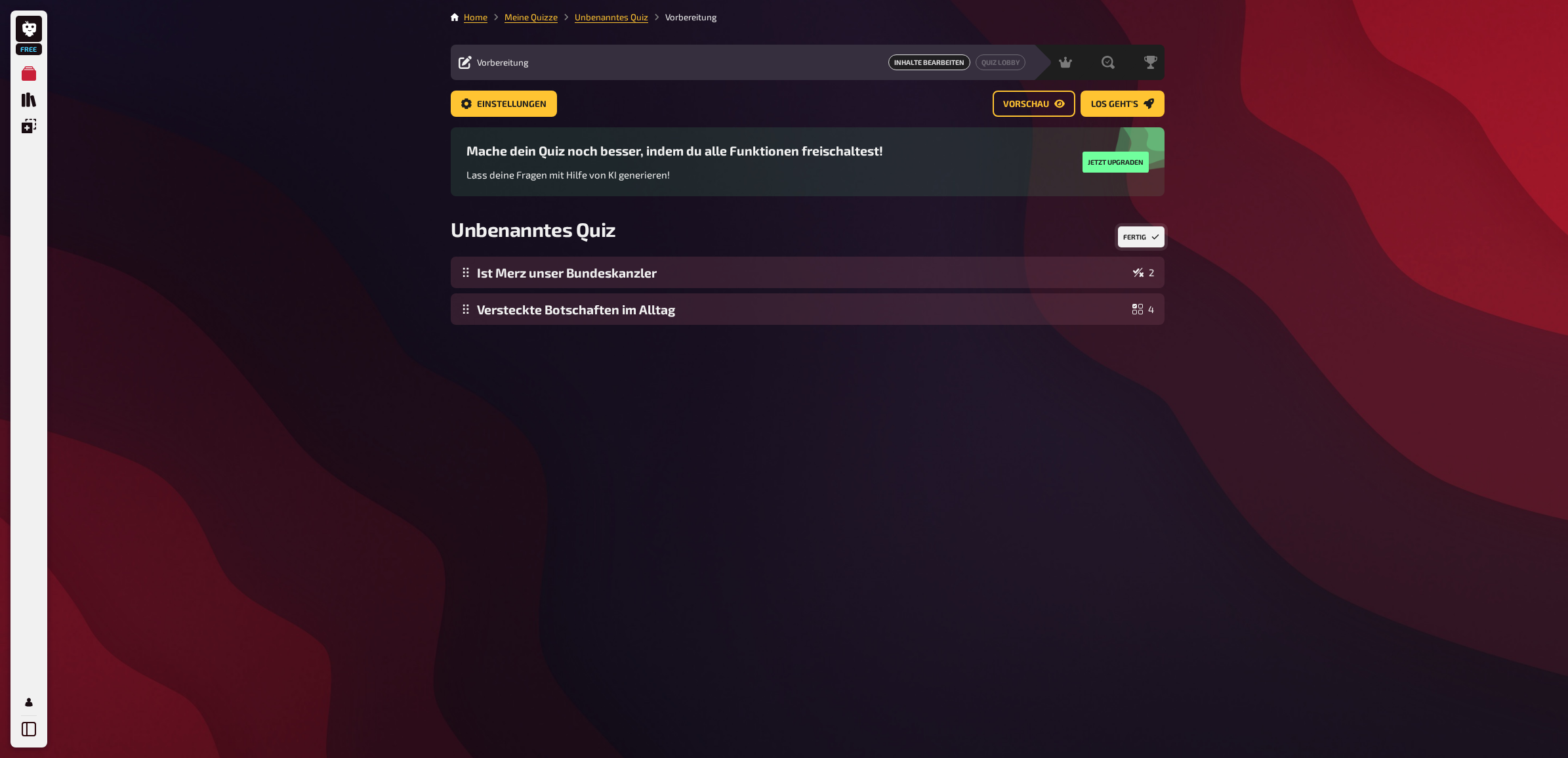
click at [1138, 234] on button "Fertig" at bounding box center [1141, 237] width 46 height 21
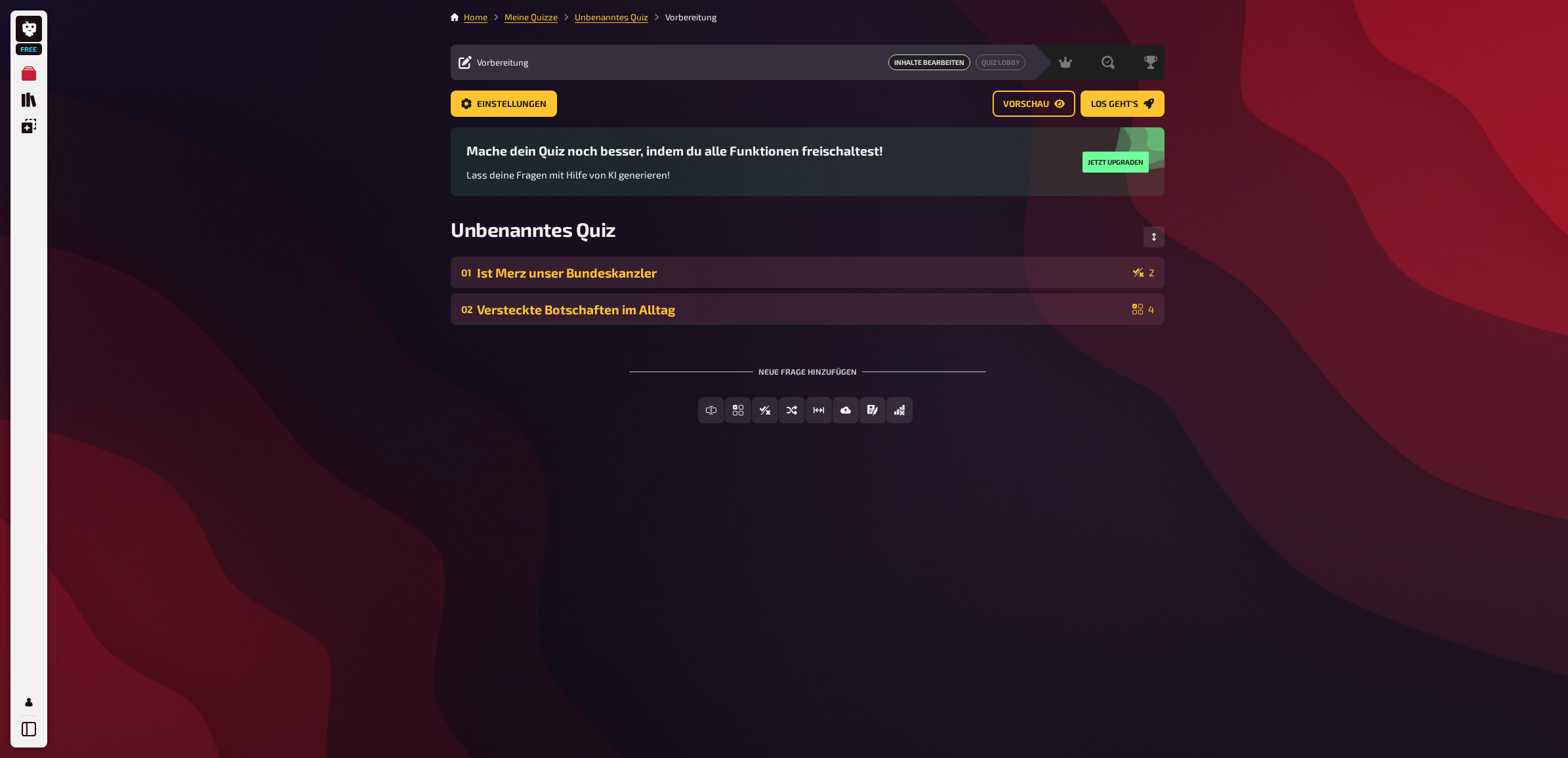
click at [1286, 520] on div "Free Meine Quizze Quiz Sammlung Einblendungen Mein Konto Home Meine Quizze Unbe…" at bounding box center [784, 379] width 1568 height 758
click at [1243, 494] on div "Free Meine Quizze Quiz Sammlung Einblendungen Mein Konto Home Meine Quizze Unbe…" at bounding box center [784, 379] width 1568 height 758
drag, startPoint x: 1107, startPoint y: 110, endPoint x: 1104, endPoint y: 161, distance: 51.1
click at [1107, 110] on link "Los geht's" at bounding box center [1122, 103] width 84 height 26
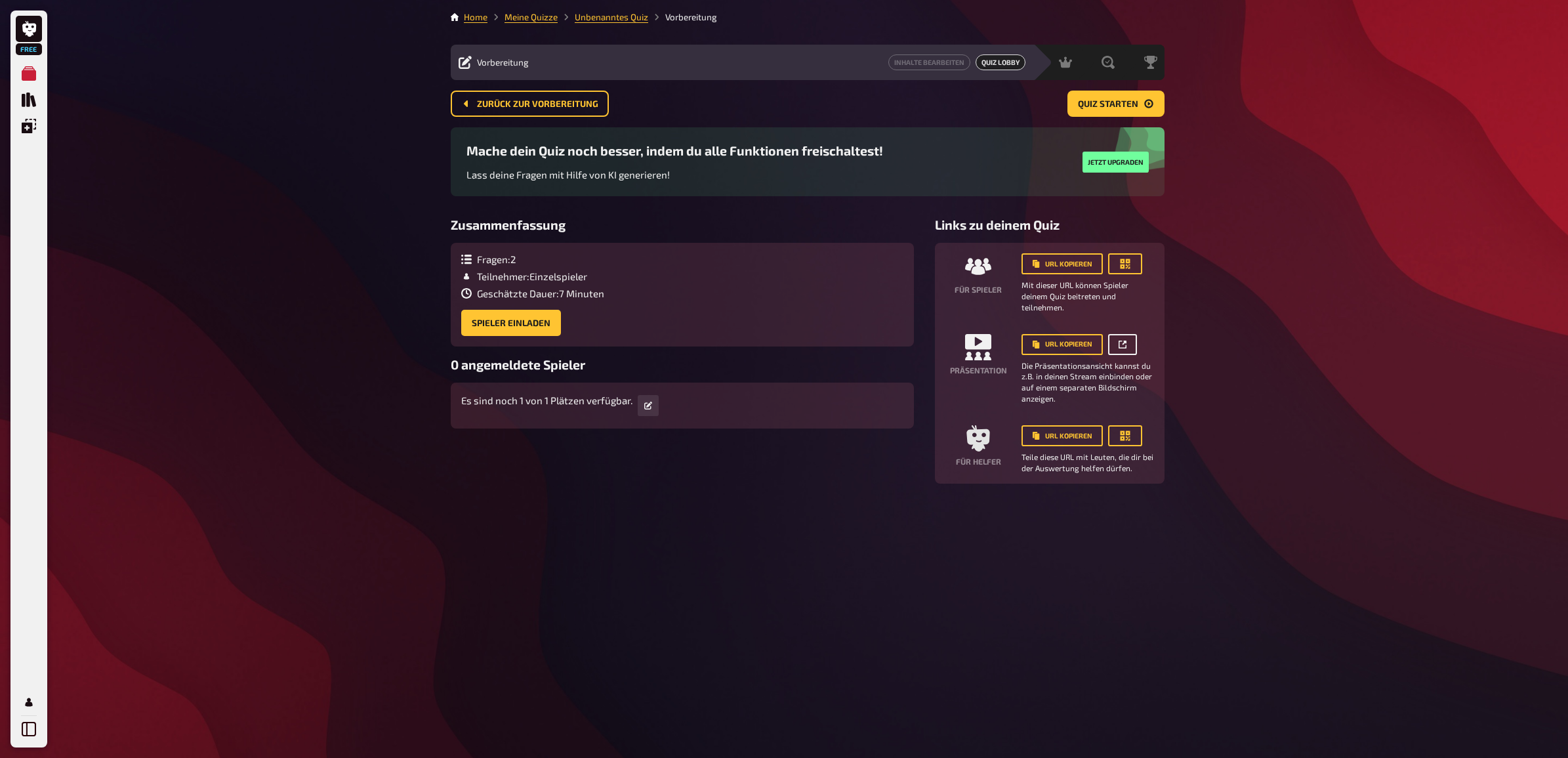
click at [1120, 349] on link at bounding box center [1122, 344] width 28 height 21
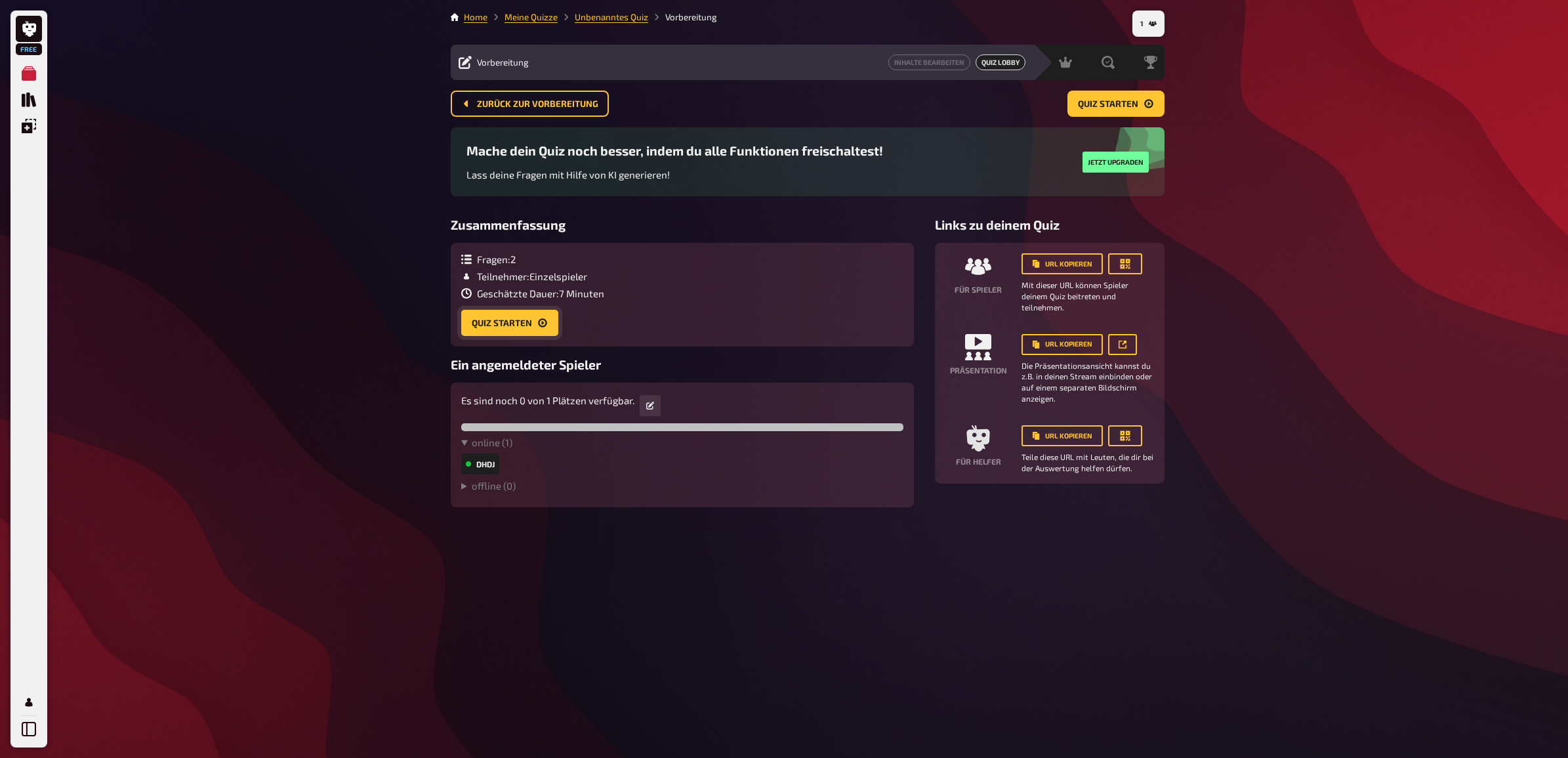
click at [517, 322] on button "Quiz starten" at bounding box center [509, 323] width 97 height 26
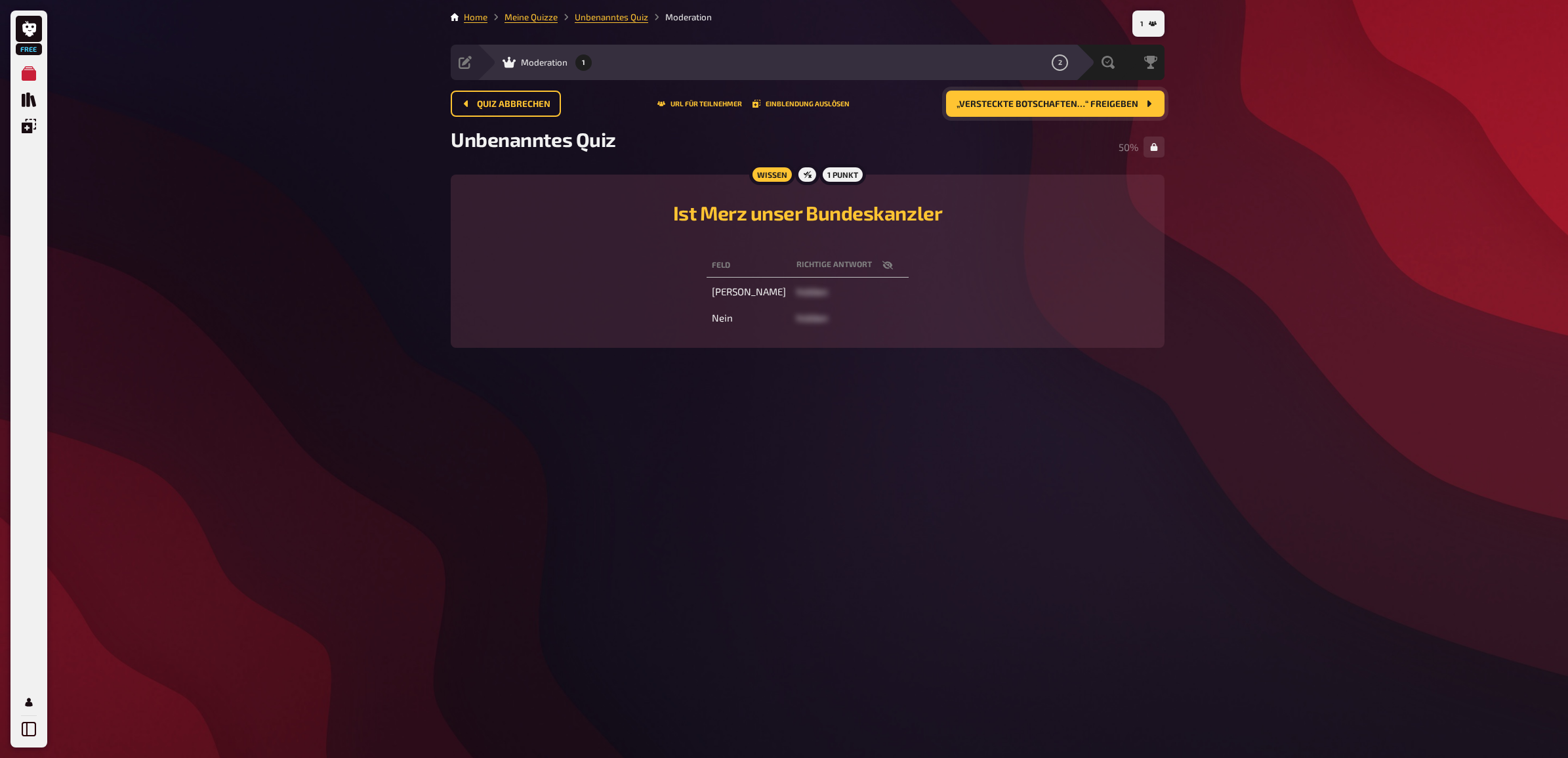
click at [1062, 94] on button "„Versteckte Botschaften…“ freigeben" at bounding box center [1055, 103] width 218 height 26
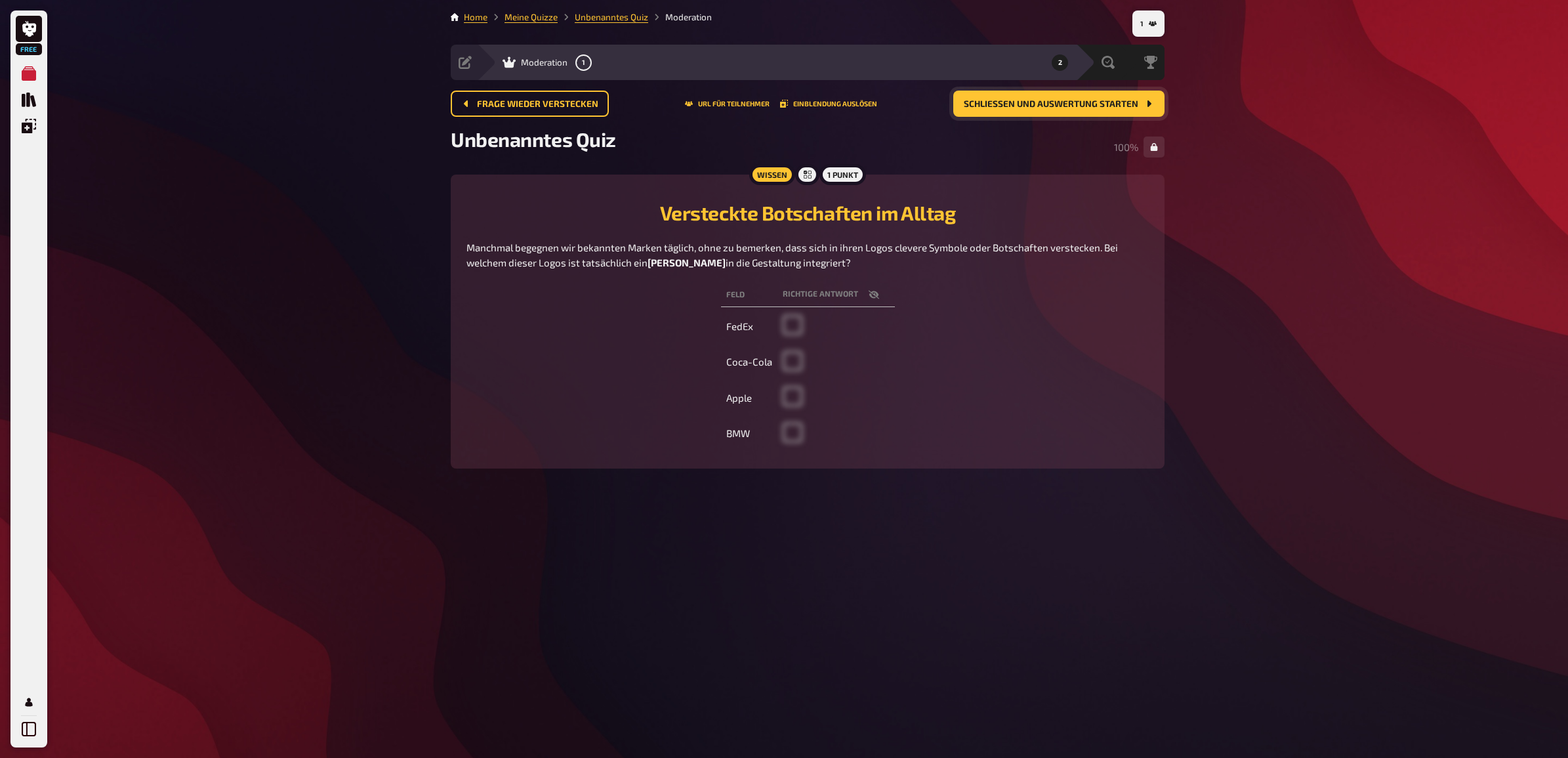
click at [1048, 103] on span "Schließen und Auswertung starten" at bounding box center [1050, 104] width 174 height 9
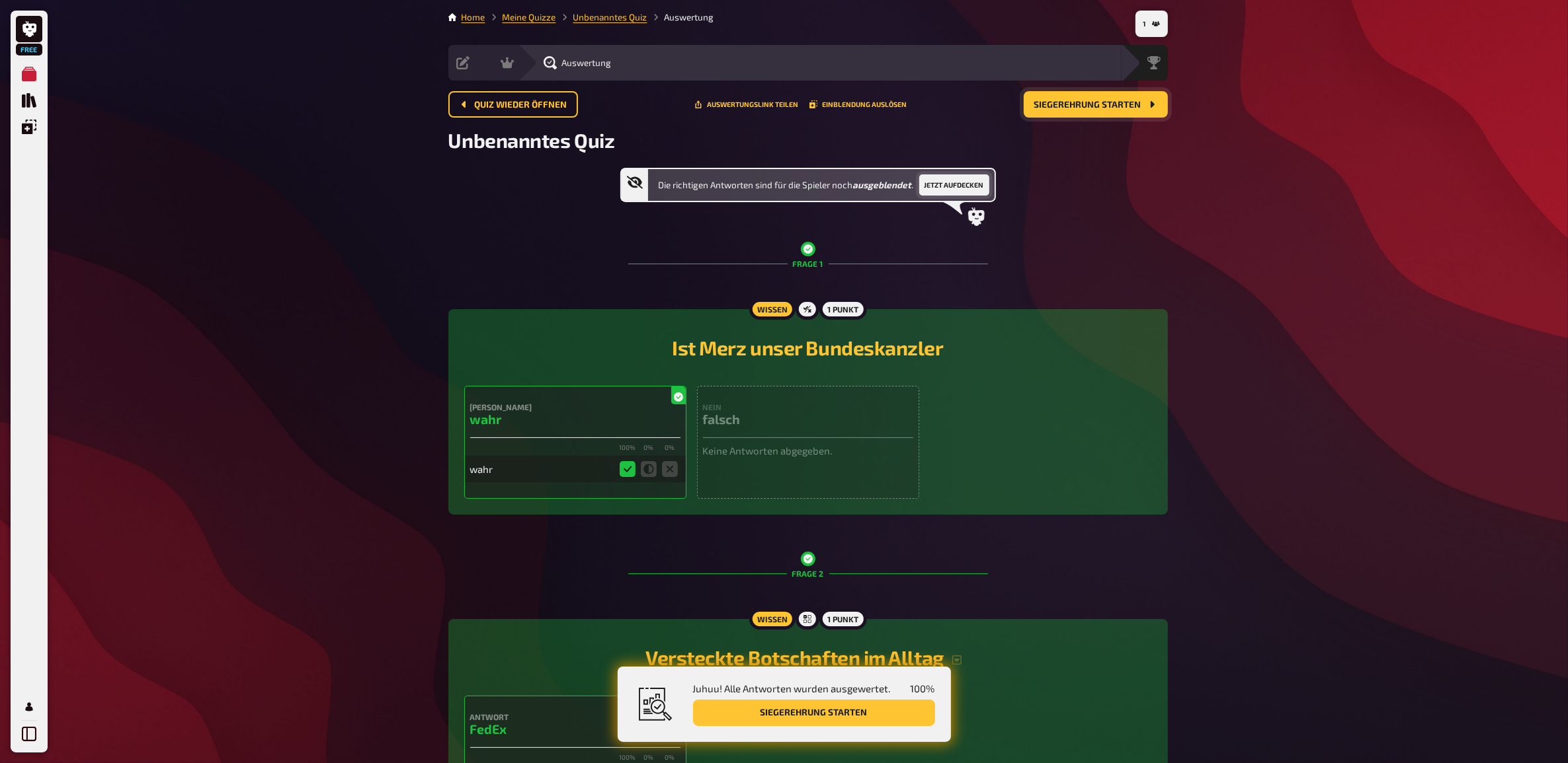
click at [971, 185] on button "Jetzt aufdecken" at bounding box center [954, 185] width 70 height 21
click at [498, 111] on button "Quiz wieder öffnen" at bounding box center [513, 104] width 130 height 26
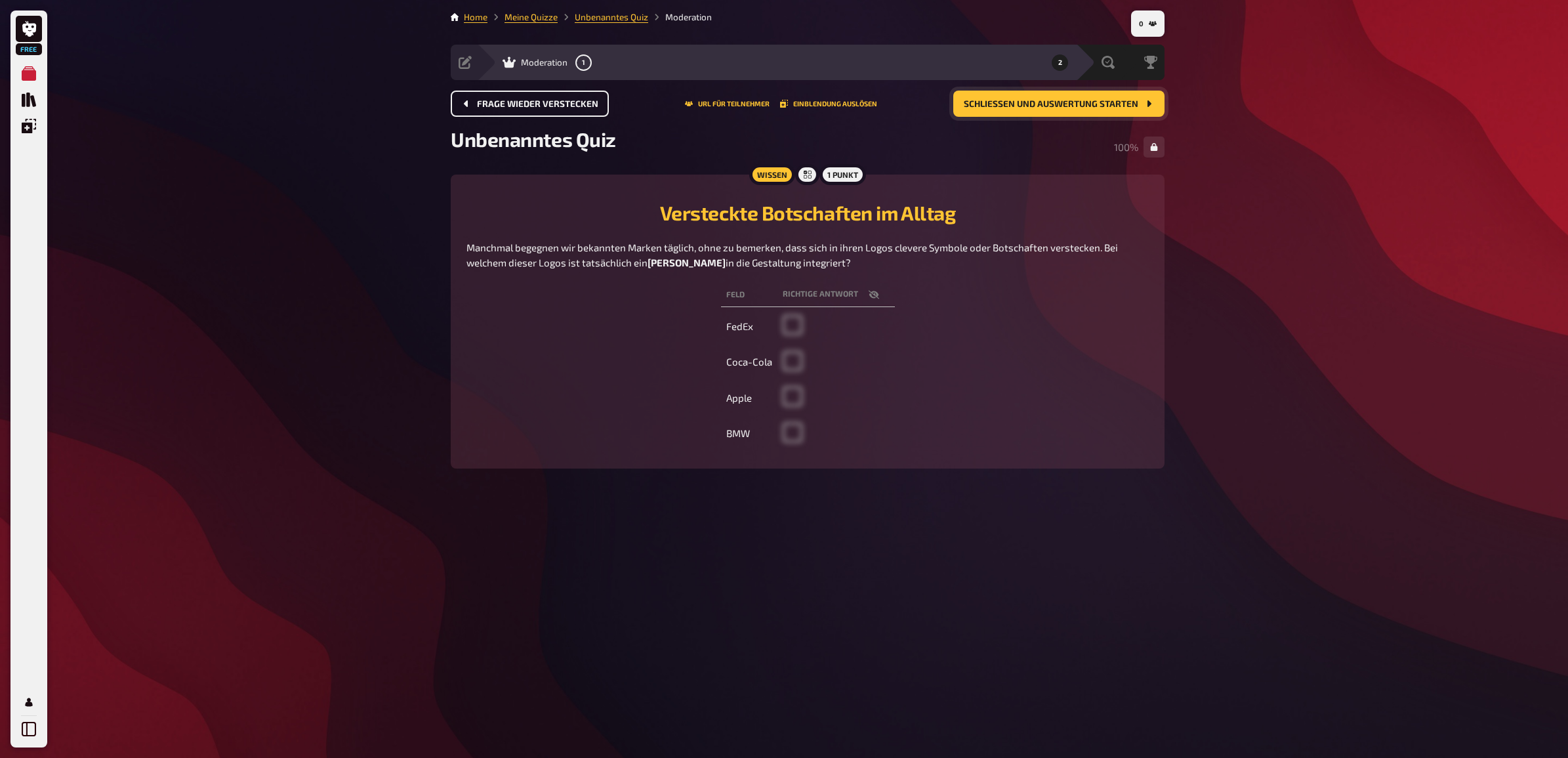
click at [496, 107] on span "Frage wieder verstecken" at bounding box center [537, 104] width 121 height 9
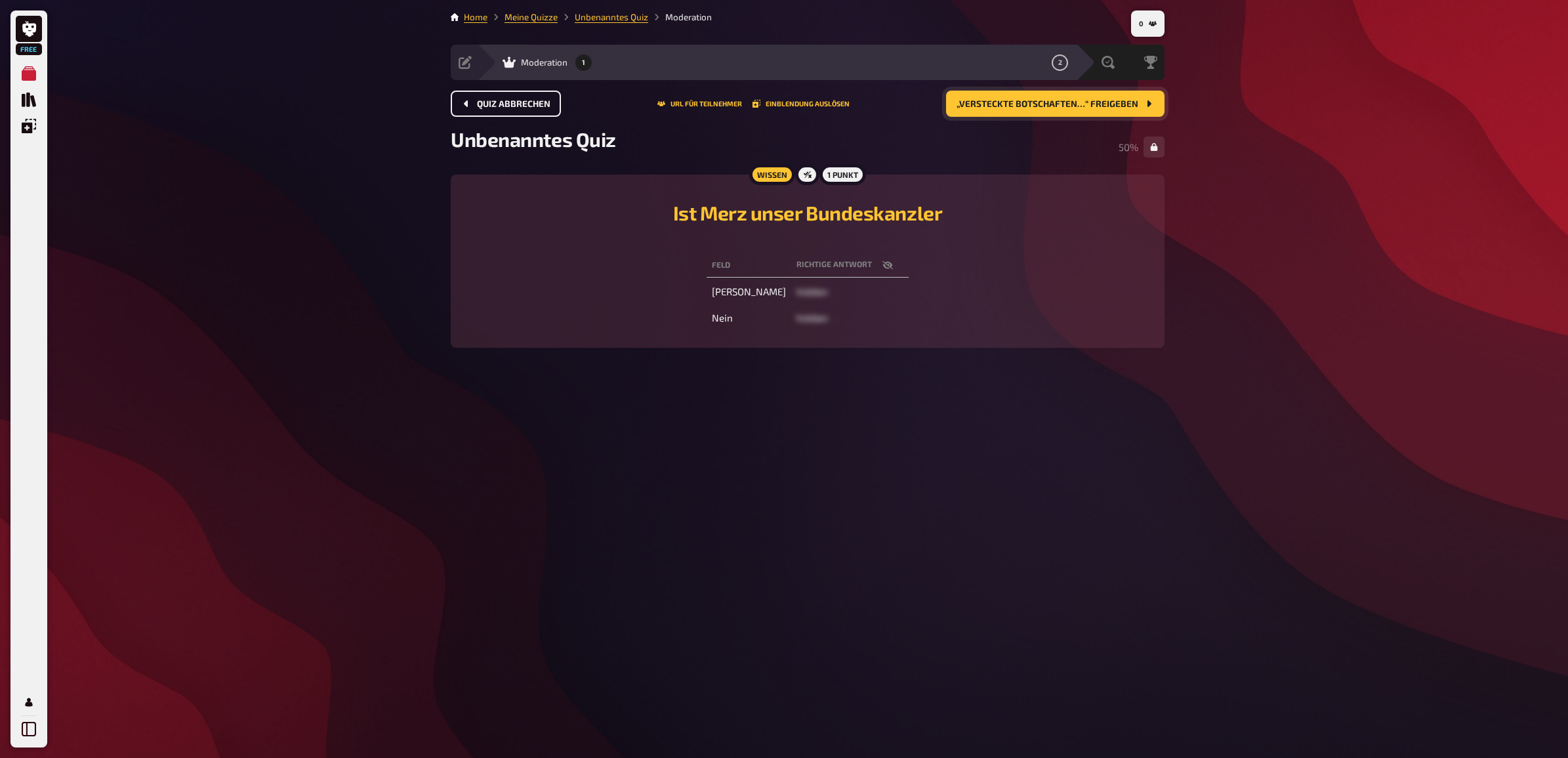
click at [496, 107] on span "Quiz abbrechen" at bounding box center [513, 104] width 73 height 9
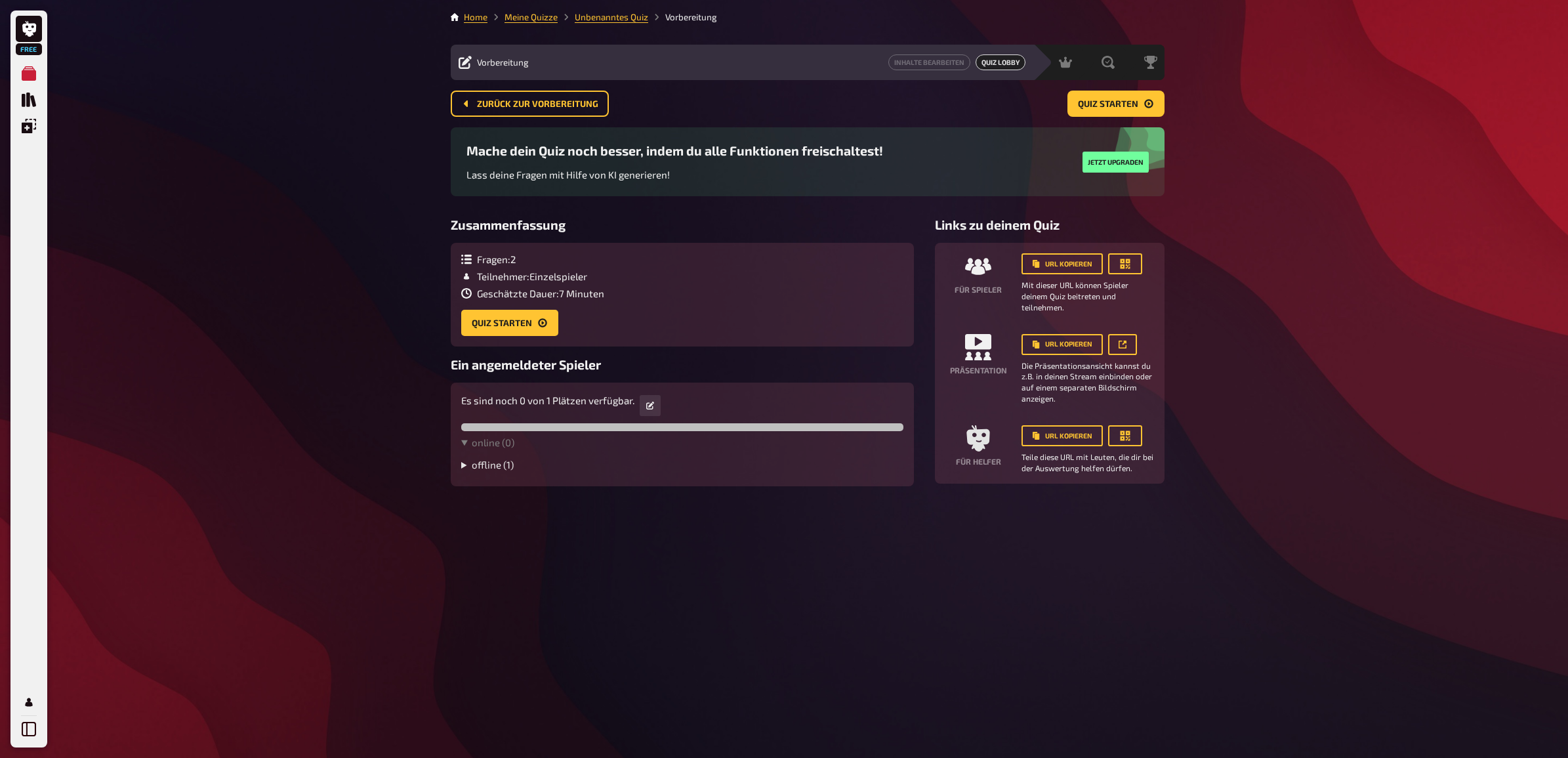
click at [483, 459] on summary "offline ( 1 )" at bounding box center [682, 465] width 442 height 12
click at [479, 465] on summary "offline ( 1 )" at bounding box center [682, 465] width 442 height 12
click at [1130, 265] on button "button" at bounding box center [1125, 264] width 34 height 21
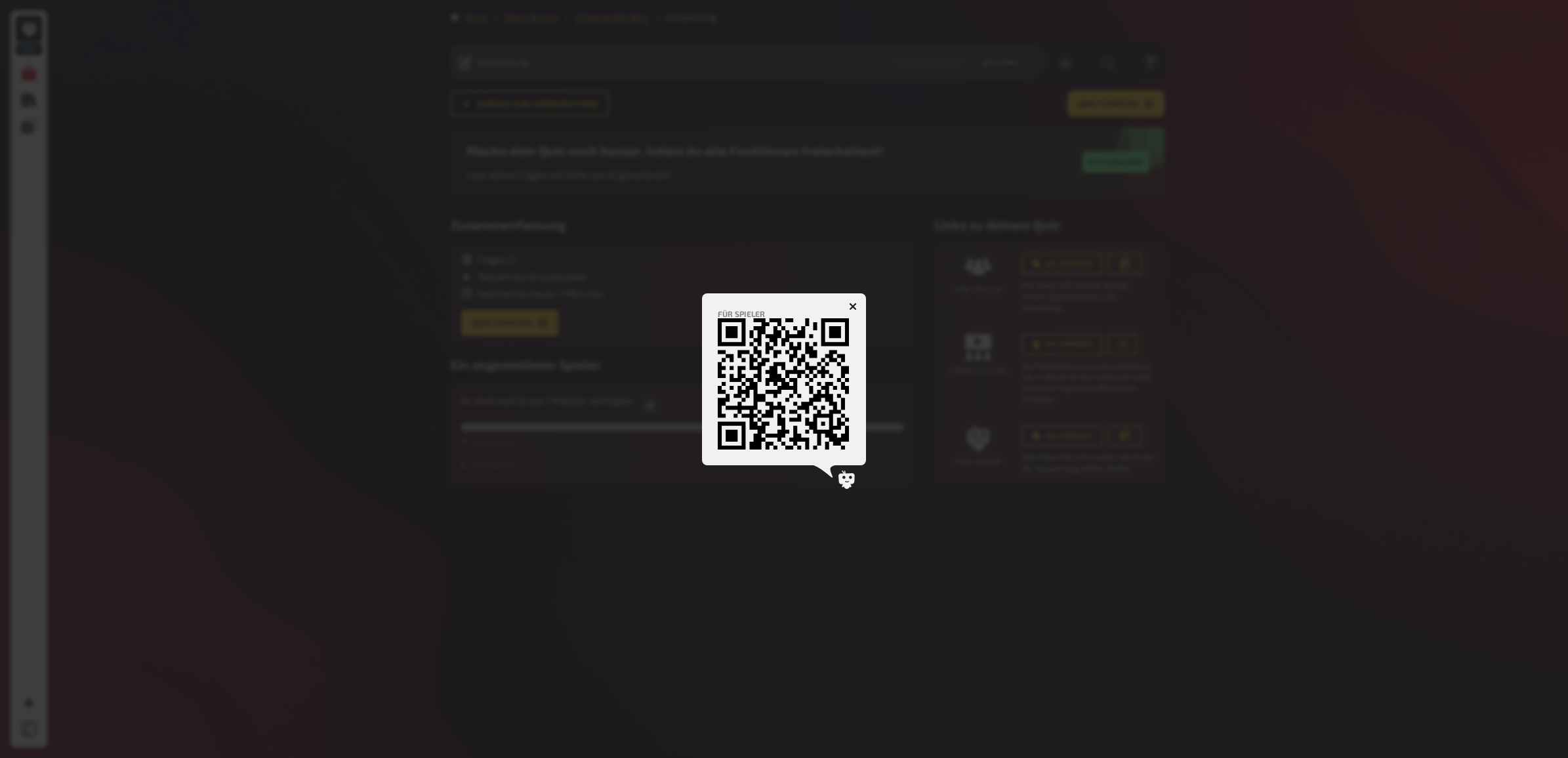
click at [846, 304] on button "button" at bounding box center [853, 307] width 21 height 21
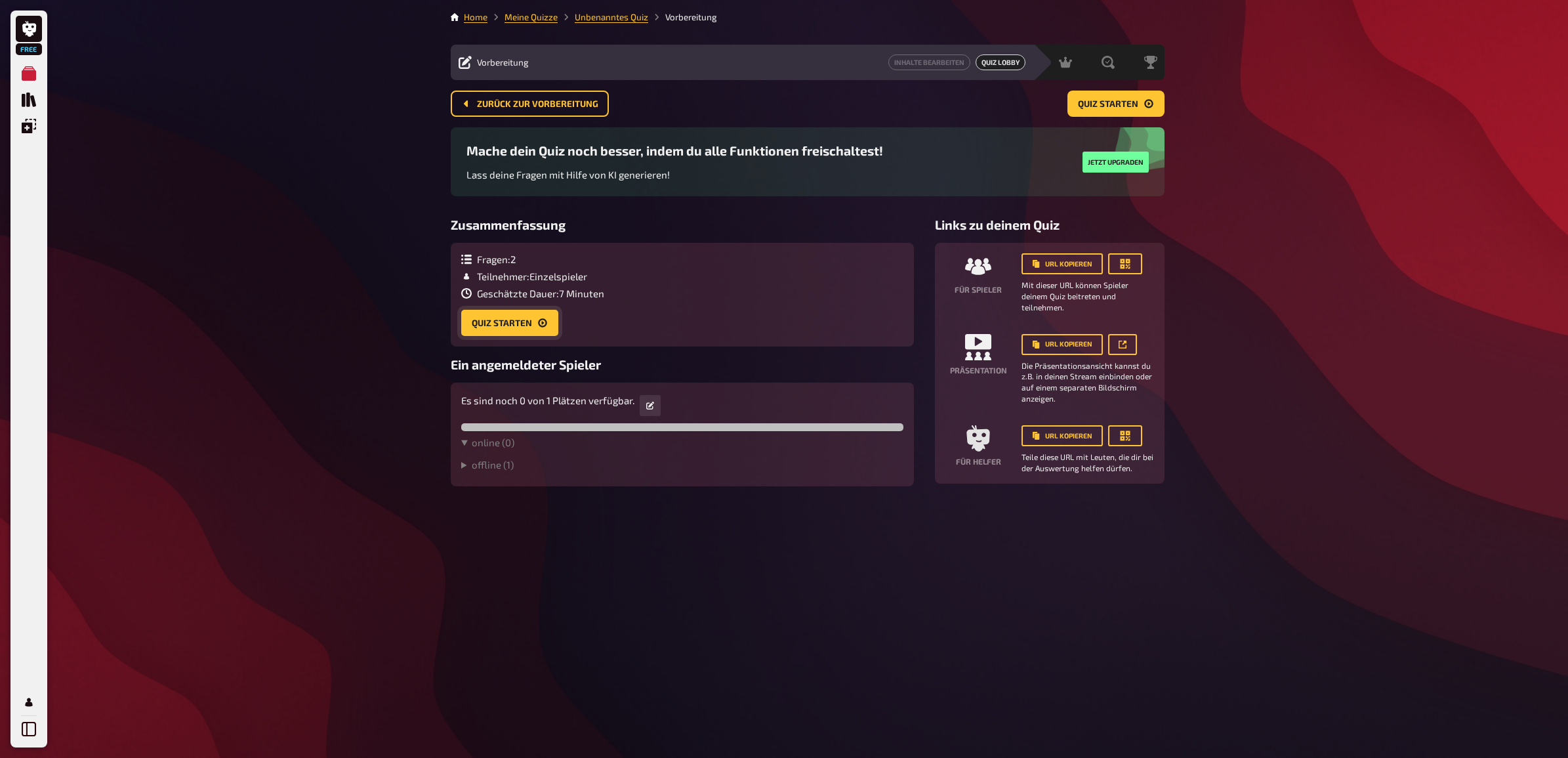
click at [522, 327] on button "Quiz starten" at bounding box center [509, 323] width 97 height 26
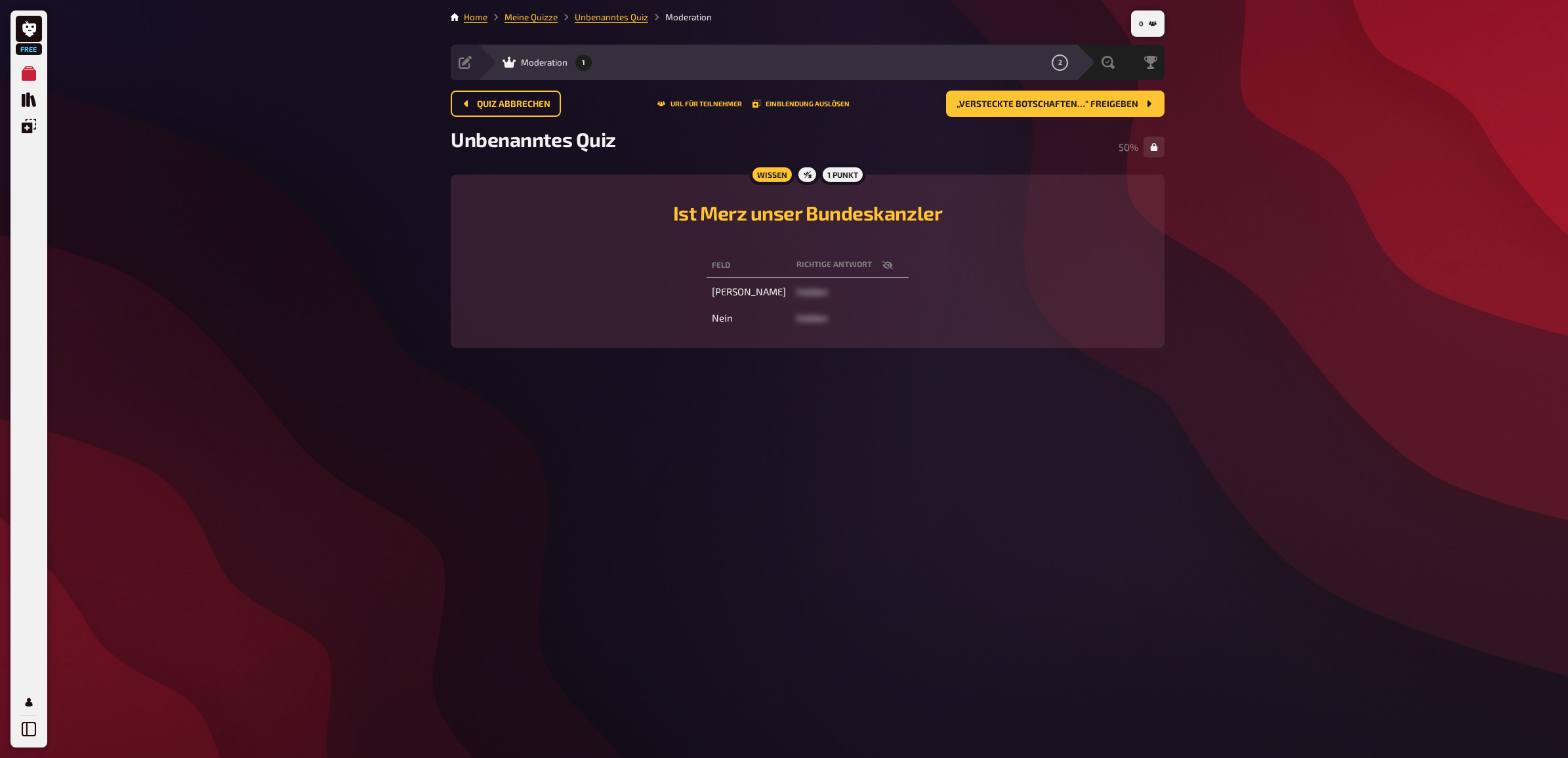
click at [741, 293] on td "Ja" at bounding box center [749, 291] width 85 height 24
drag, startPoint x: 741, startPoint y: 293, endPoint x: 780, endPoint y: 296, distance: 39.1
click at [797, 296] on span "hidden" at bounding box center [812, 291] width 32 height 12
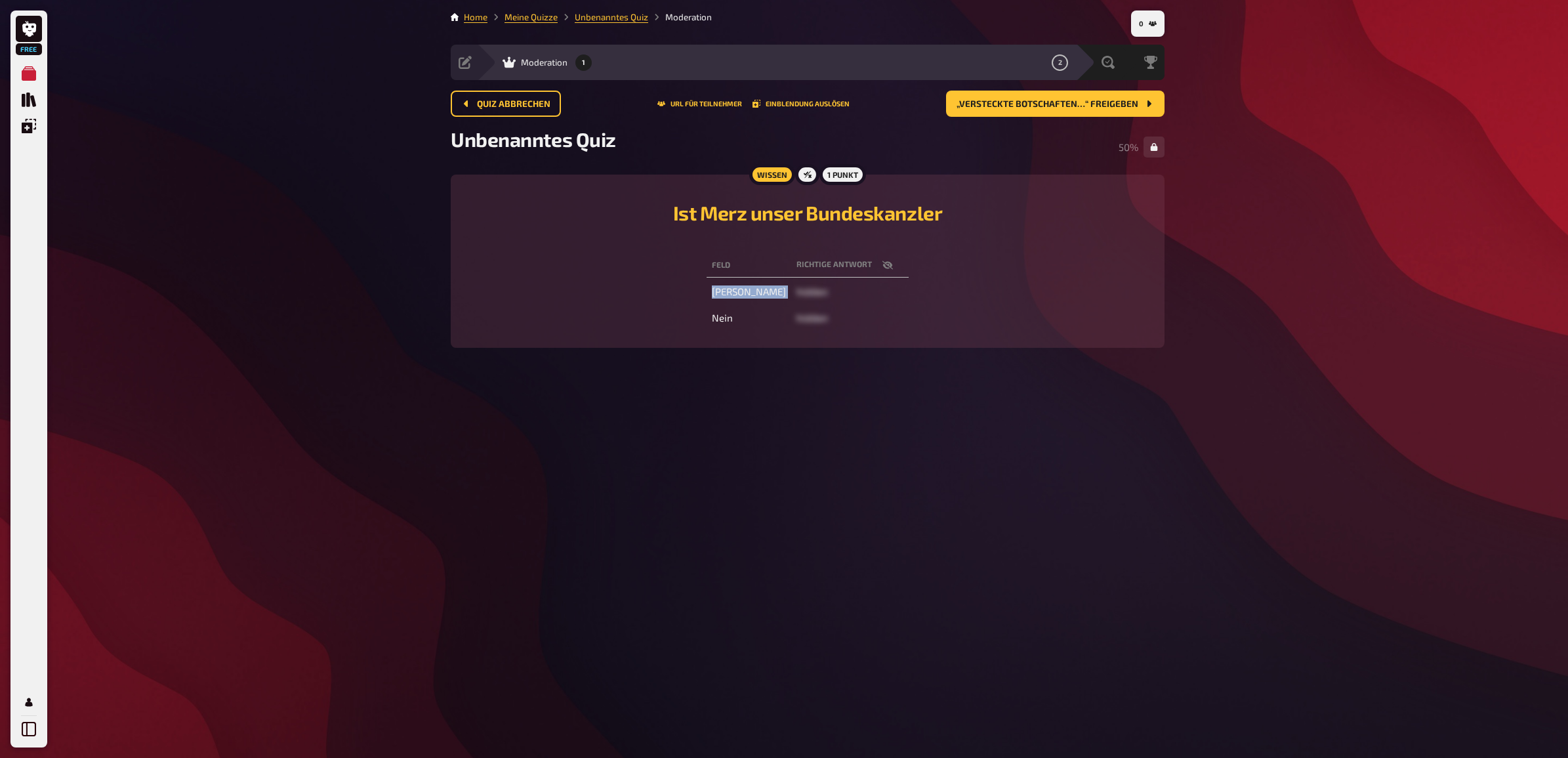
click at [797, 296] on span "hidden" at bounding box center [812, 291] width 32 height 12
click at [825, 296] on td "hidden" at bounding box center [850, 291] width 117 height 24
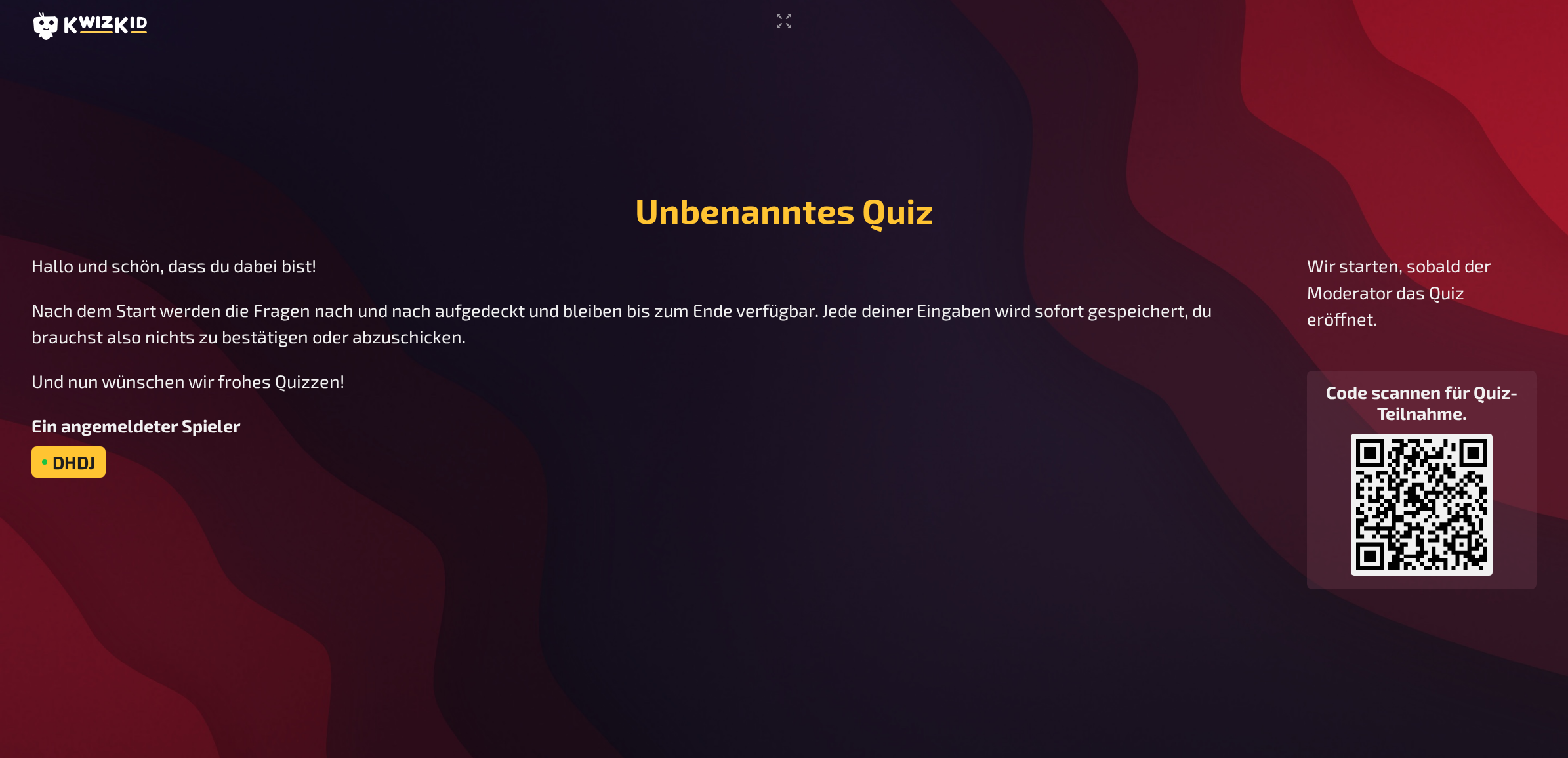
click at [256, 470] on div "dhdj" at bounding box center [659, 462] width 1255 height 32
click at [772, 22] on button "Vollbildmodus aktivieren" at bounding box center [784, 21] width 26 height 21
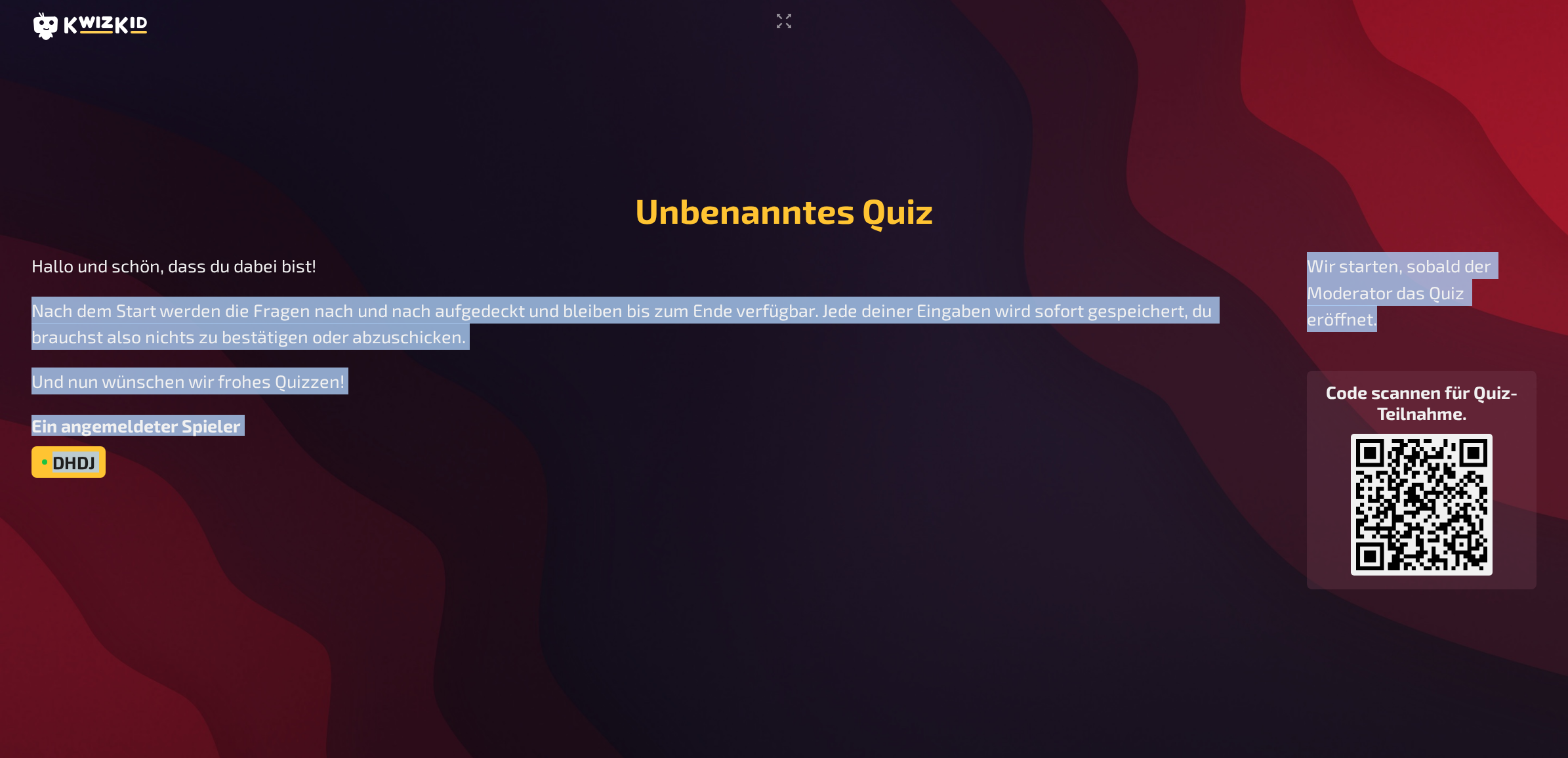
drag, startPoint x: 1408, startPoint y: 324, endPoint x: 1286, endPoint y: 255, distance: 140.2
click at [1286, 255] on div "Hallo und schön, dass du dabei bist! Nach dem Start werden die Fragen nach und …" at bounding box center [784, 421] width 1505 height 337
drag, startPoint x: 1286, startPoint y: 255, endPoint x: 1428, endPoint y: 326, distance: 158.8
click at [1428, 326] on p "Wir starten, sobald der Moderator das Quiz eröffnet." at bounding box center [1422, 292] width 229 height 80
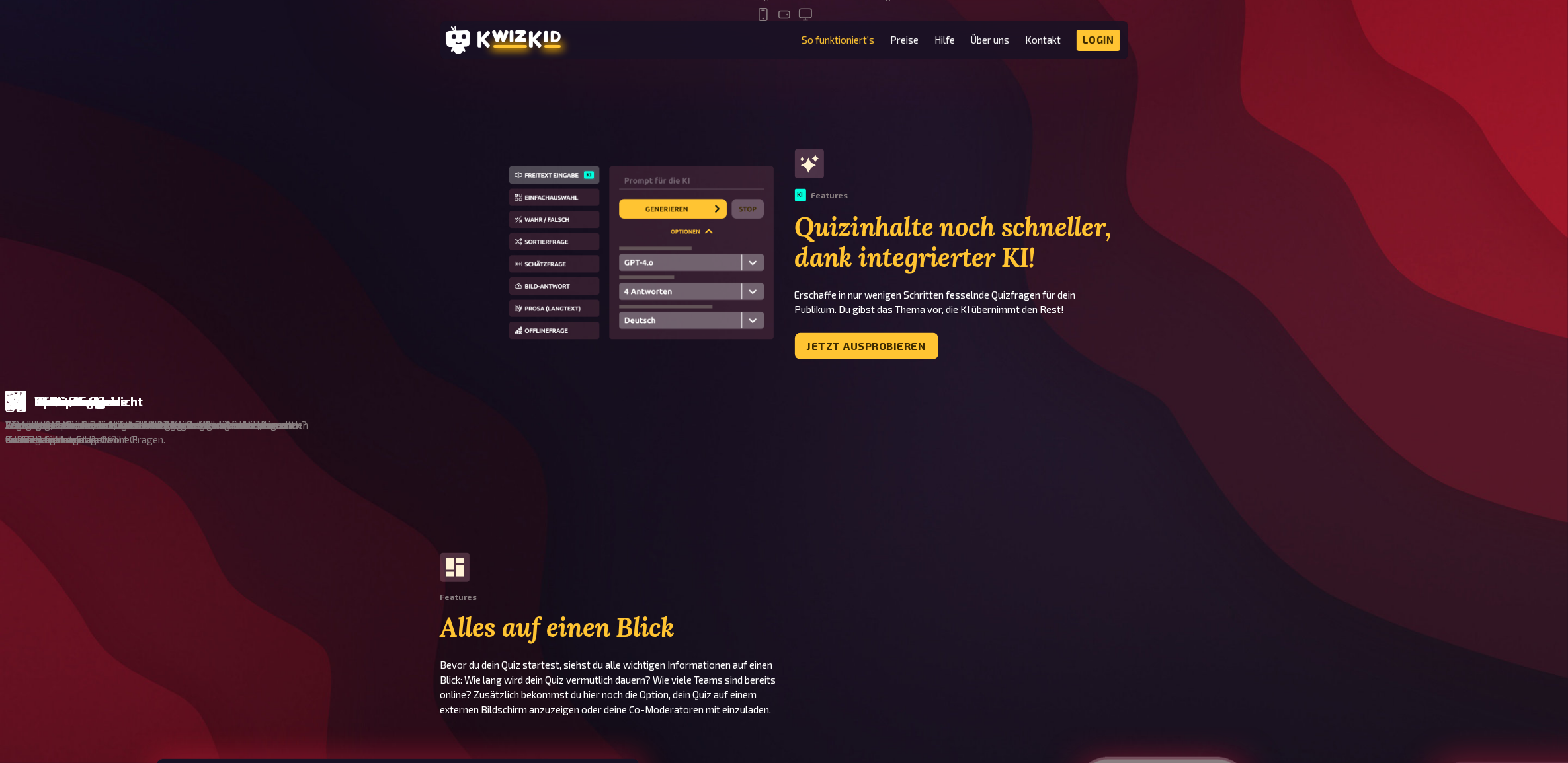
click at [1253, 186] on div "KI Features Quizinhalte noch schneller, dank integrierter KI! Erschaffe in nur …" at bounding box center [784, 254] width 1568 height 210
click at [1095, 40] on link "Login" at bounding box center [1098, 40] width 43 height 21
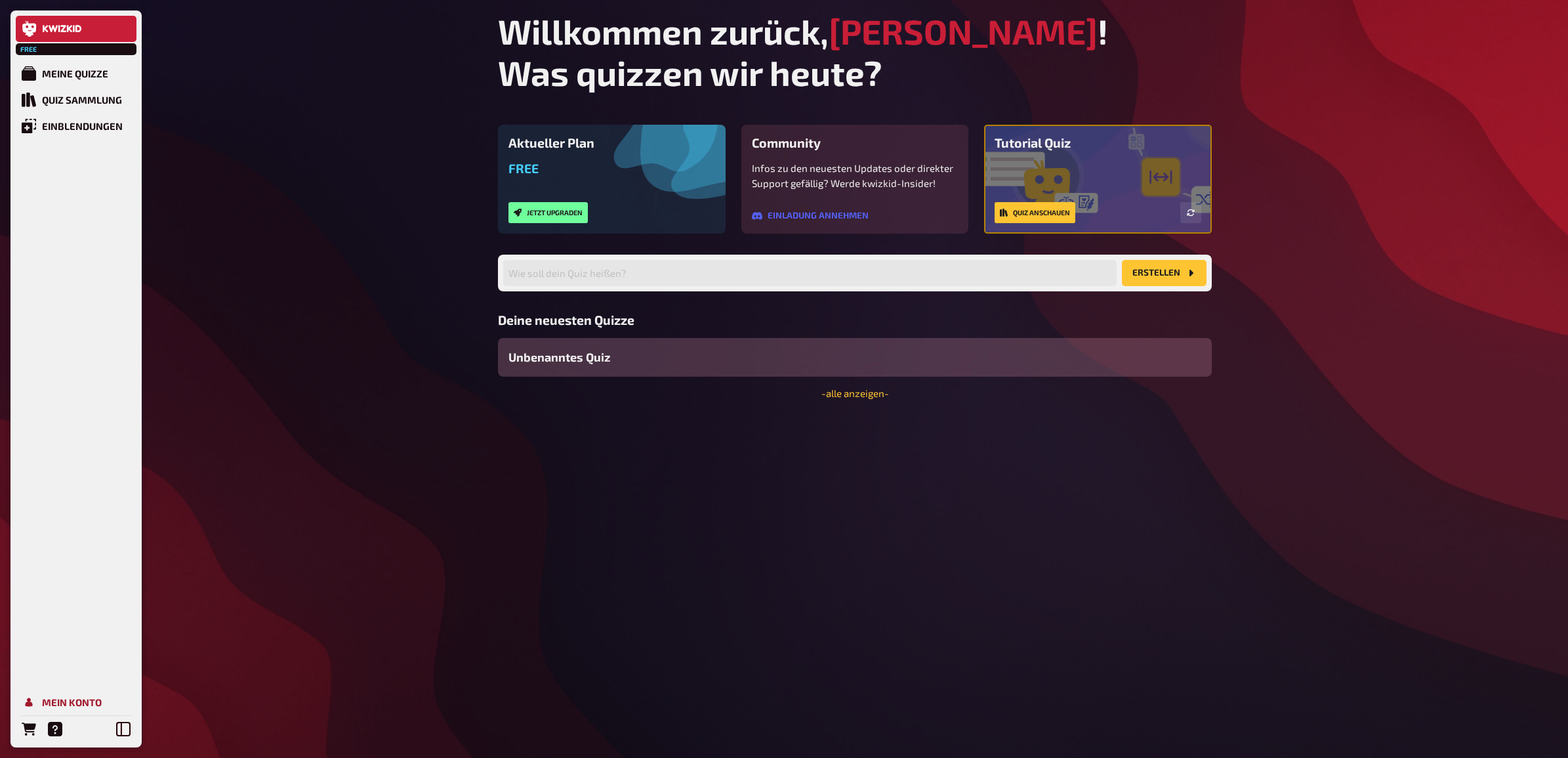
click at [60, 700] on div "Mein Konto" at bounding box center [72, 702] width 59 height 12
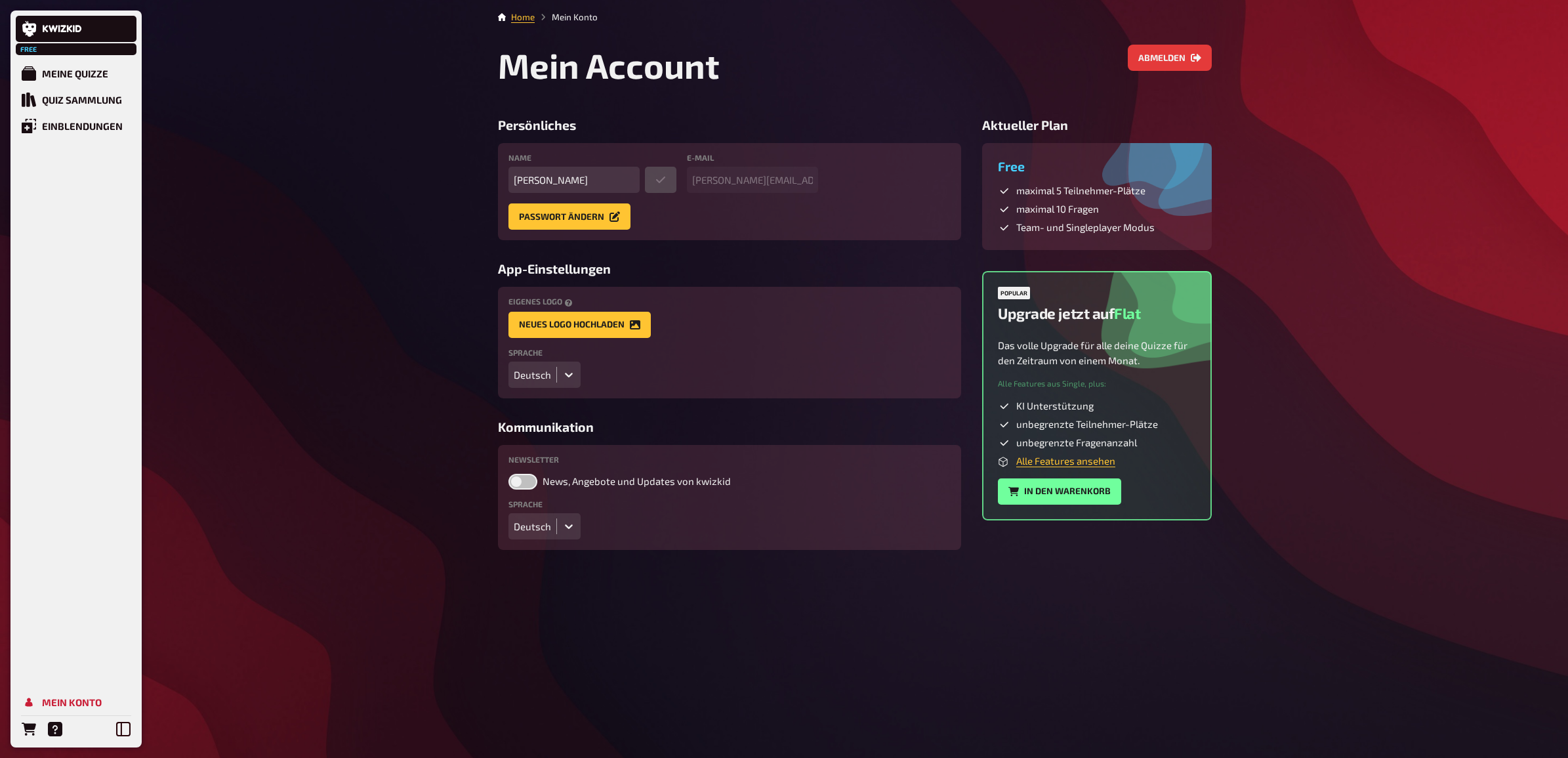
click at [1216, 57] on div "Home Mein Konto Mein Account Abmelden Persönliches Name [PERSON_NAME] E-Mail [P…" at bounding box center [854, 379] width 735 height 758
click at [1194, 59] on icon "Abmelden" at bounding box center [1195, 58] width 11 height 11
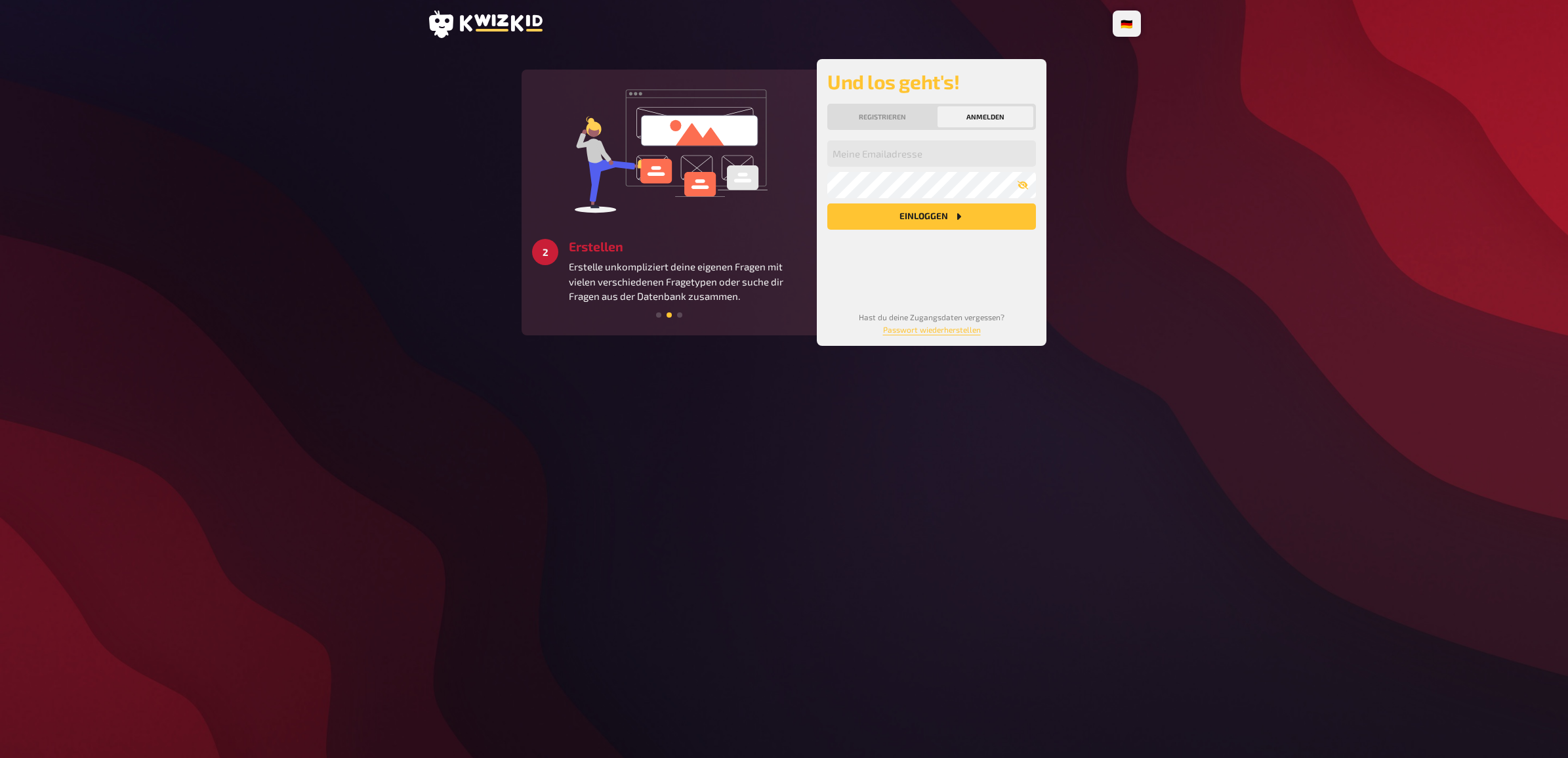
click at [486, 27] on icon at bounding box center [485, 24] width 116 height 28
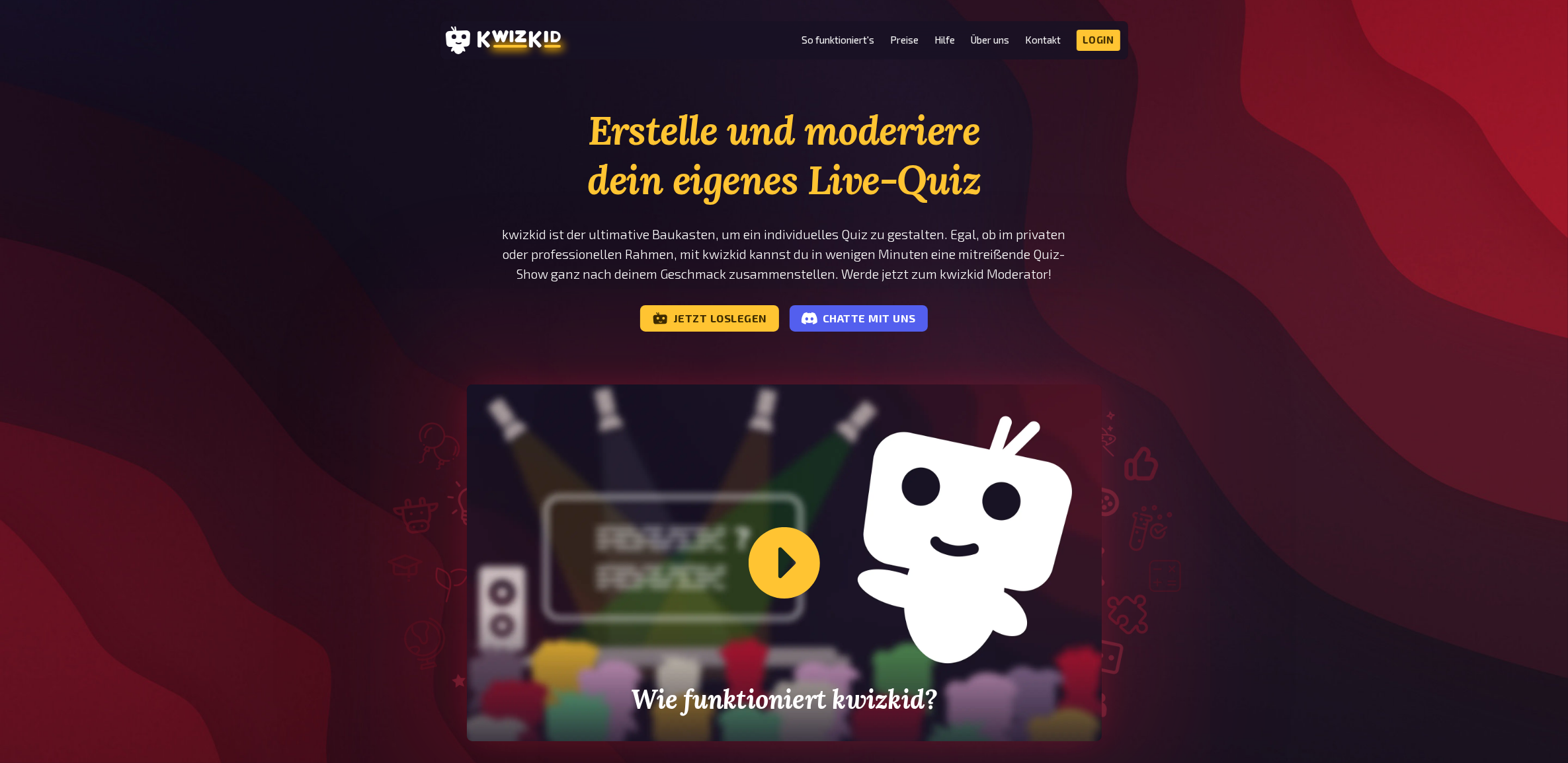
click at [1241, 220] on div "Erstelle und moderiere dein eigenes Live-Quiz kwizkid ist der ultimative Baukas…" at bounding box center [784, 460] width 1568 height 708
